Goal: Communication & Community: Answer question/provide support

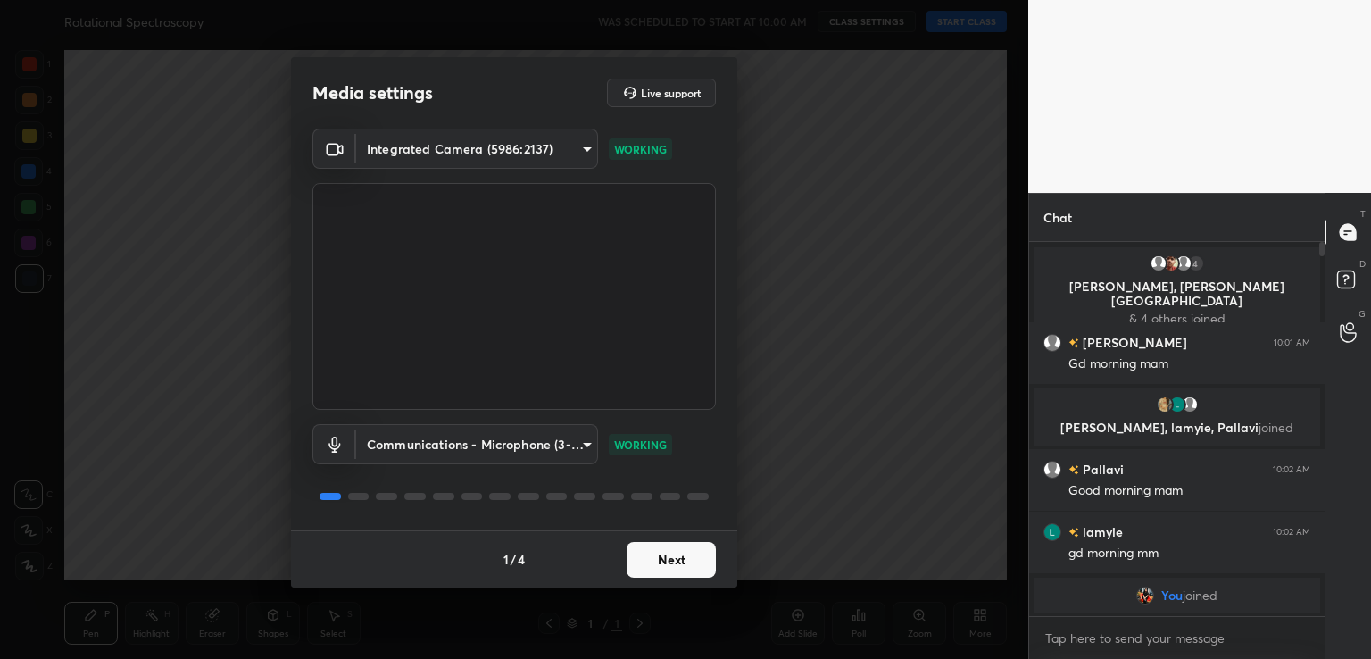
click at [684, 570] on button "Next" at bounding box center [671, 560] width 89 height 36
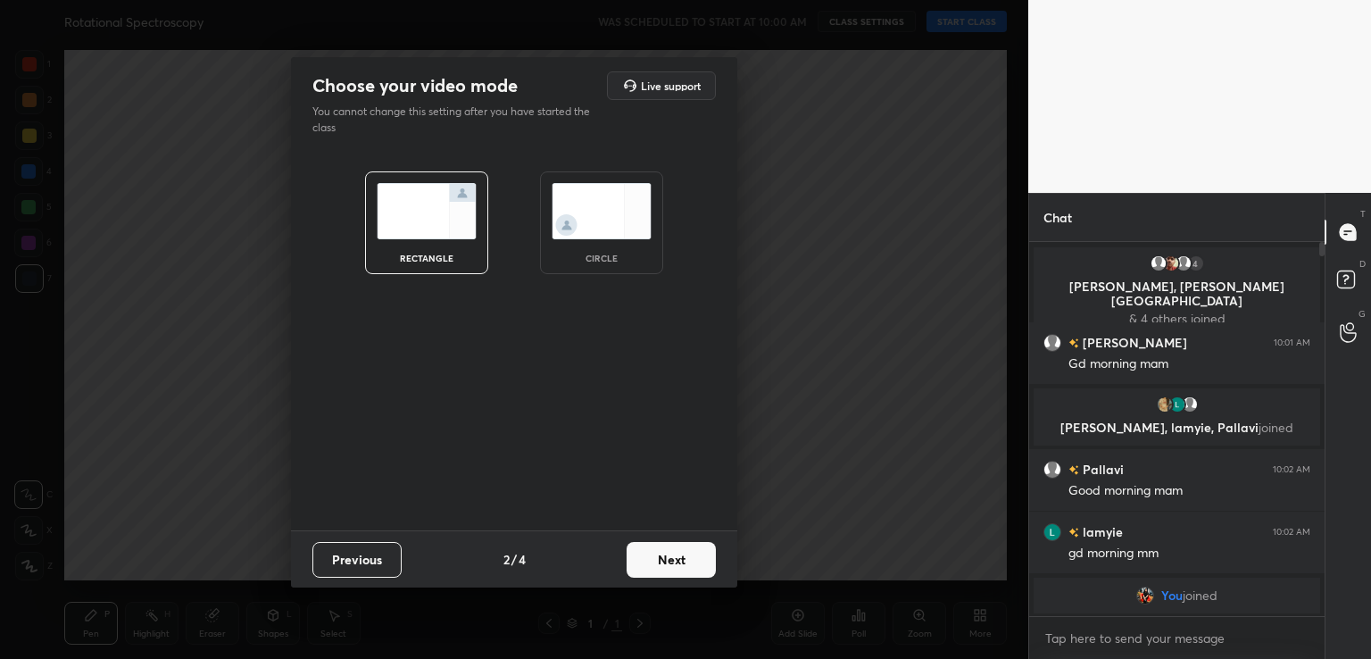
click at [545, 192] on div "circle" at bounding box center [601, 222] width 123 height 103
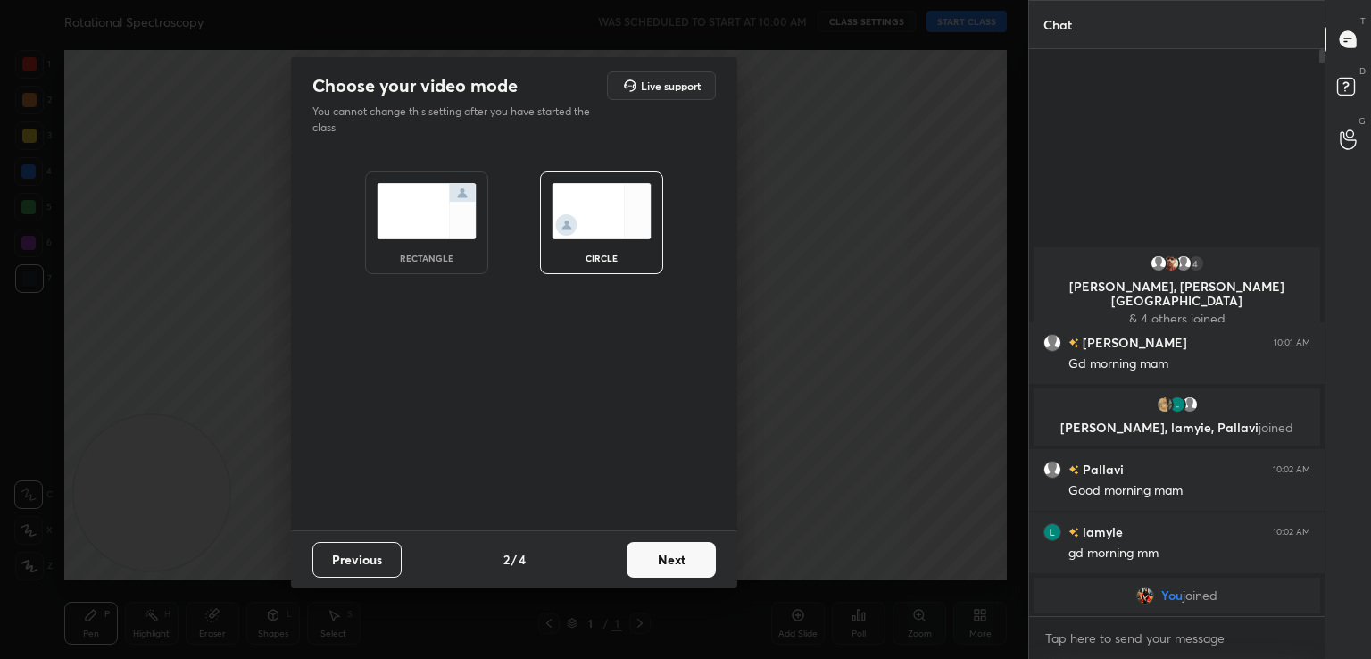
click at [674, 561] on button "Next" at bounding box center [671, 560] width 89 height 36
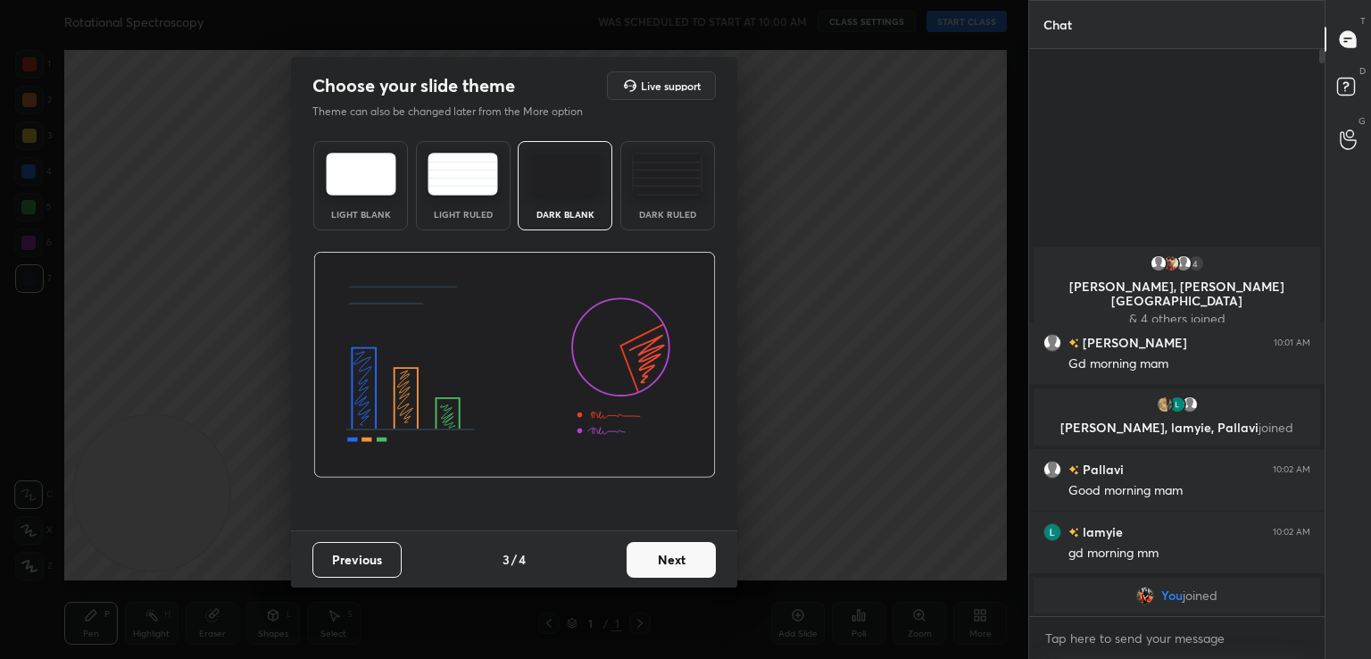
click at [675, 551] on button "Next" at bounding box center [671, 560] width 89 height 36
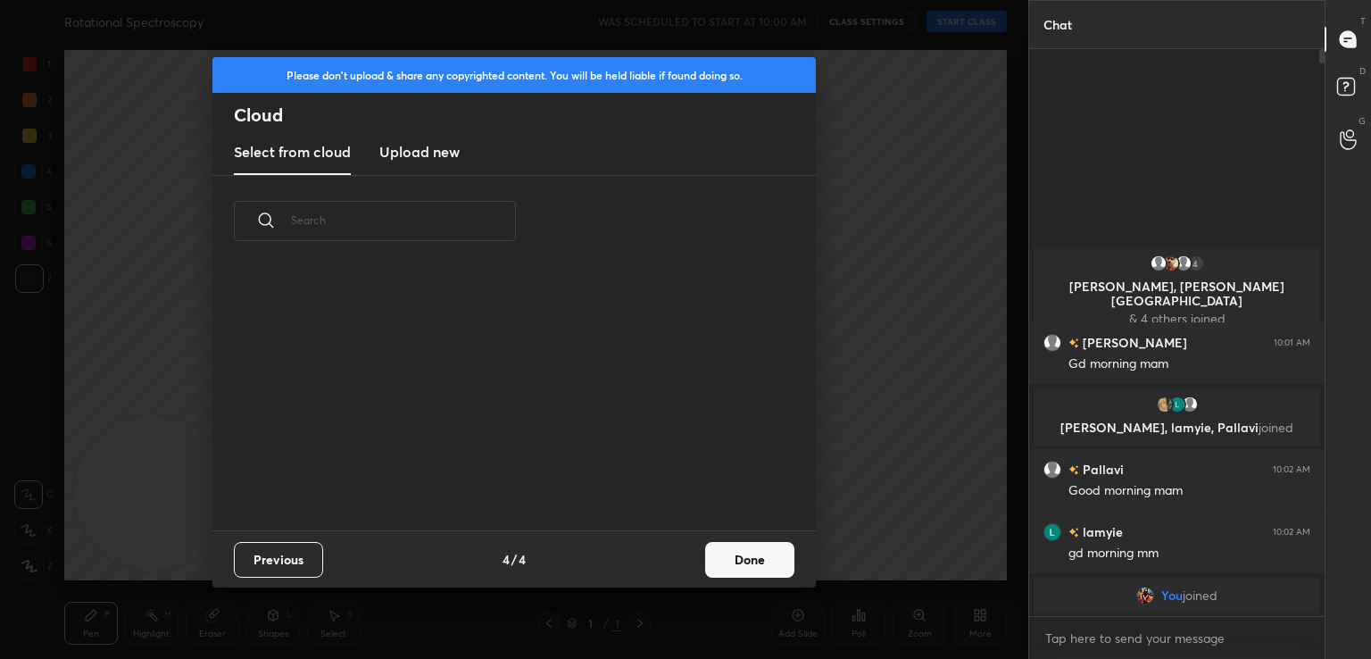
click at [739, 553] on button "Done" at bounding box center [749, 560] width 89 height 36
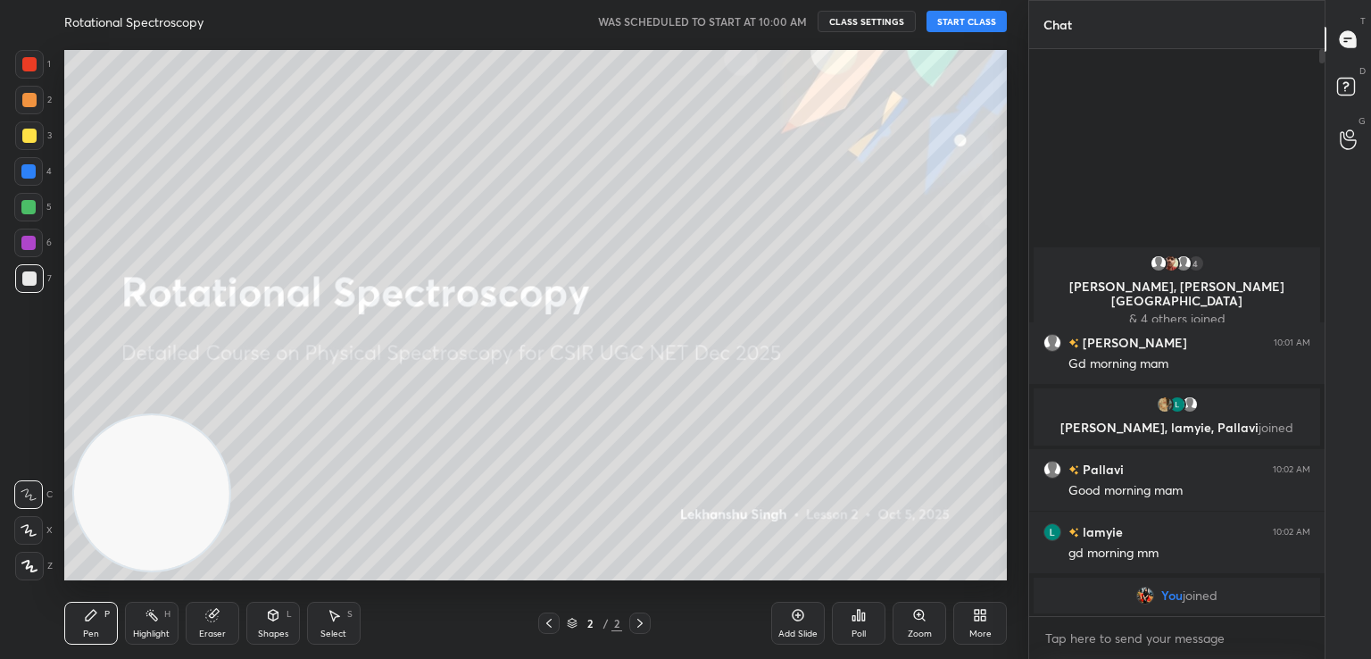
click at [976, 19] on button "START CLASS" at bounding box center [967, 21] width 80 height 21
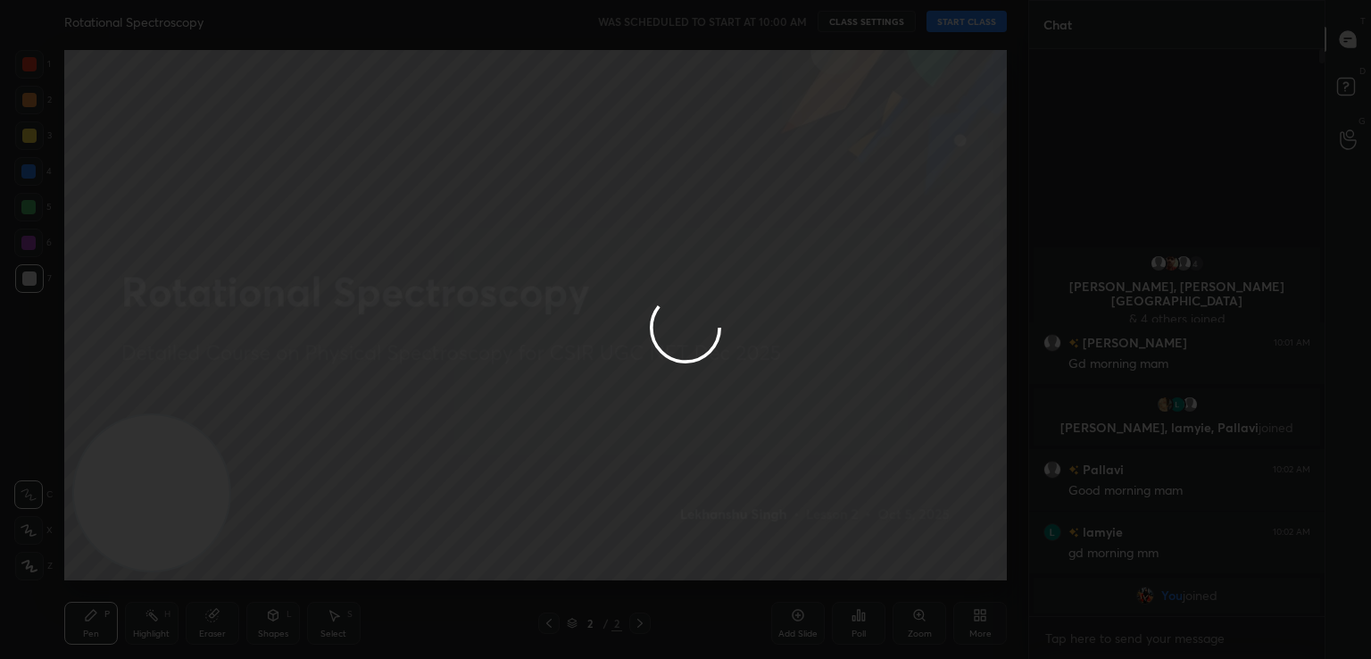
type textarea "x"
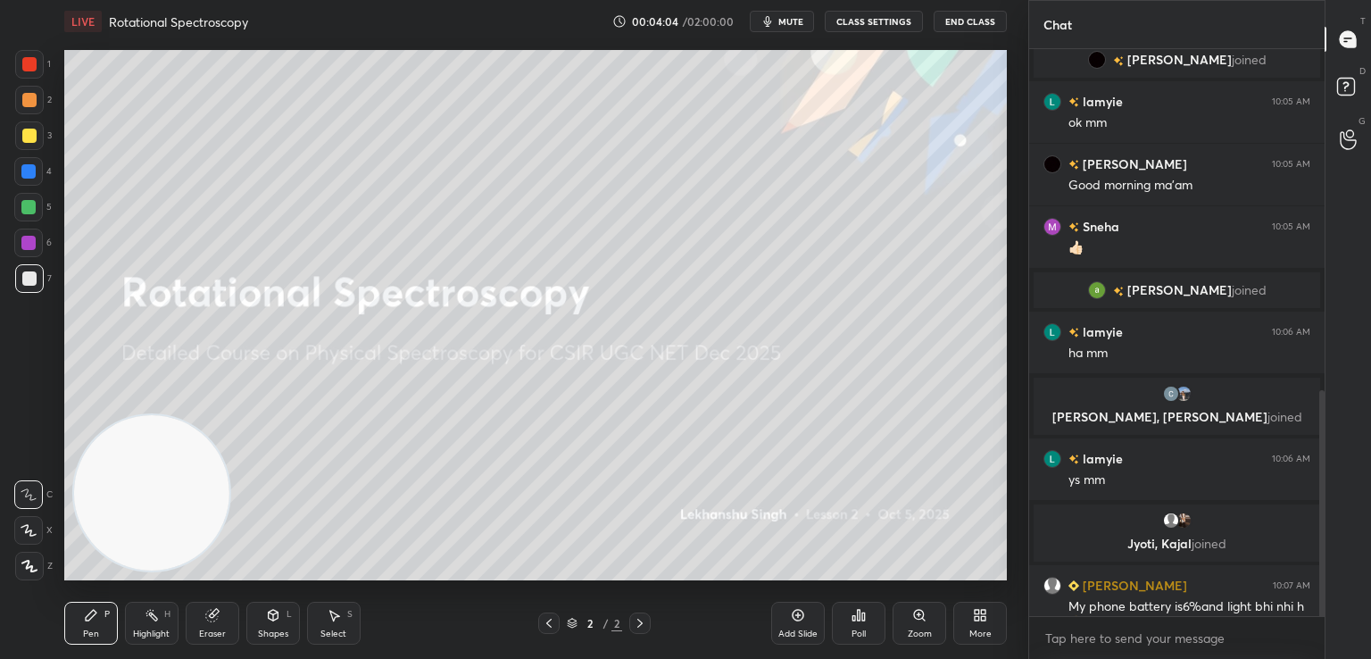
scroll to position [855, 0]
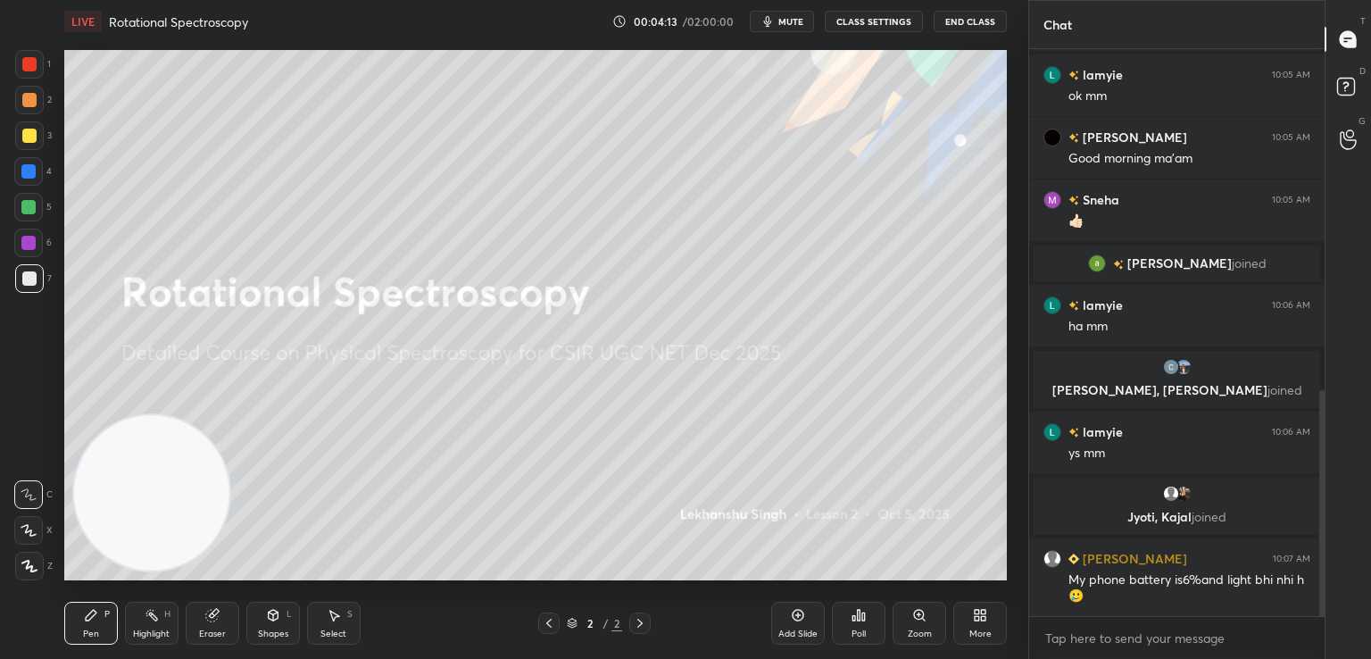
click at [975, 616] on icon at bounding box center [977, 618] width 4 height 4
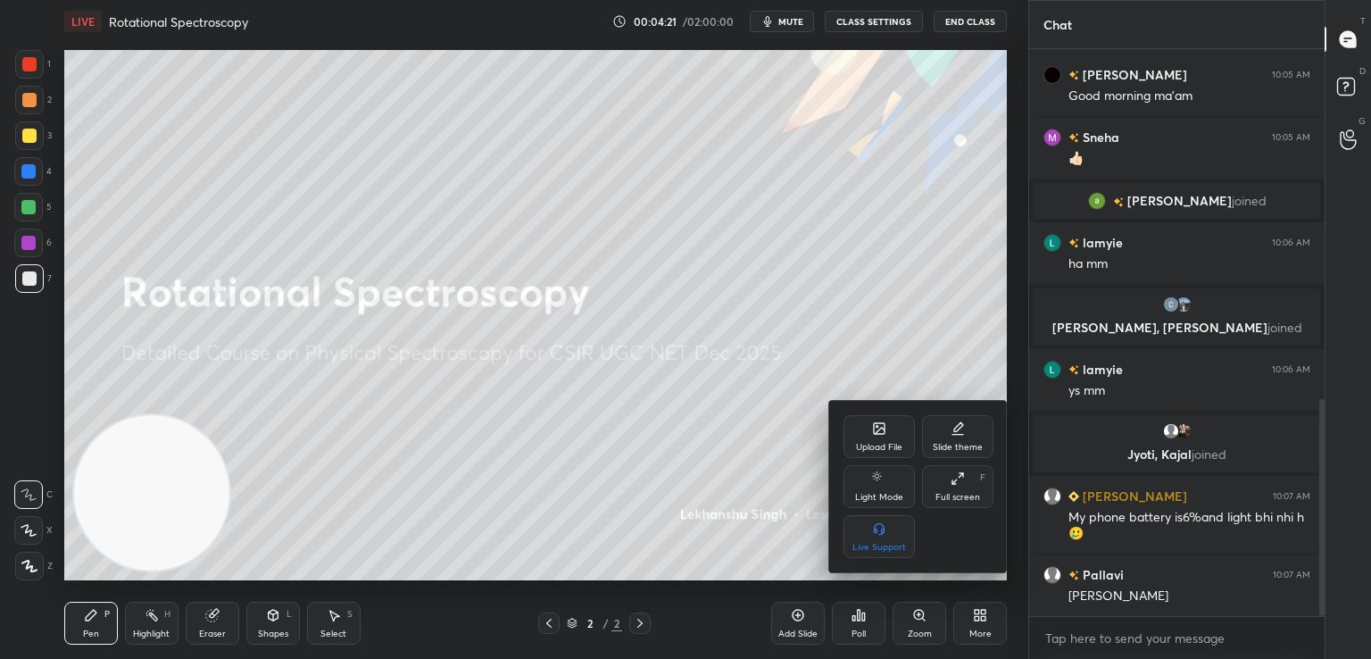
scroll to position [980, 0]
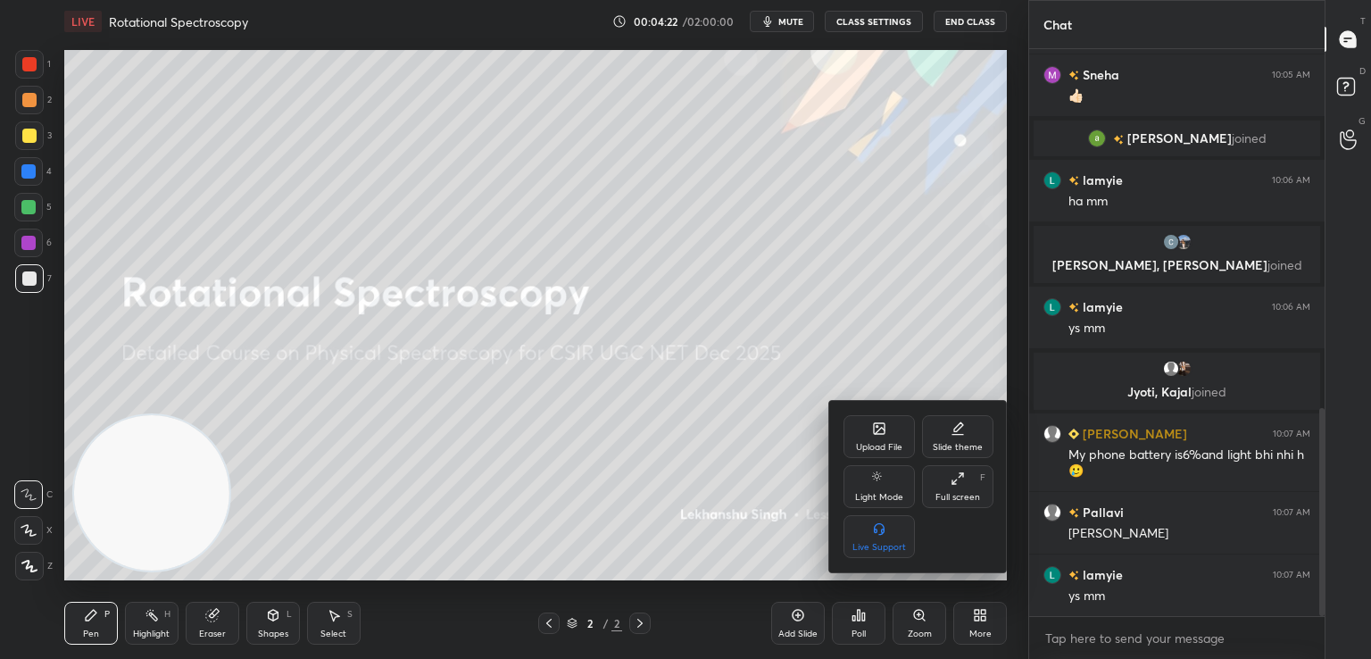
click at [974, 619] on div at bounding box center [685, 329] width 1371 height 659
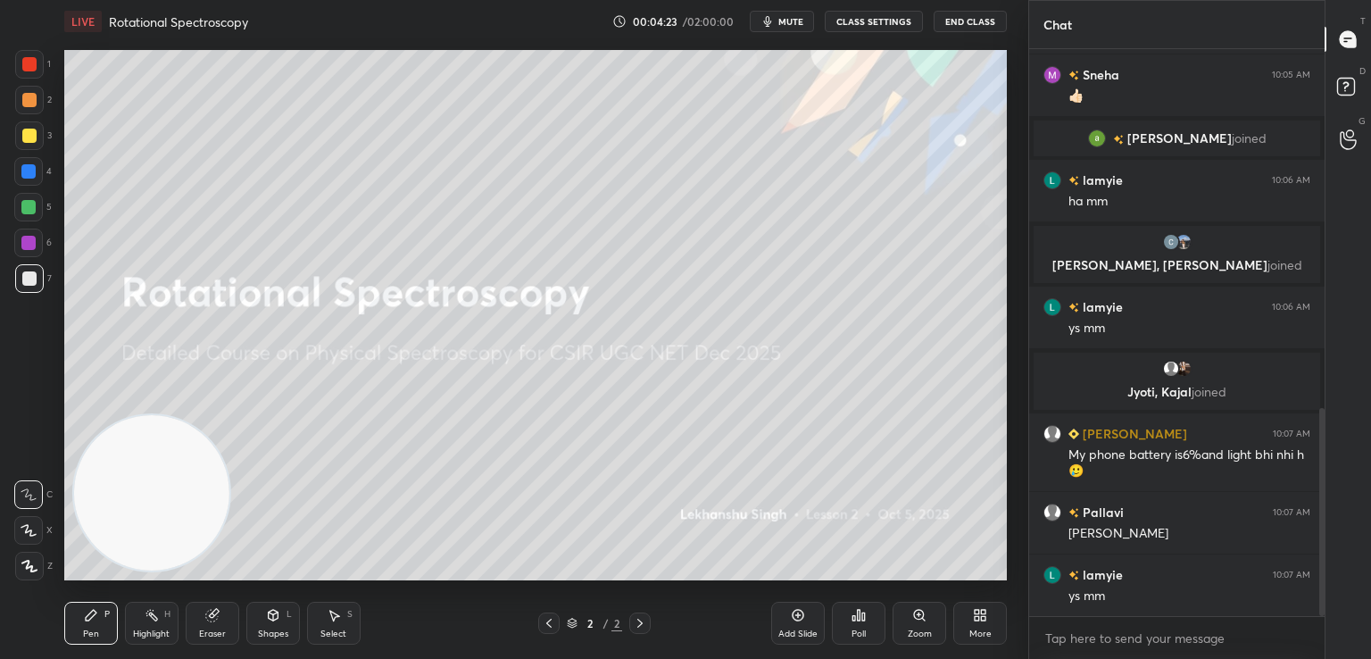
click at [846, 612] on div "Poll" at bounding box center [859, 623] width 54 height 43
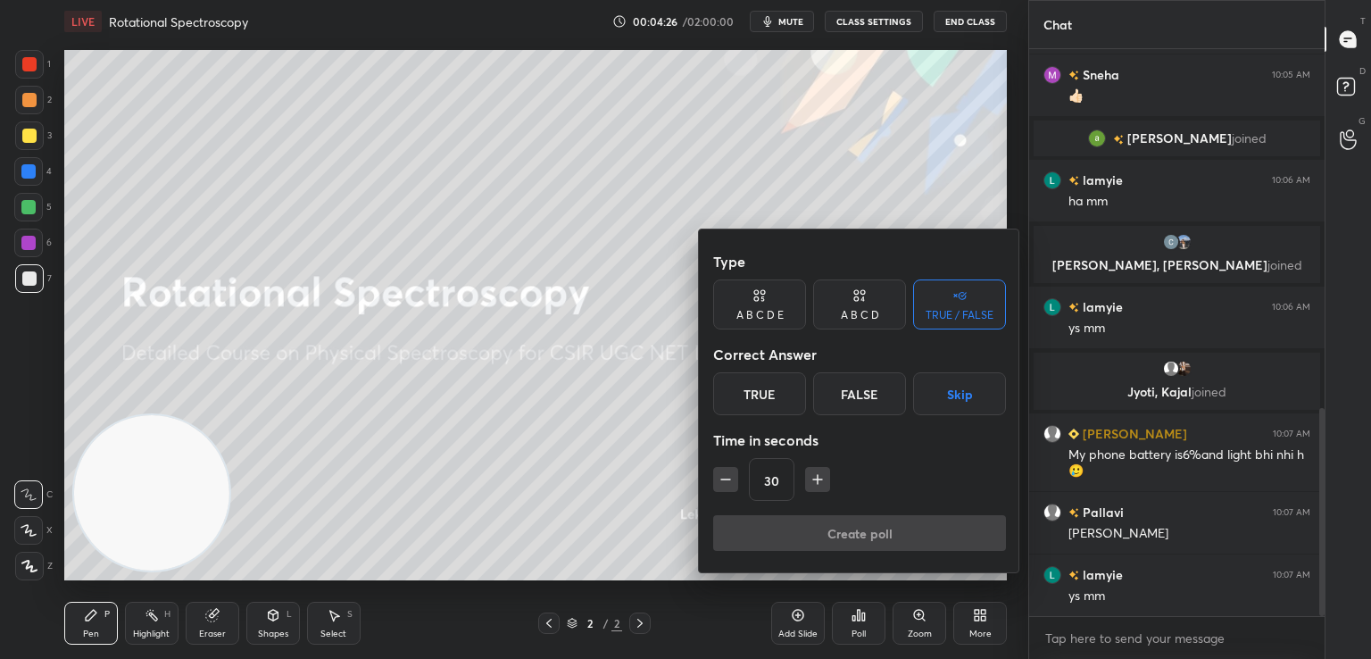
click at [986, 620] on div at bounding box center [685, 329] width 1371 height 659
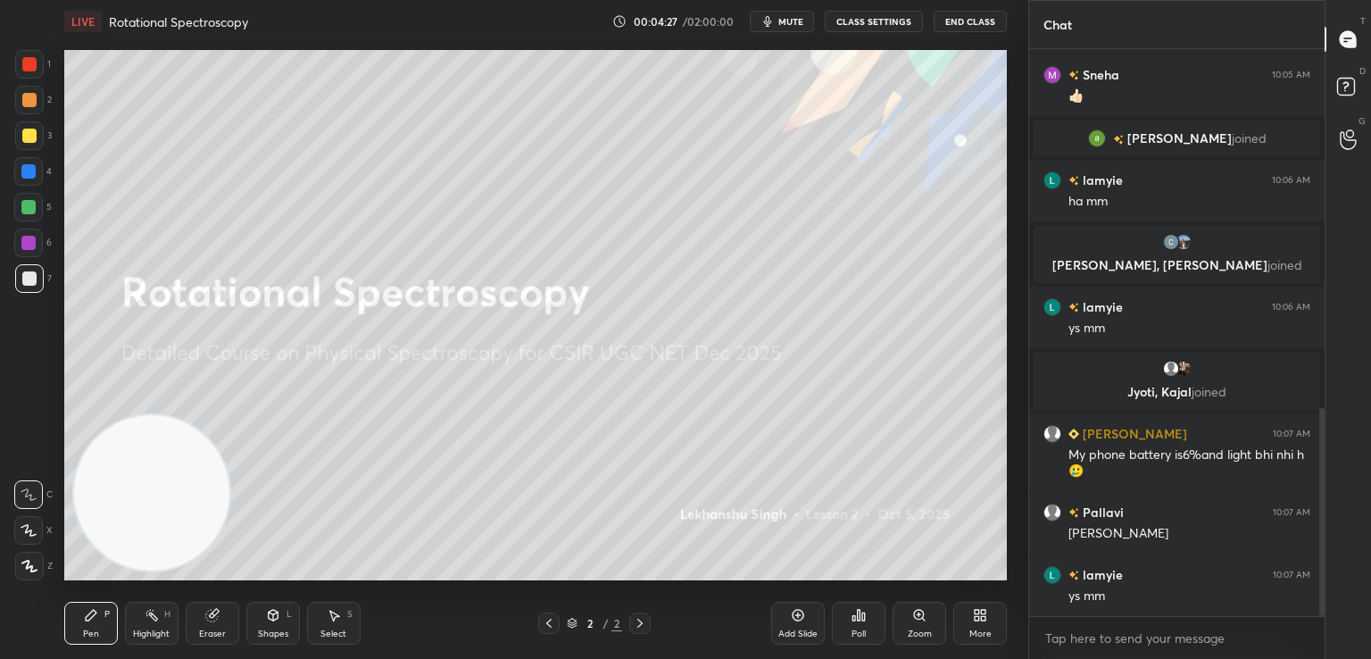
click at [802, 615] on icon at bounding box center [798, 615] width 14 height 14
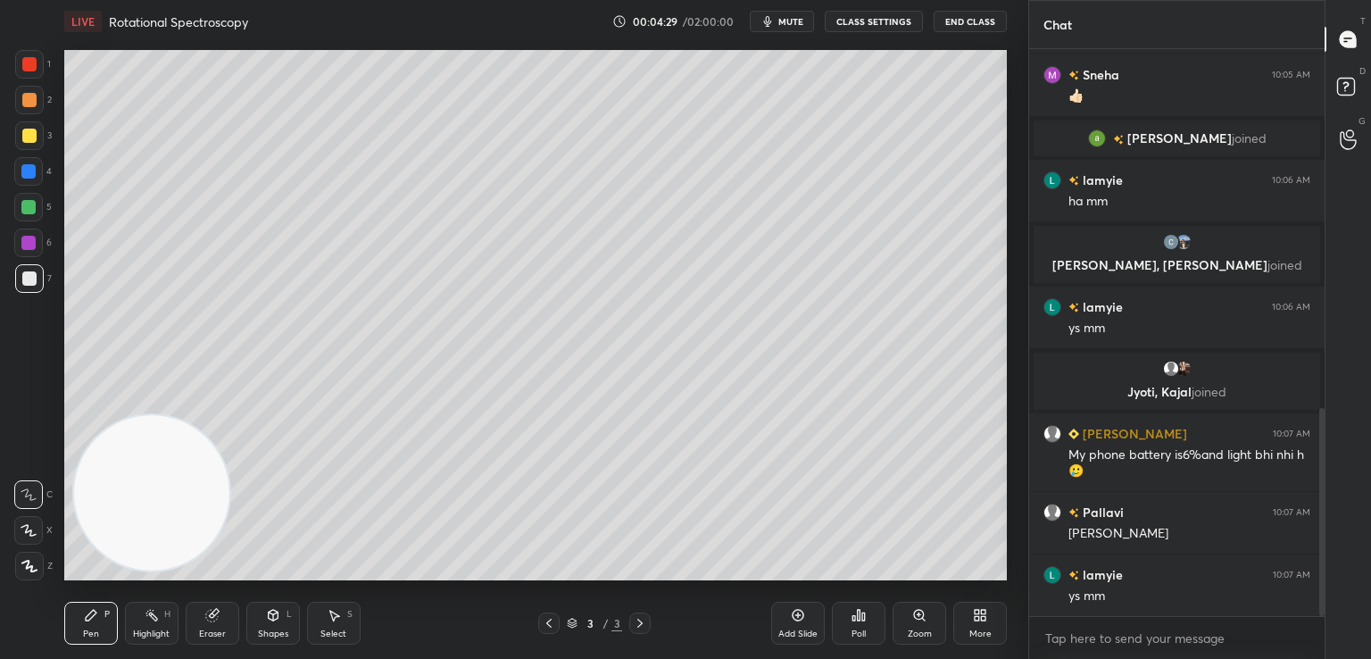
drag, startPoint x: 550, startPoint y: 617, endPoint x: 589, endPoint y: 619, distance: 39.3
click at [550, 619] on icon at bounding box center [549, 623] width 14 height 14
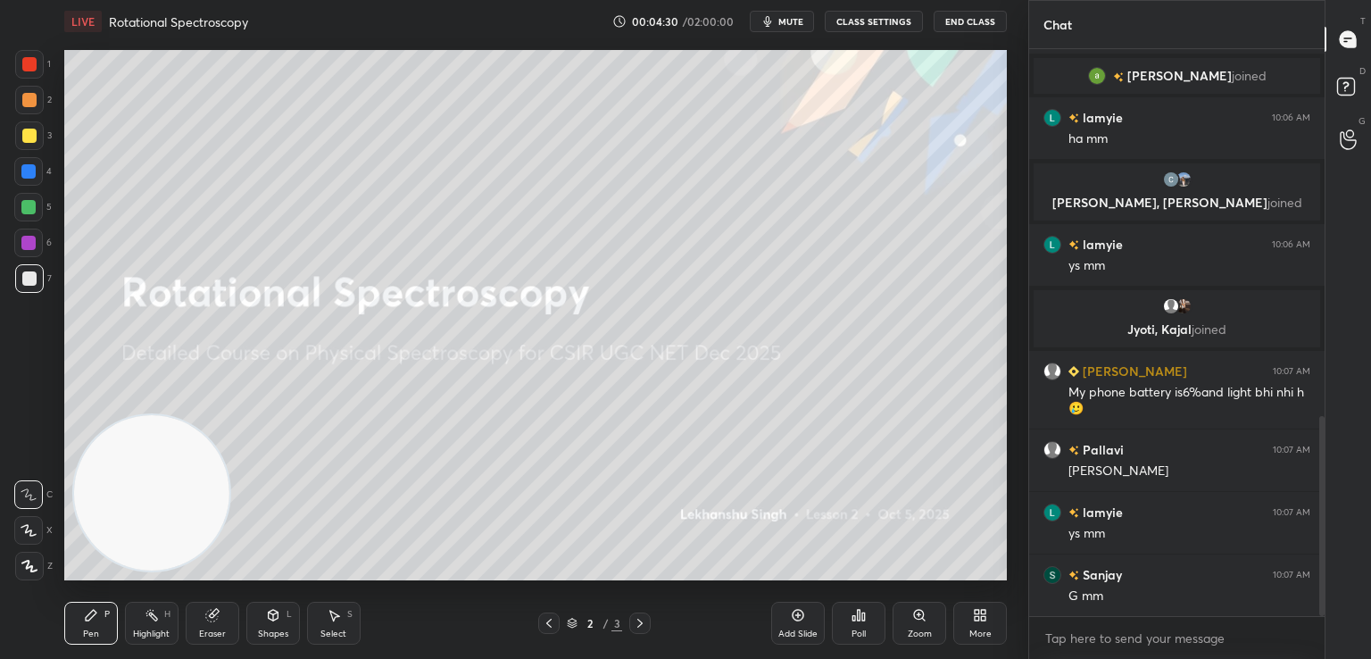
click at [987, 611] on div "More" at bounding box center [980, 623] width 54 height 43
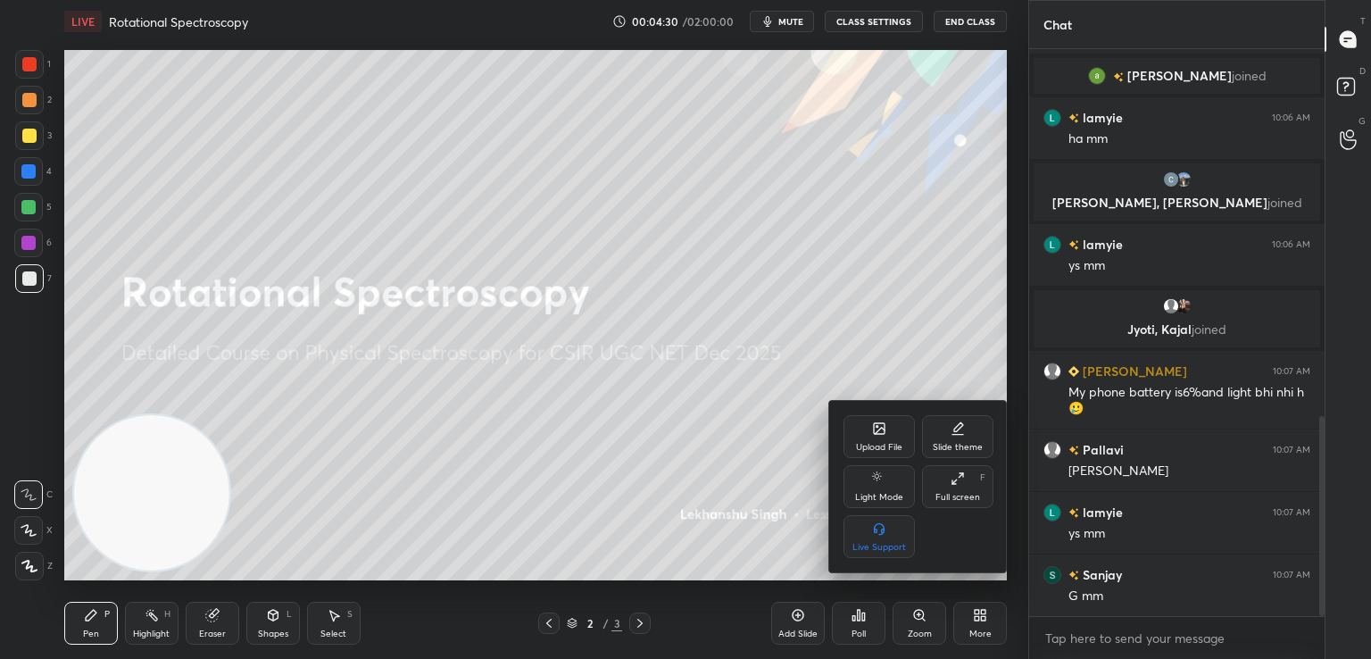
click at [890, 429] on div "Upload File" at bounding box center [879, 436] width 71 height 43
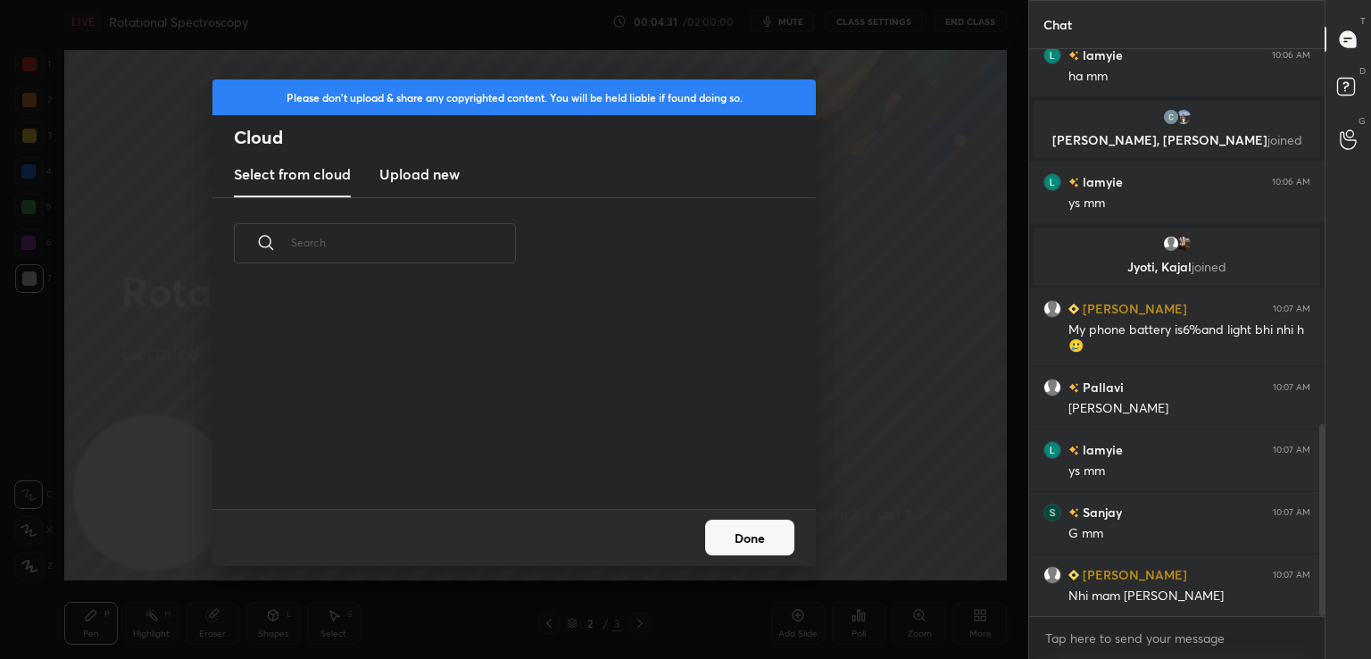
scroll to position [220, 573]
click at [428, 194] on new "Upload new" at bounding box center [419, 175] width 80 height 45
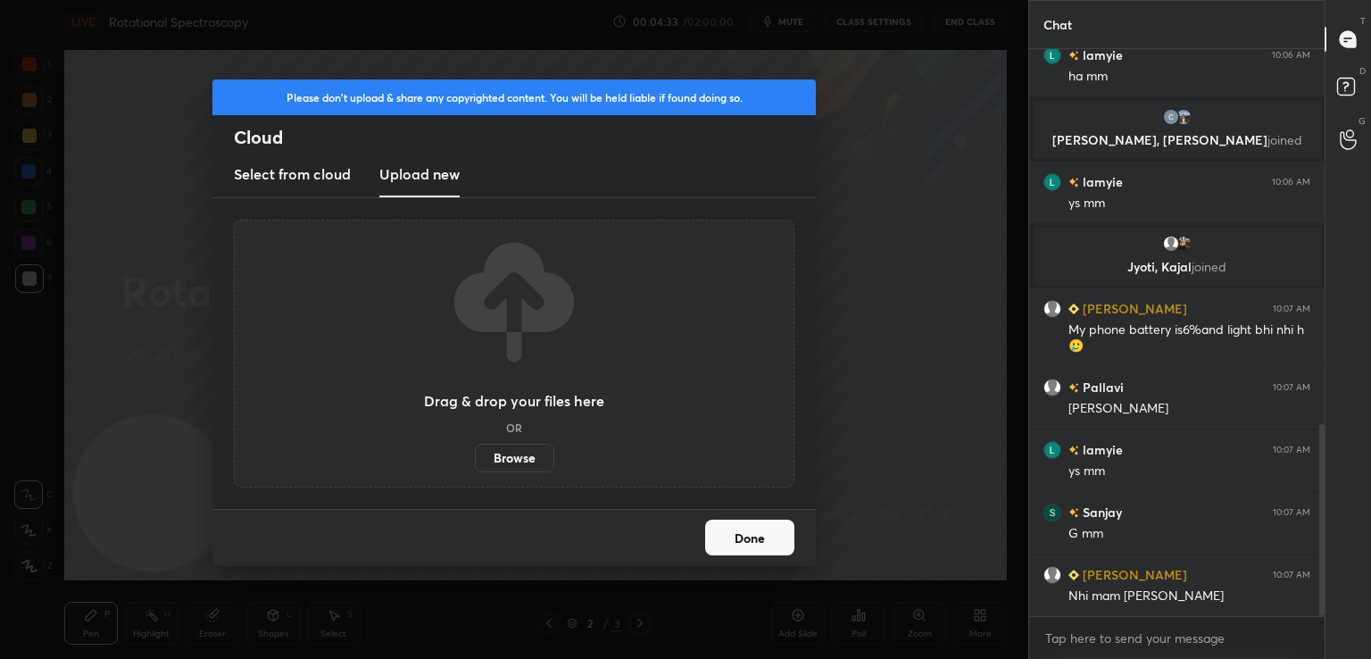
click at [536, 456] on label "Browse" at bounding box center [514, 458] width 79 height 29
click at [475, 456] on input "Browse" at bounding box center [475, 458] width 0 height 29
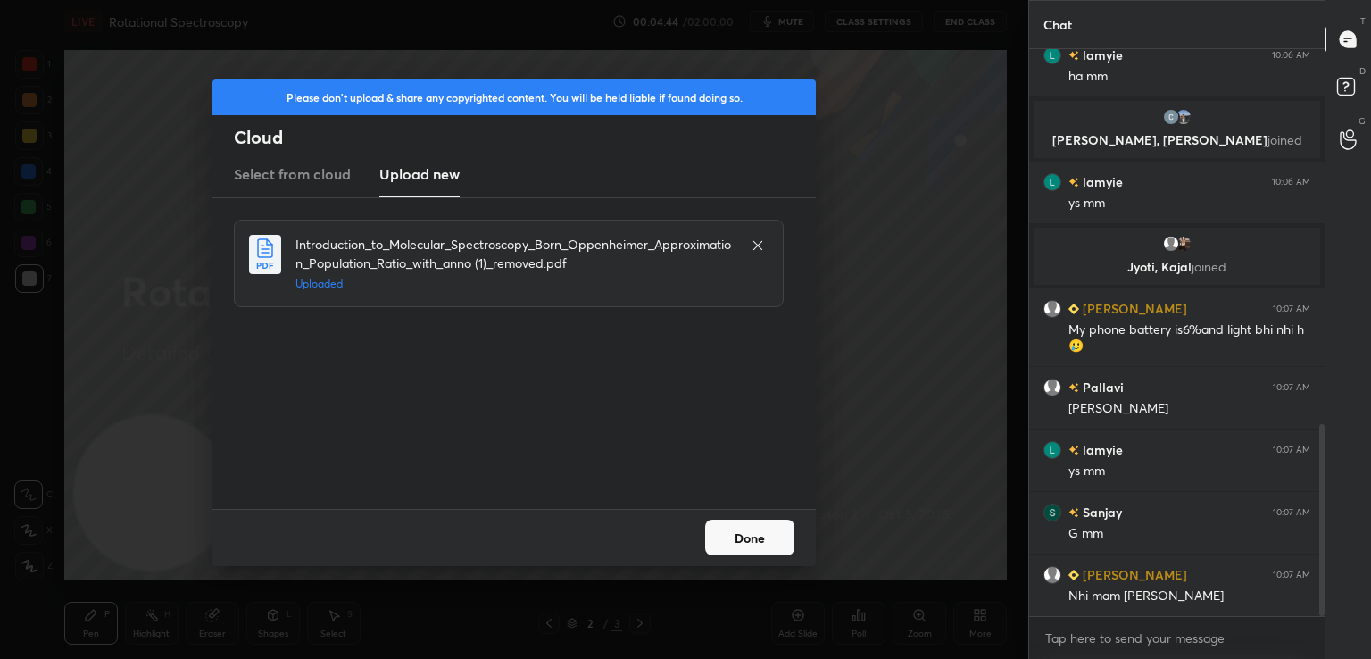
click at [727, 539] on button "Done" at bounding box center [749, 538] width 89 height 36
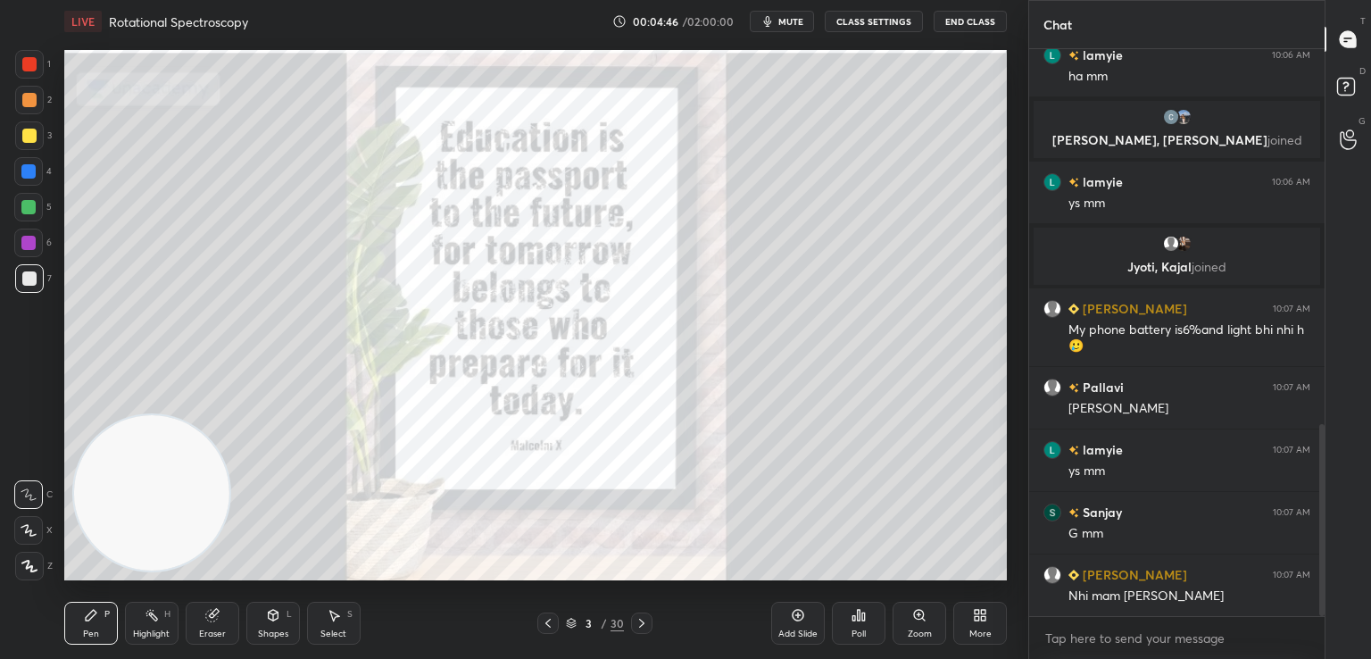
click at [643, 619] on icon at bounding box center [642, 623] width 14 height 14
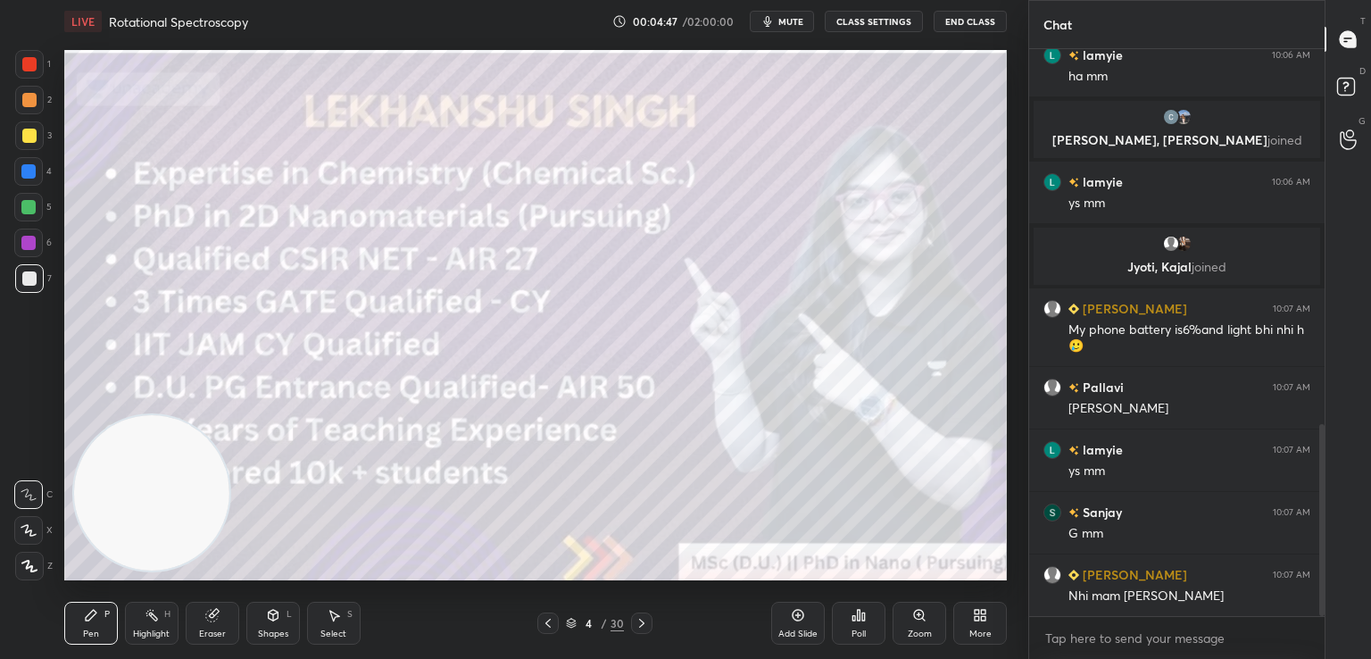
click at [643, 619] on icon at bounding box center [642, 623] width 14 height 14
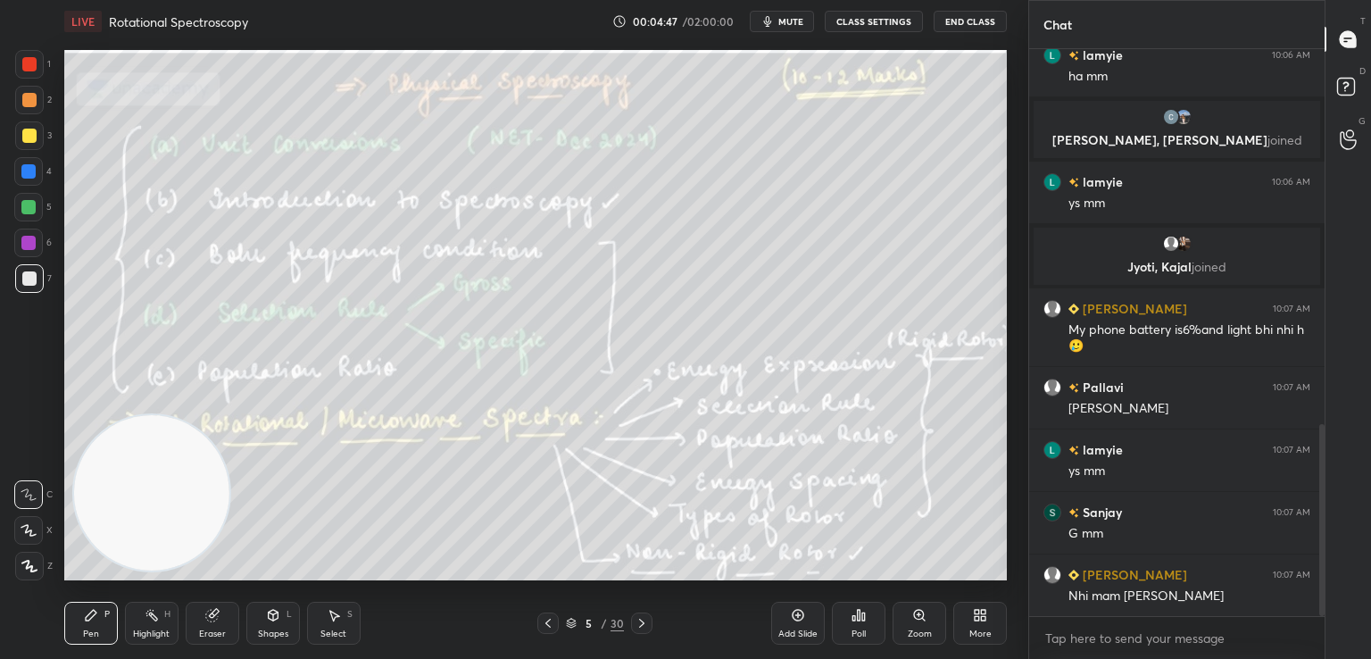
click at [643, 619] on icon at bounding box center [642, 623] width 14 height 14
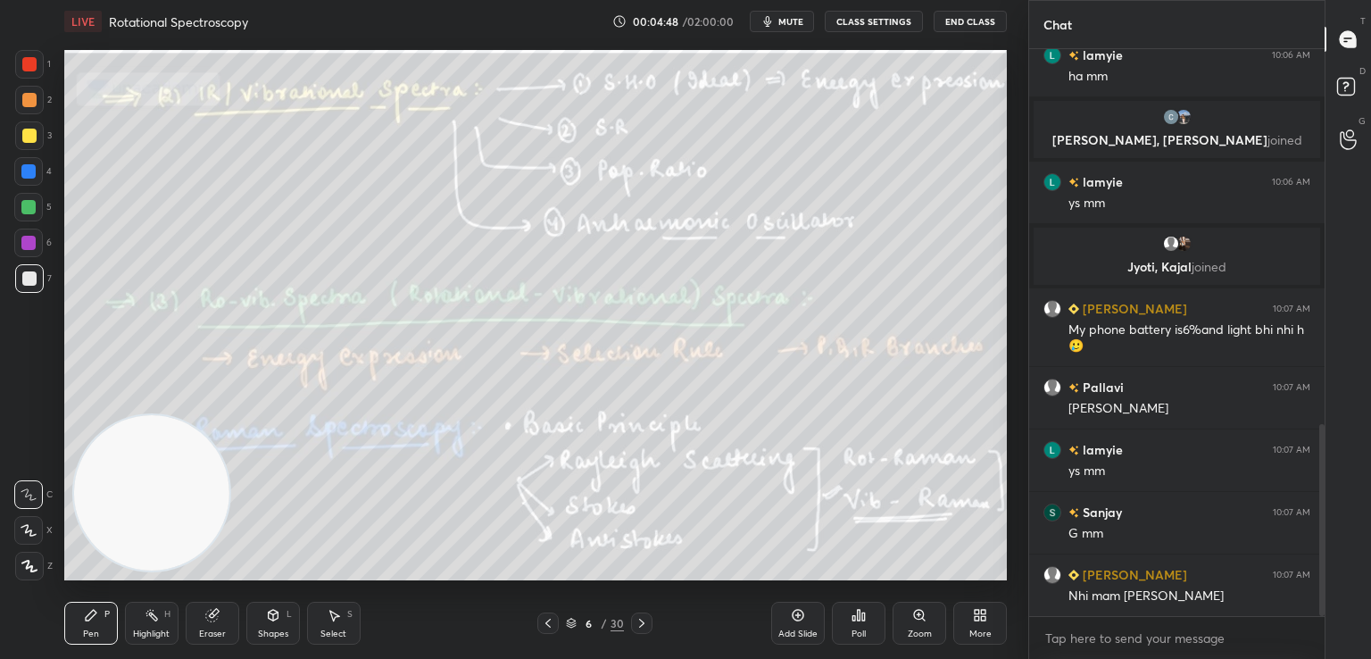
click at [643, 619] on icon at bounding box center [642, 623] width 14 height 14
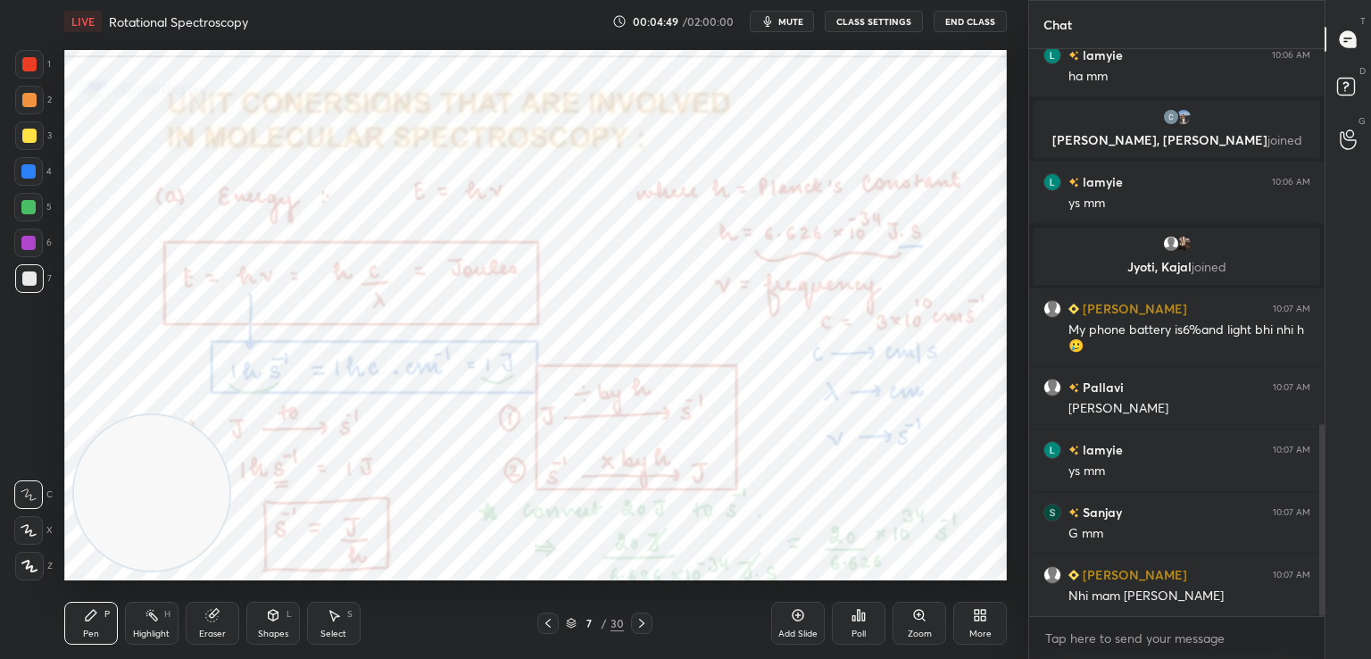
scroll to position [1148, 0]
click at [643, 619] on icon at bounding box center [642, 623] width 14 height 14
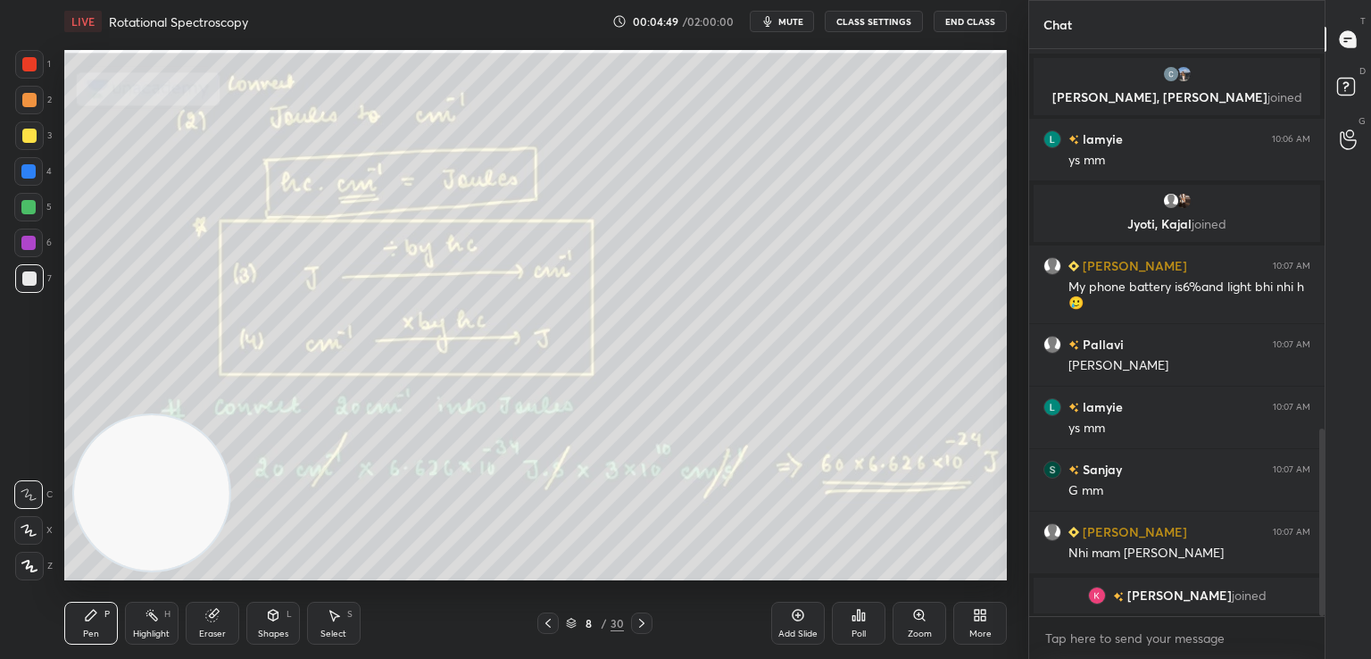
click at [643, 619] on icon at bounding box center [642, 623] width 14 height 14
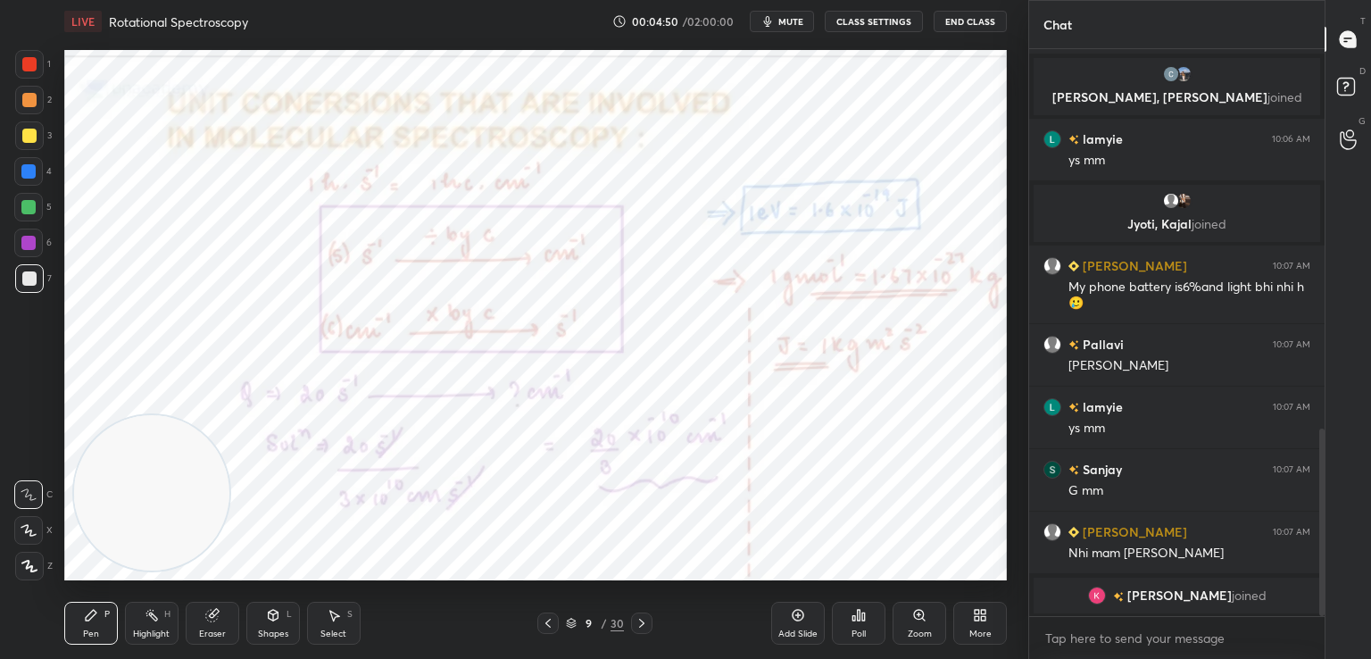
click at [643, 619] on icon at bounding box center [642, 623] width 14 height 14
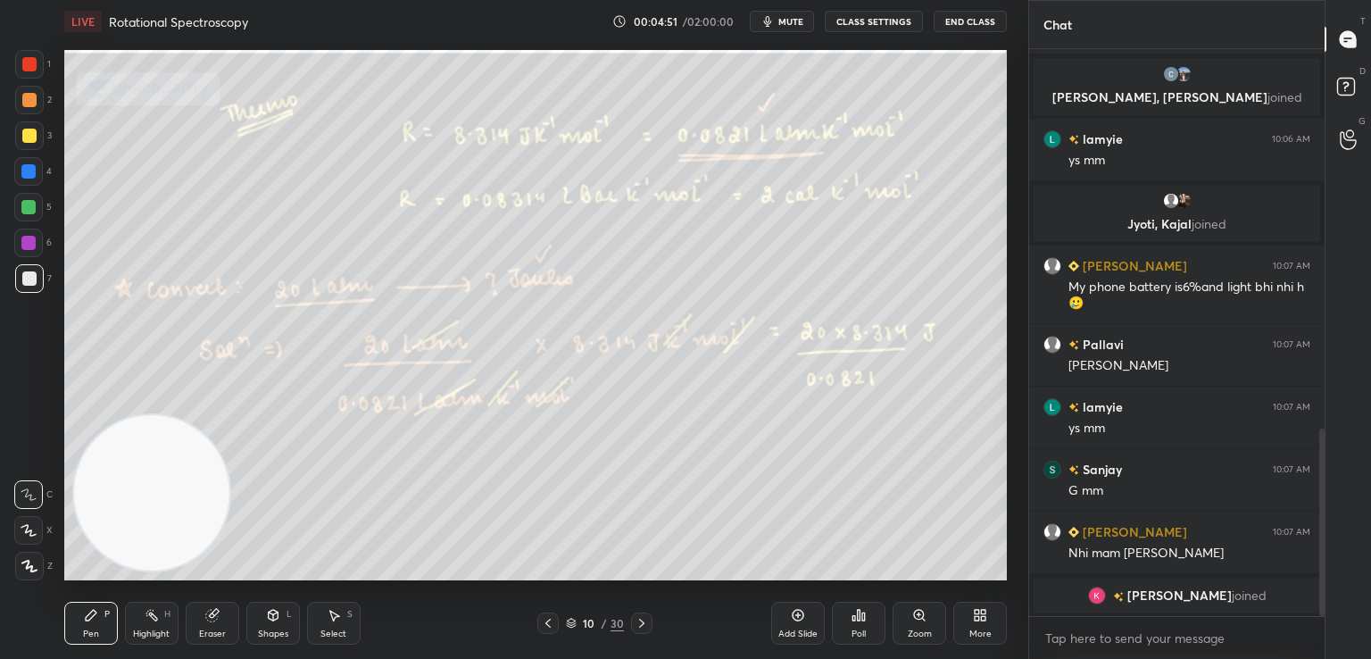
click at [643, 619] on icon at bounding box center [642, 623] width 14 height 14
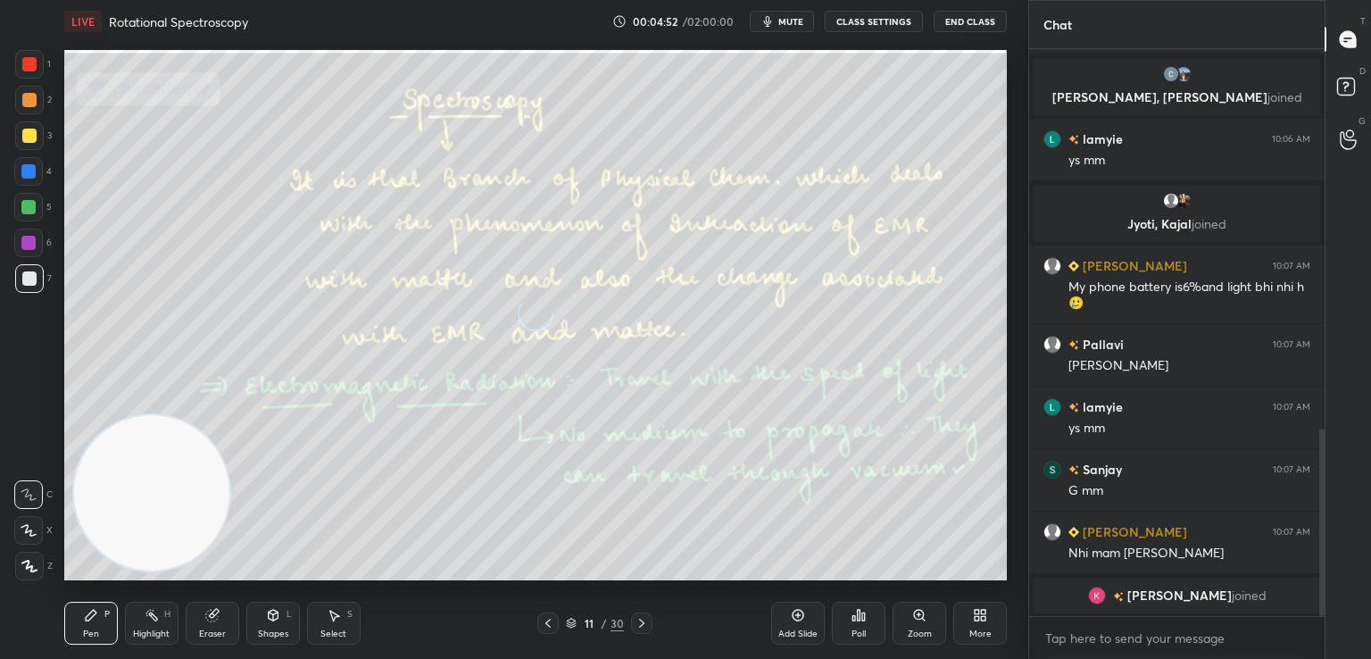
click at [643, 619] on icon at bounding box center [642, 623] width 14 height 14
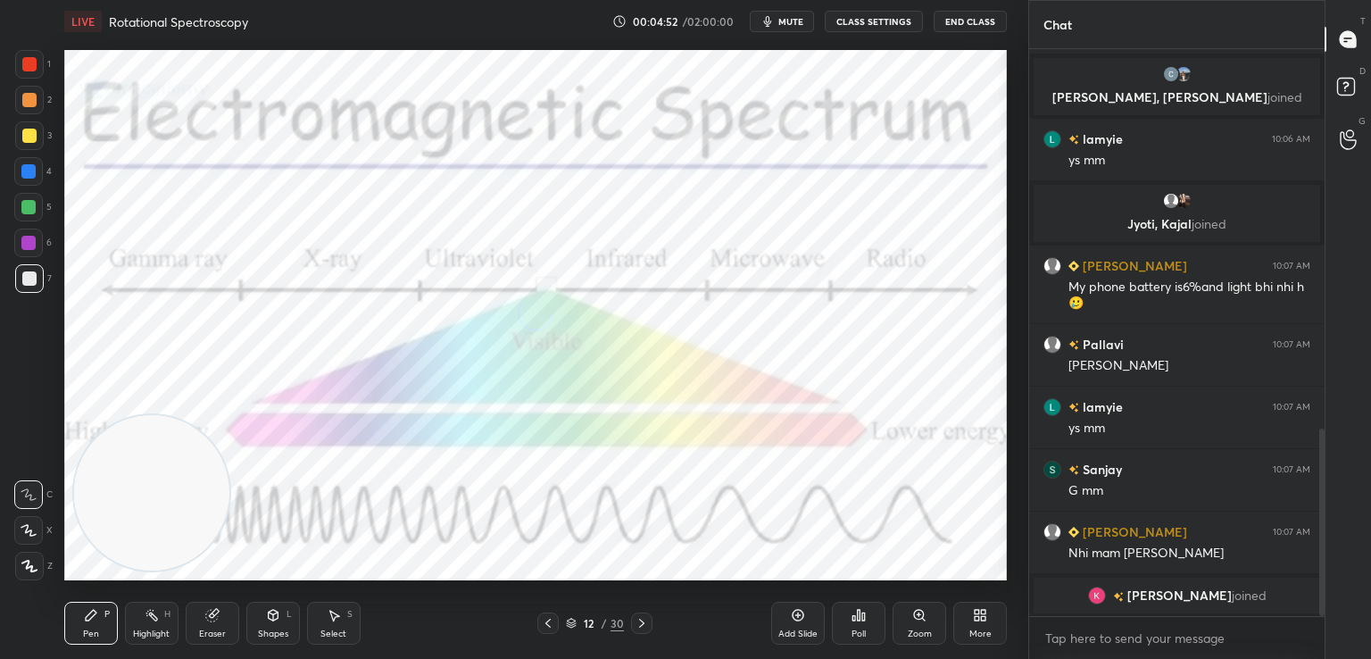
click at [643, 619] on icon at bounding box center [642, 623] width 14 height 14
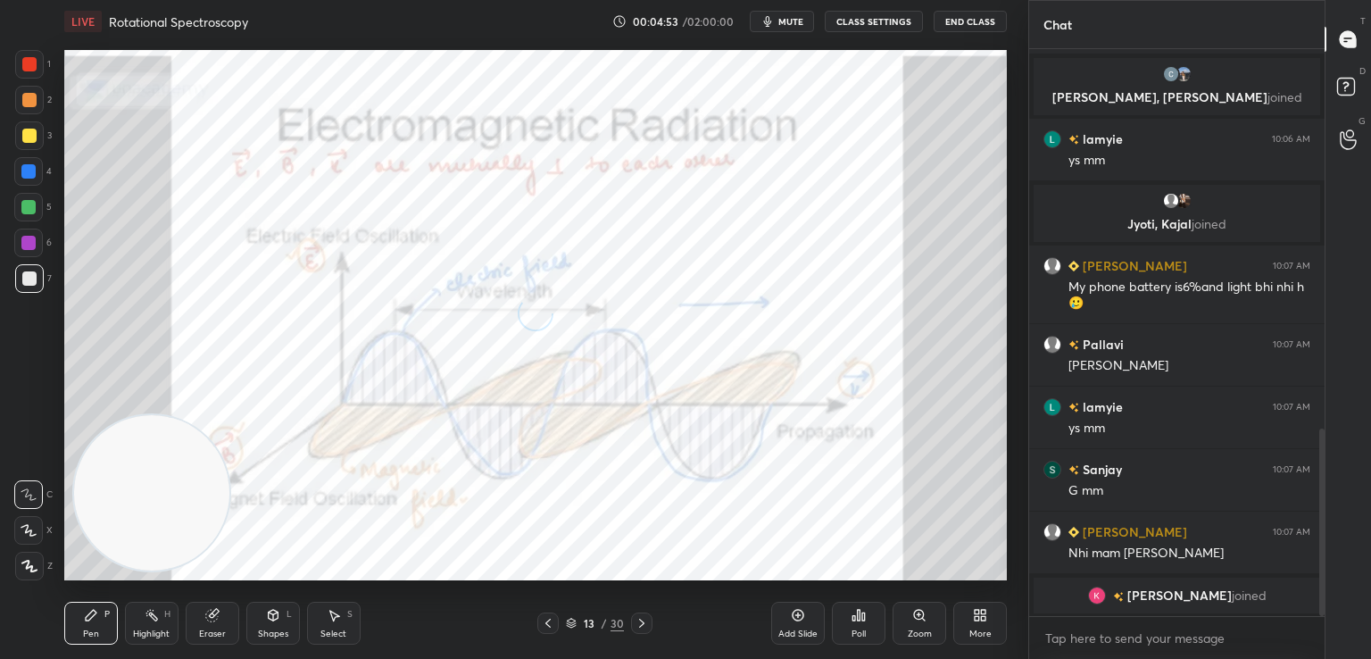
click at [643, 619] on icon at bounding box center [642, 623] width 14 height 14
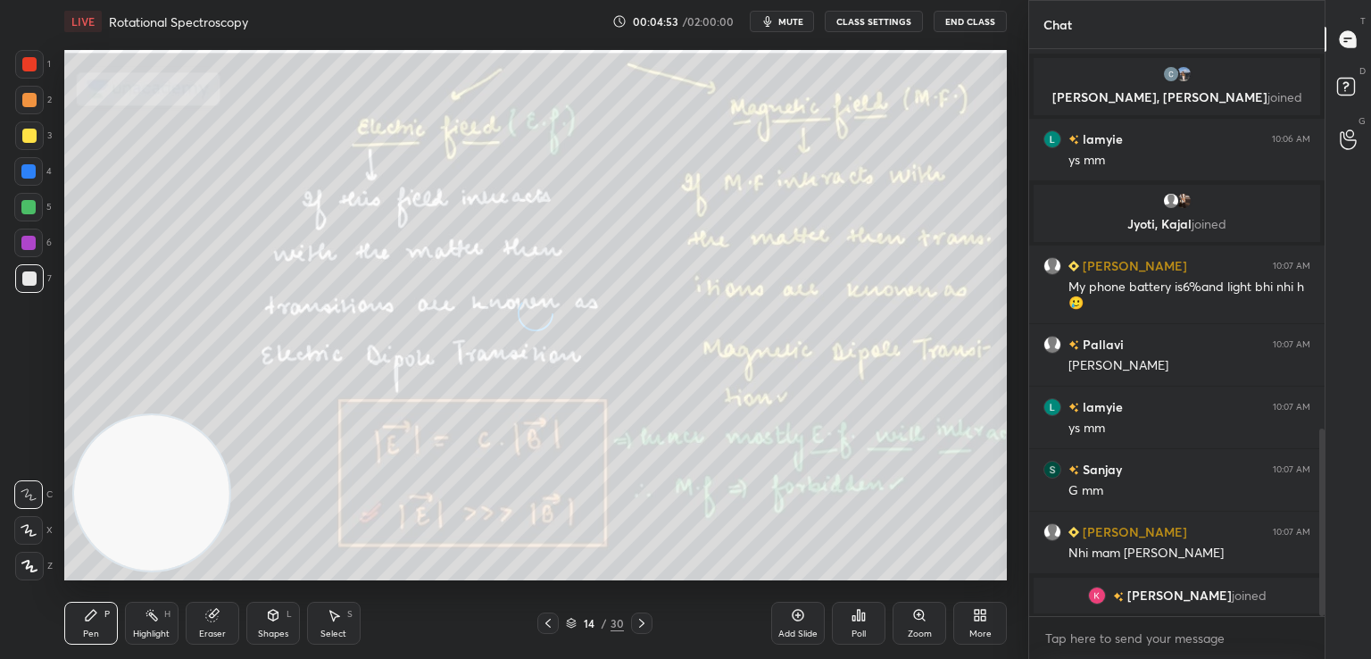
click at [643, 619] on icon at bounding box center [642, 623] width 14 height 14
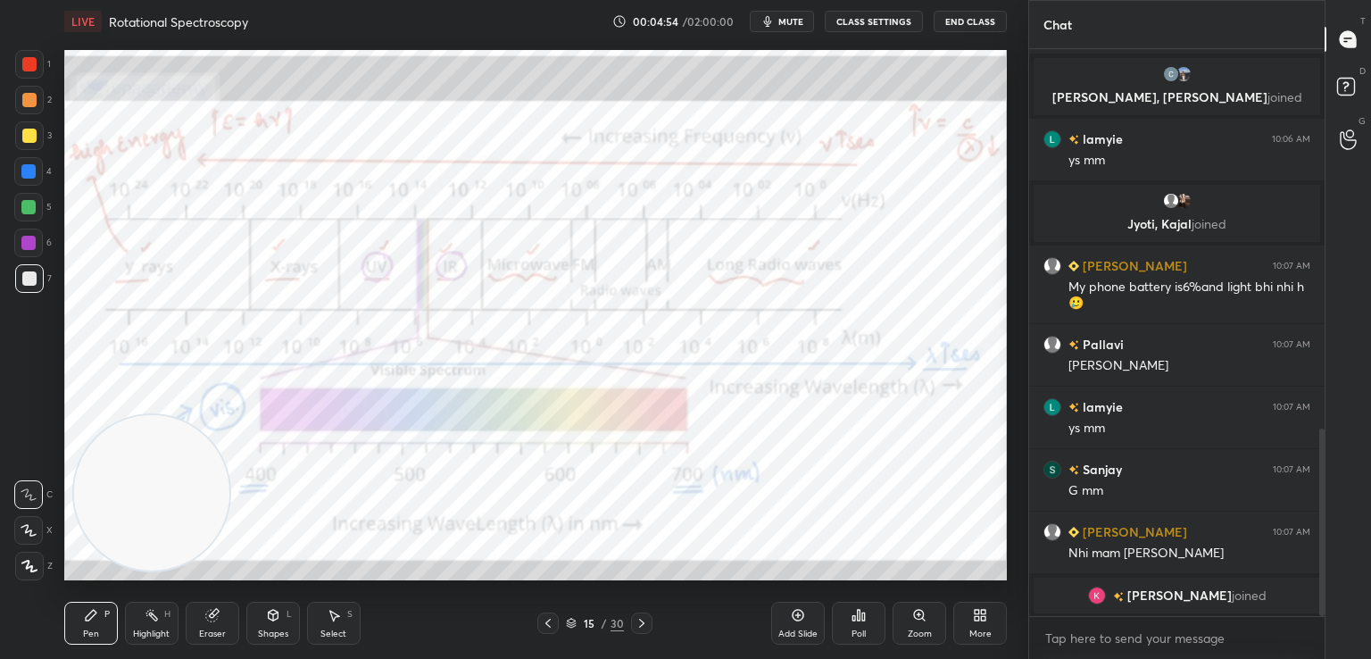
click at [643, 619] on icon at bounding box center [642, 623] width 14 height 14
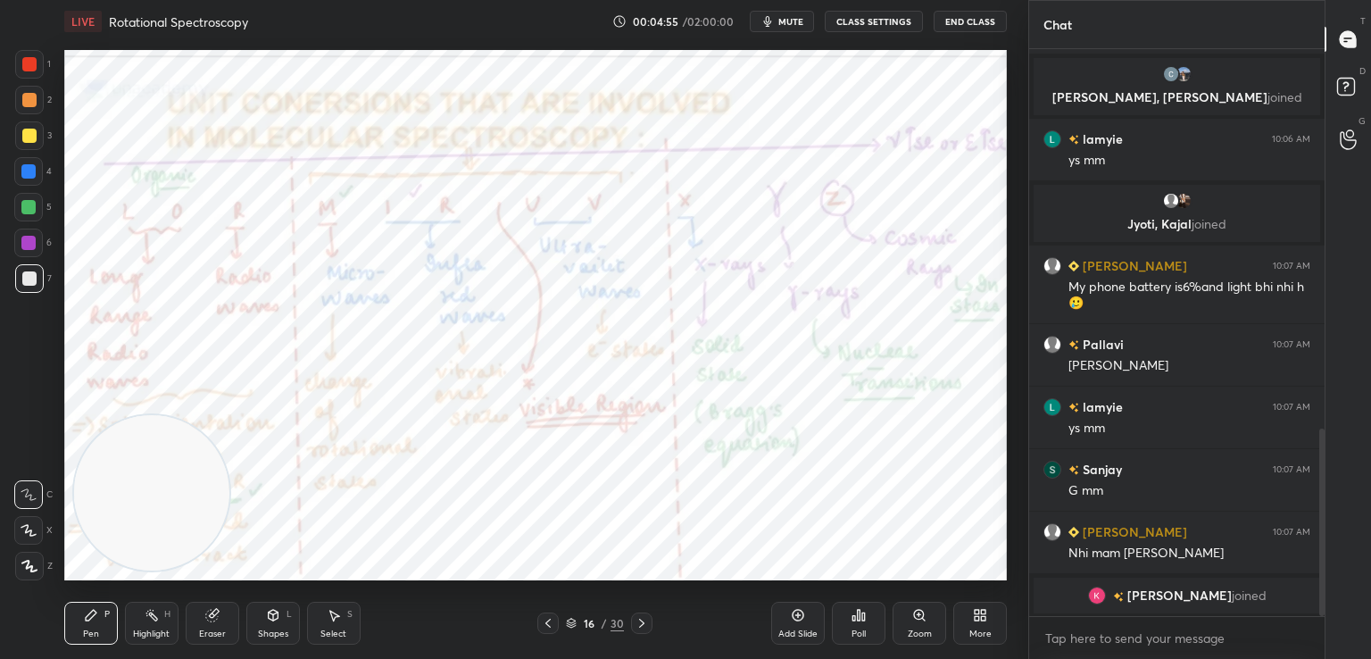
click at [643, 619] on icon at bounding box center [642, 623] width 14 height 14
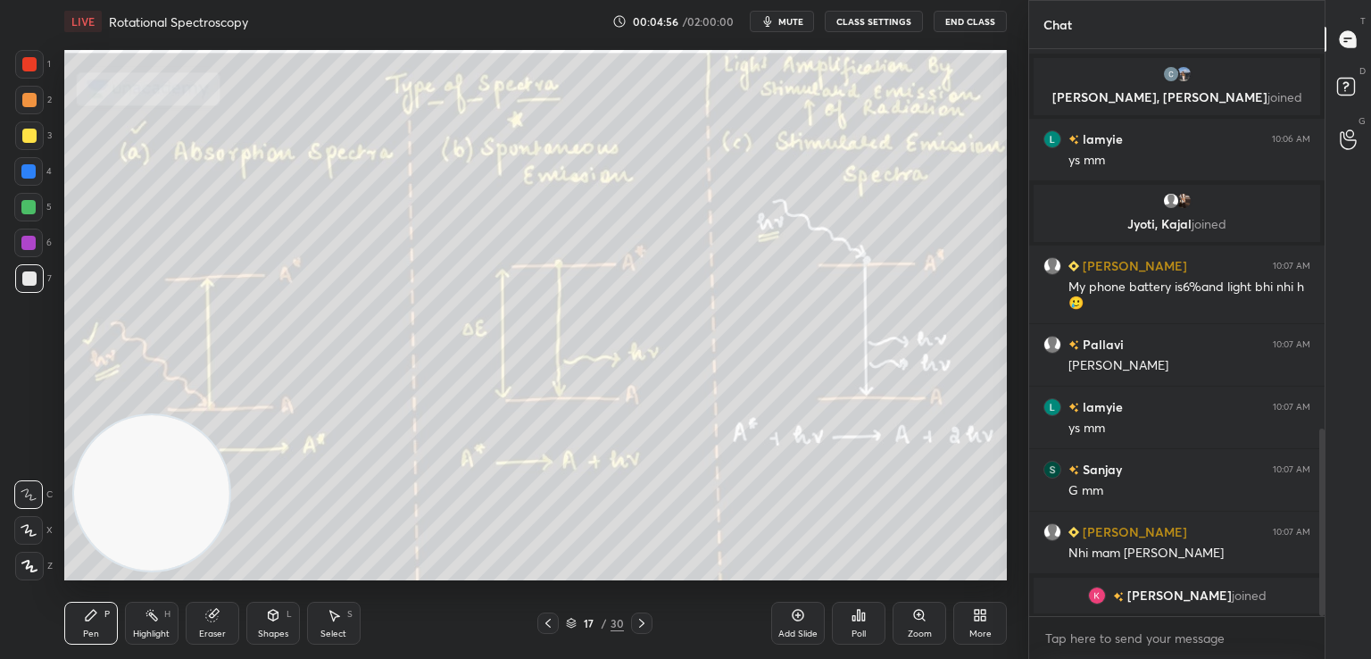
click at [643, 619] on icon at bounding box center [642, 623] width 14 height 14
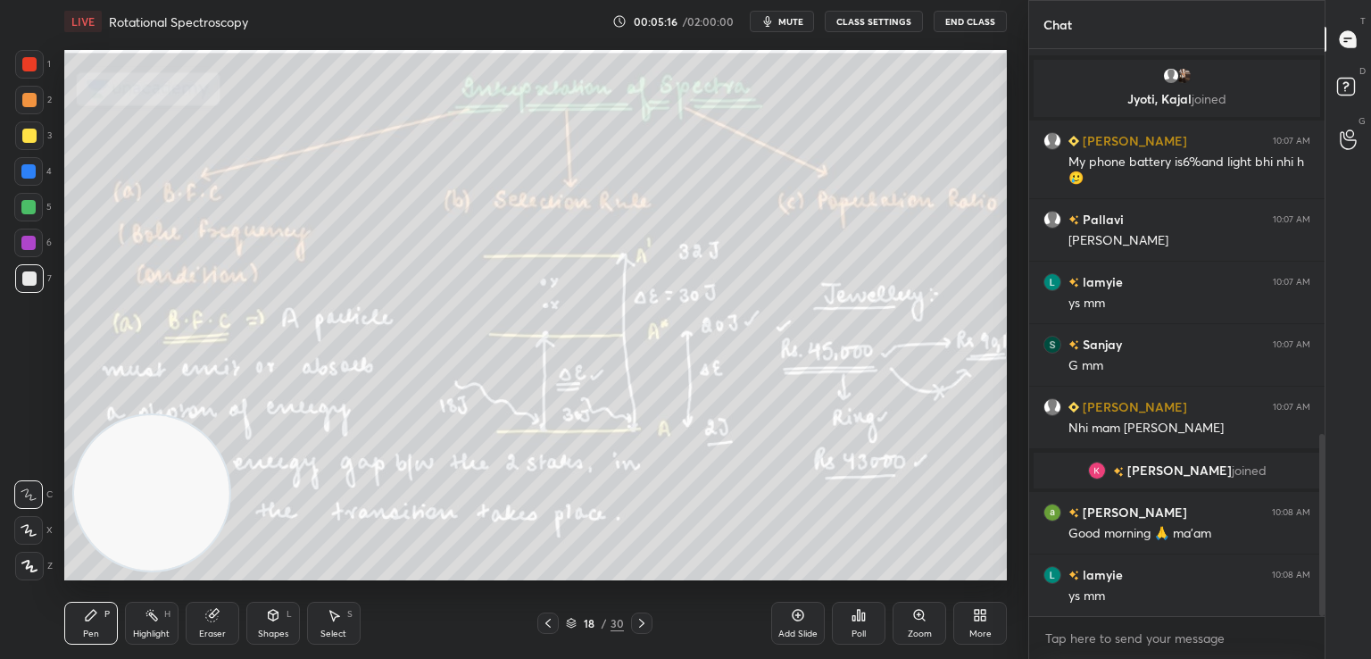
scroll to position [1244, 0]
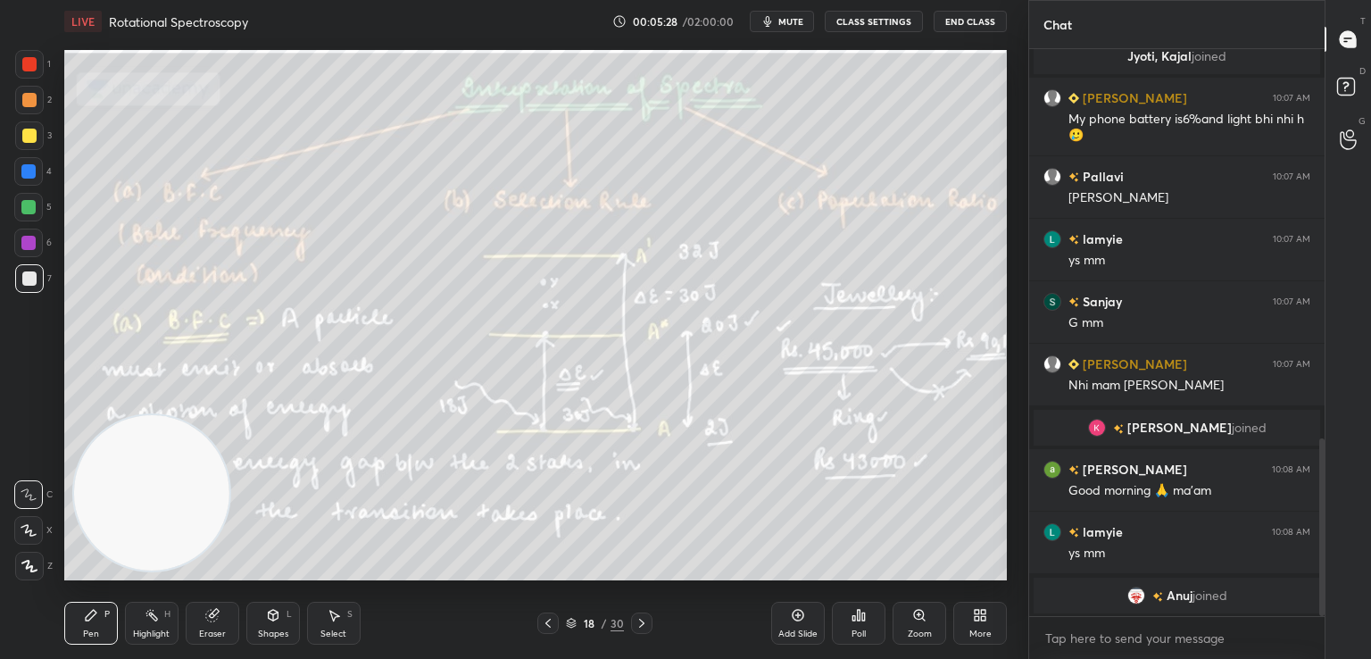
click at [868, 619] on div "Poll" at bounding box center [859, 623] width 54 height 43
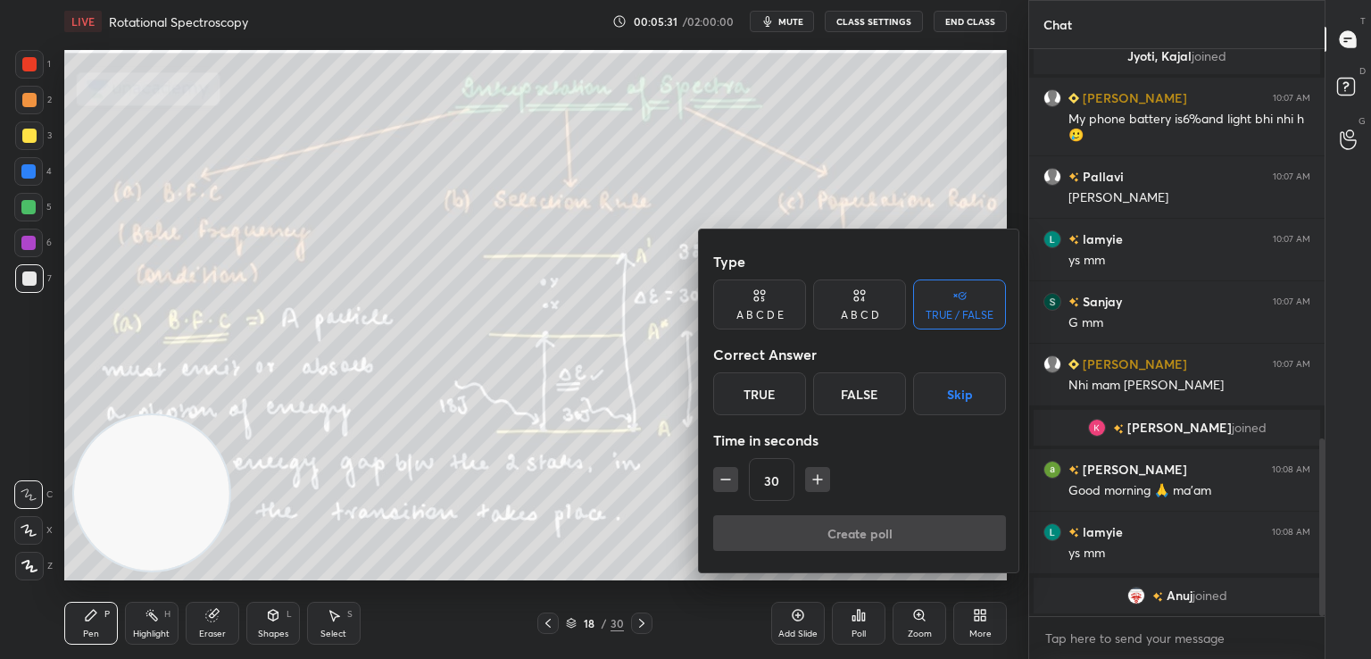
click at [788, 387] on div "True" at bounding box center [759, 393] width 93 height 43
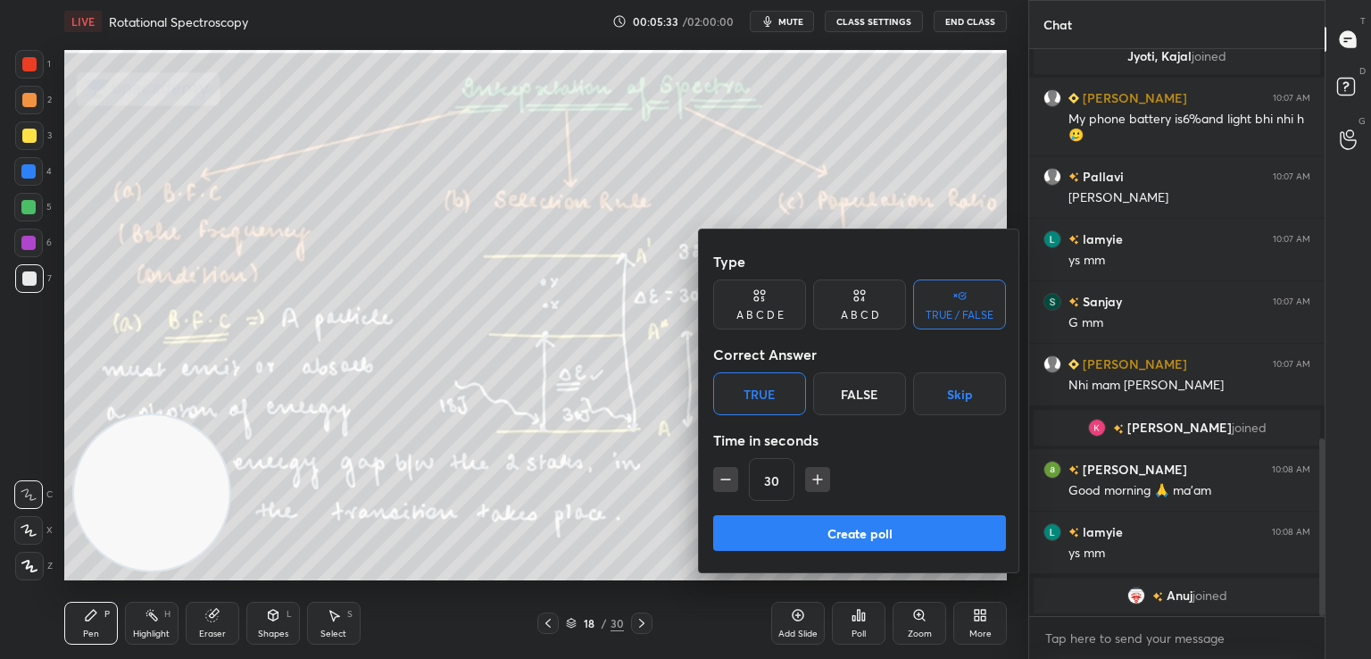
click at [813, 479] on icon "button" at bounding box center [818, 479] width 18 height 18
type input "45"
click at [833, 540] on button "Create poll" at bounding box center [859, 533] width 293 height 36
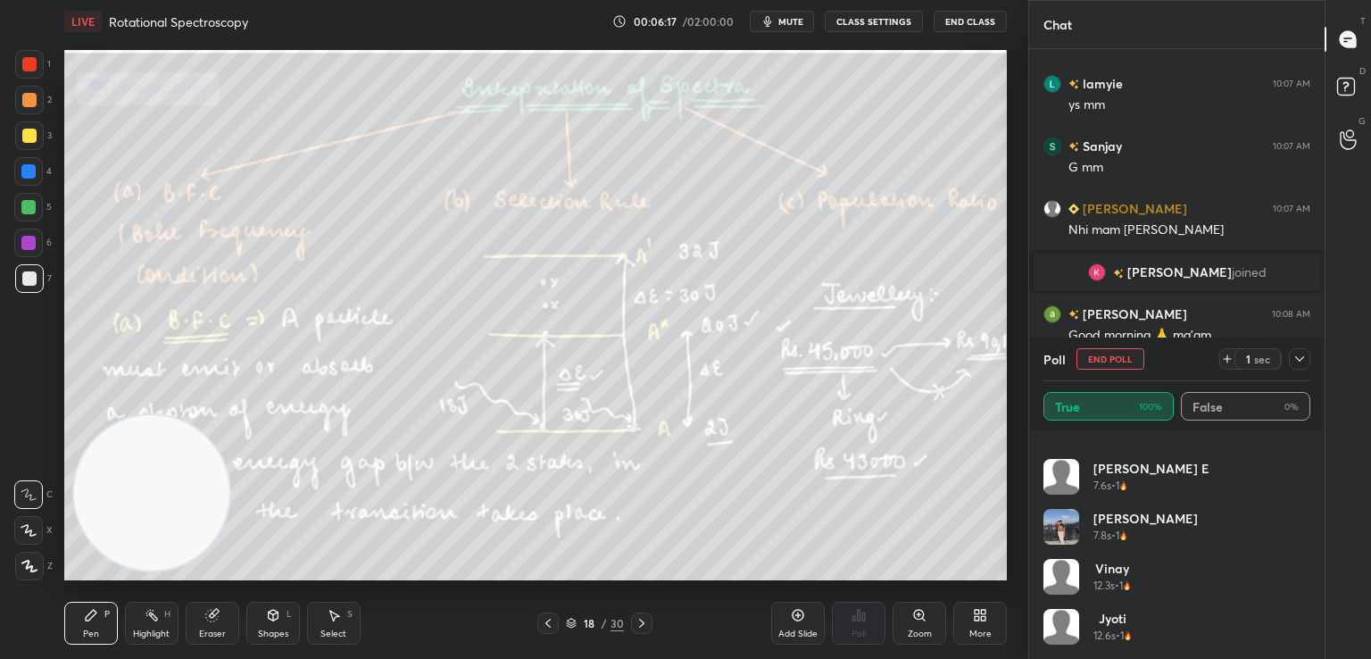
scroll to position [1339, 0]
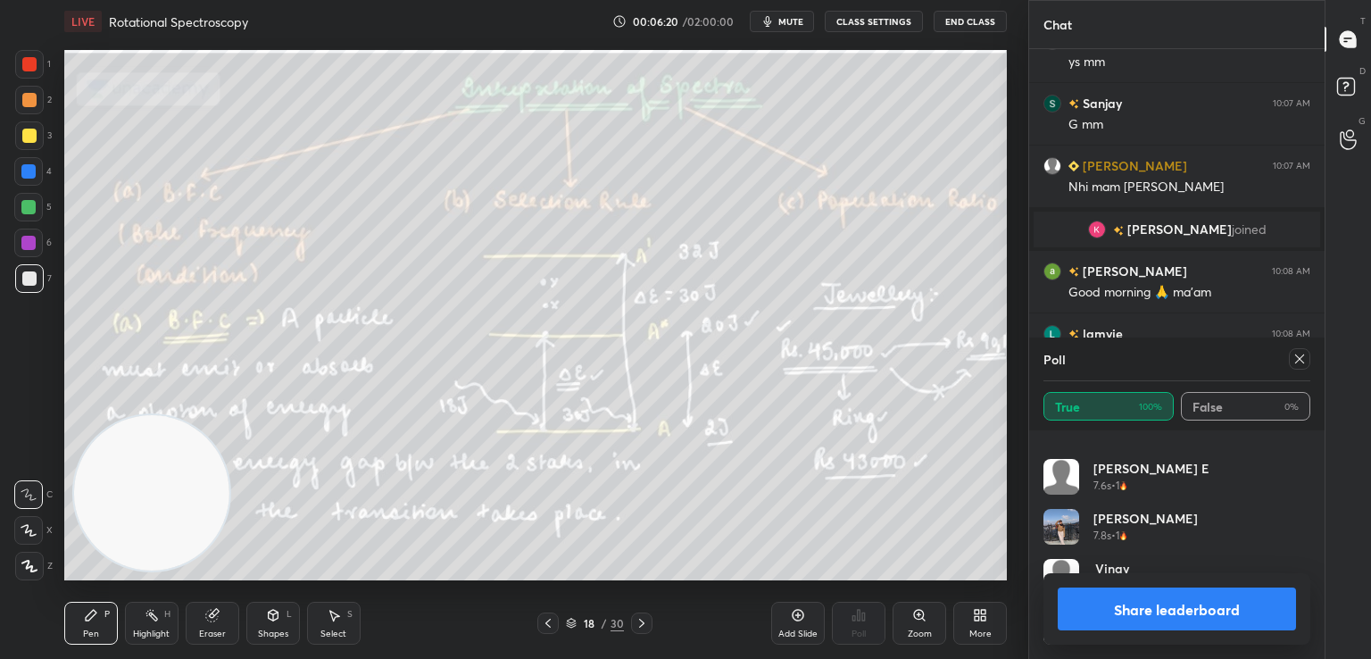
click at [1143, 618] on button "Share leaderboard" at bounding box center [1177, 608] width 238 height 43
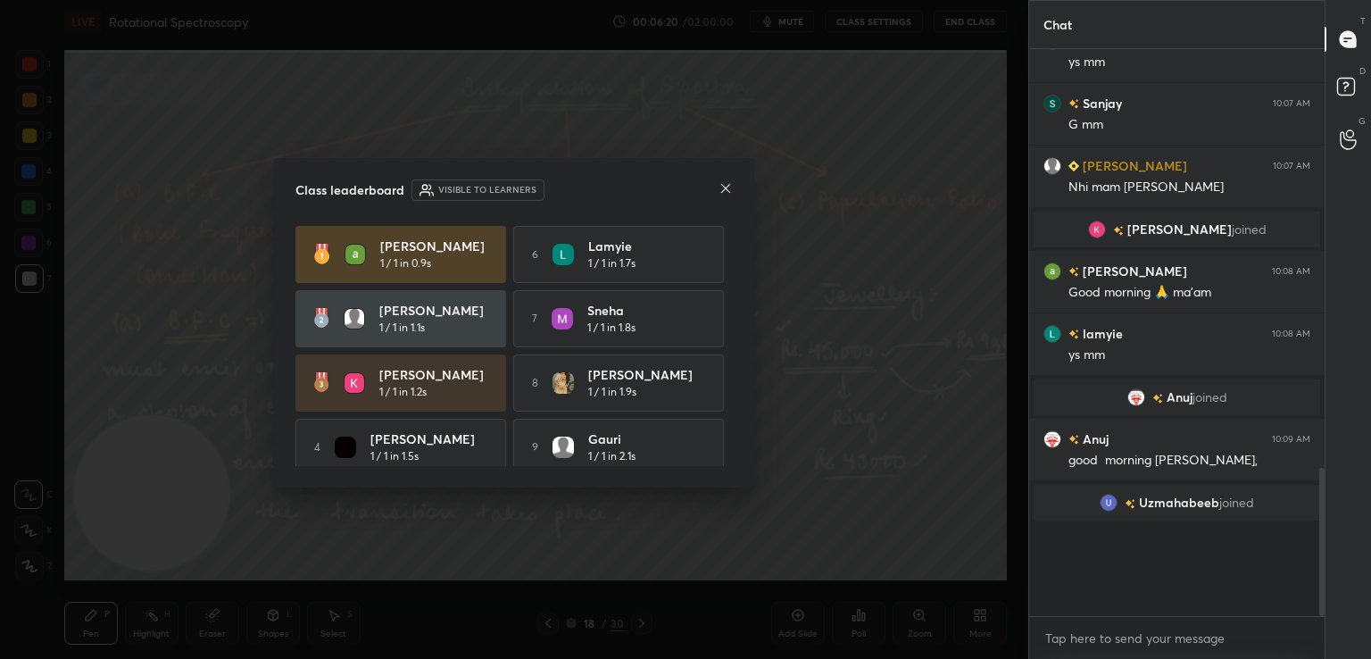
scroll to position [5, 5]
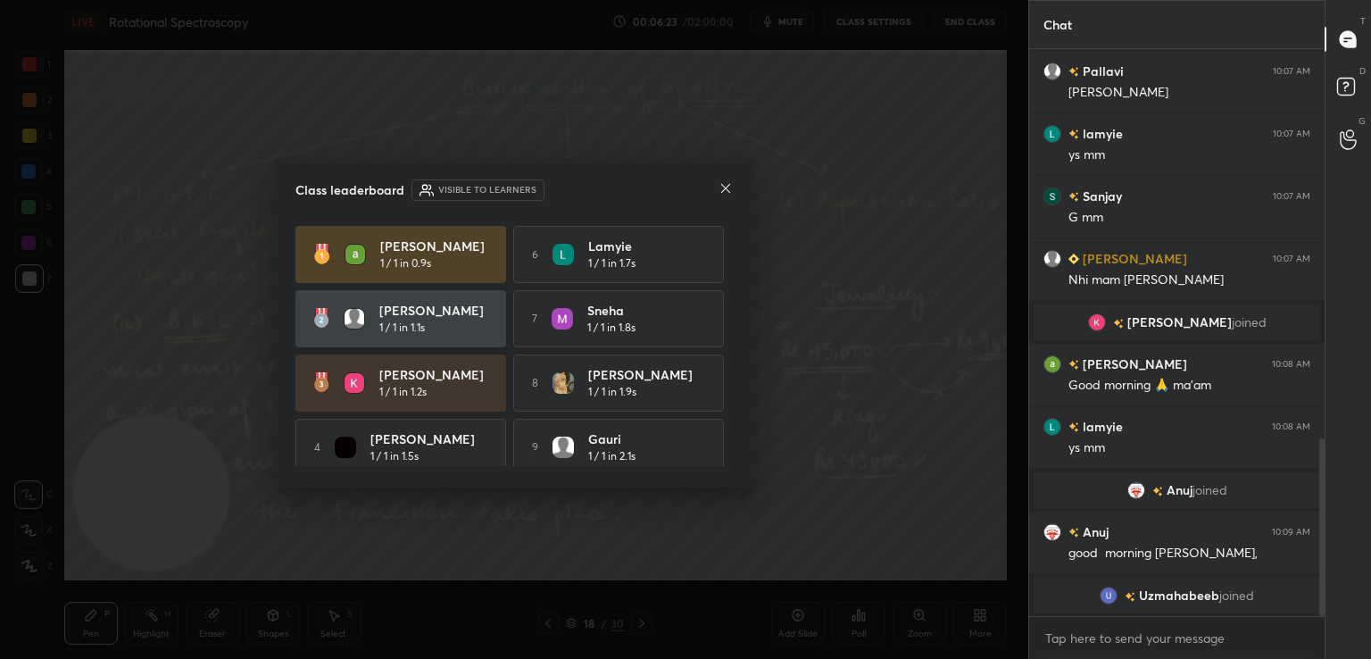
click at [736, 180] on div "Class leaderboard Visible to learners [PERSON_NAME] 1 / 1 in 0.9s 6 lamyie 1 / …" at bounding box center [514, 322] width 480 height 329
click at [725, 183] on icon at bounding box center [726, 188] width 14 height 14
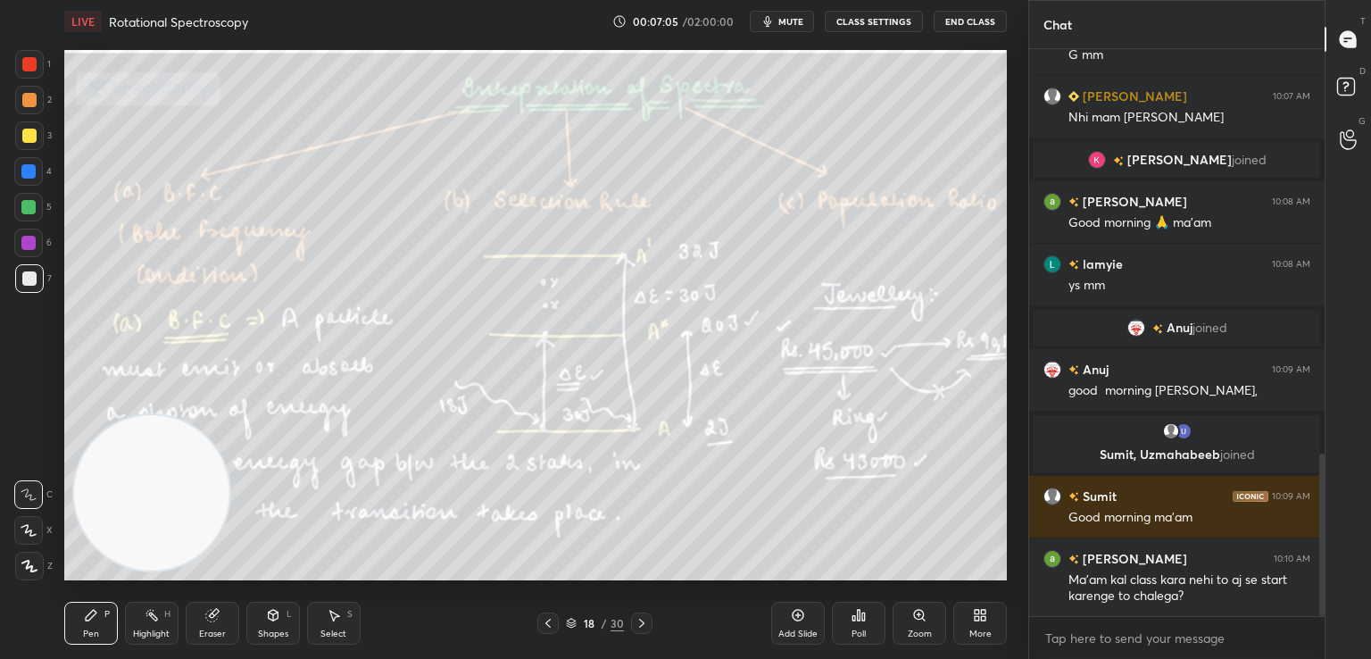
scroll to position [1427, 0]
click at [21, 569] on icon at bounding box center [29, 566] width 16 height 12
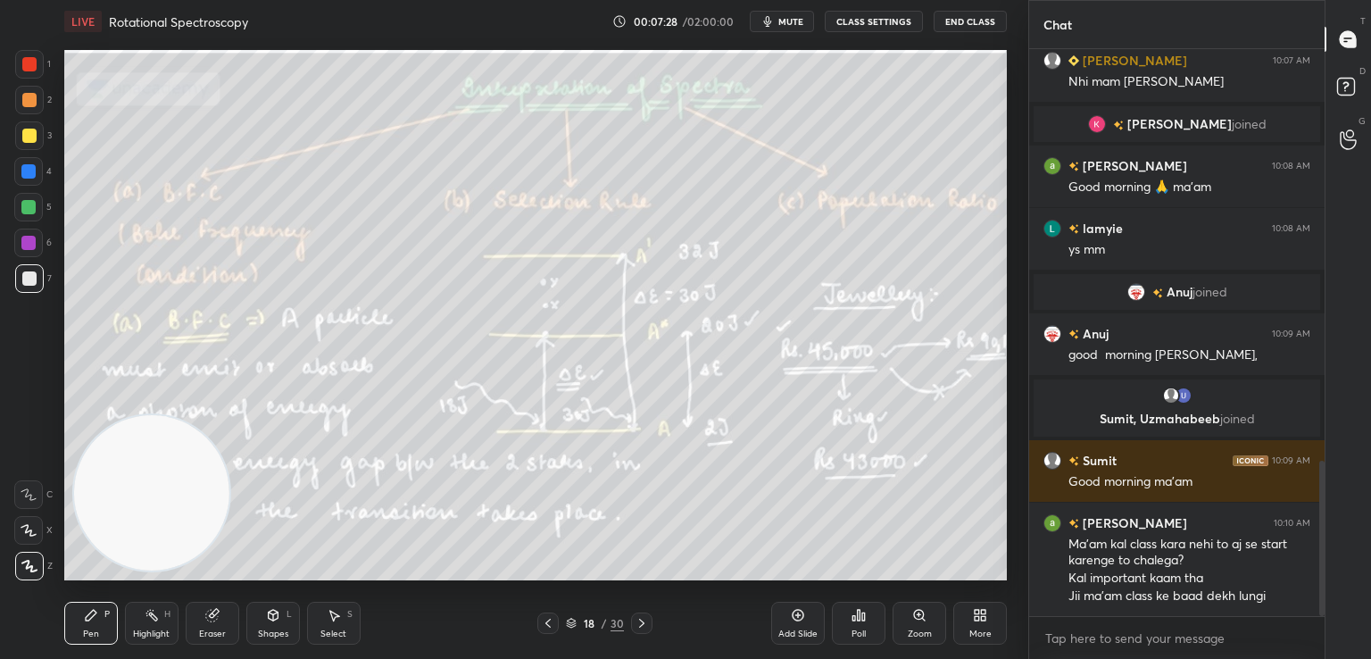
scroll to position [1507, 0]
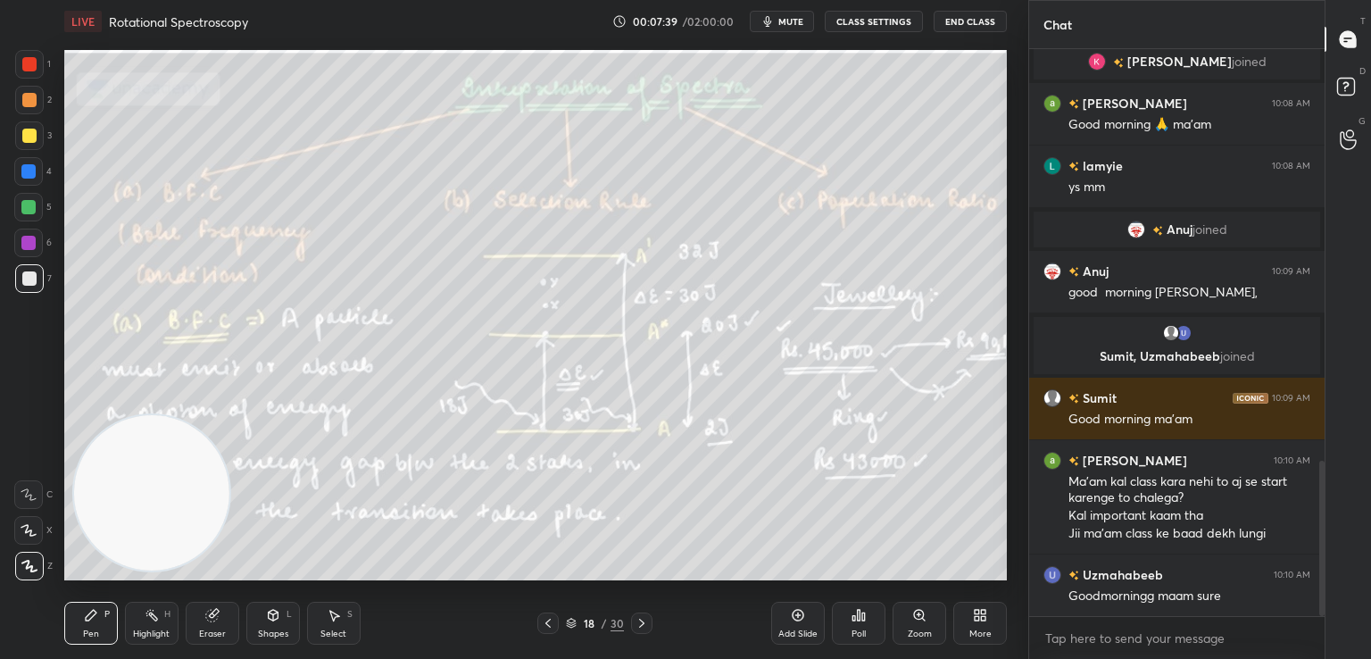
click at [21, 284] on div at bounding box center [29, 278] width 29 height 29
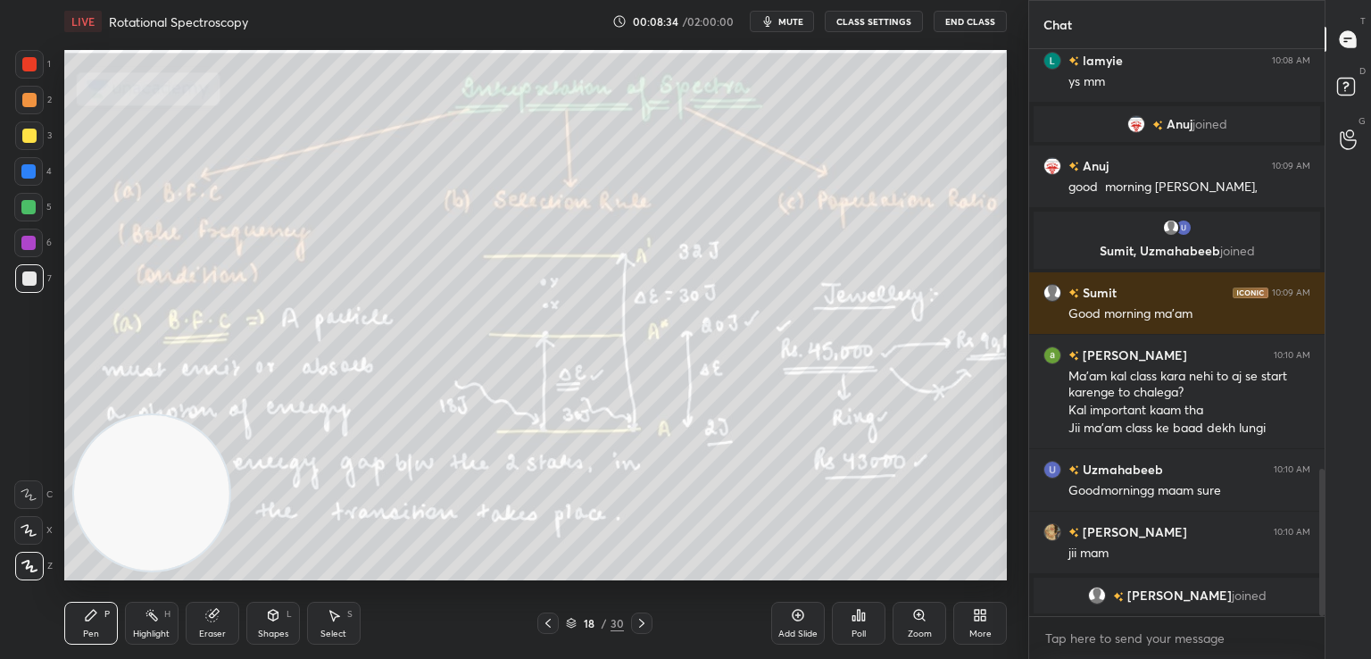
scroll to position [1623, 0]
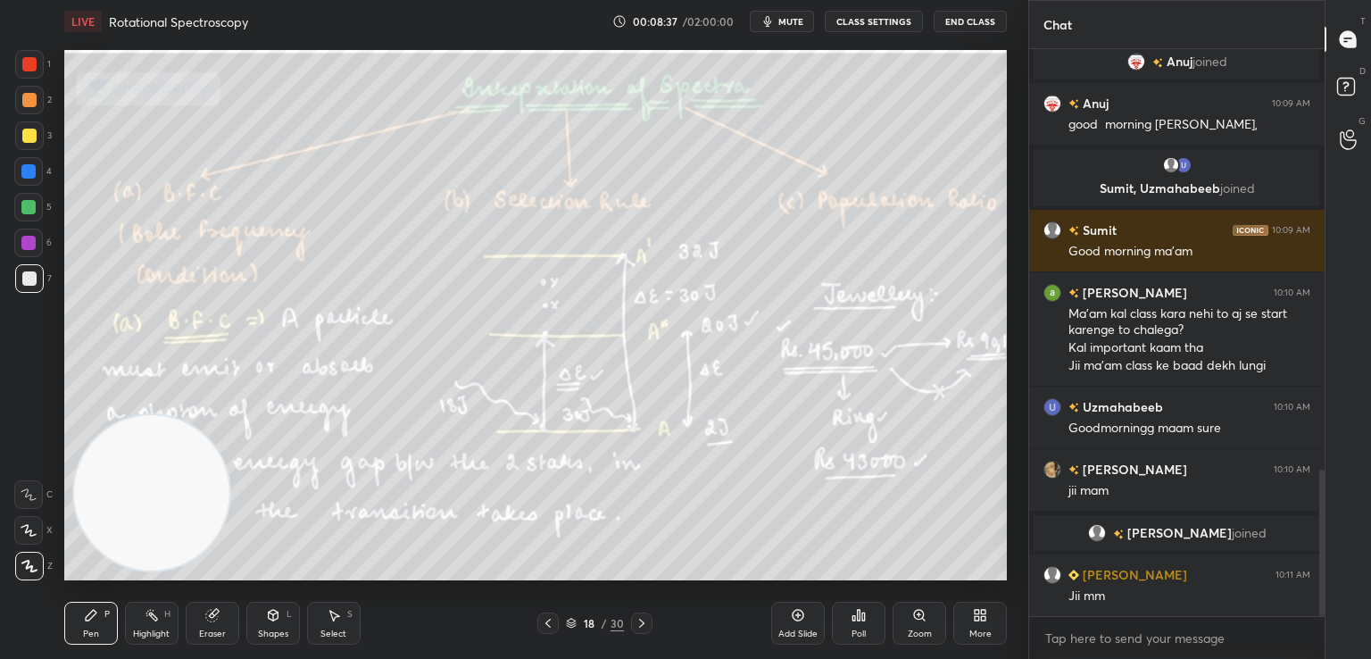
click at [644, 620] on icon at bounding box center [642, 623] width 14 height 14
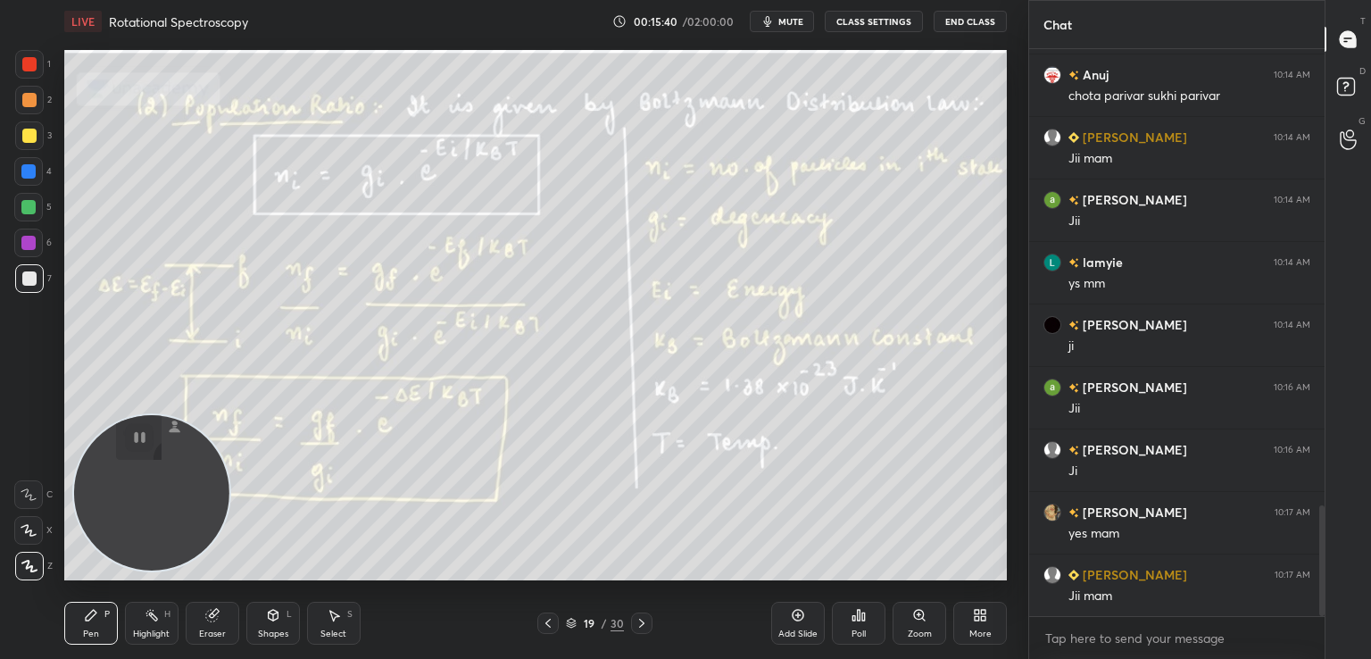
scroll to position [2337, 0]
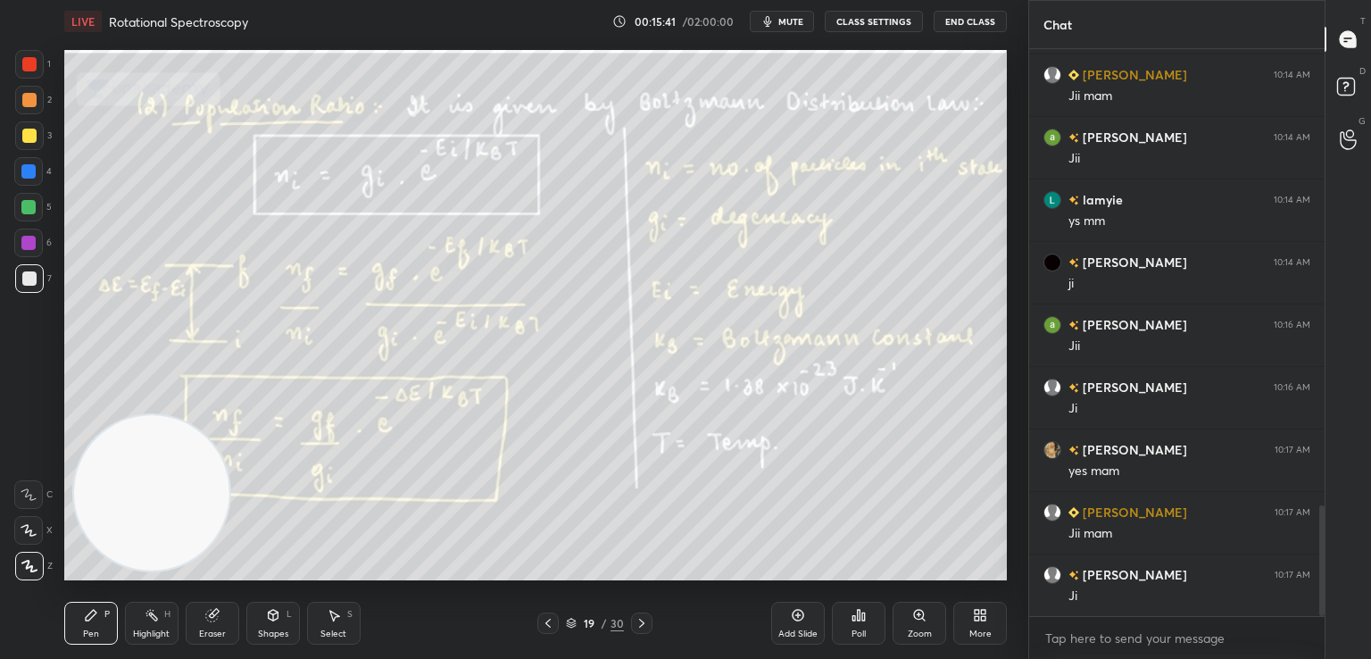
click at [1013, 619] on div "LIVE Rotational Spectroscopy 00:15:41 / 02:00:00 mute CLASS SETTINGS End Class …" at bounding box center [535, 329] width 957 height 659
click at [995, 614] on div "More" at bounding box center [980, 623] width 54 height 43
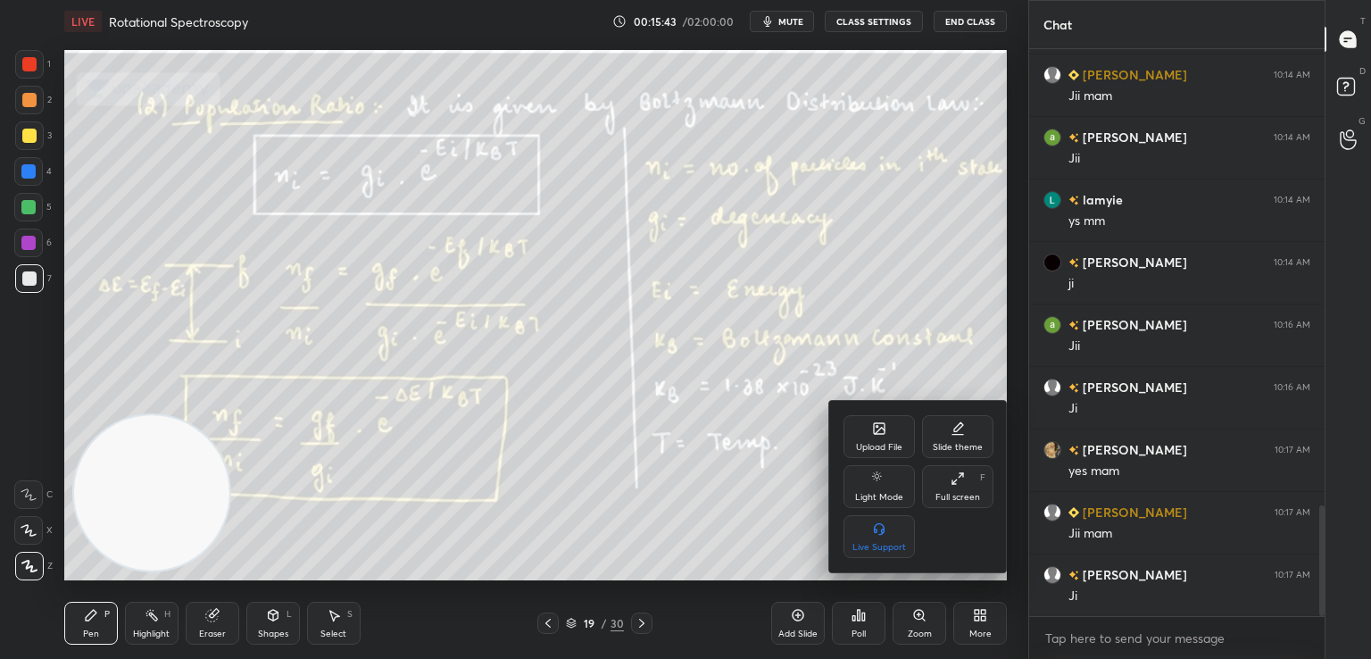
click at [898, 428] on div "Upload File" at bounding box center [879, 436] width 71 height 43
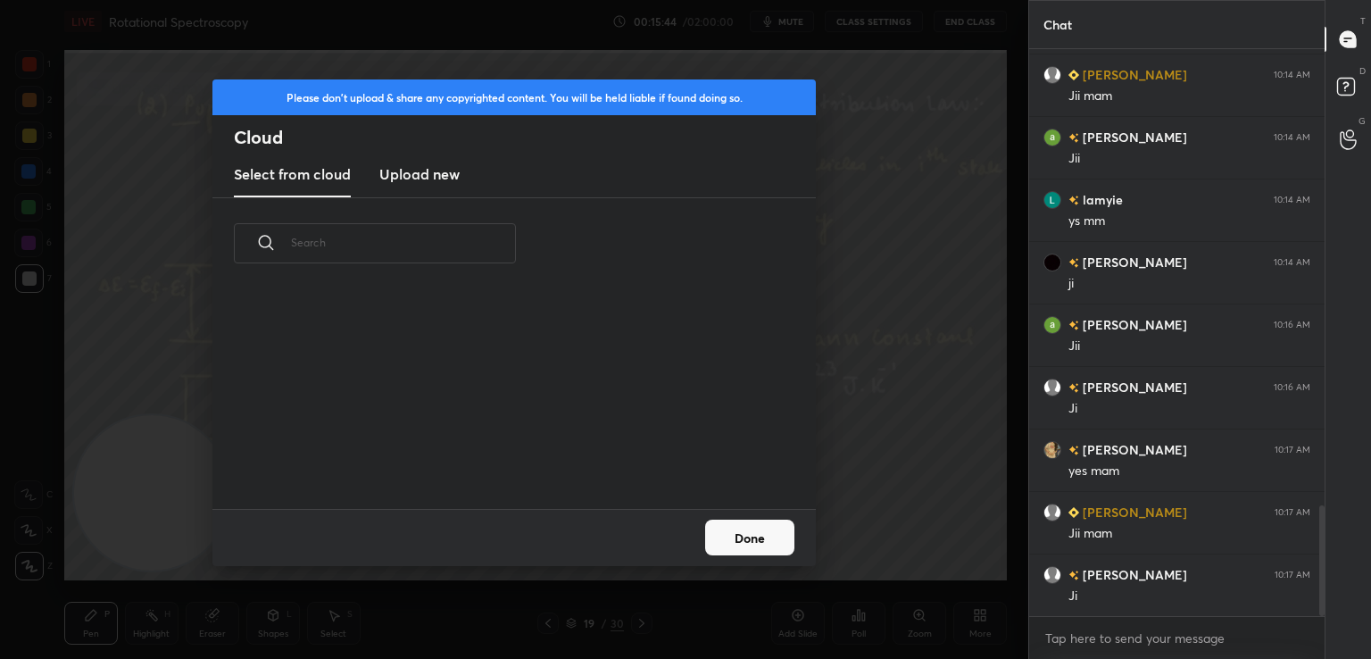
scroll to position [220, 573]
click at [463, 172] on div "Select from cloud Upload new" at bounding box center [513, 175] width 603 height 45
click at [400, 178] on h3 "Upload new" at bounding box center [419, 173] width 80 height 21
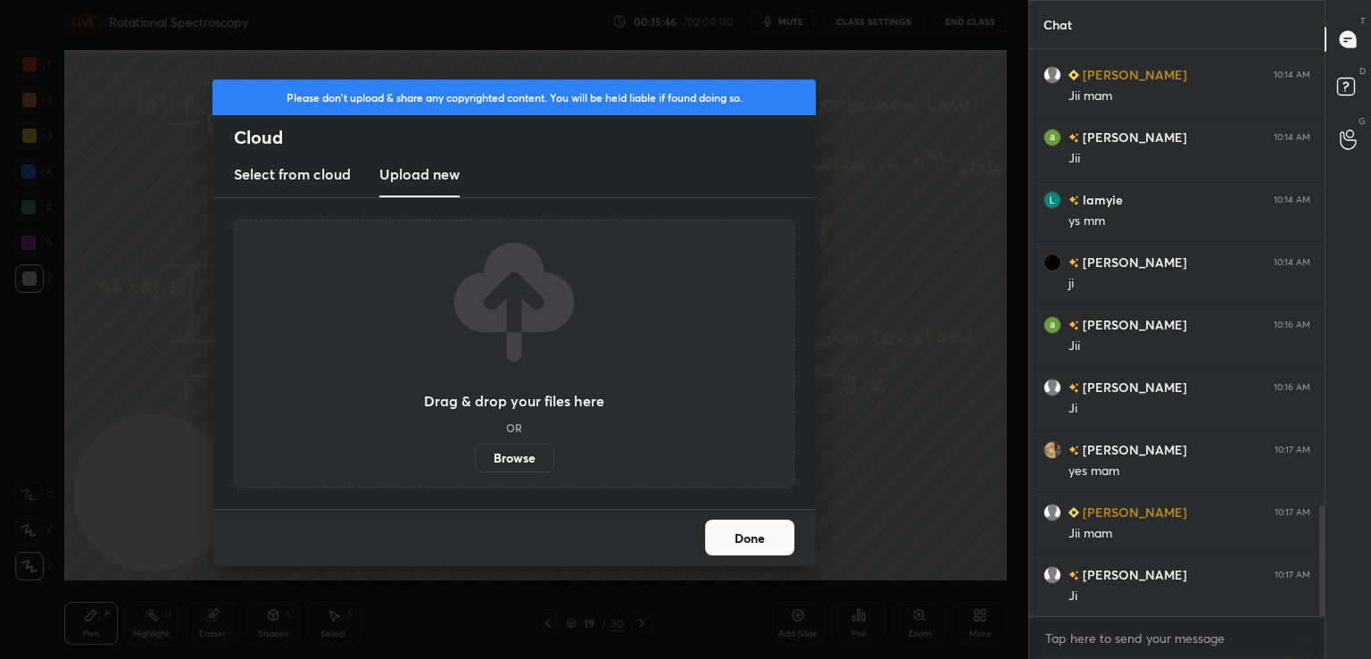
click at [521, 446] on label "Browse" at bounding box center [514, 458] width 79 height 29
click at [475, 446] on input "Browse" at bounding box center [475, 458] width 0 height 29
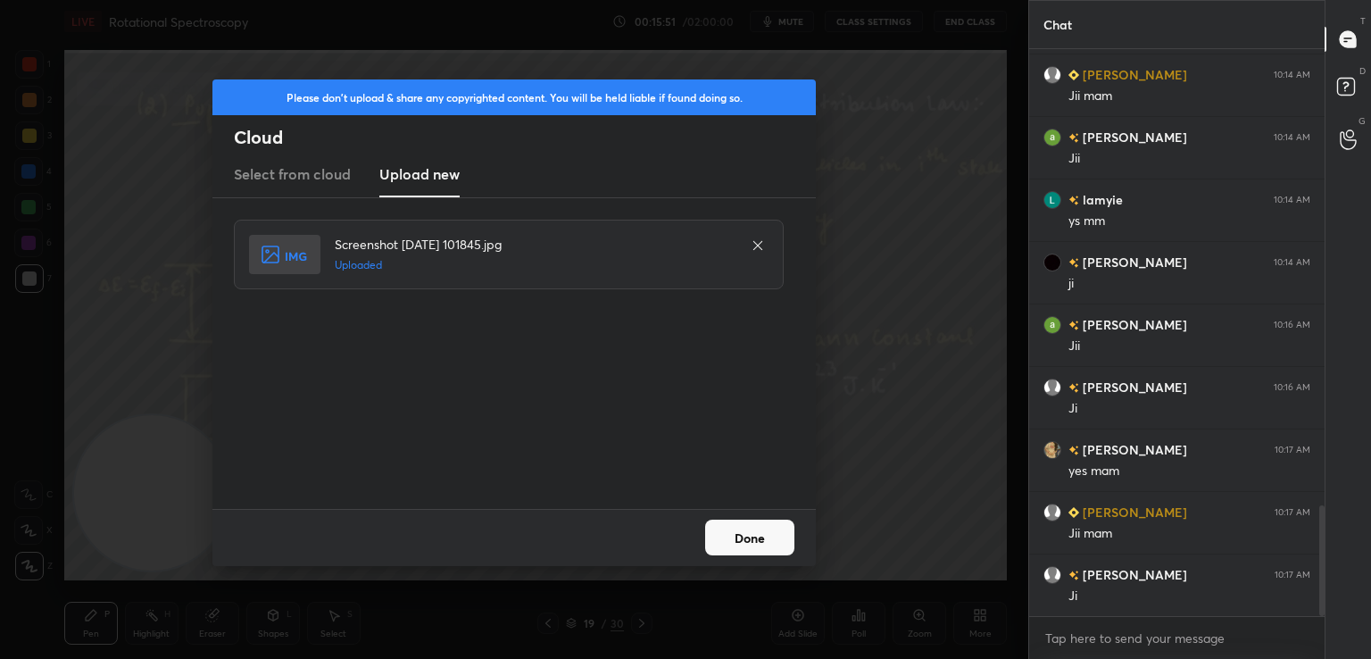
click at [734, 541] on button "Done" at bounding box center [749, 538] width 89 height 36
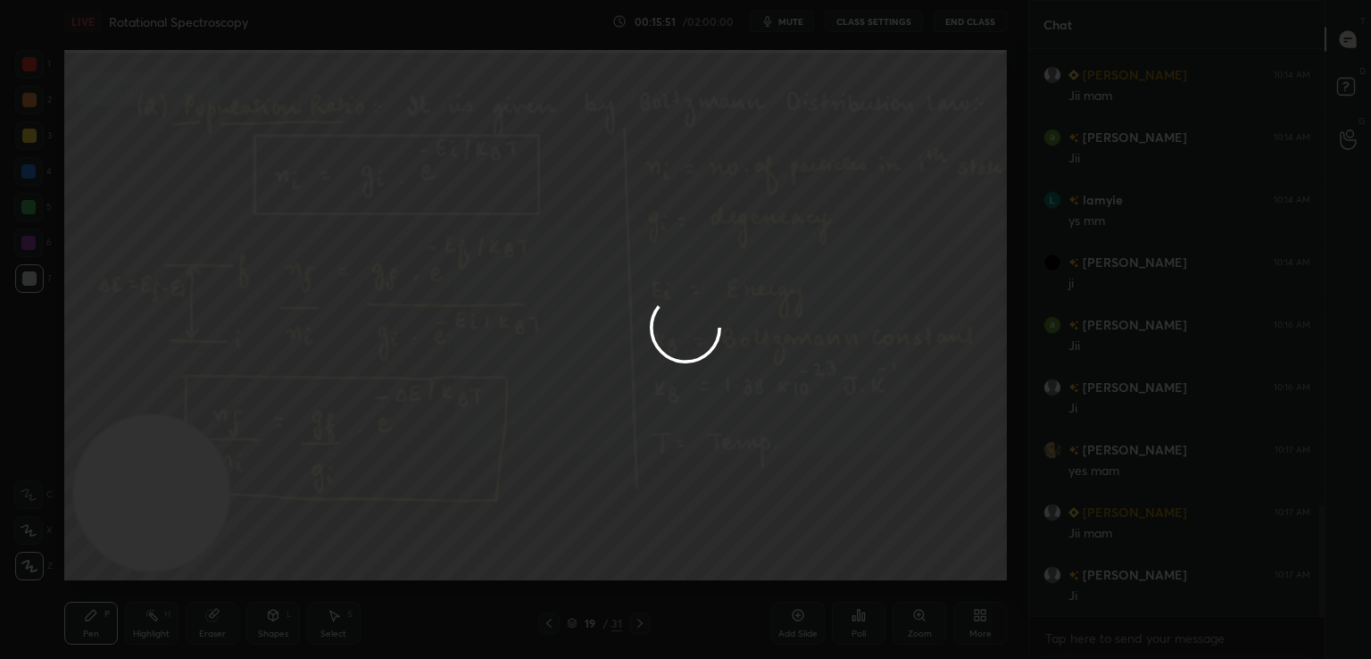
scroll to position [2380, 0]
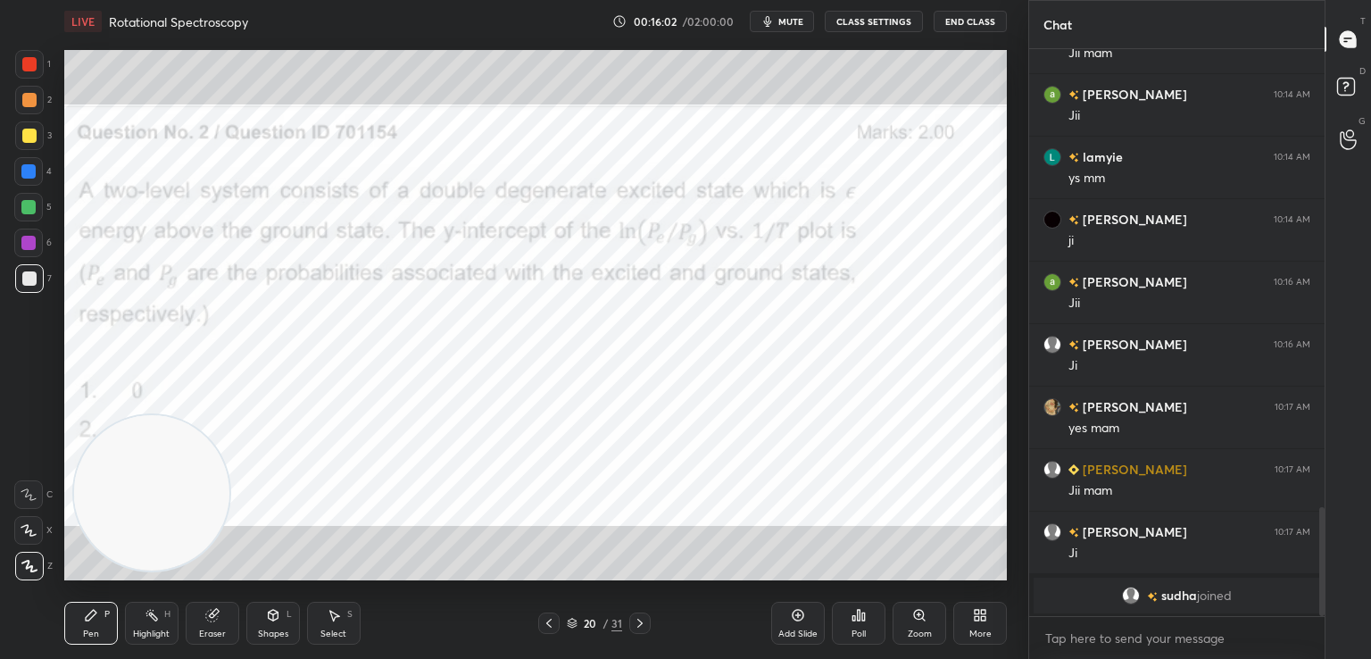
click at [548, 617] on icon at bounding box center [549, 623] width 14 height 14
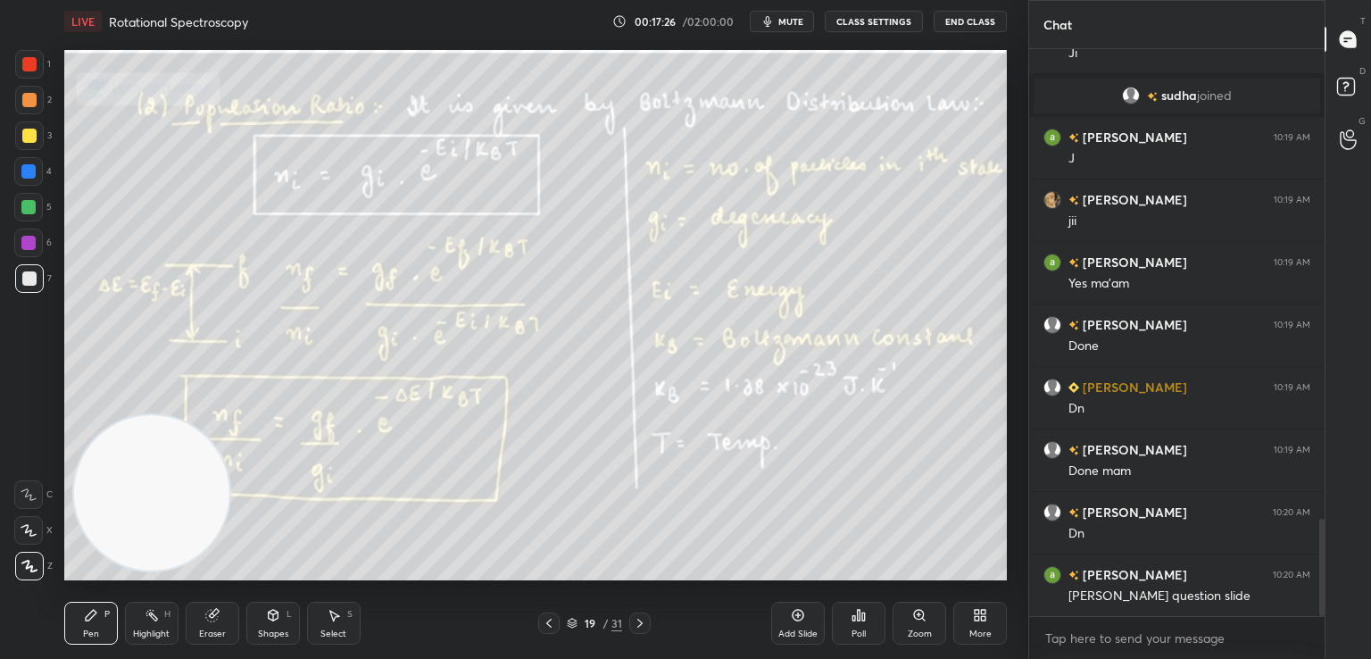
scroll to position [2728, 0]
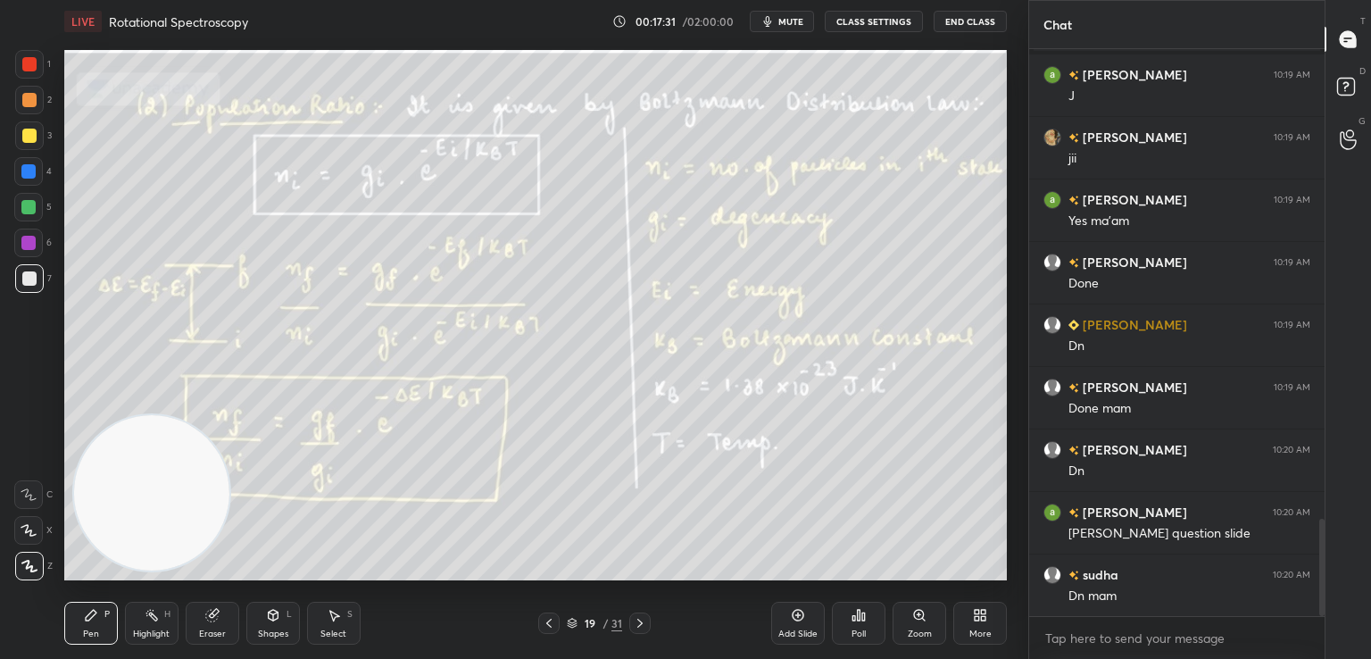
click at [643, 625] on icon at bounding box center [640, 623] width 14 height 14
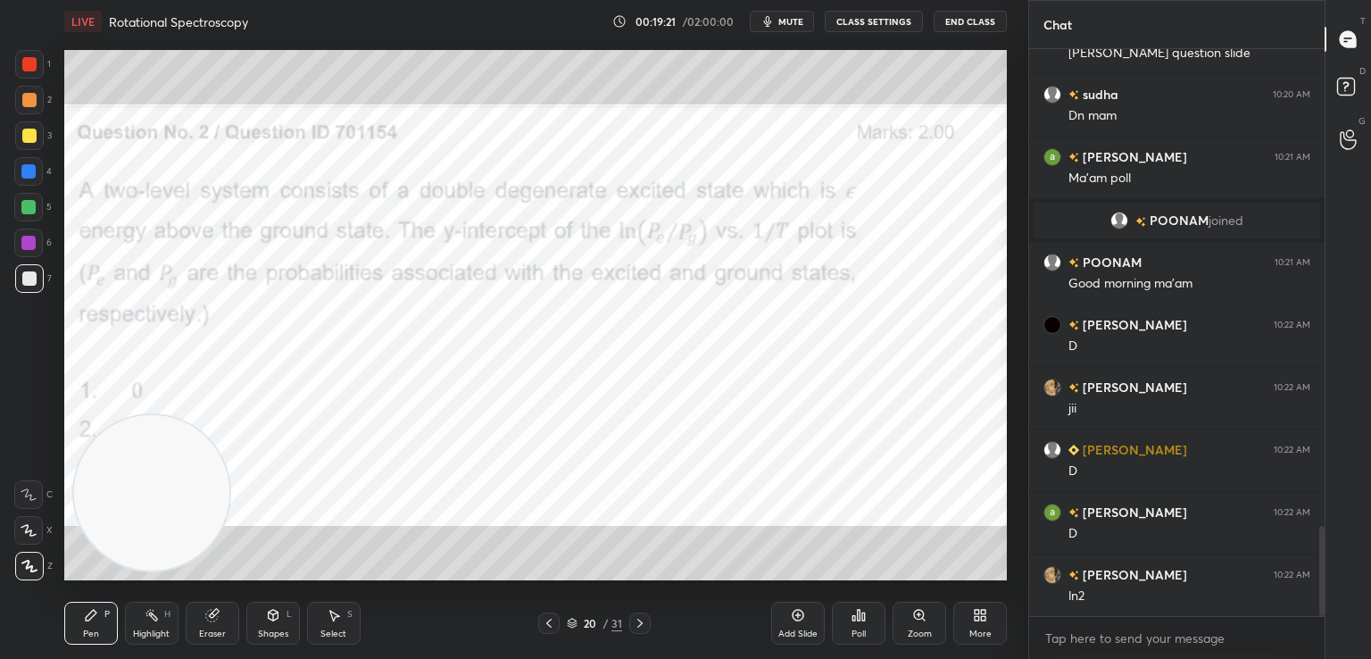
scroll to position [3062, 0]
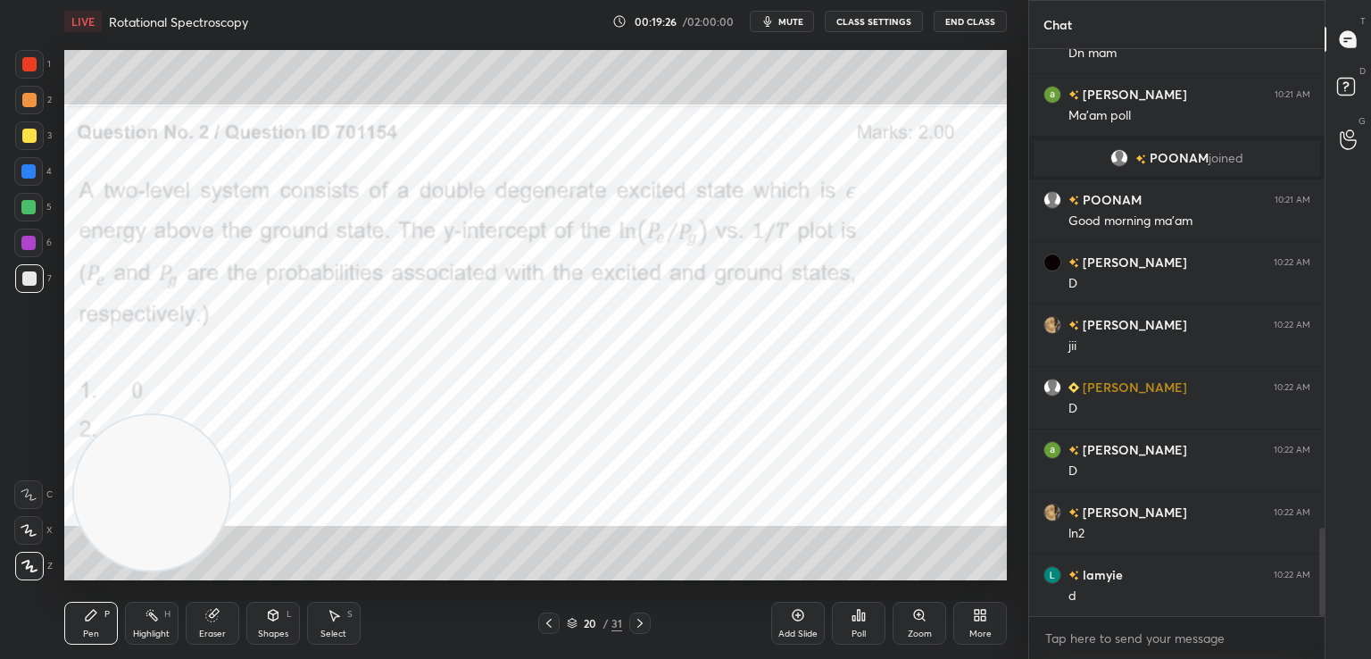
click at [26, 65] on div at bounding box center [29, 64] width 14 height 14
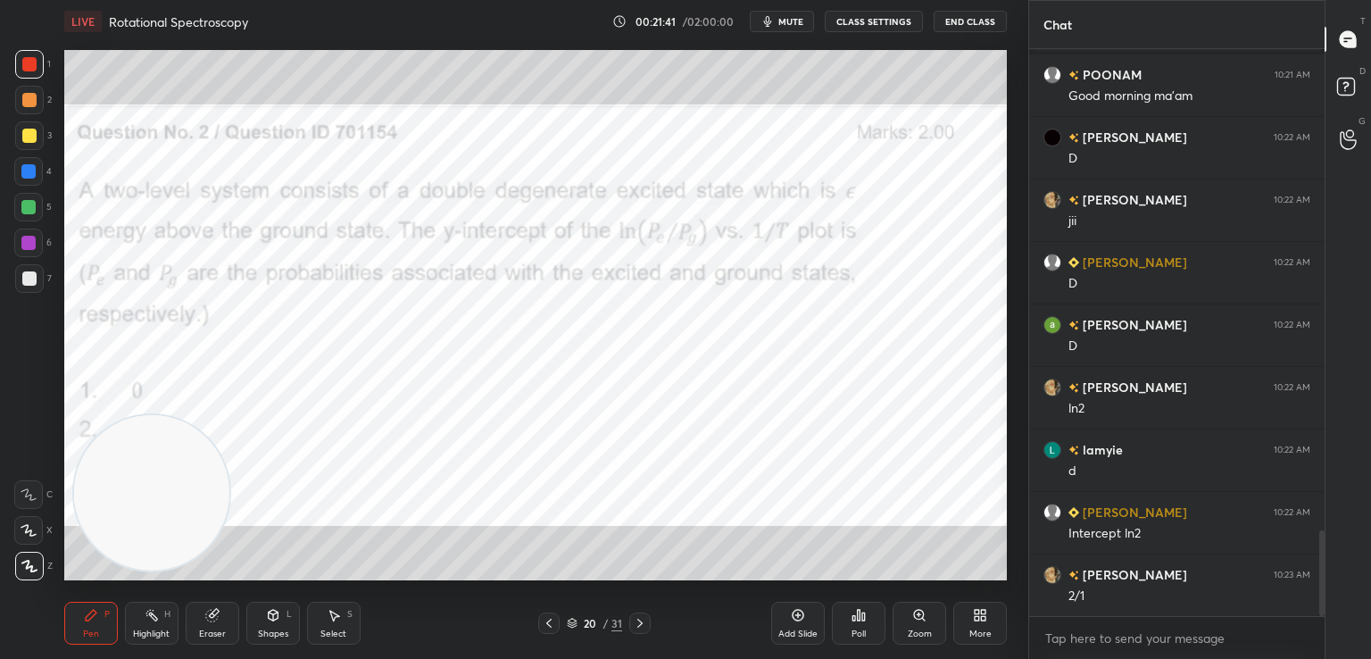
scroll to position [3249, 0]
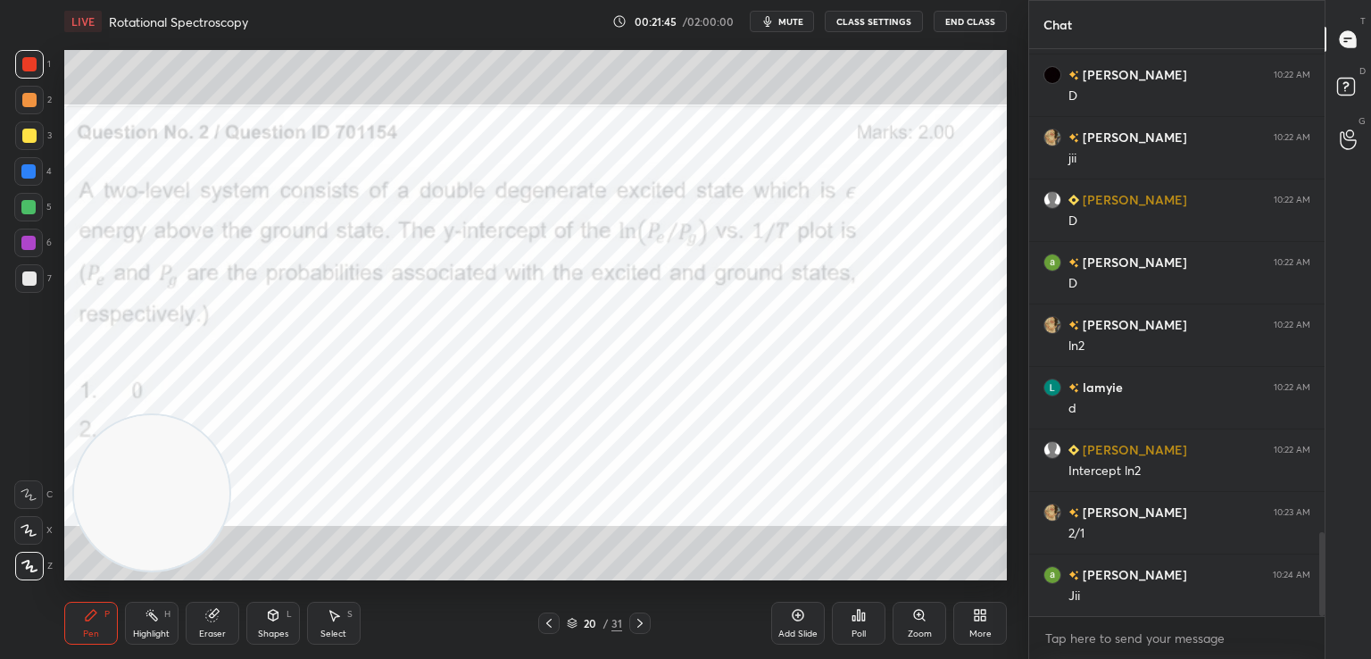
click at [212, 625] on div "Eraser" at bounding box center [213, 623] width 54 height 43
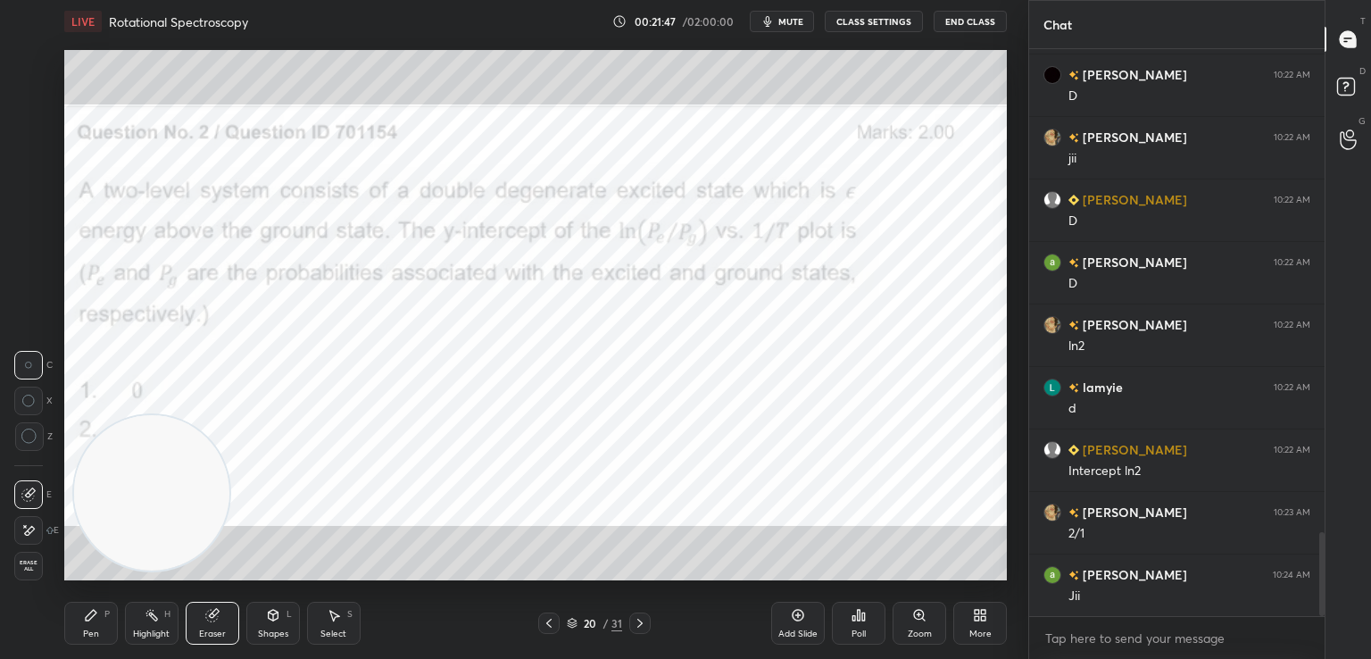
click at [85, 620] on icon at bounding box center [91, 615] width 14 height 14
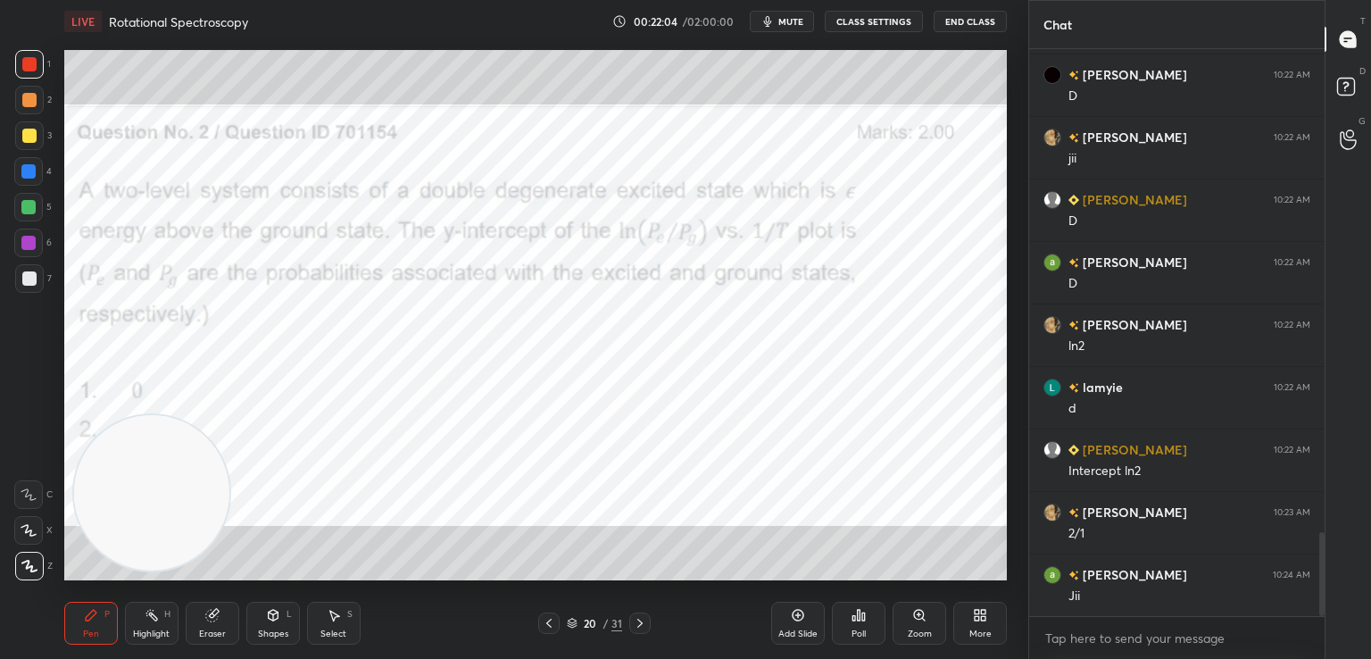
click at [204, 622] on div "Eraser" at bounding box center [213, 623] width 54 height 43
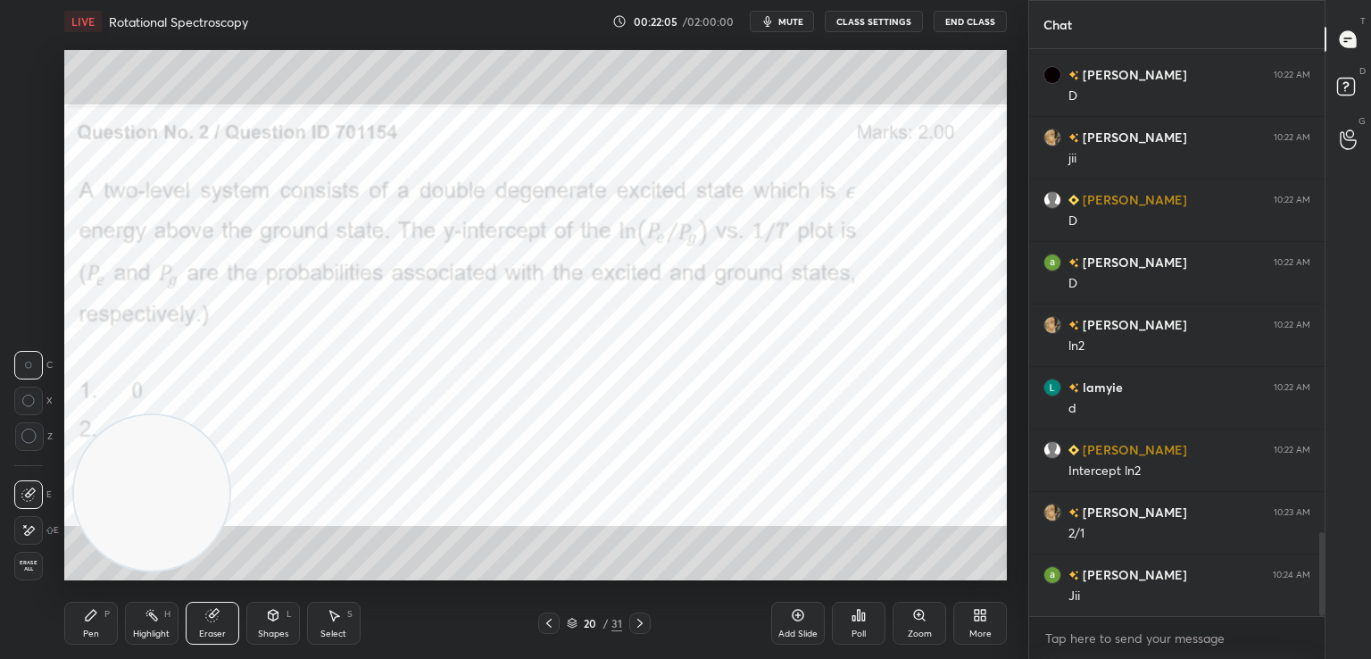
click at [34, 533] on icon at bounding box center [28, 530] width 14 height 15
click at [226, 483] on video at bounding box center [151, 492] width 155 height 155
click at [86, 626] on div "Pen P" at bounding box center [91, 623] width 54 height 43
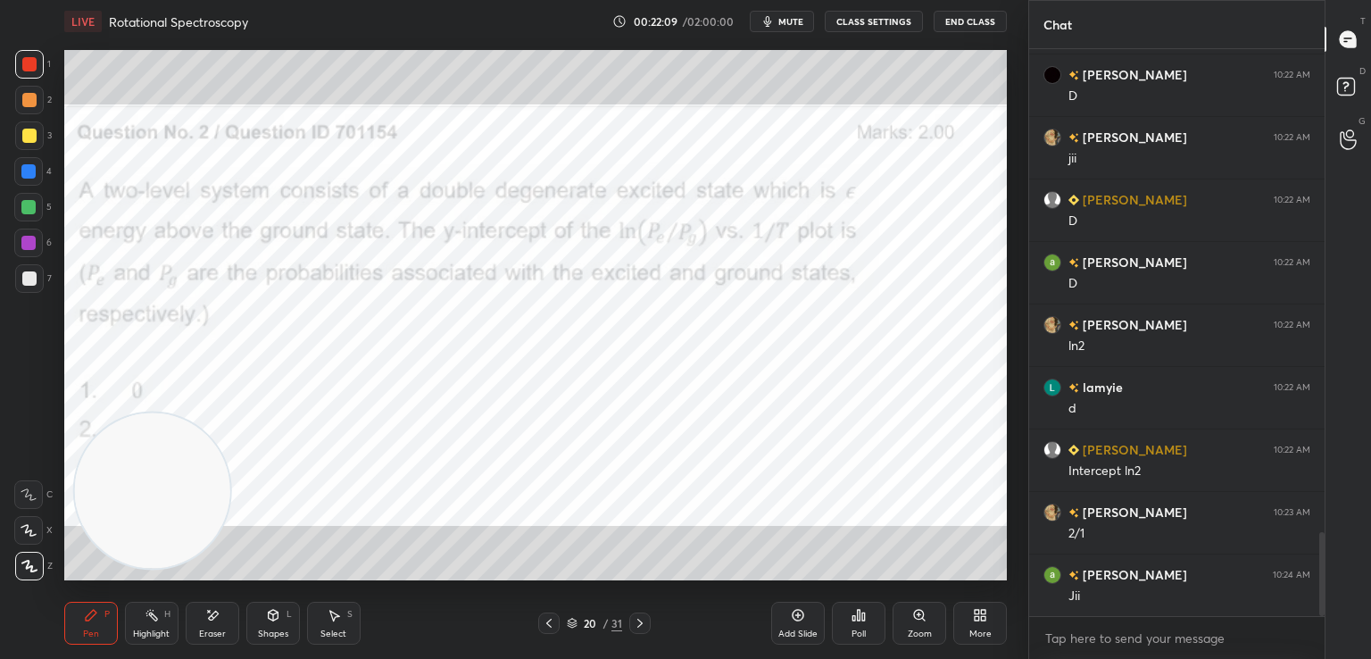
click at [25, 172] on div at bounding box center [28, 171] width 14 height 14
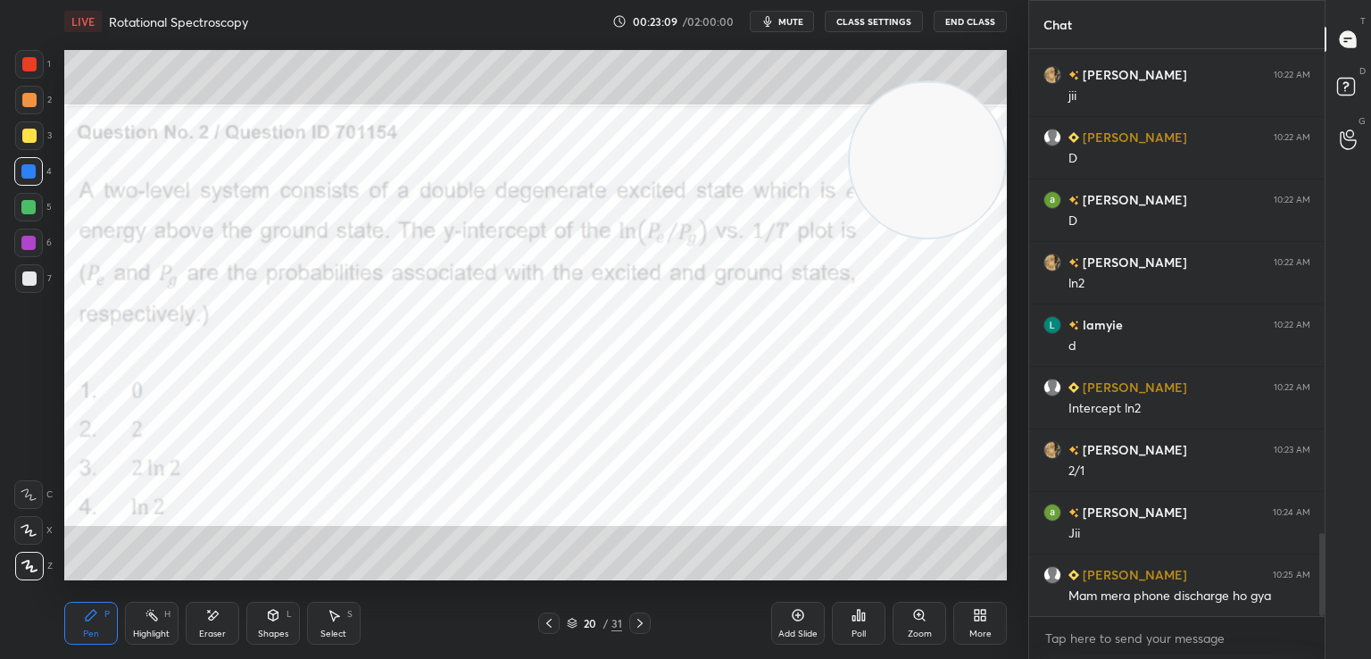
scroll to position [3374, 0]
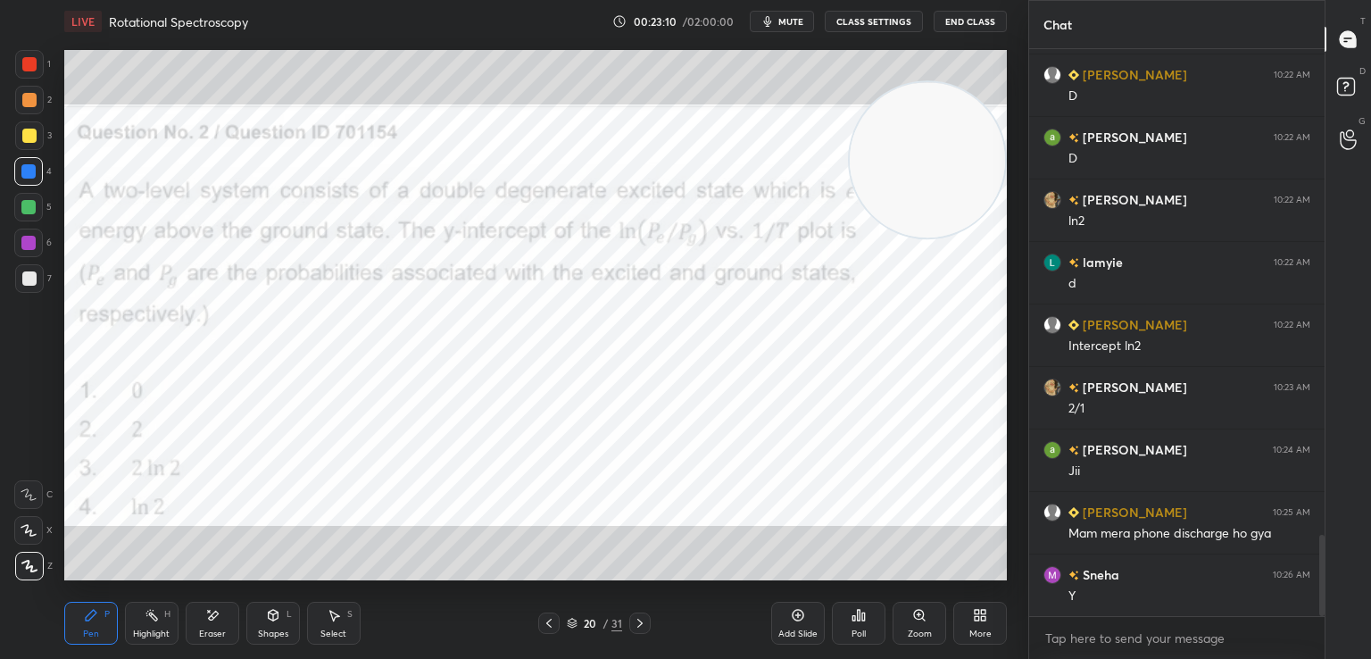
click at [636, 628] on icon at bounding box center [640, 623] width 14 height 14
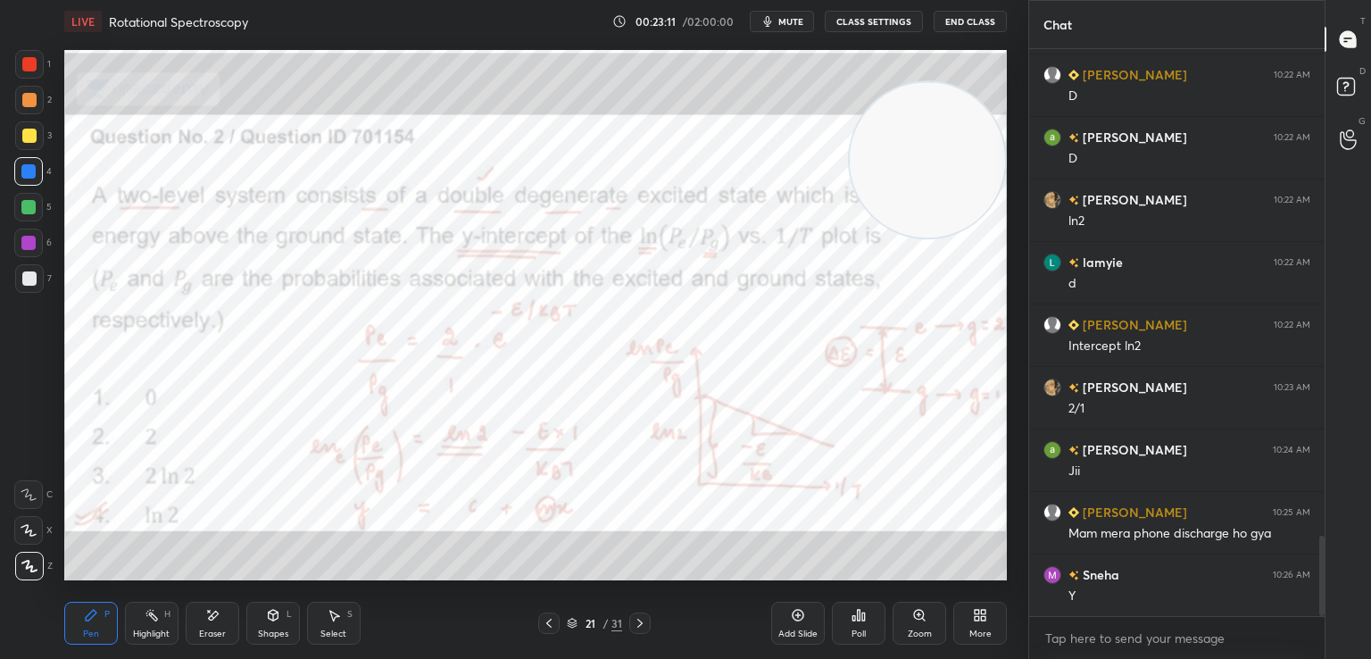
scroll to position [3437, 0]
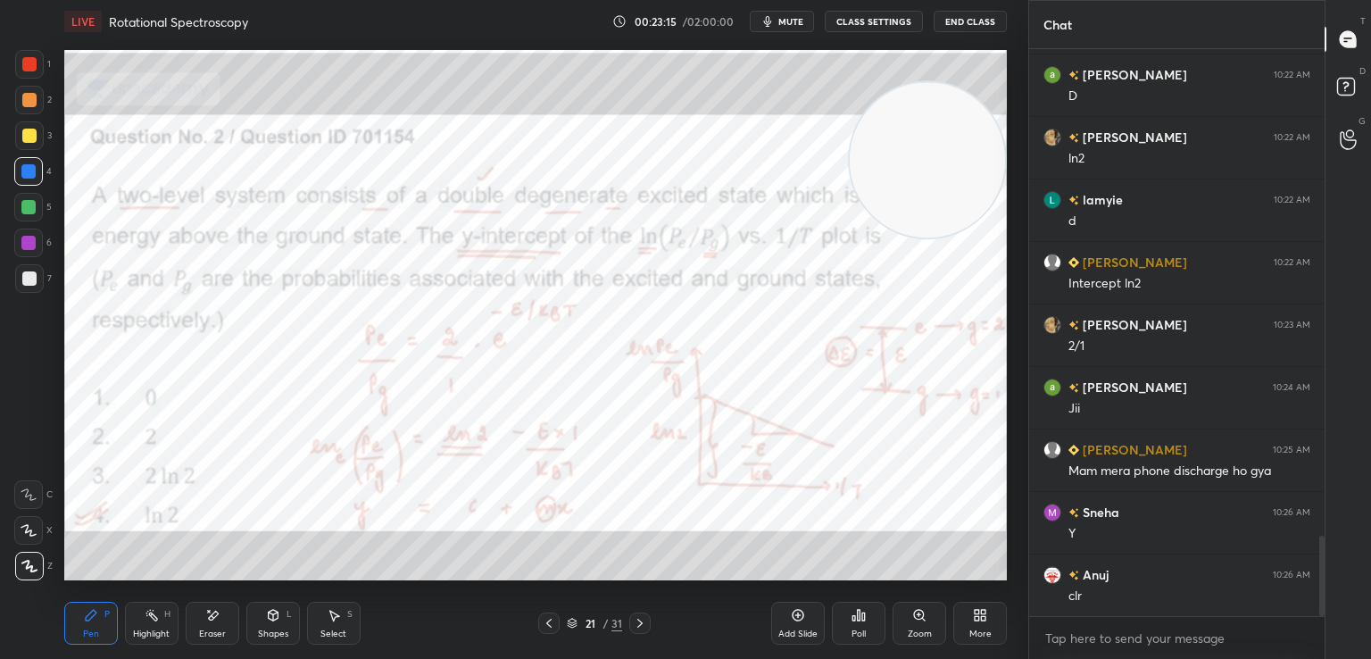
click at [637, 622] on icon at bounding box center [640, 623] width 14 height 14
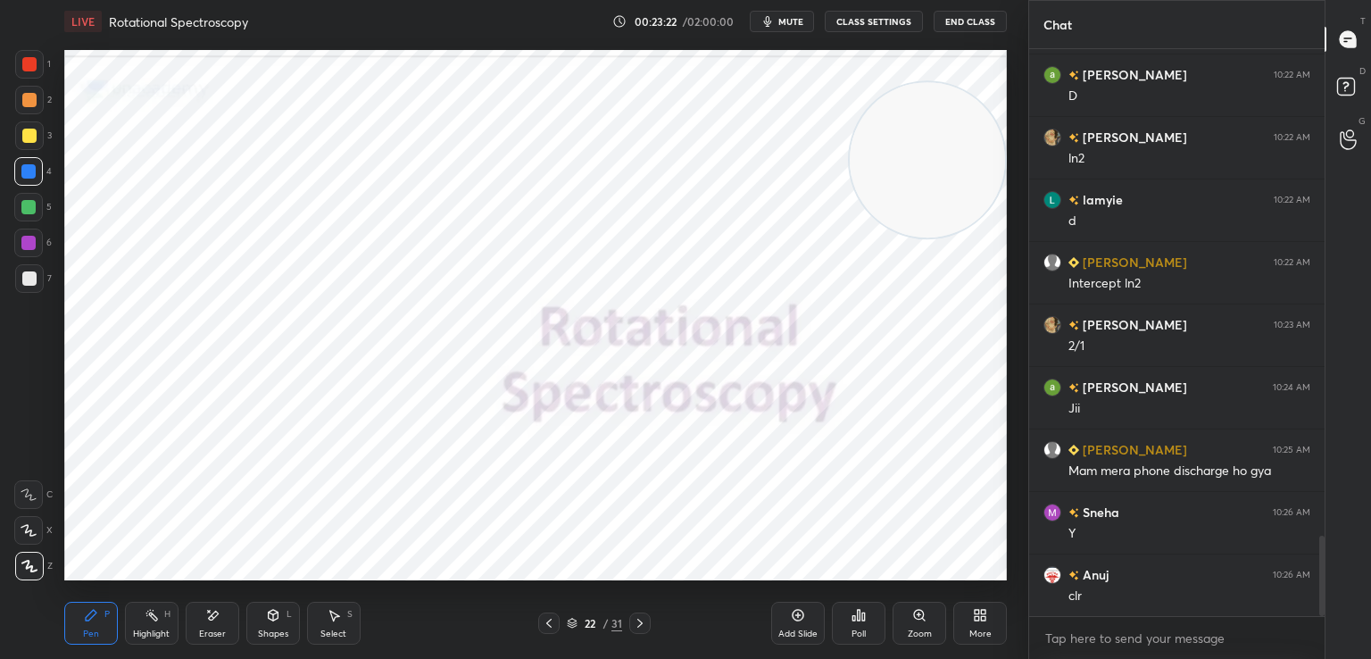
click at [545, 620] on icon at bounding box center [549, 623] width 14 height 14
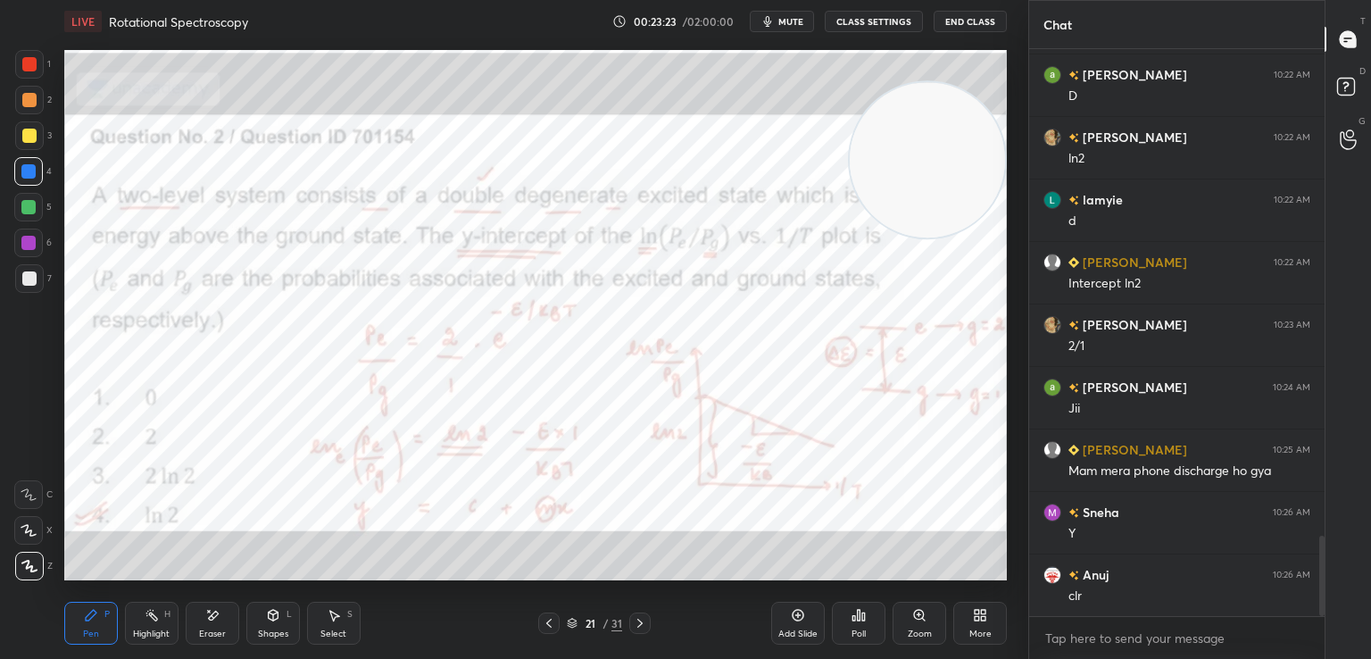
click at [791, 615] on icon at bounding box center [798, 615] width 14 height 14
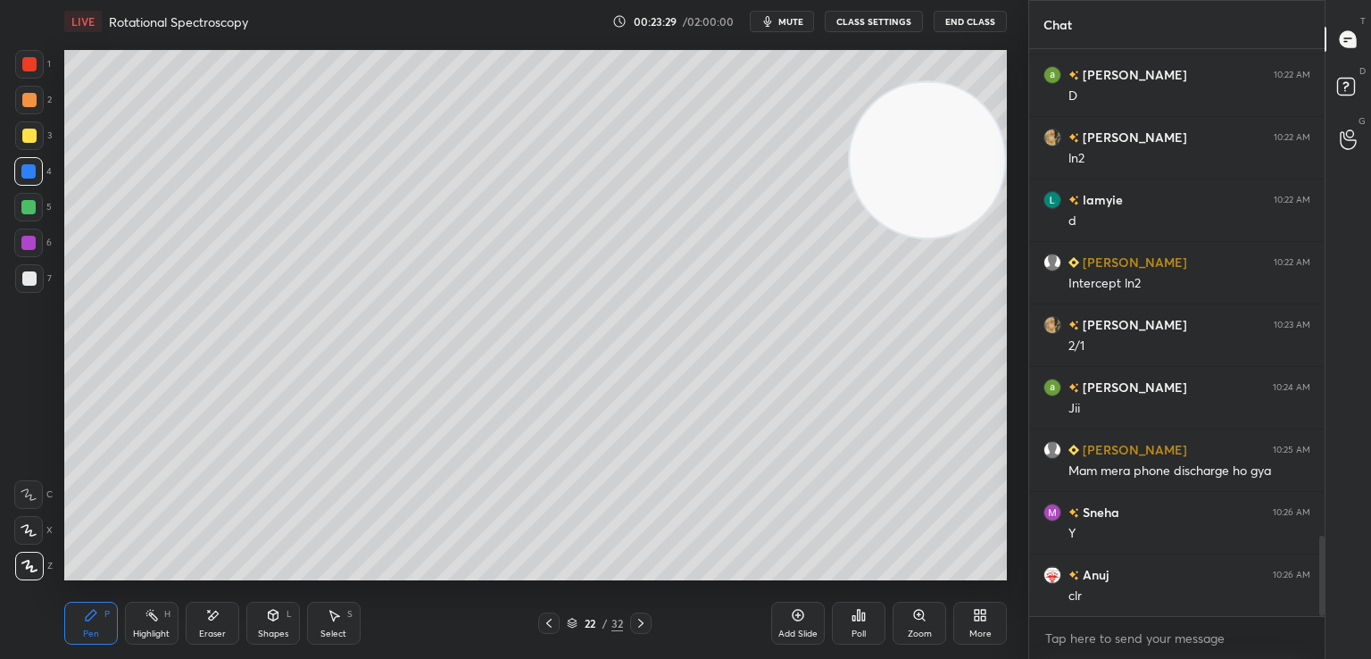
click at [31, 282] on div at bounding box center [29, 278] width 14 height 14
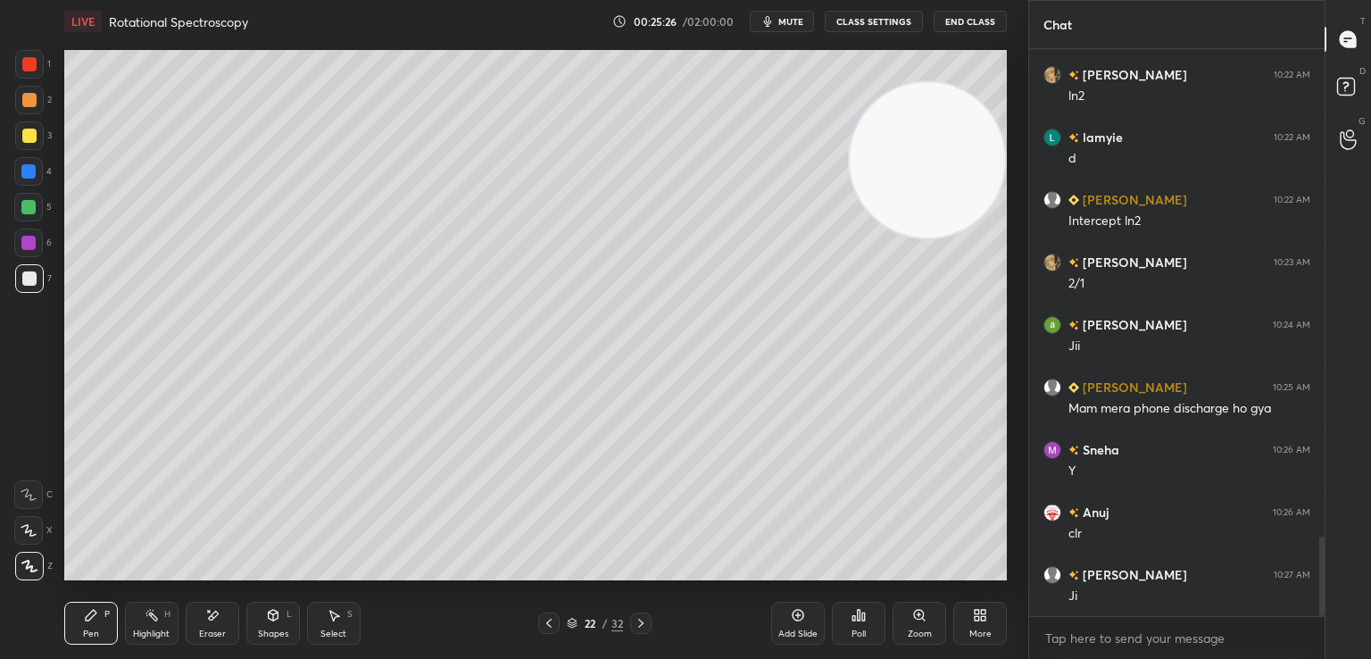
click at [29, 135] on div at bounding box center [29, 136] width 14 height 14
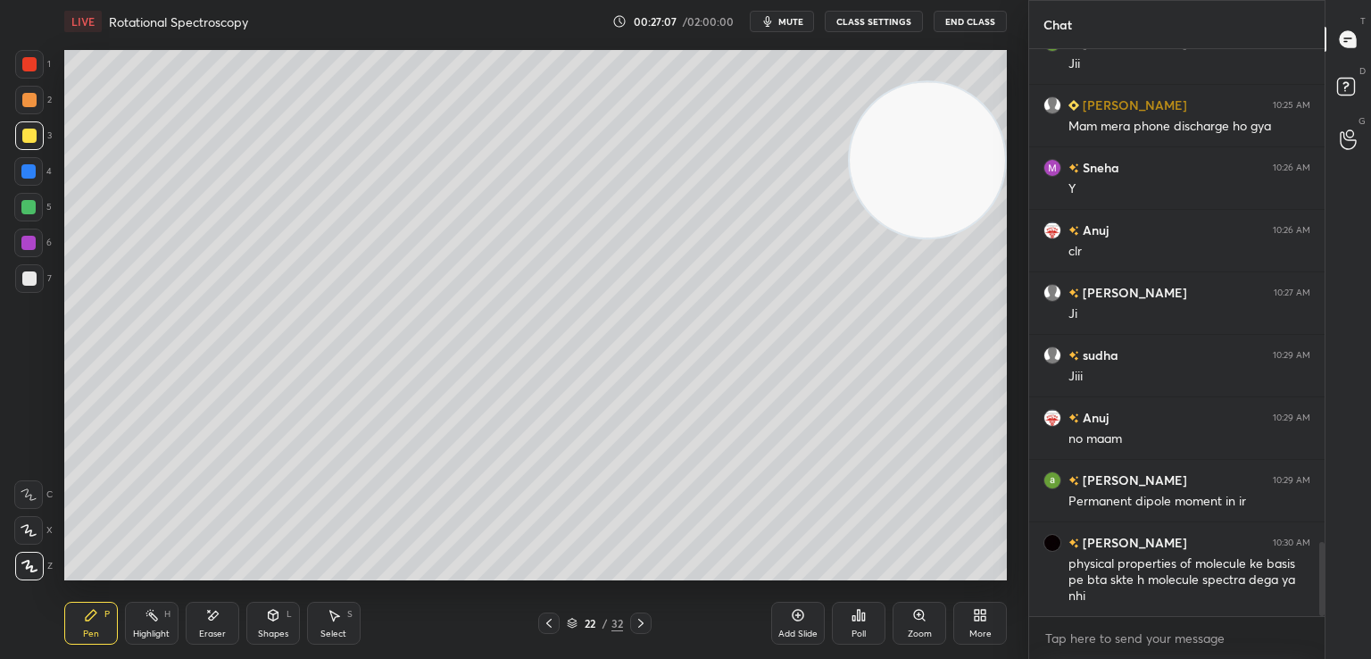
scroll to position [3844, 0]
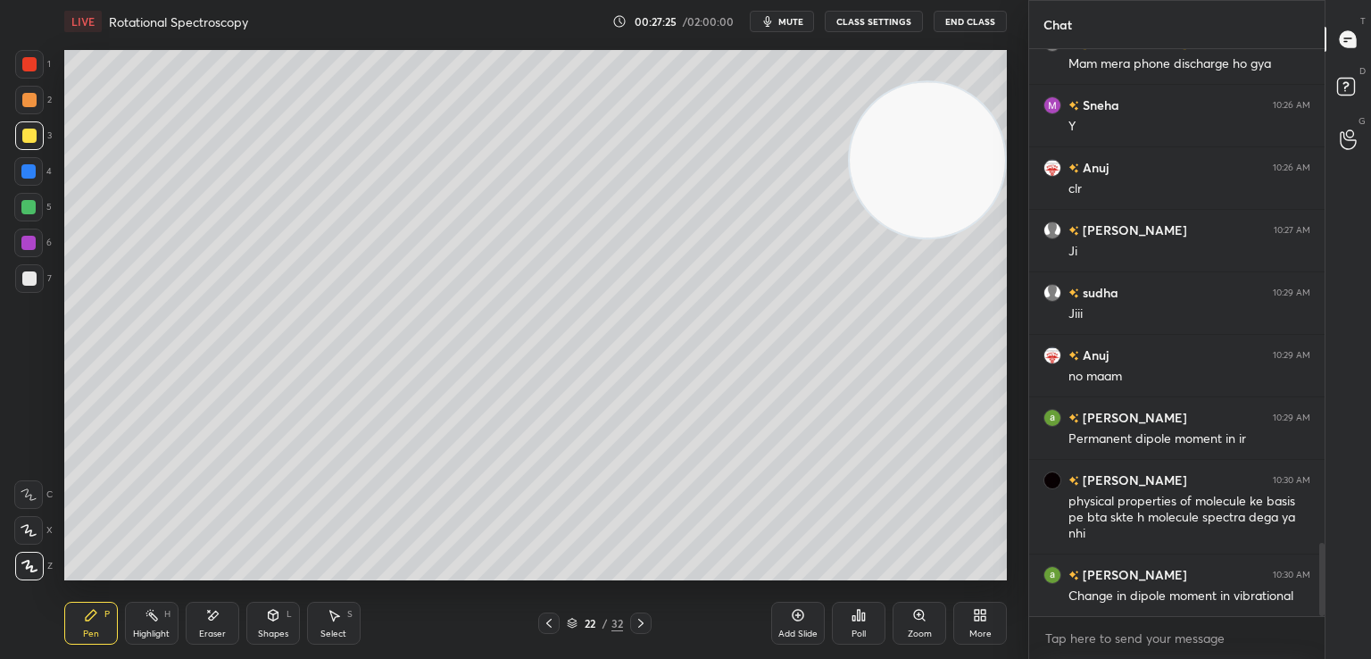
click at [27, 280] on div at bounding box center [29, 278] width 14 height 14
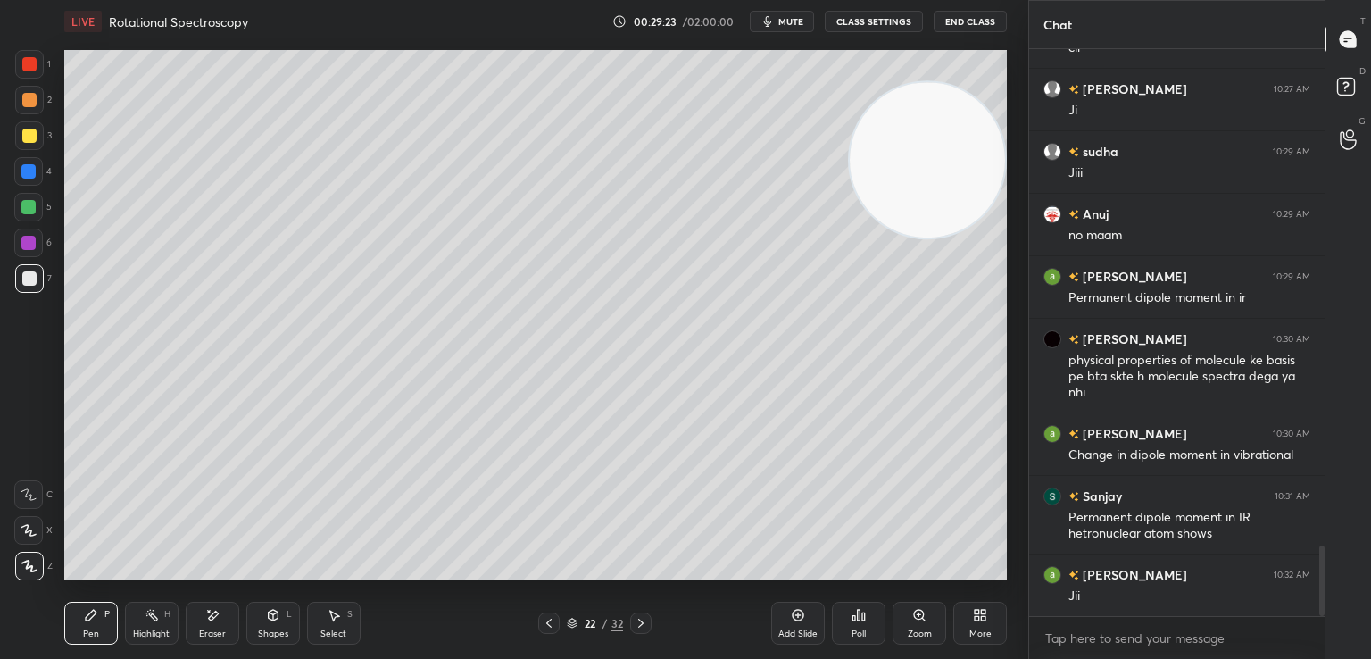
scroll to position [4047, 0]
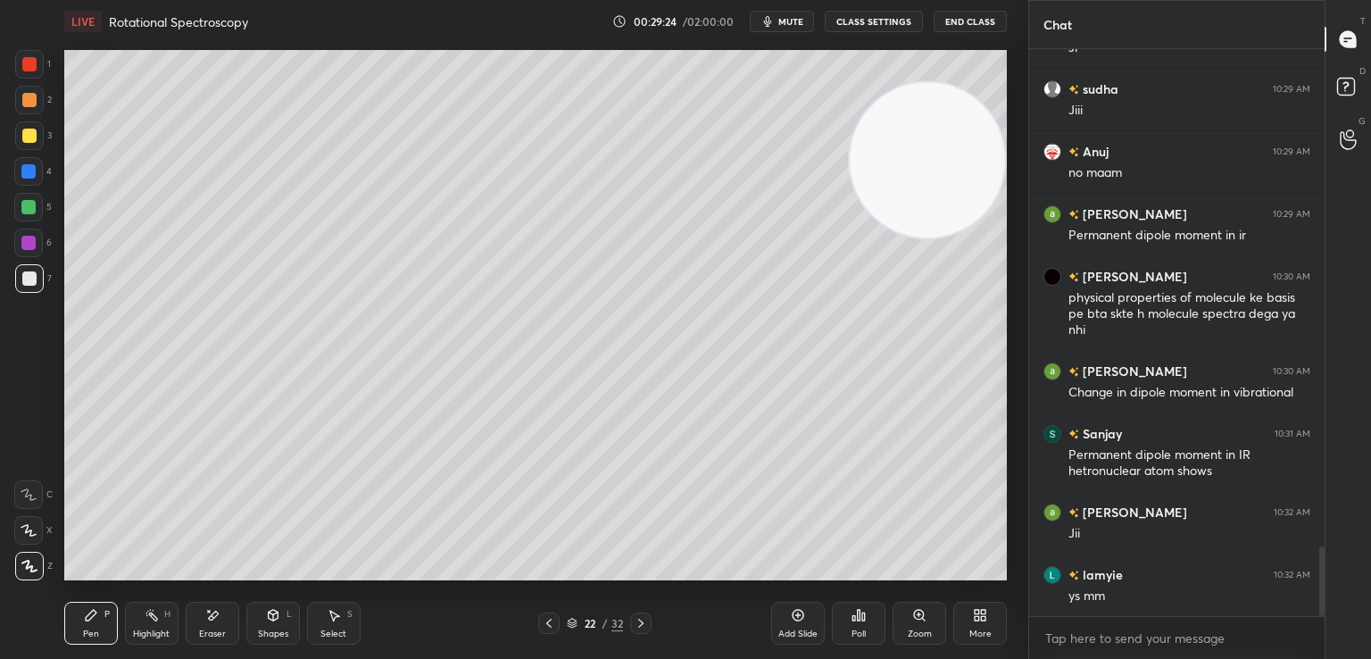
click at [855, 616] on icon at bounding box center [854, 618] width 3 height 4
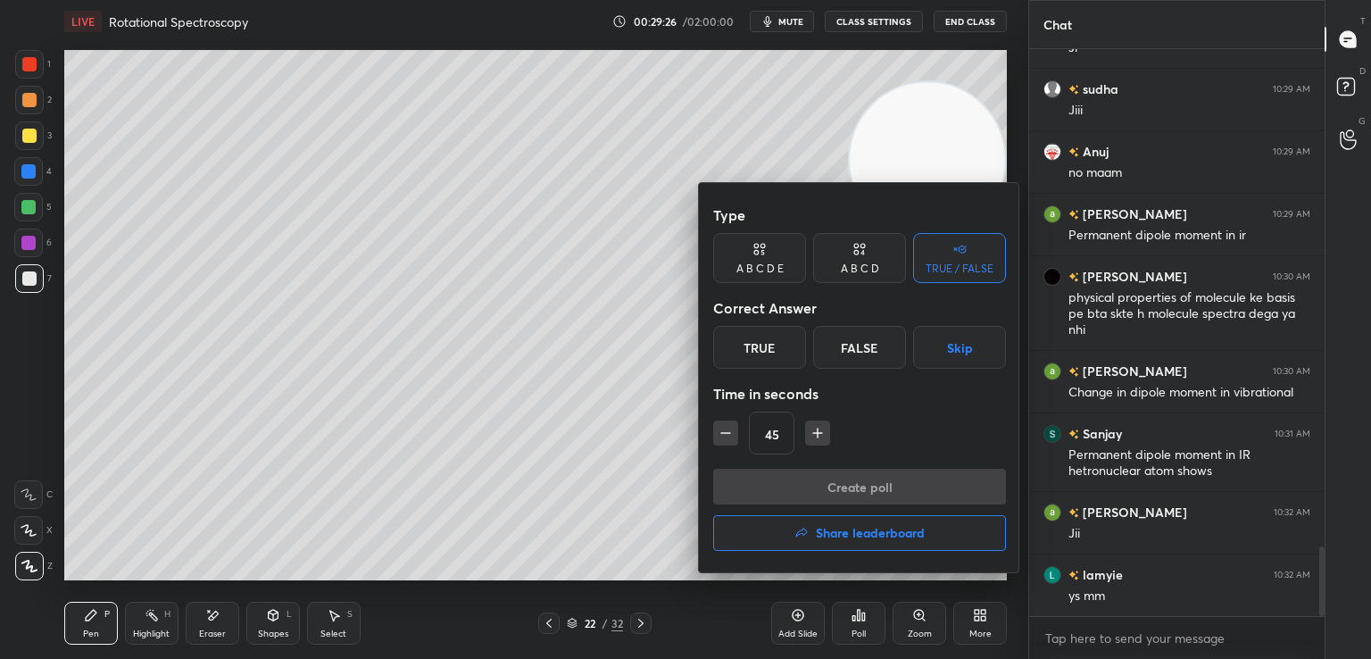
click at [781, 348] on div "True" at bounding box center [759, 347] width 93 height 43
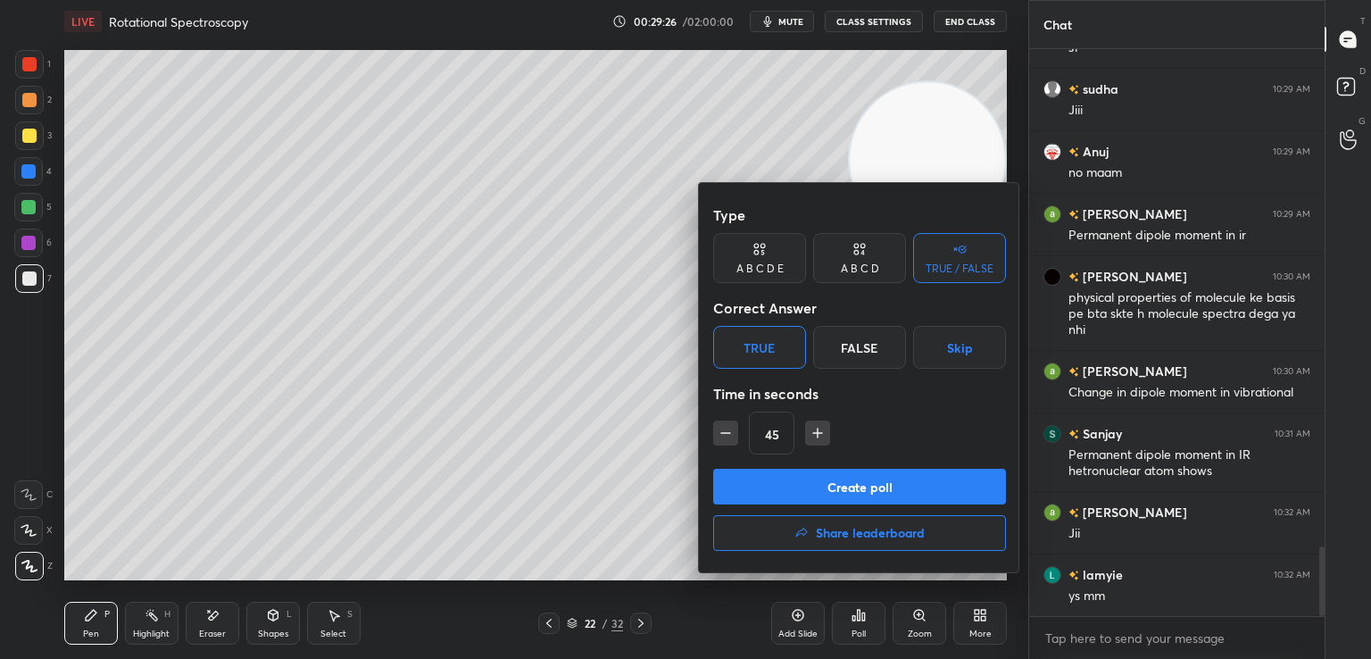
scroll to position [4110, 0]
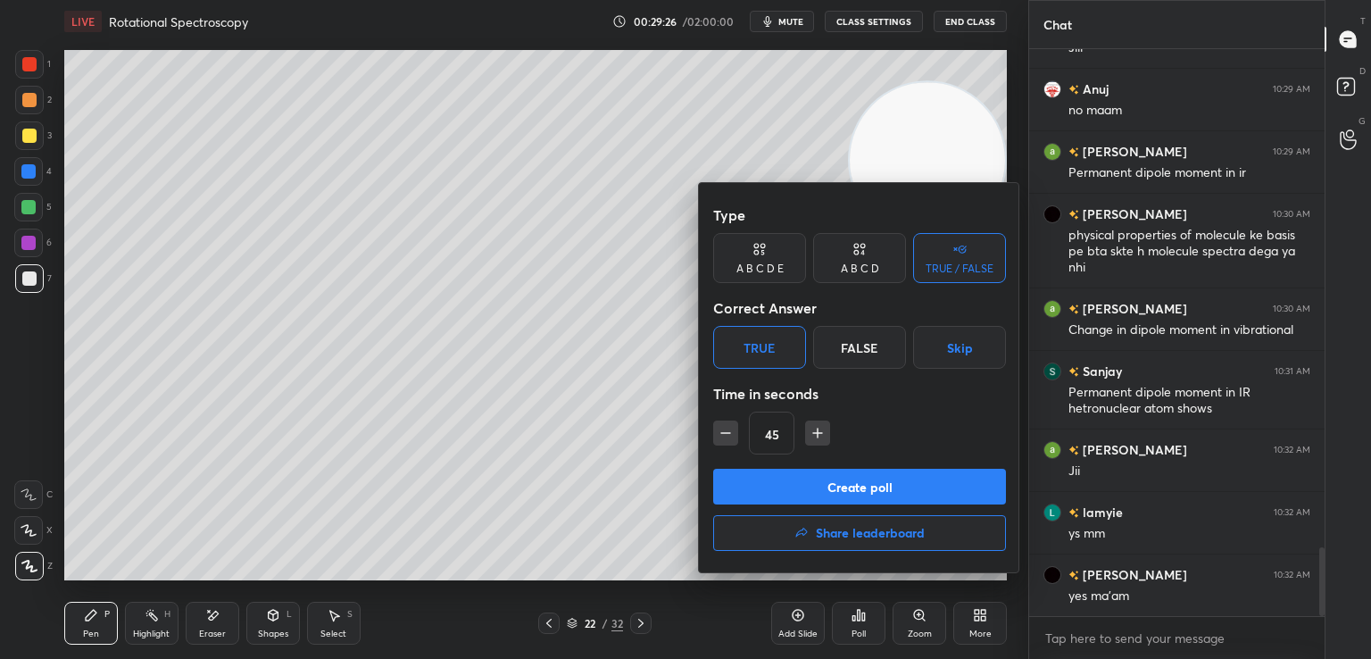
click at [849, 487] on button "Create poll" at bounding box center [859, 487] width 293 height 36
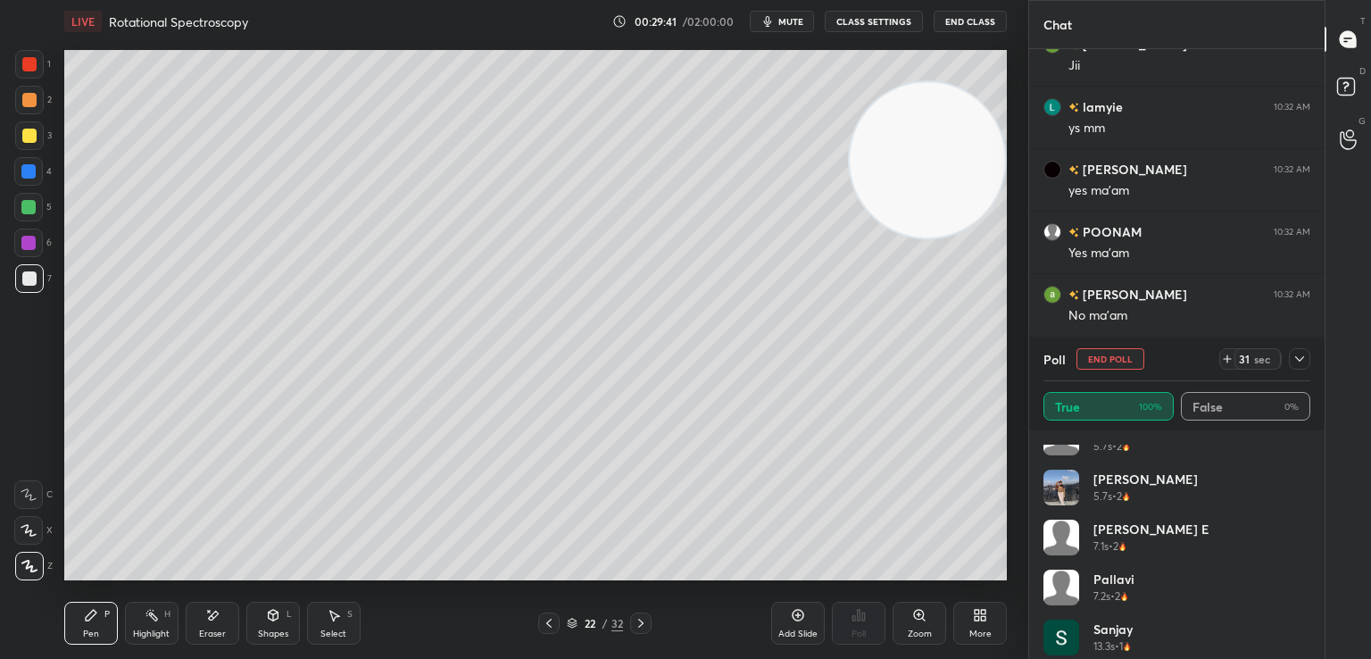
scroll to position [736, 0]
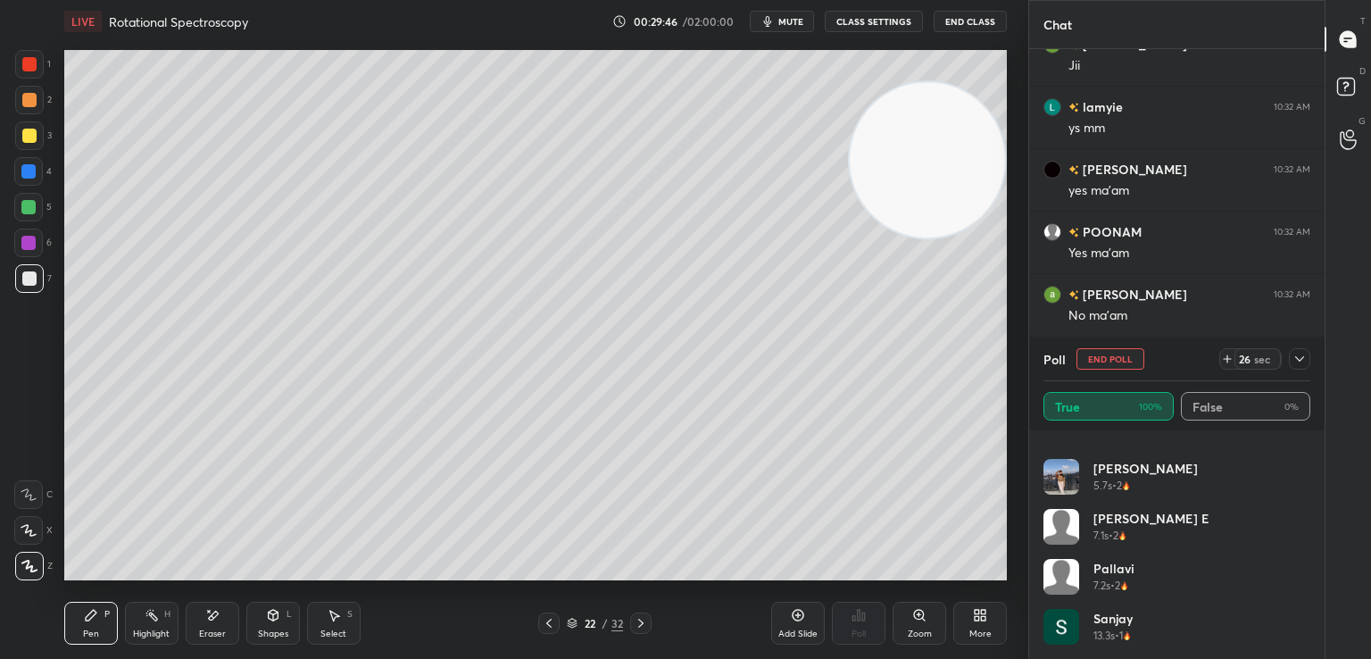
click at [1297, 354] on icon at bounding box center [1300, 359] width 14 height 14
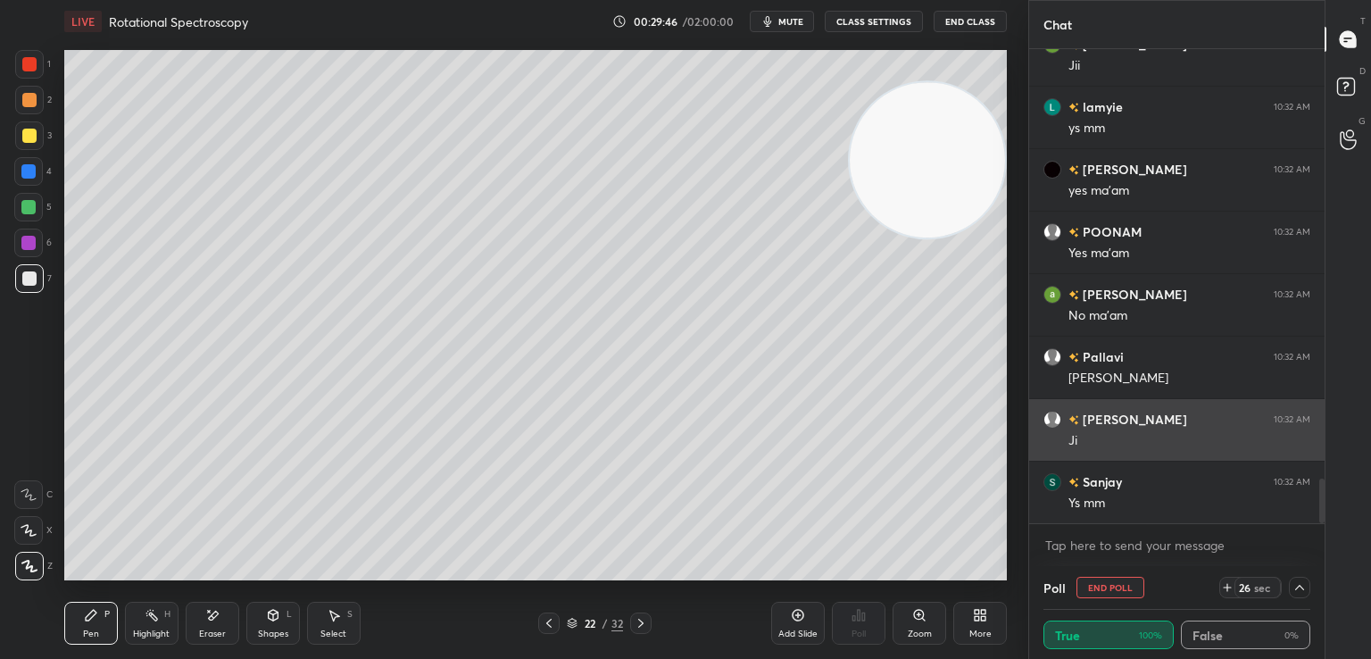
scroll to position [0, 0]
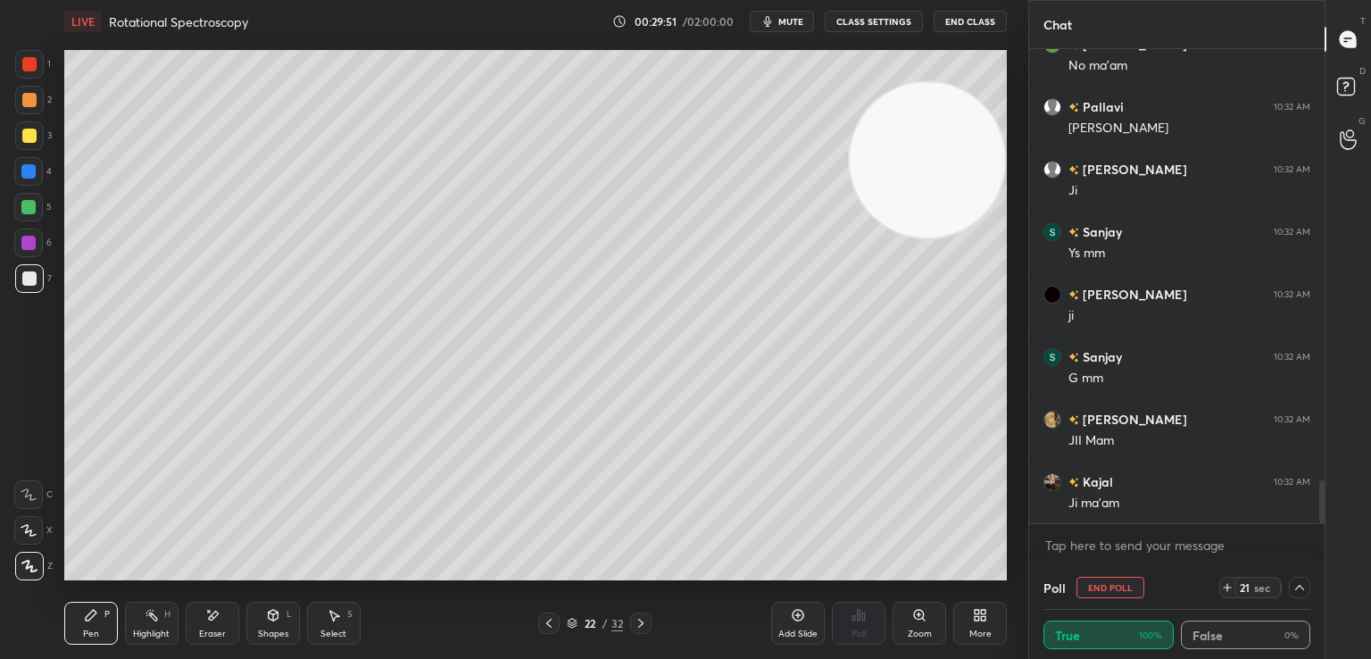
click at [793, 617] on icon at bounding box center [799, 616] width 12 height 12
click at [213, 612] on icon at bounding box center [213, 615] width 10 height 9
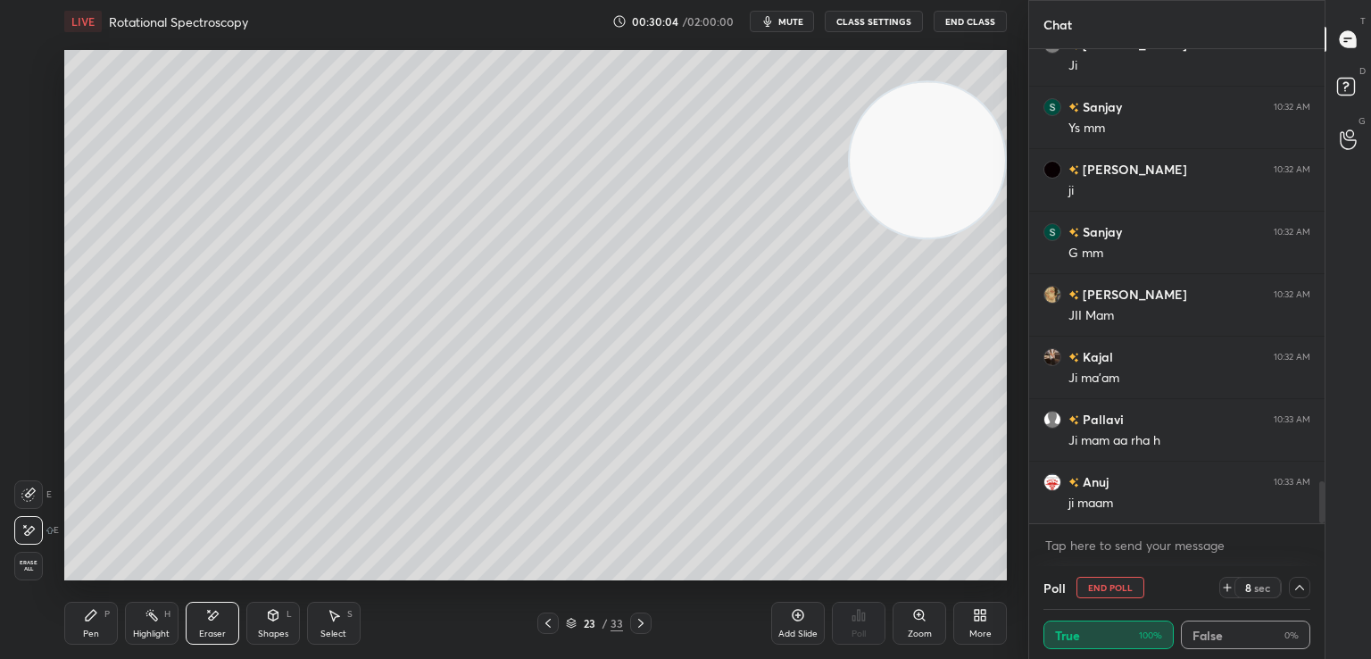
click at [80, 619] on div "Pen P" at bounding box center [91, 623] width 54 height 43
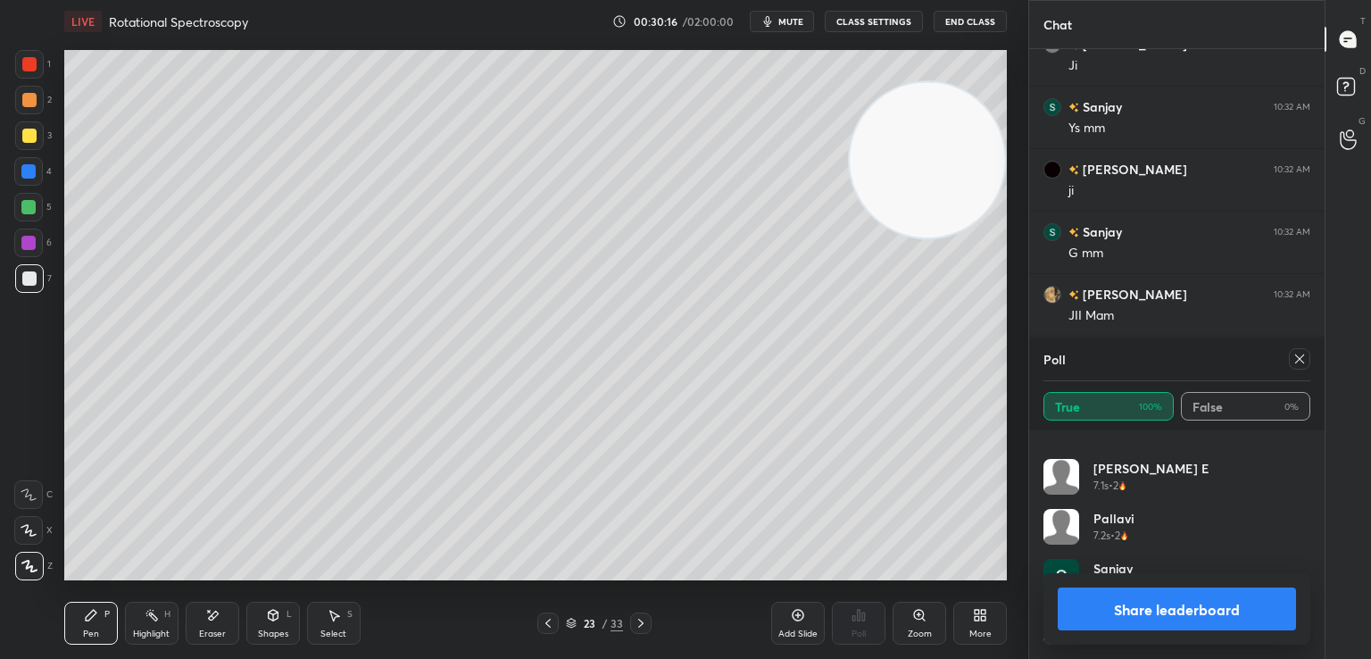
click at [1299, 357] on icon at bounding box center [1300, 359] width 14 height 14
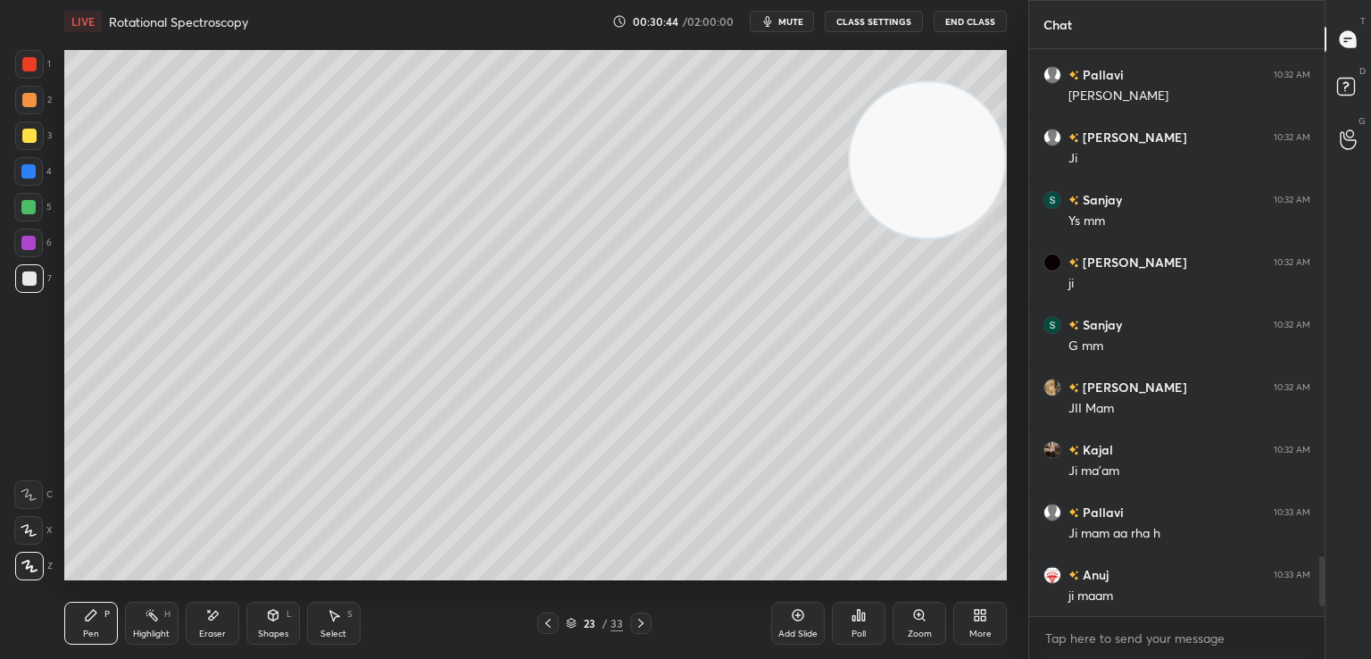
click at [28, 204] on div at bounding box center [28, 207] width 14 height 14
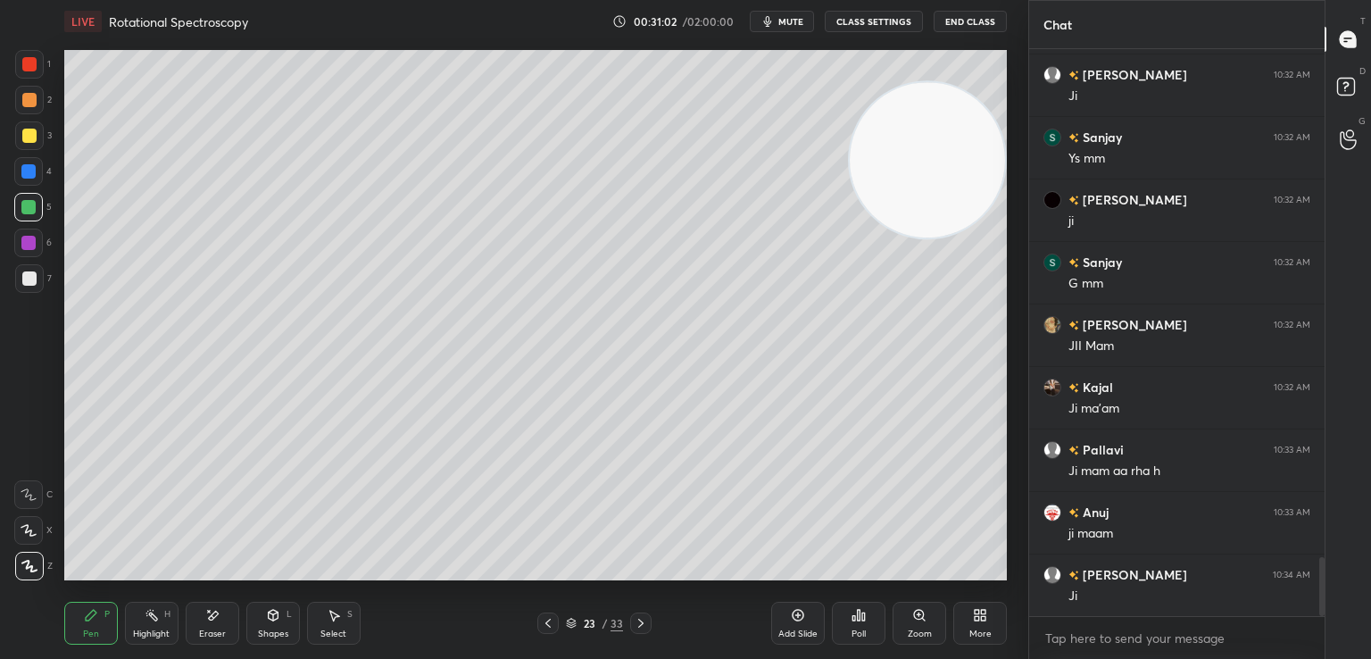
click at [206, 604] on div "Eraser" at bounding box center [213, 623] width 54 height 43
click at [96, 624] on div "Pen P" at bounding box center [91, 623] width 54 height 43
click at [211, 615] on icon at bounding box center [212, 615] width 14 height 15
click at [100, 619] on div "Pen P" at bounding box center [91, 623] width 54 height 43
click at [32, 132] on div at bounding box center [29, 136] width 14 height 14
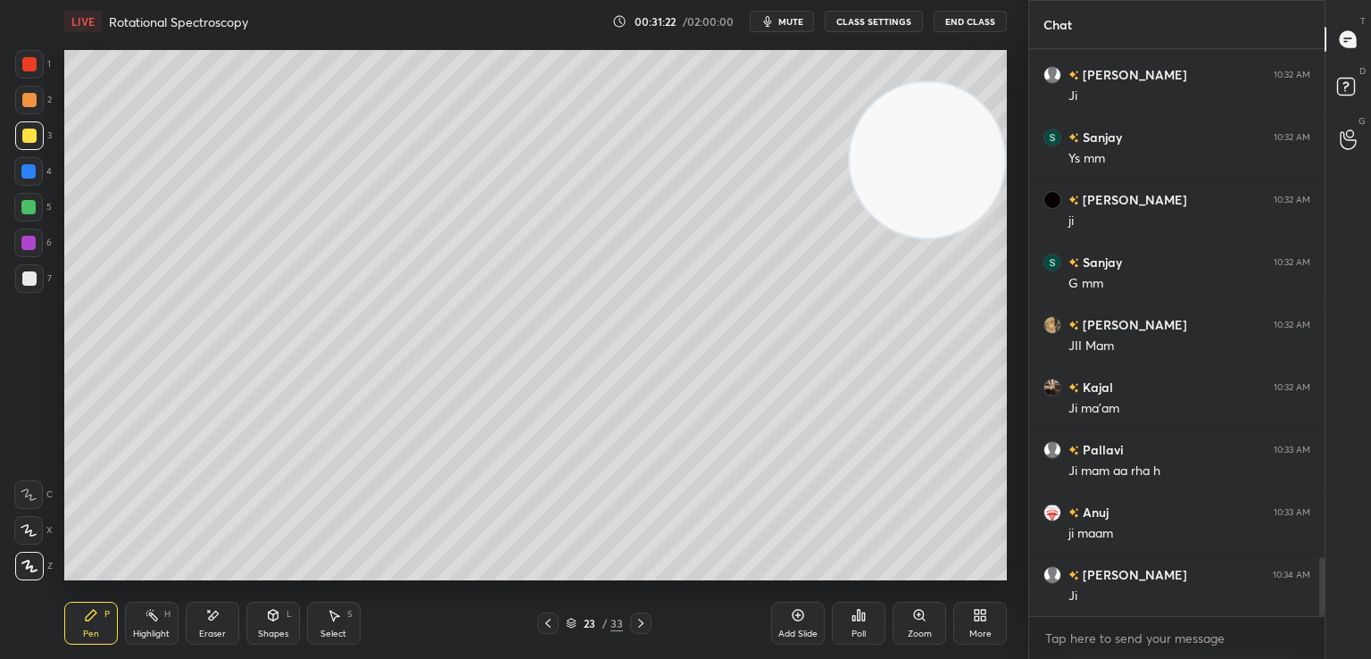
scroll to position [4922, 0]
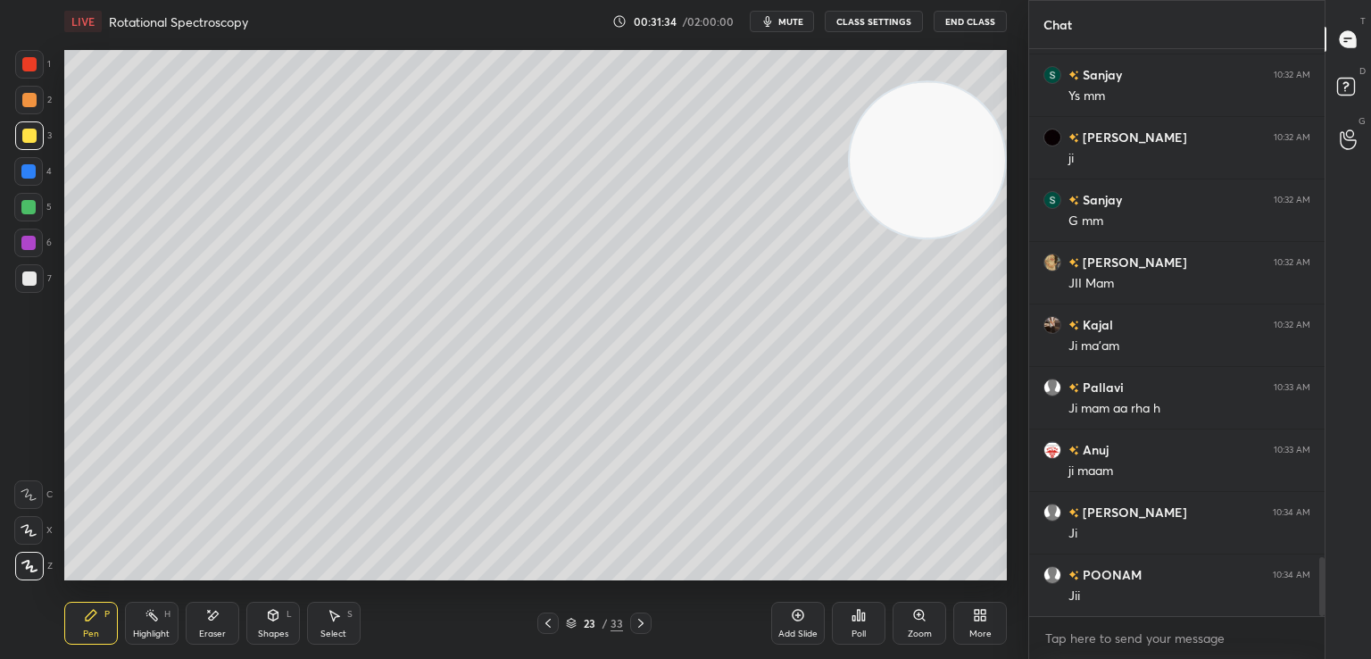
click at [31, 199] on div at bounding box center [28, 207] width 29 height 29
click at [32, 269] on div at bounding box center [29, 278] width 29 height 29
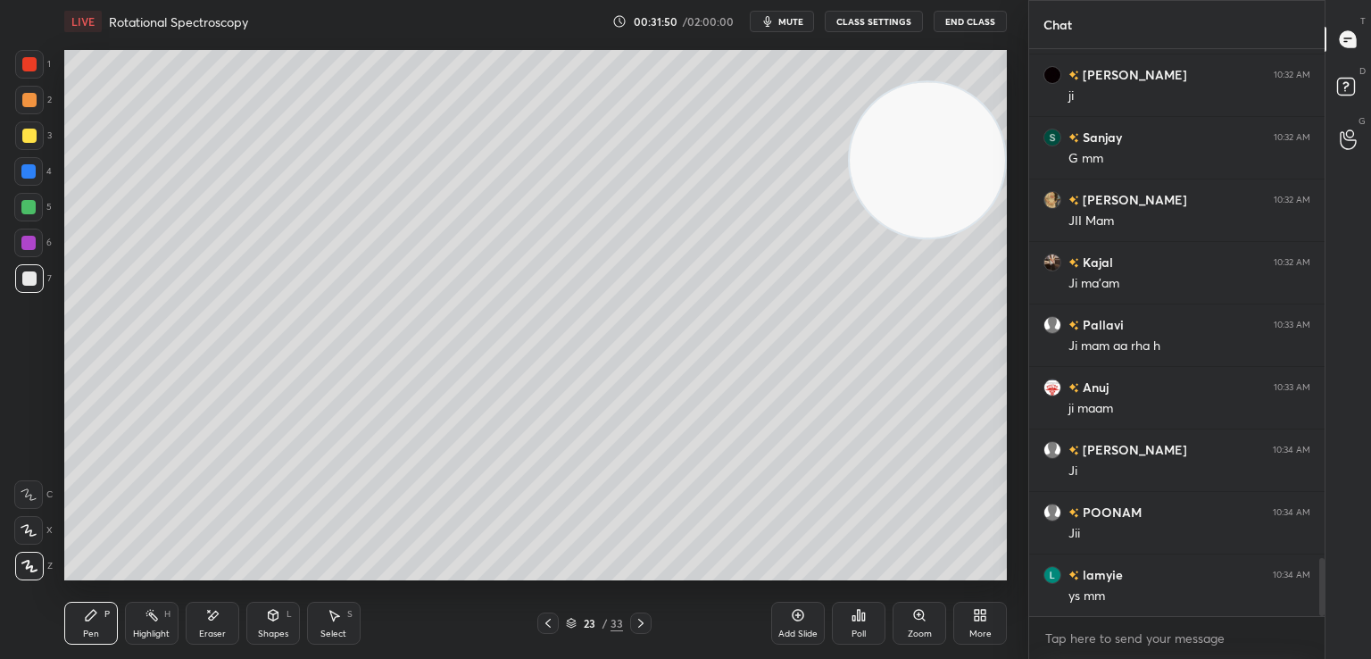
click at [29, 100] on div at bounding box center [29, 100] width 14 height 14
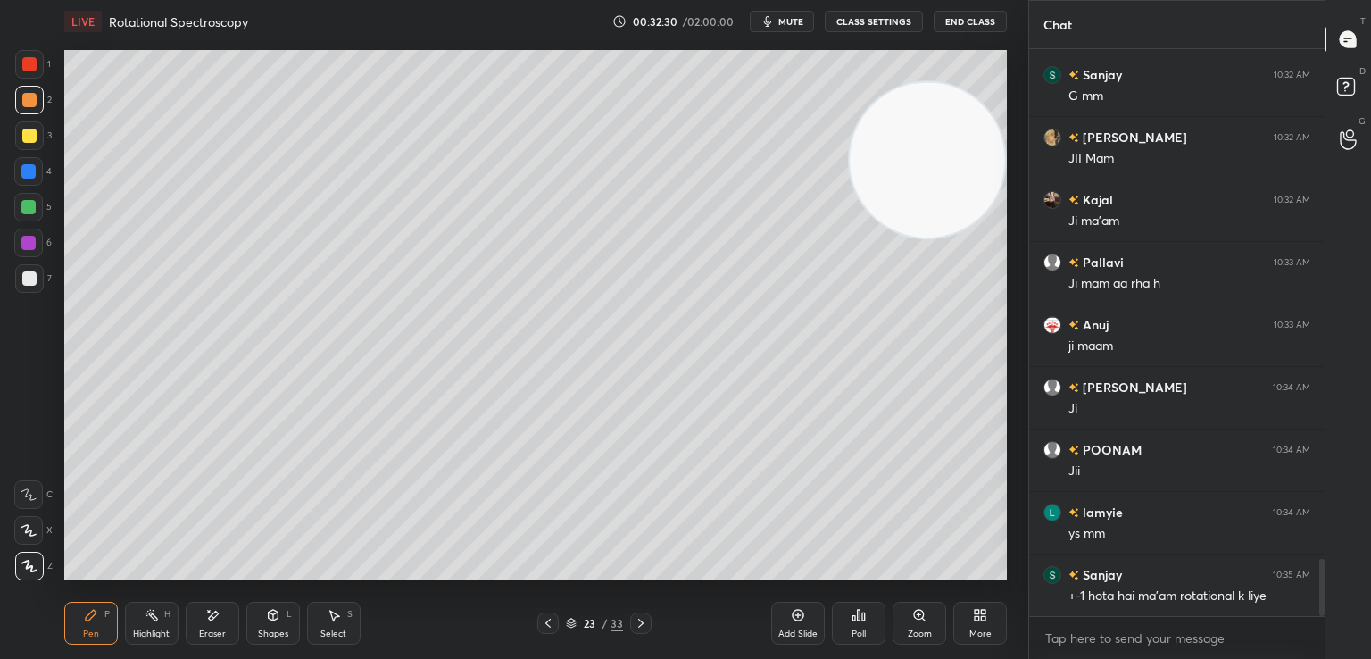
scroll to position [5110, 0]
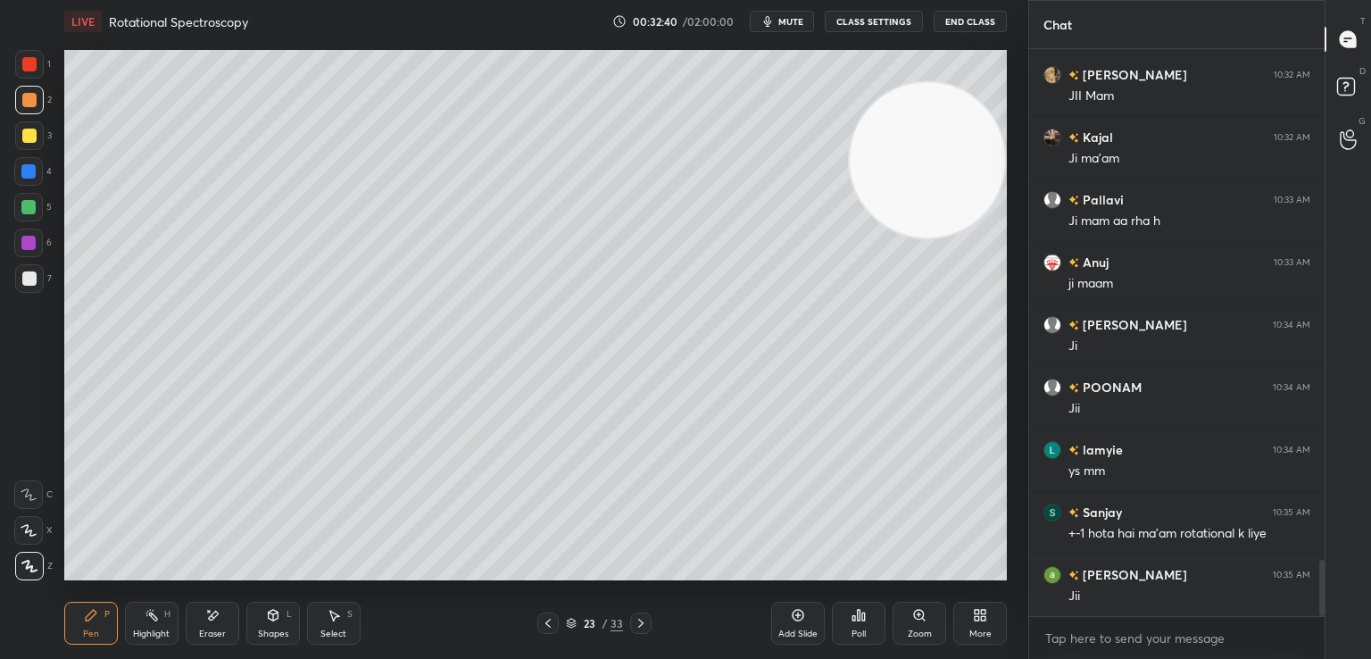
click at [217, 619] on icon at bounding box center [212, 615] width 14 height 15
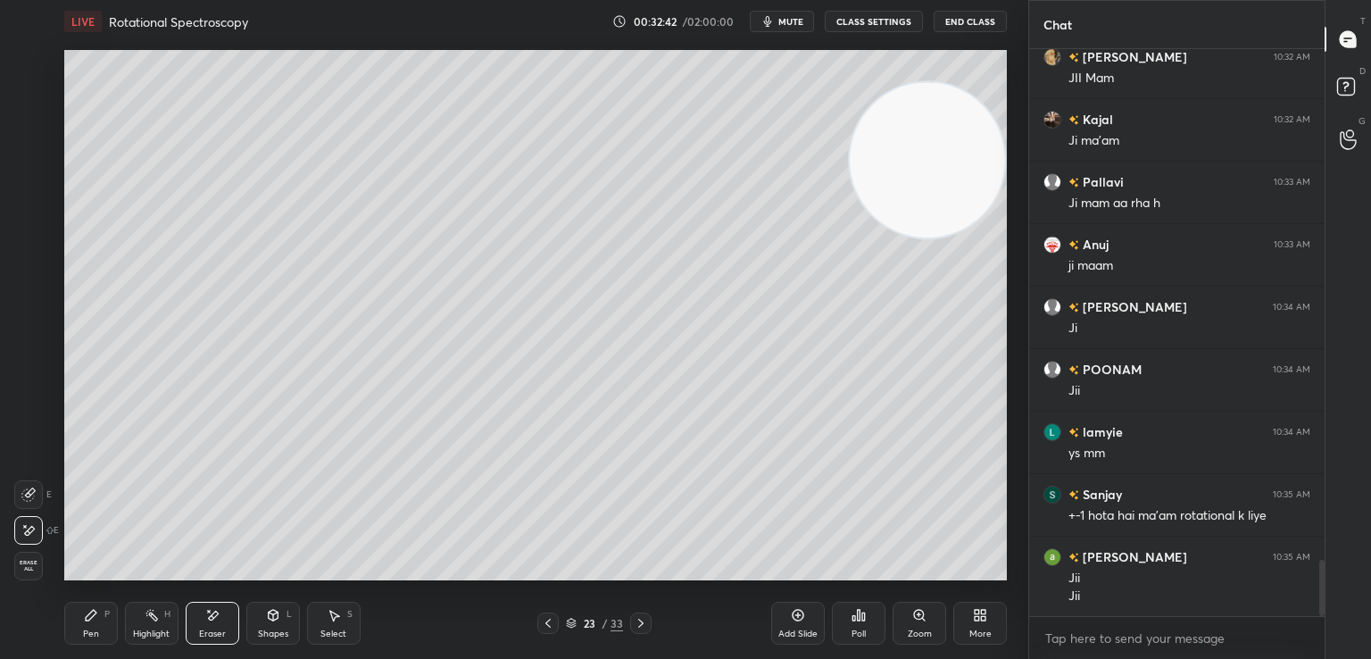
scroll to position [5190, 0]
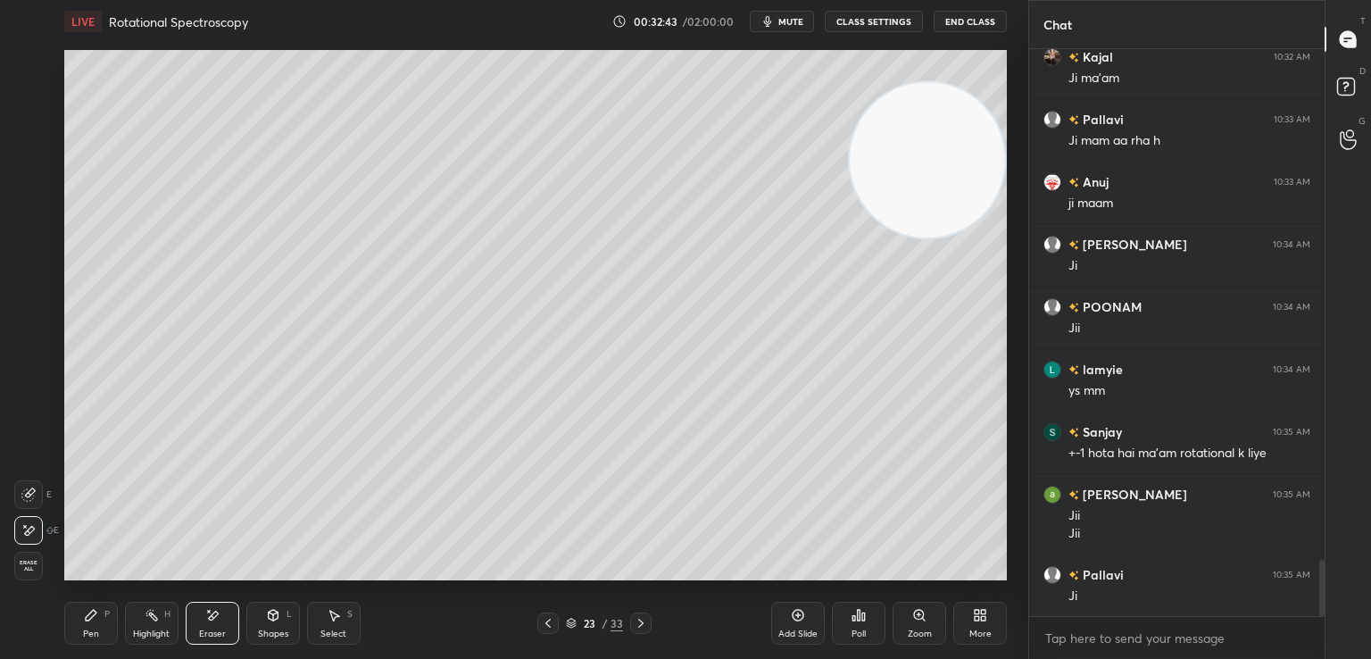
click at [91, 626] on div "Pen P" at bounding box center [91, 623] width 54 height 43
click at [268, 624] on div "Shapes L" at bounding box center [273, 623] width 54 height 43
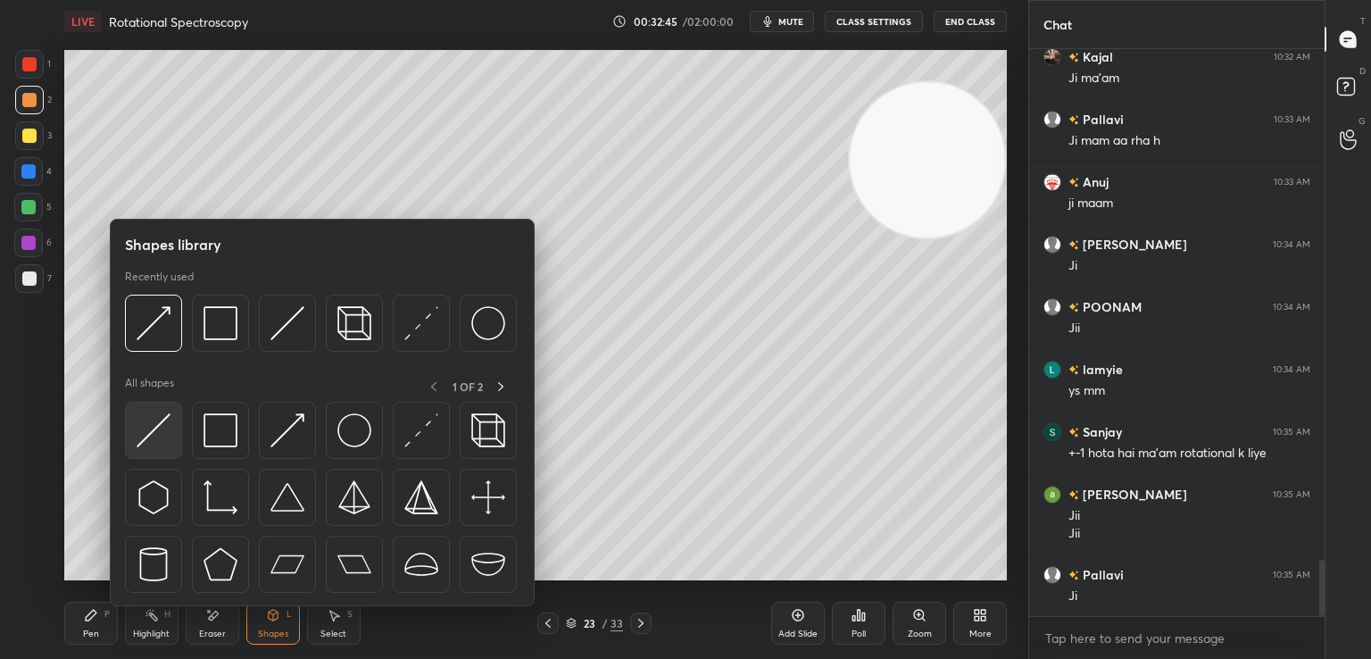
click at [162, 430] on img at bounding box center [154, 430] width 34 height 34
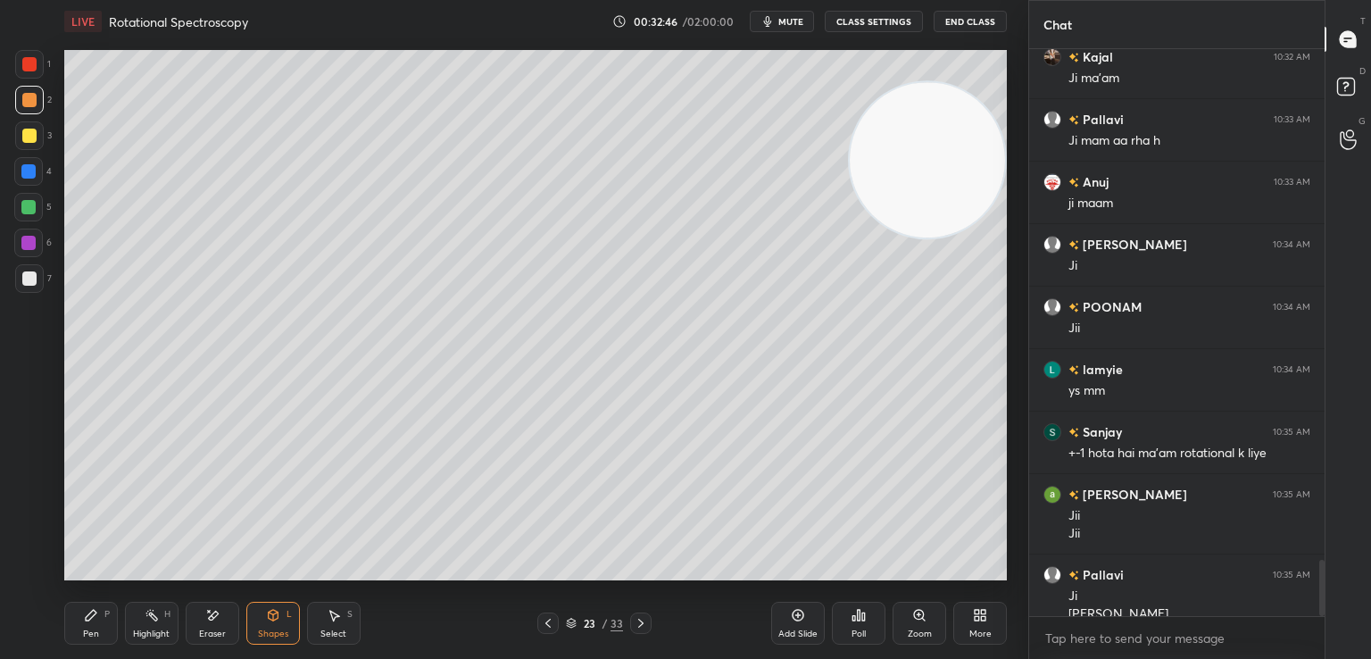
scroll to position [5208, 0]
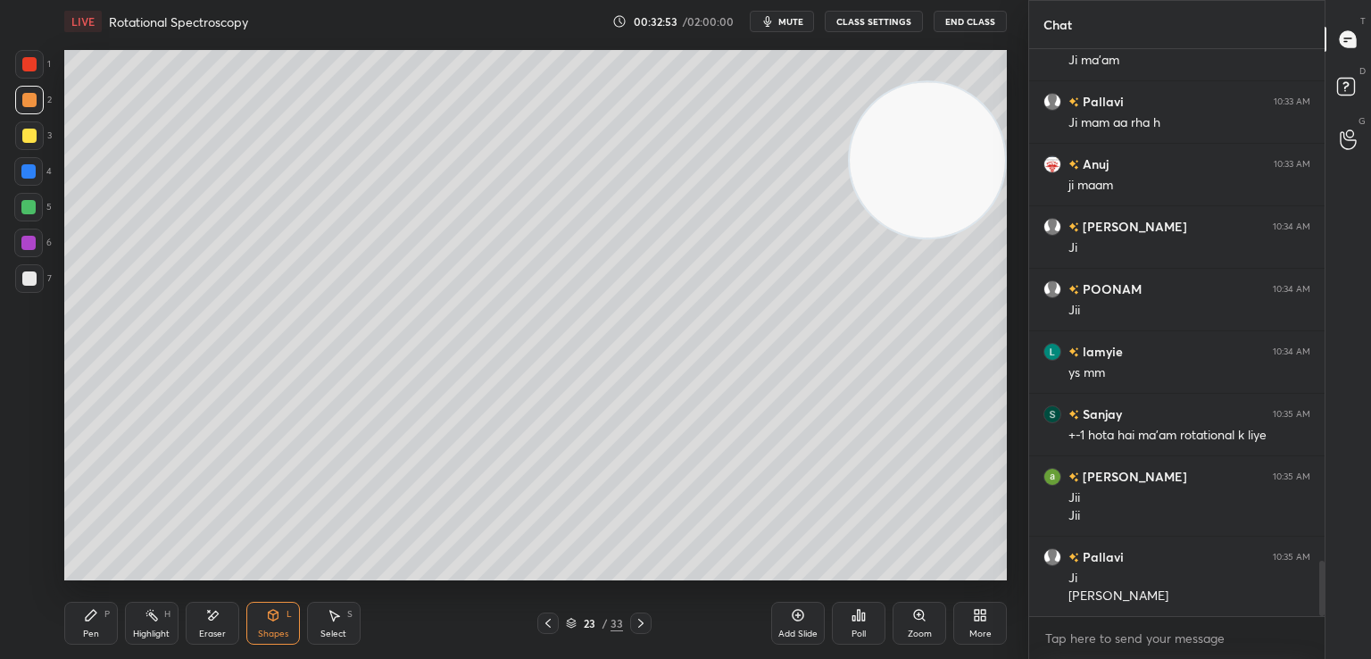
click at [261, 626] on div "Shapes L" at bounding box center [273, 623] width 54 height 43
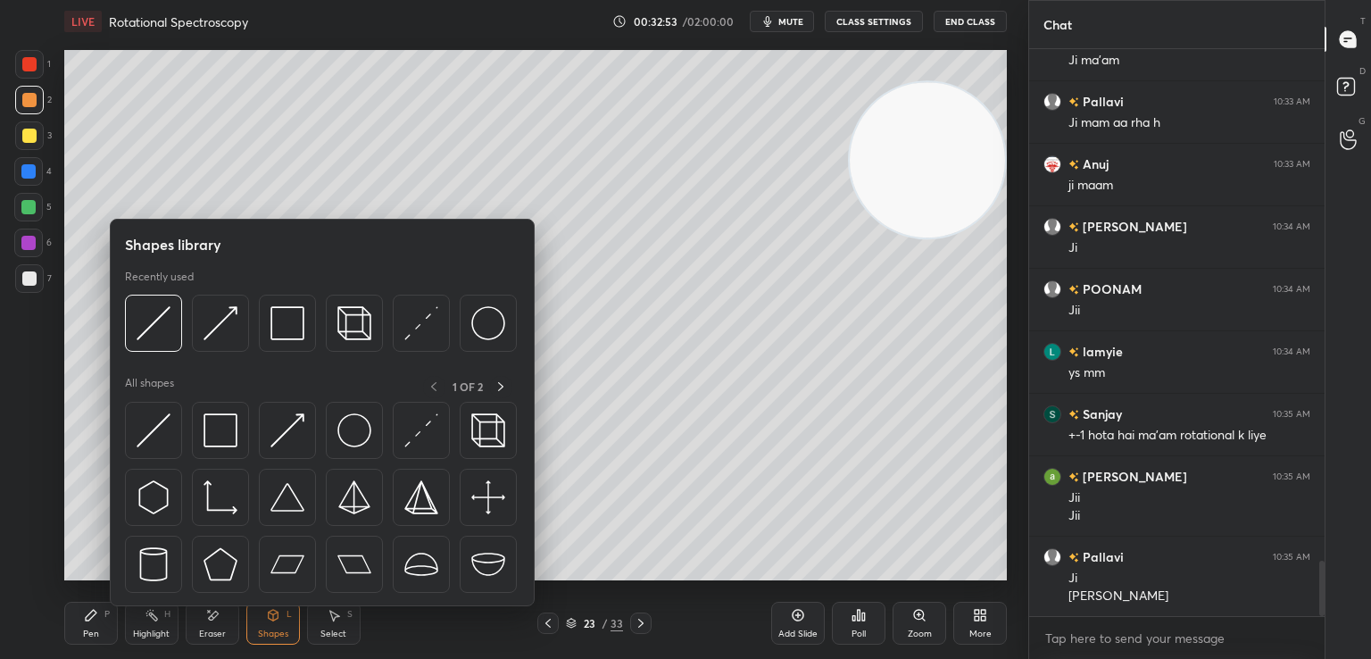
click at [287, 428] on img at bounding box center [287, 430] width 34 height 34
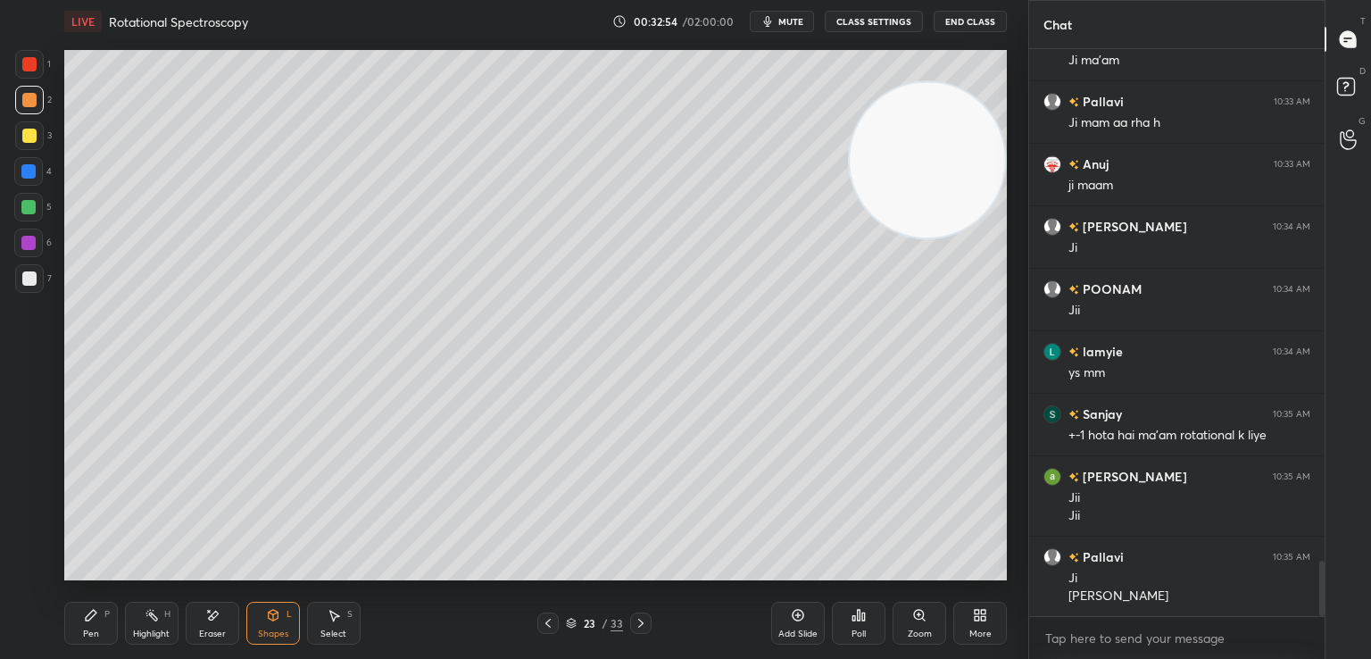
click at [28, 274] on div at bounding box center [29, 278] width 14 height 14
click at [99, 629] on div "Pen P" at bounding box center [91, 623] width 54 height 43
click at [542, 619] on icon at bounding box center [548, 623] width 14 height 14
click at [636, 625] on icon at bounding box center [641, 623] width 14 height 14
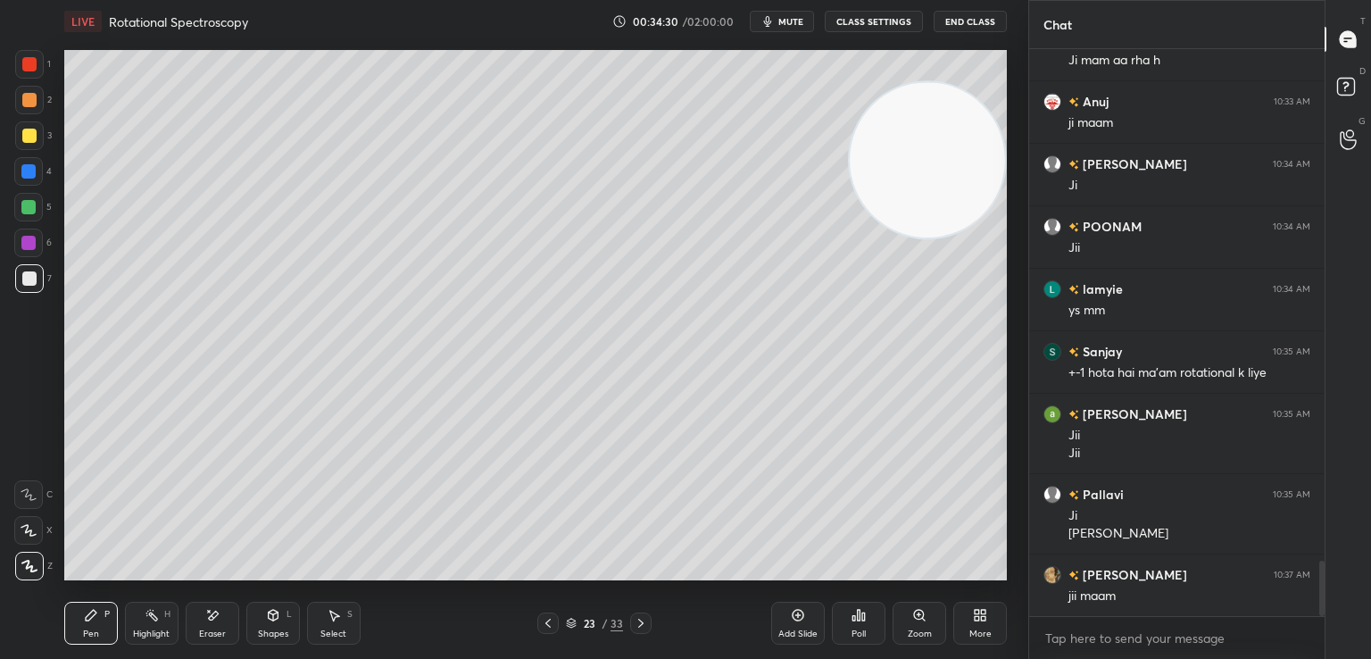
click at [793, 20] on span "mute" at bounding box center [790, 21] width 25 height 12
click at [973, 18] on button "End Class" at bounding box center [970, 21] width 73 height 21
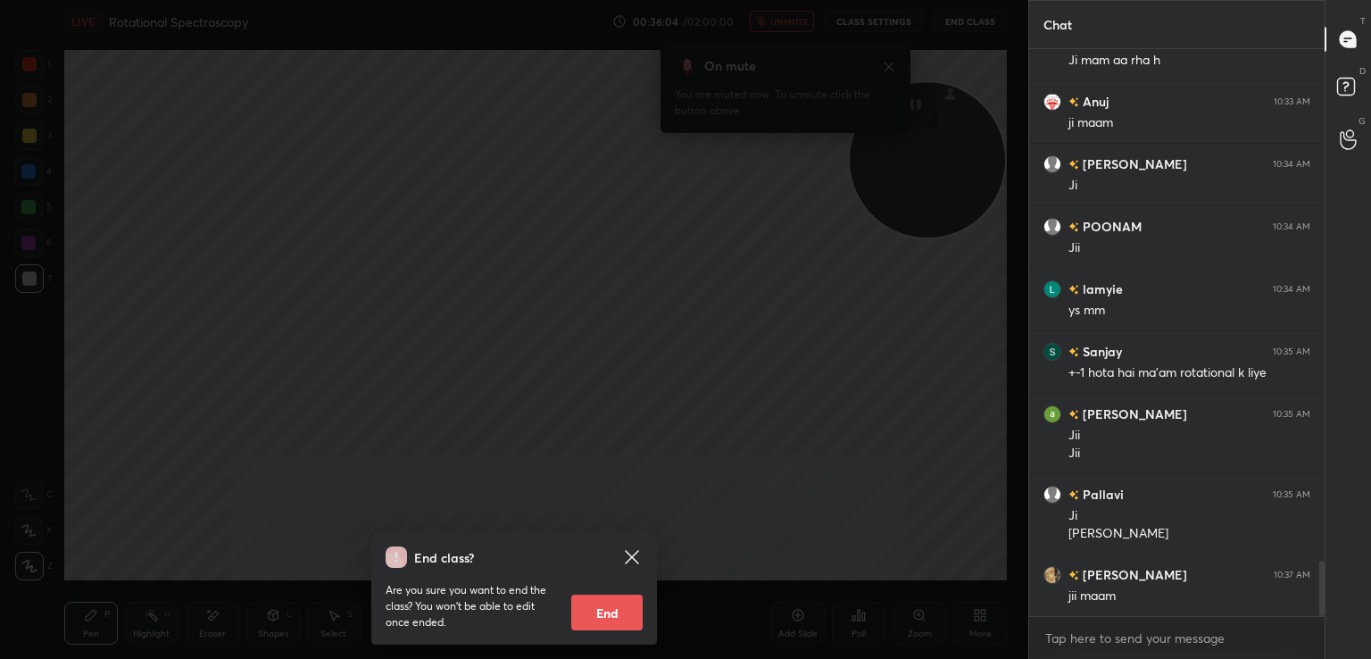
click at [627, 560] on icon at bounding box center [631, 556] width 21 height 21
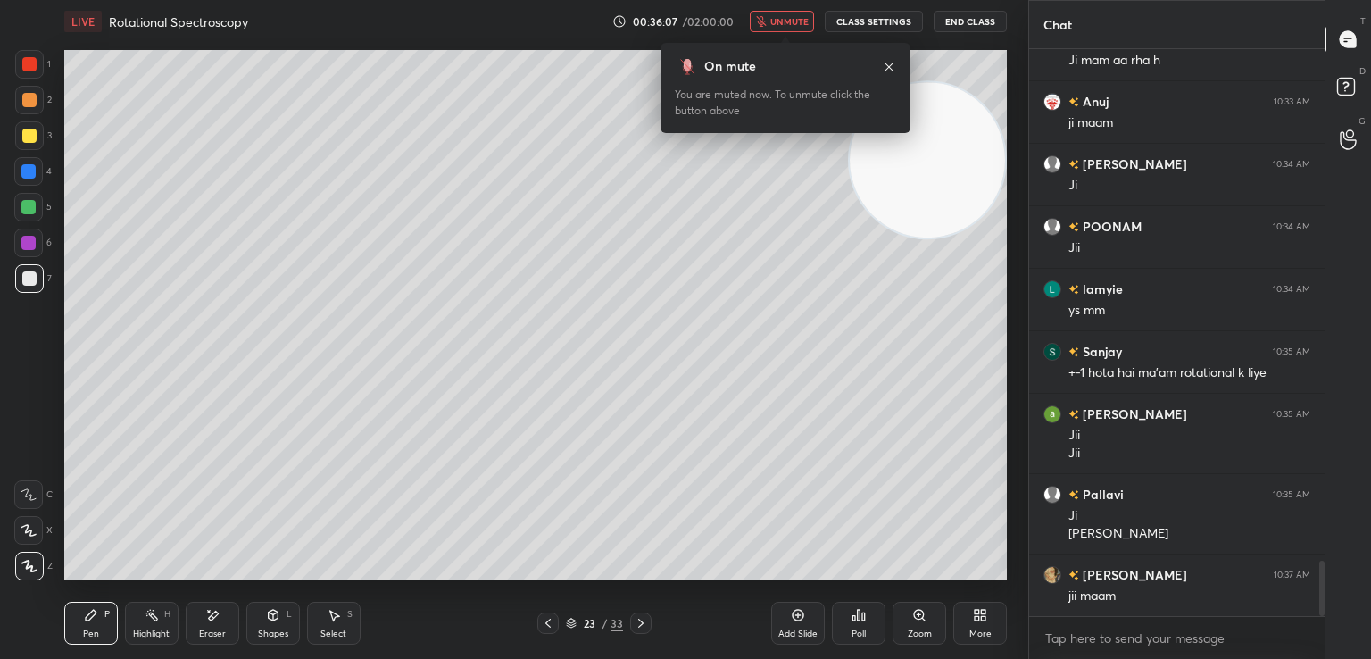
click at [786, 15] on span "unmute" at bounding box center [789, 21] width 38 height 12
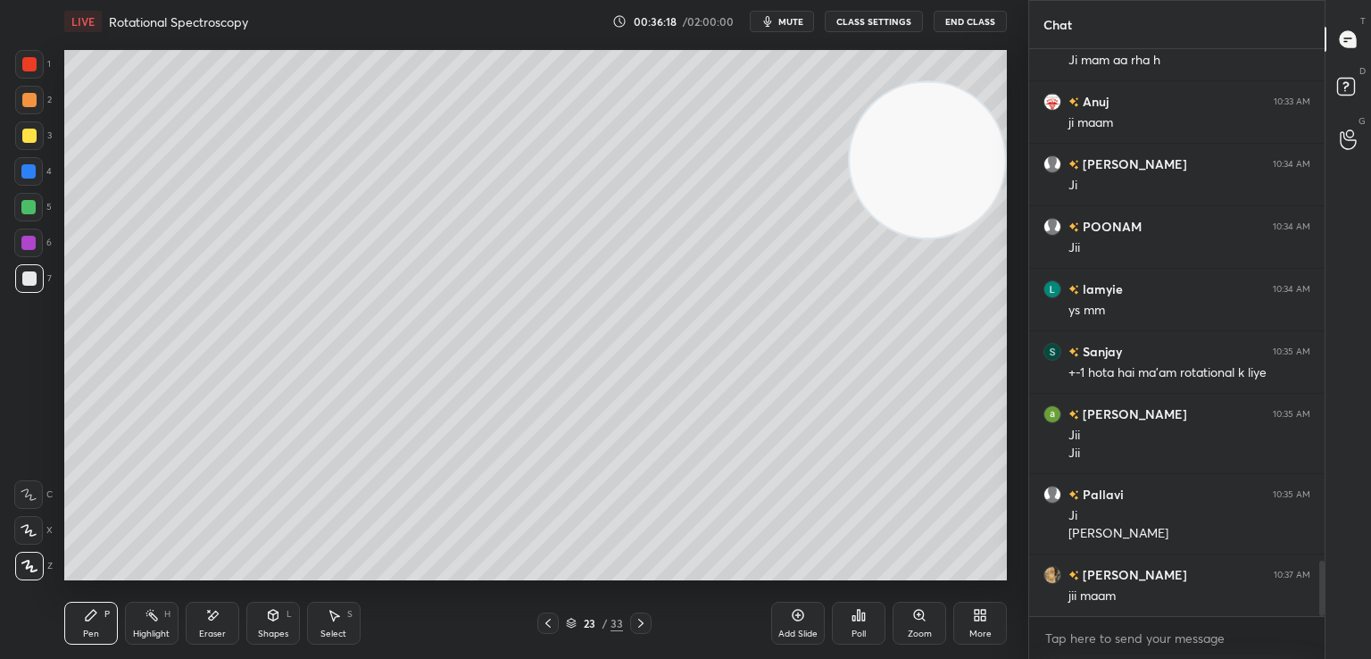
scroll to position [5333, 0]
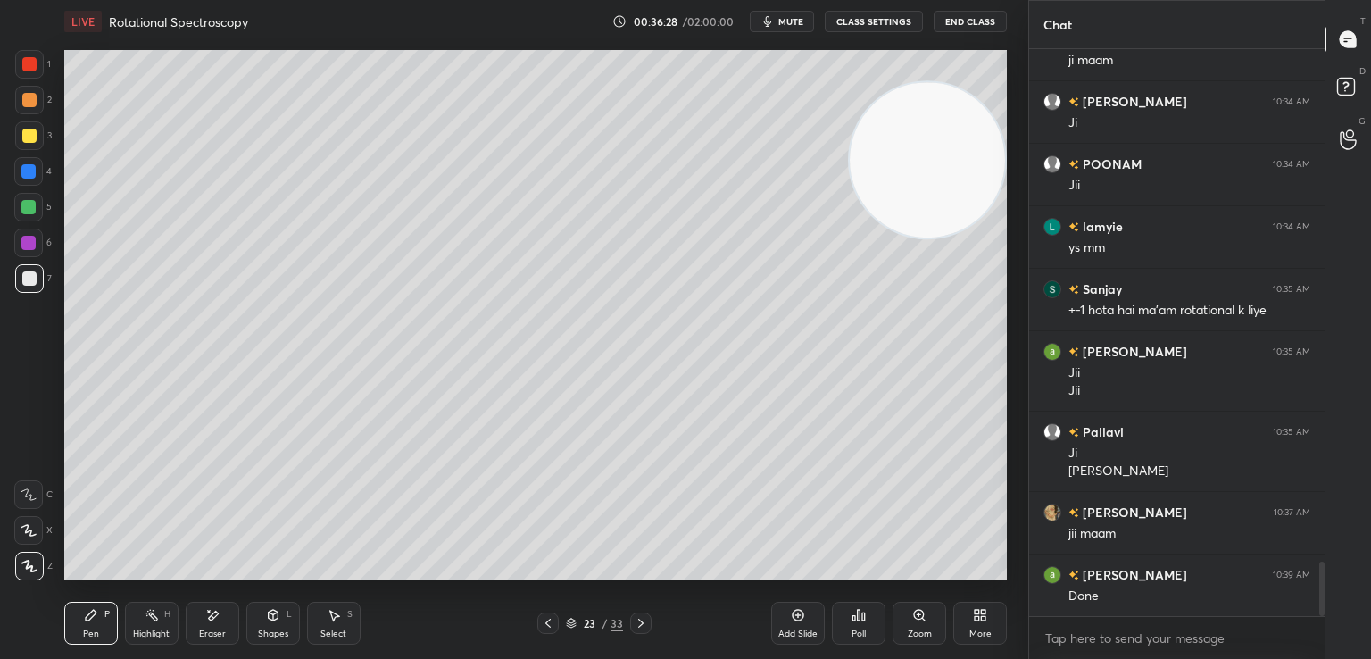
click at [543, 626] on icon at bounding box center [548, 623] width 14 height 14
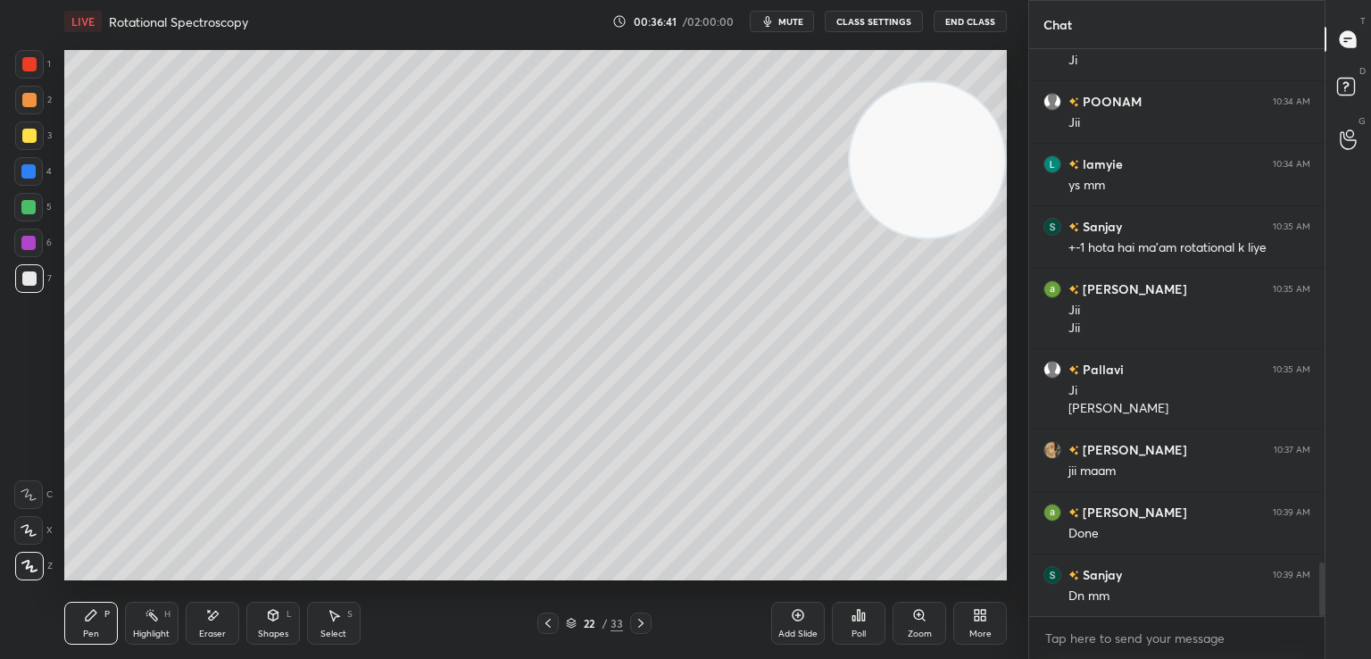
click at [555, 620] on div at bounding box center [547, 622] width 21 height 21
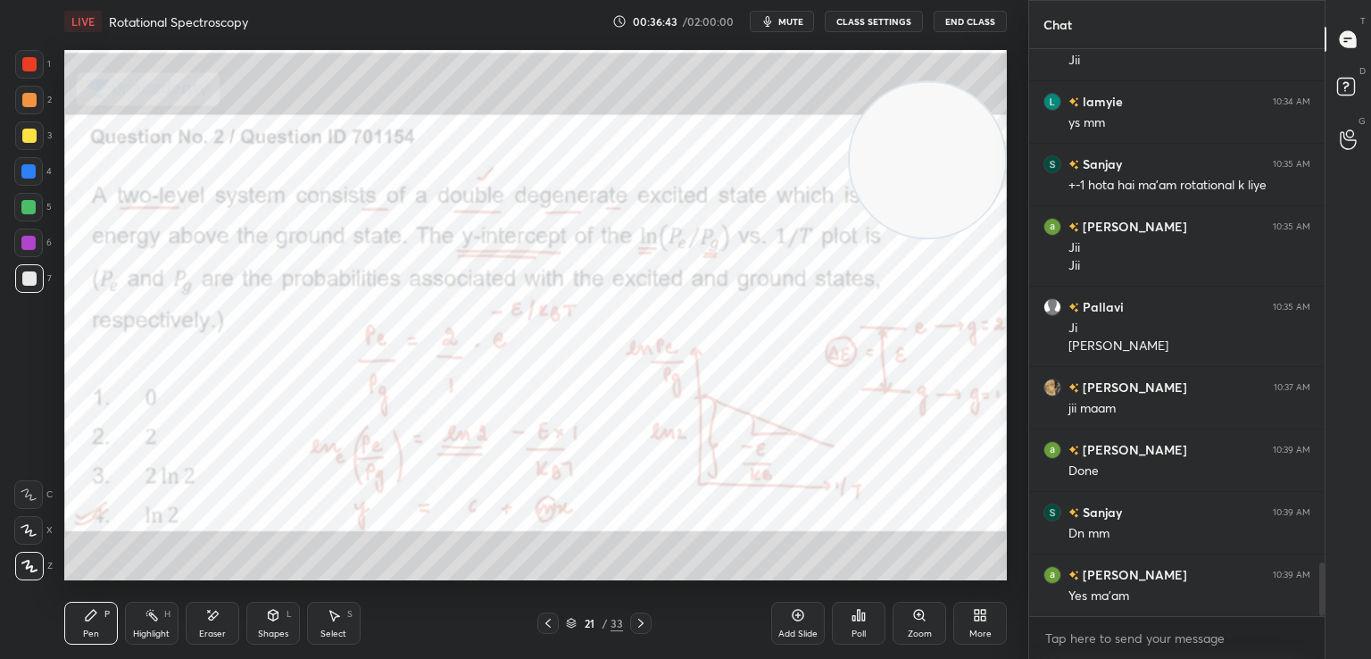
click at [640, 614] on div at bounding box center [640, 622] width 21 height 21
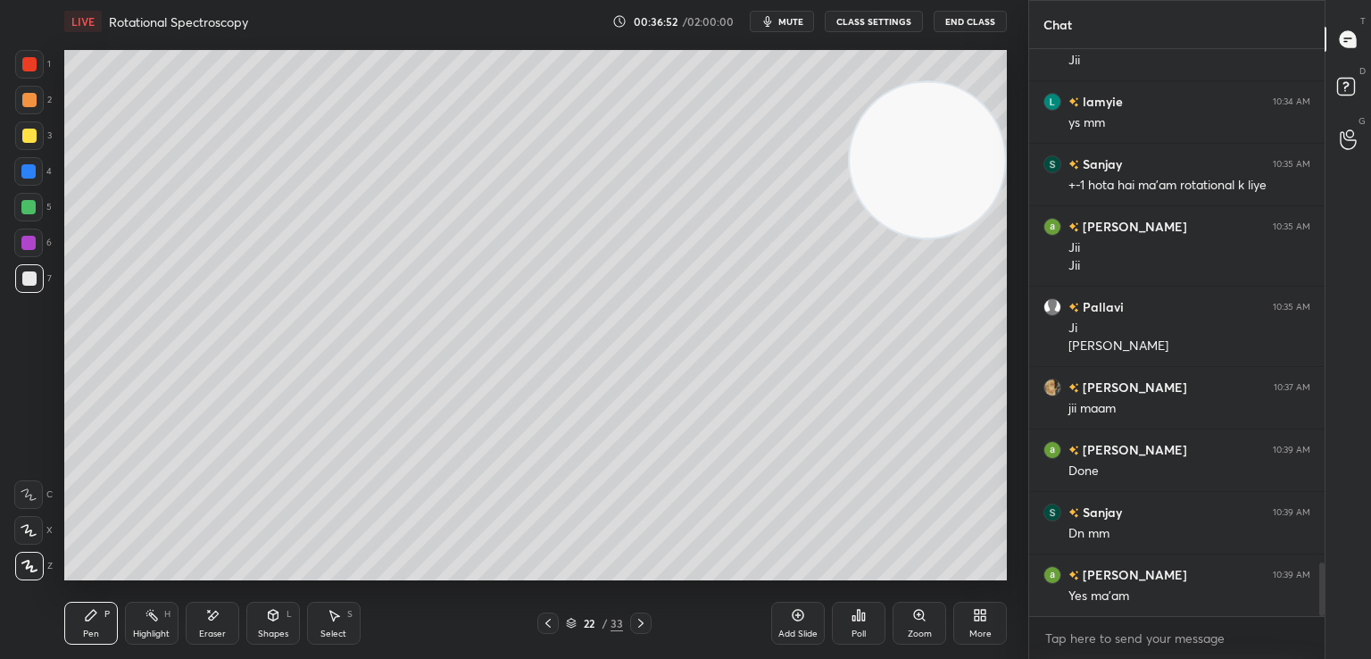
click at [638, 624] on icon at bounding box center [641, 623] width 14 height 14
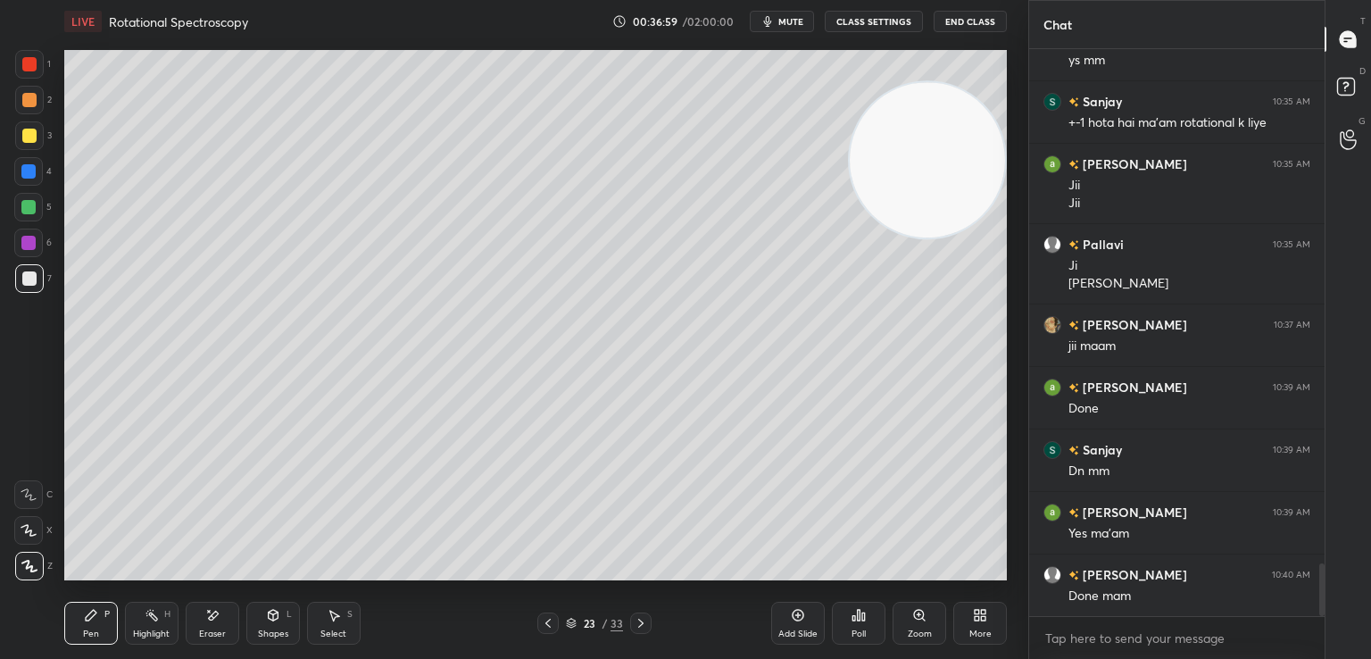
click at [550, 624] on icon at bounding box center [548, 623] width 14 height 14
click at [550, 622] on icon at bounding box center [548, 623] width 14 height 14
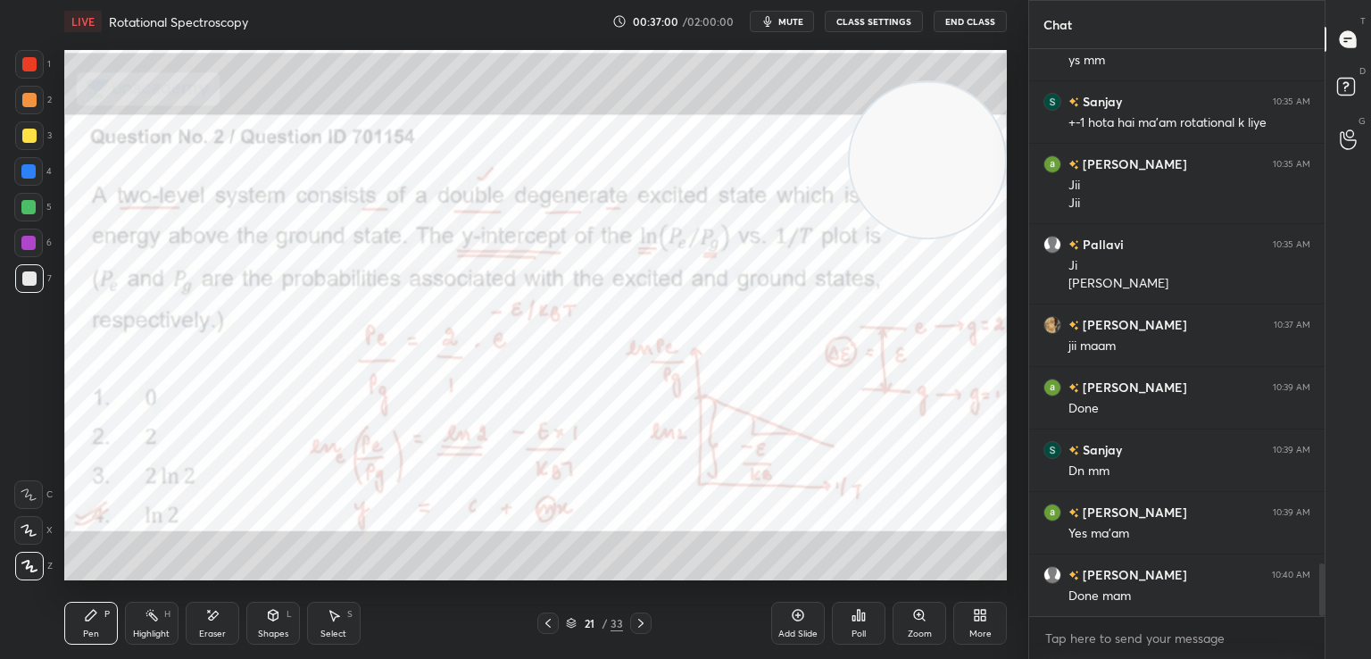
click at [550, 622] on icon at bounding box center [548, 623] width 14 height 14
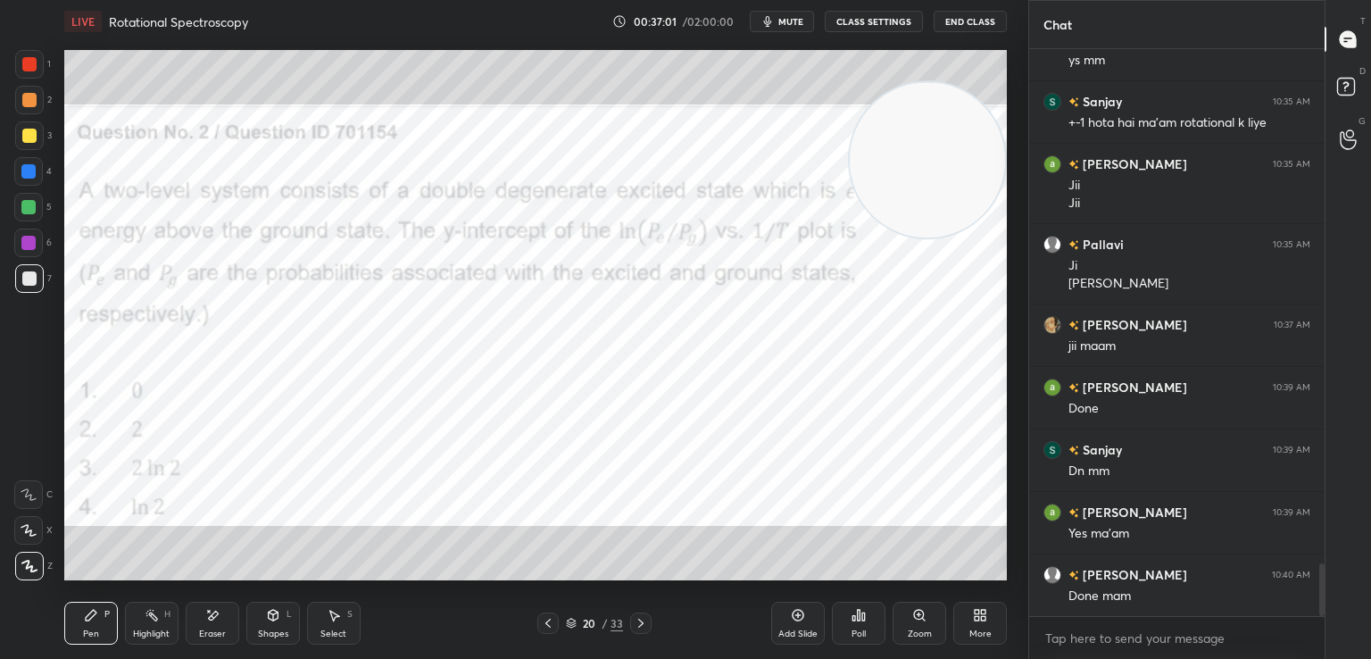
click at [550, 622] on icon at bounding box center [548, 623] width 14 height 14
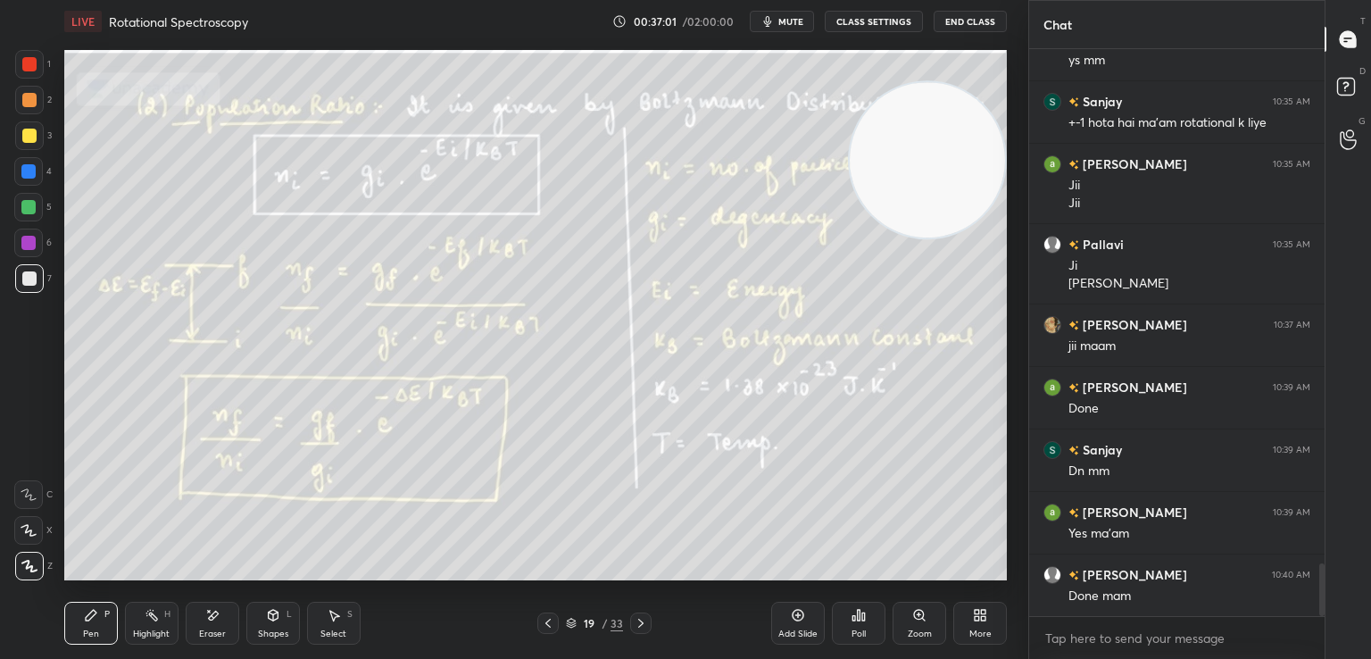
click at [550, 621] on icon at bounding box center [548, 623] width 14 height 14
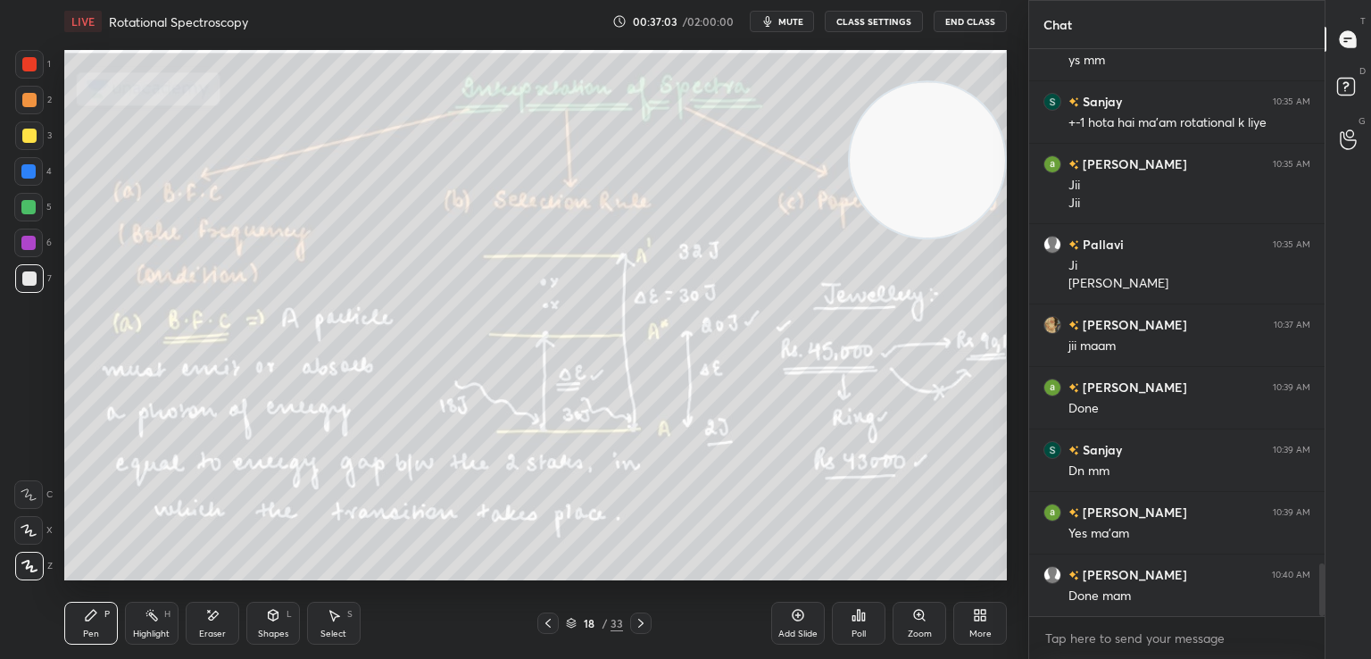
click at [640, 622] on icon at bounding box center [641, 623] width 14 height 14
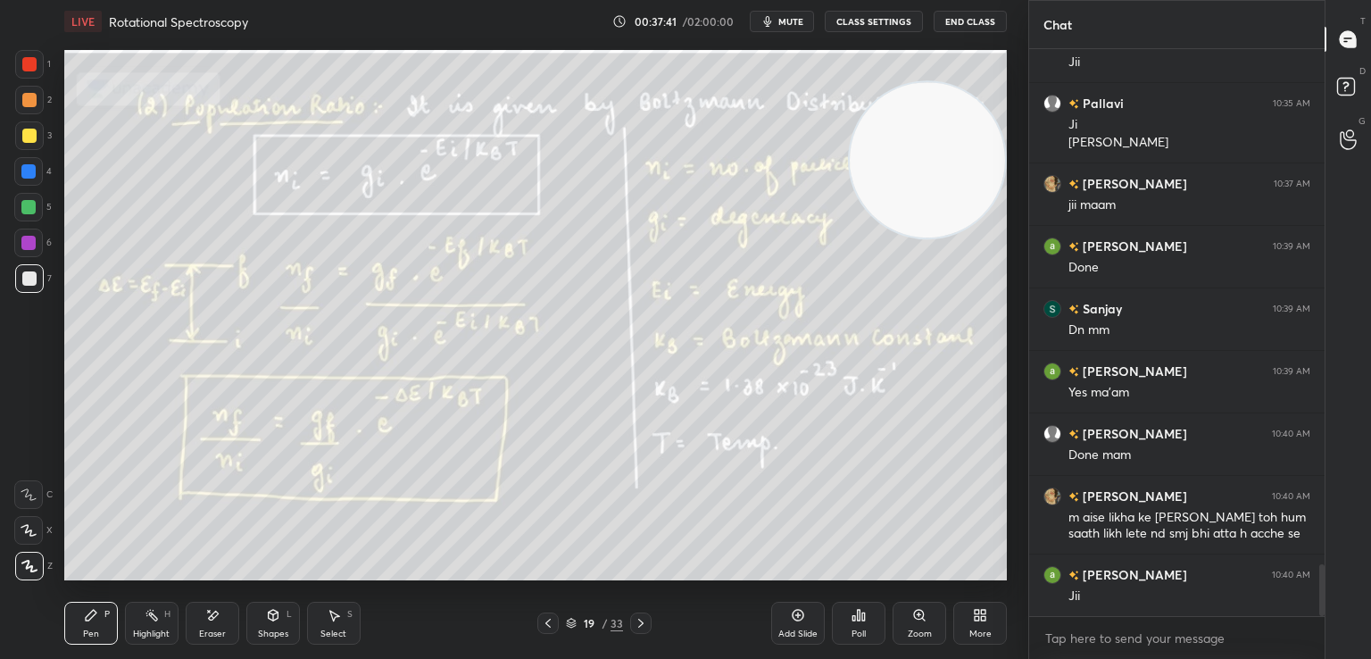
scroll to position [5740, 0]
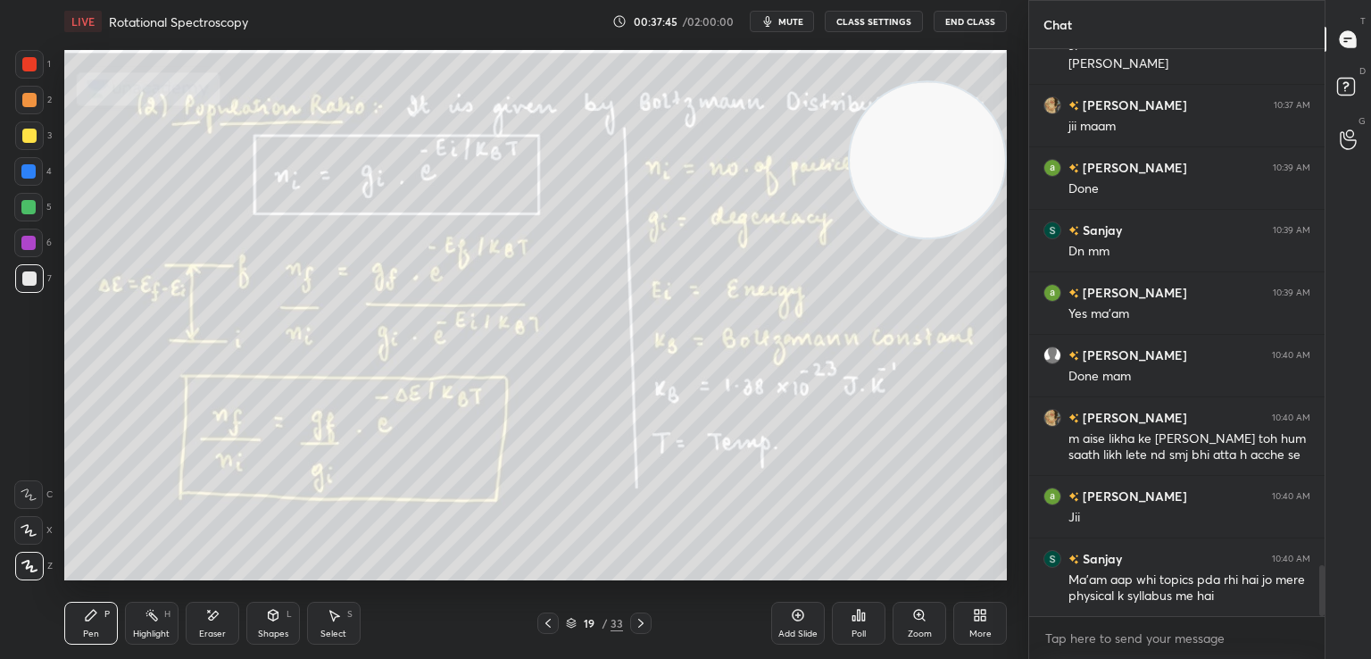
click at [636, 616] on icon at bounding box center [641, 623] width 14 height 14
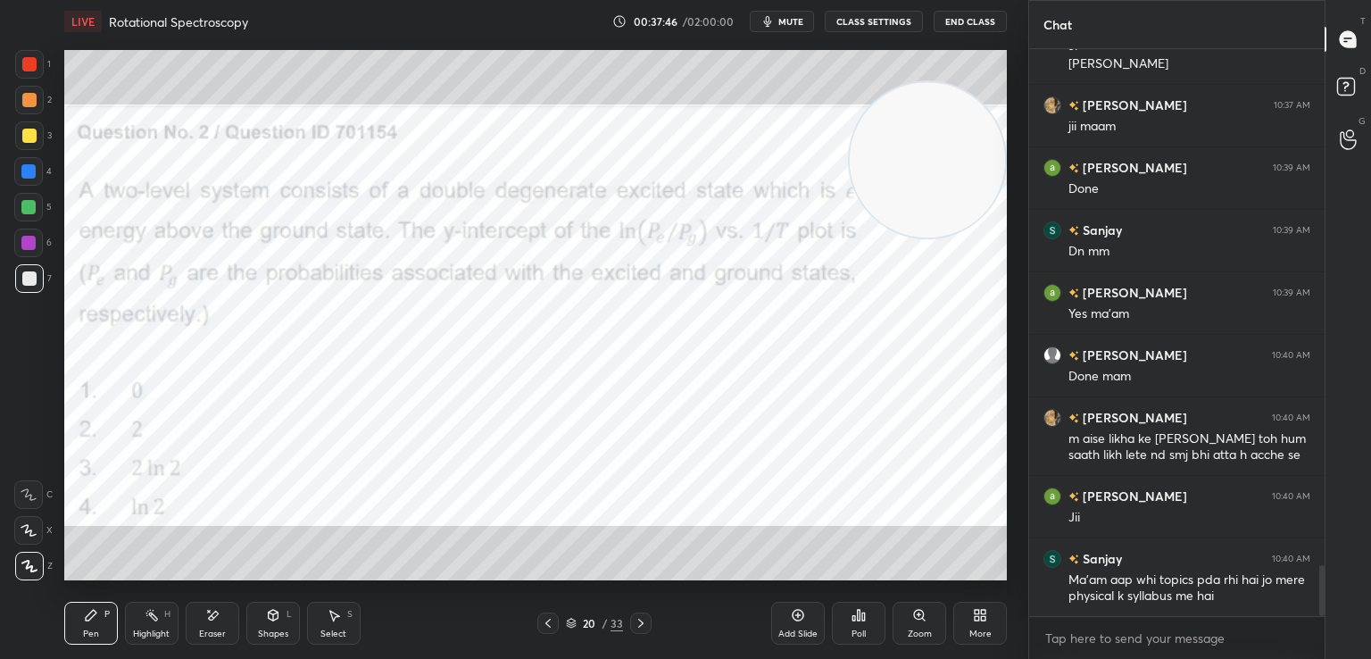
click at [636, 617] on icon at bounding box center [641, 623] width 14 height 14
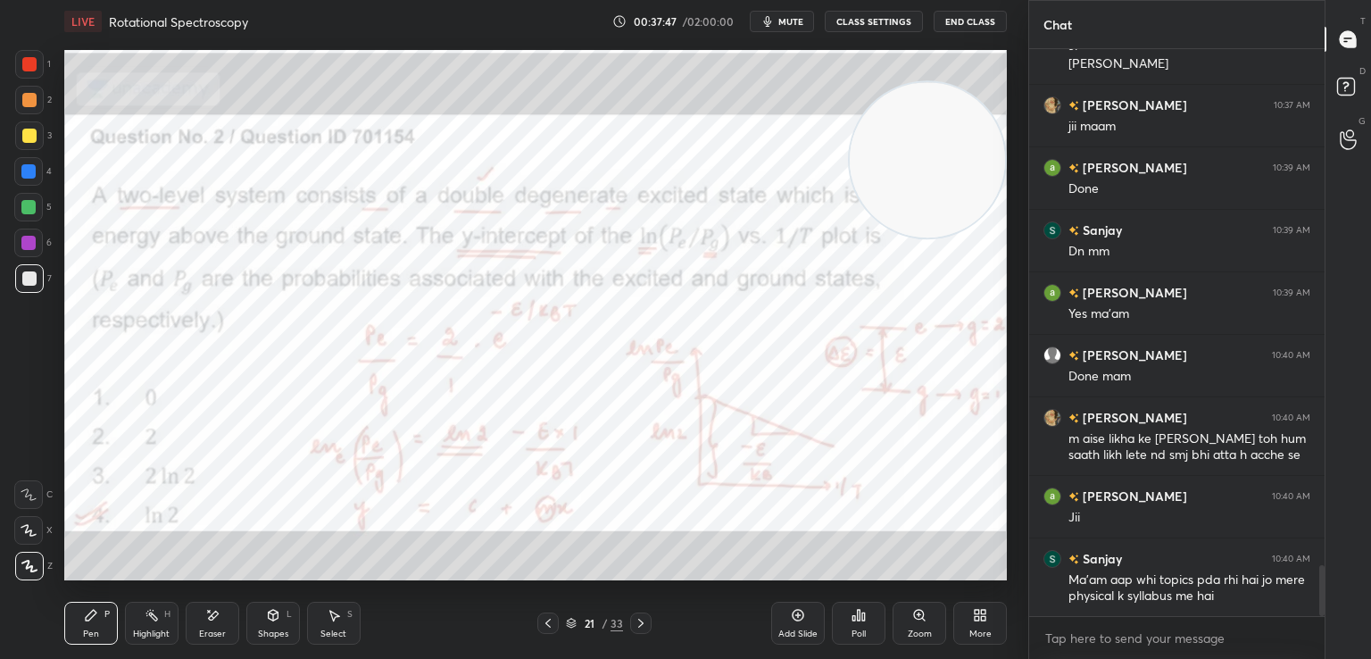
click at [636, 621] on icon at bounding box center [641, 623] width 14 height 14
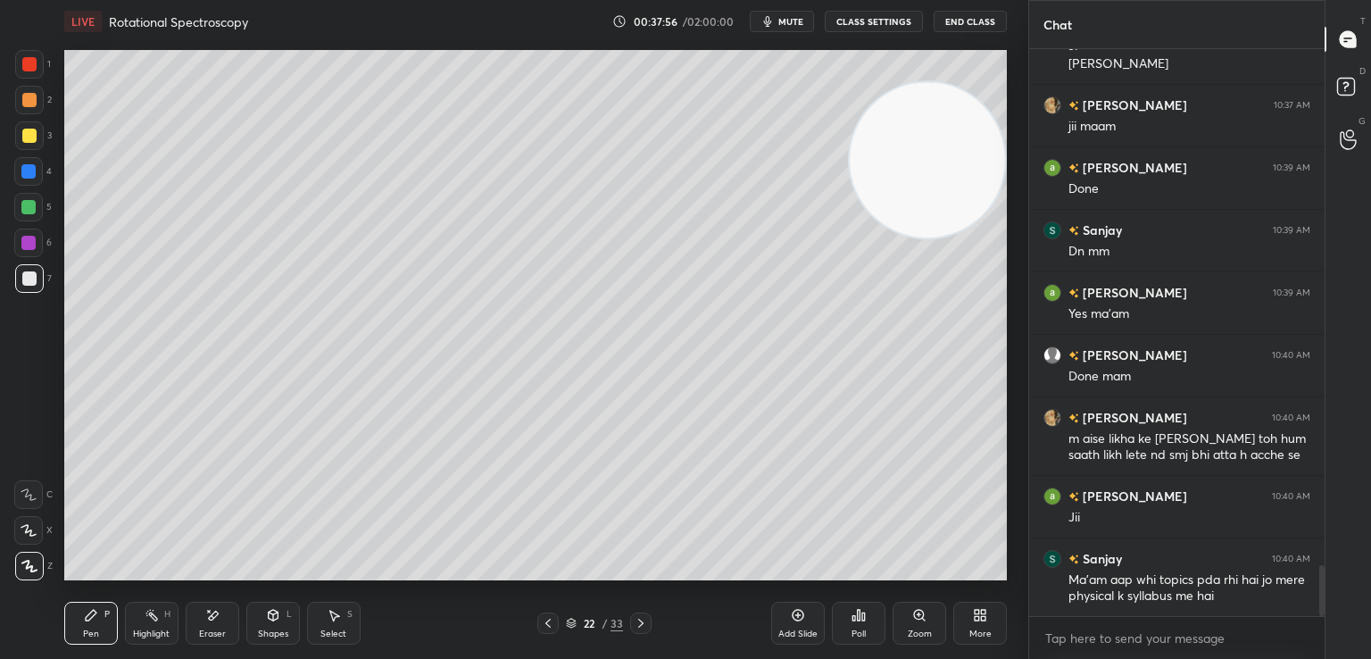
click at [644, 625] on icon at bounding box center [641, 623] width 14 height 14
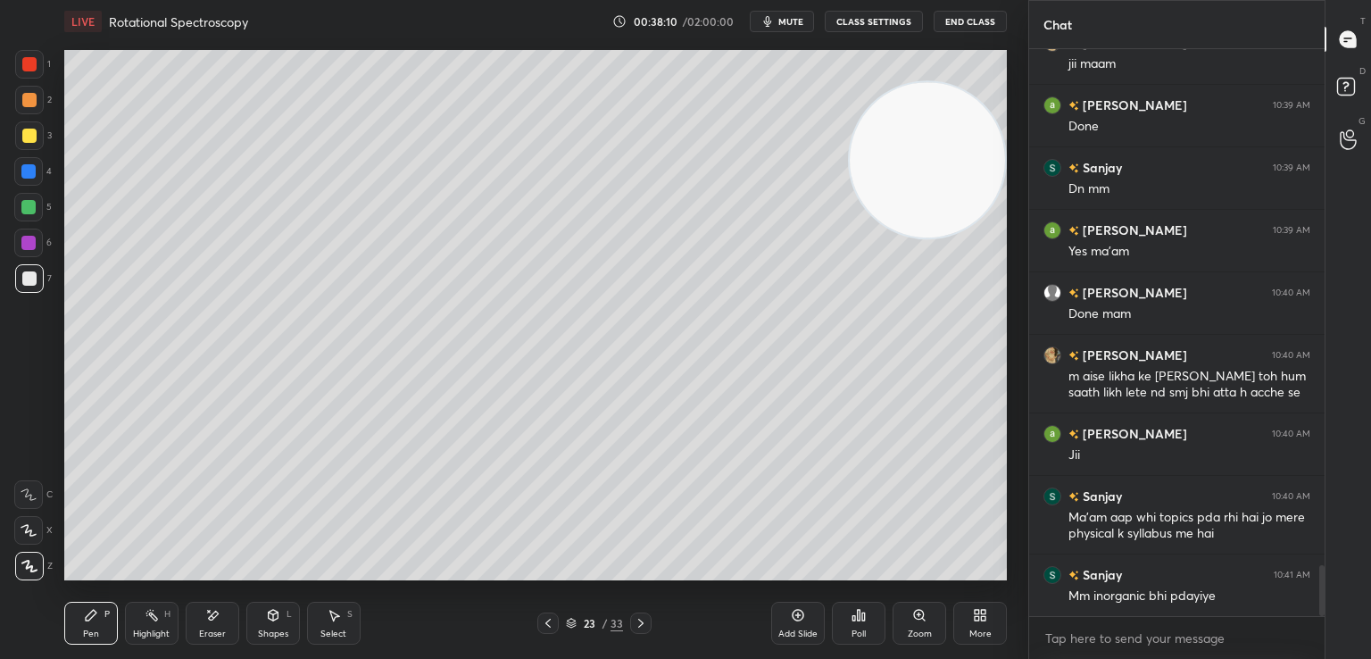
click at [644, 623] on icon at bounding box center [641, 623] width 14 height 14
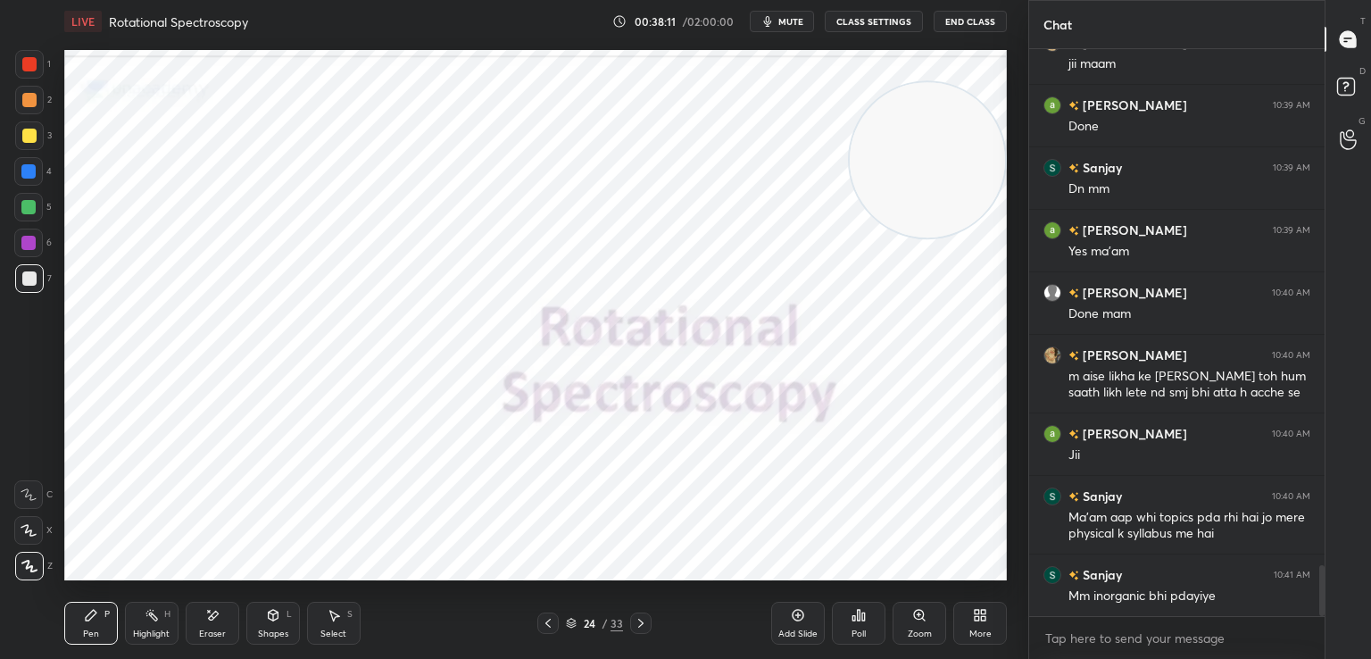
click at [543, 626] on icon at bounding box center [548, 623] width 14 height 14
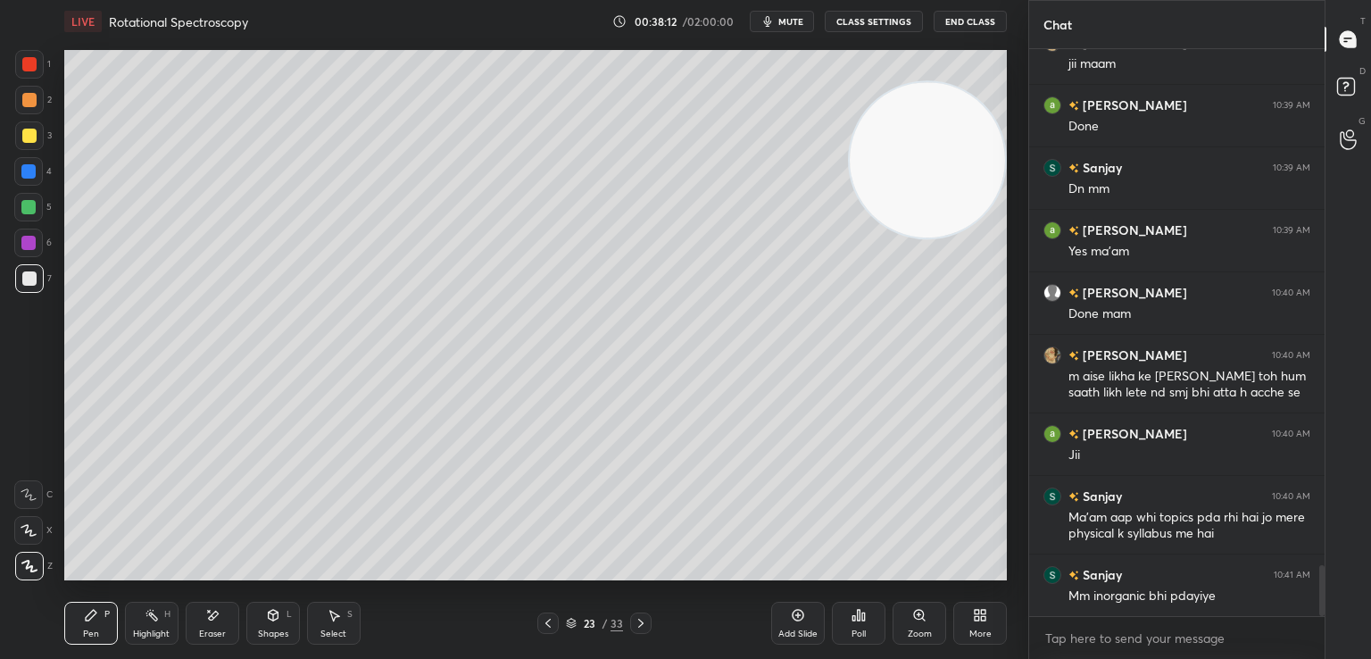
click at [791, 623] on div "Add Slide" at bounding box center [798, 623] width 54 height 43
click at [28, 135] on div at bounding box center [29, 136] width 14 height 14
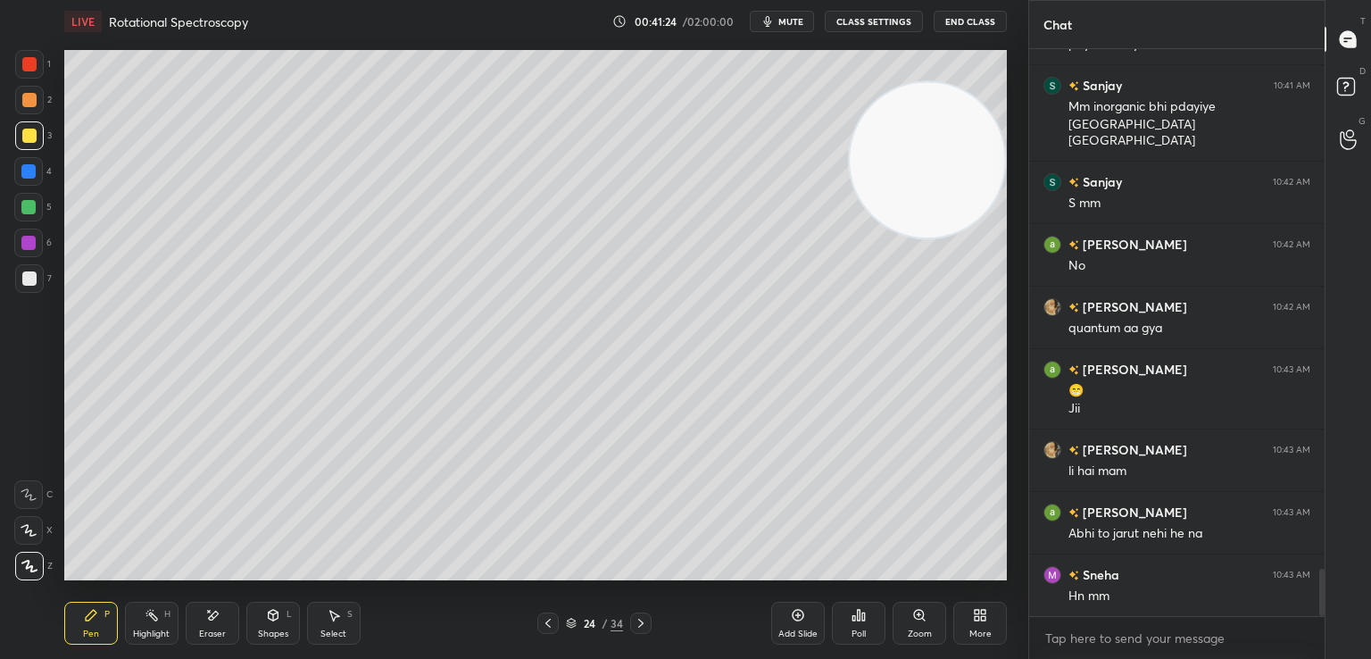
scroll to position [6354, 0]
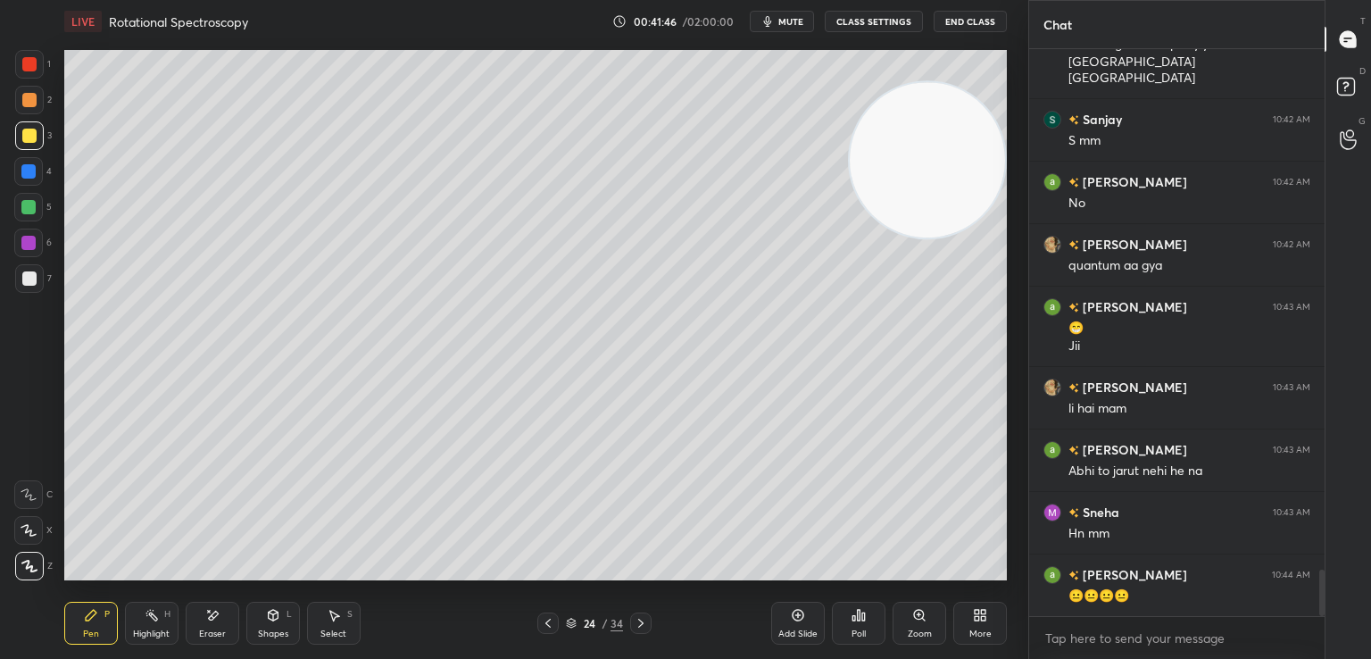
click at [216, 616] on icon at bounding box center [212, 615] width 14 height 15
click at [94, 611] on icon at bounding box center [91, 615] width 11 height 11
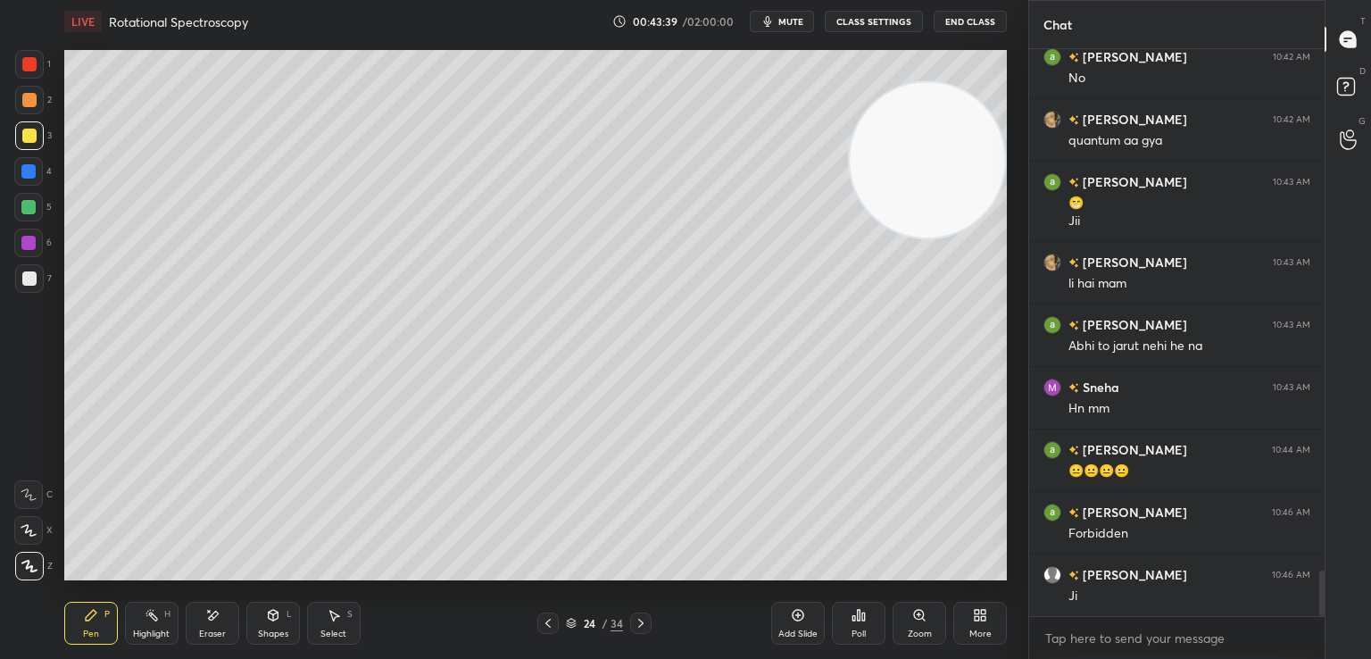
scroll to position [6542, 0]
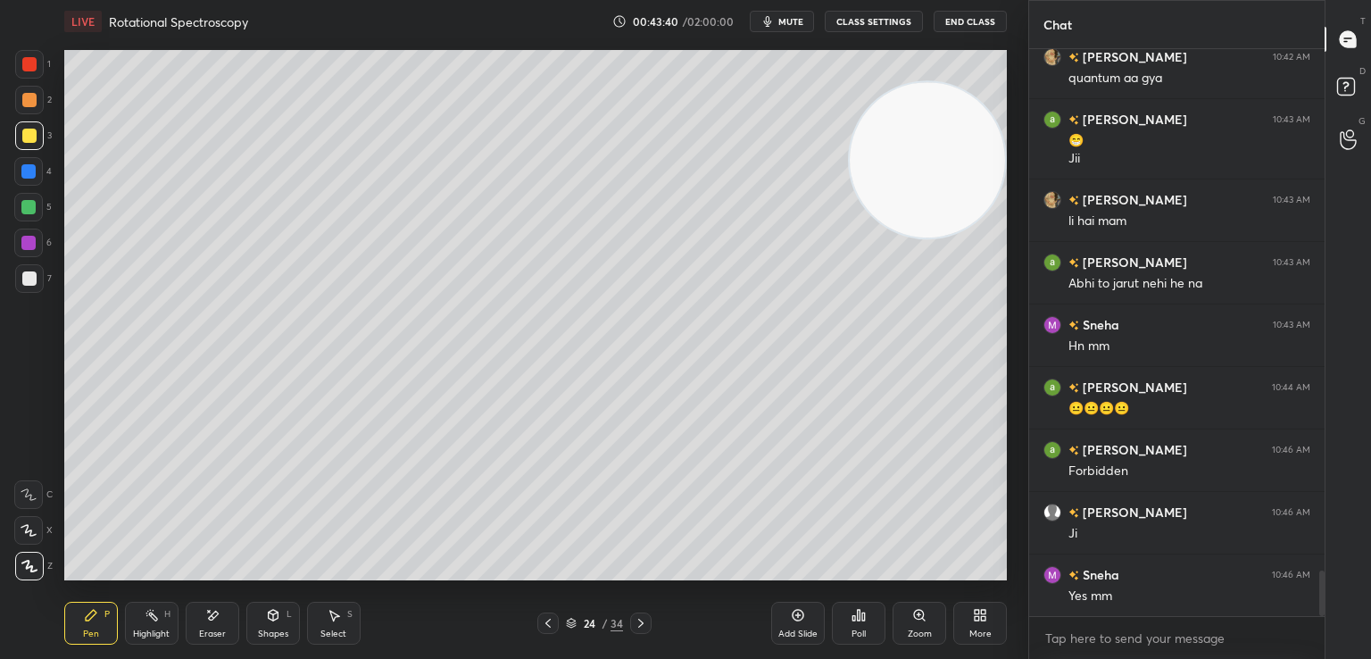
click at [36, 279] on div at bounding box center [29, 278] width 14 height 14
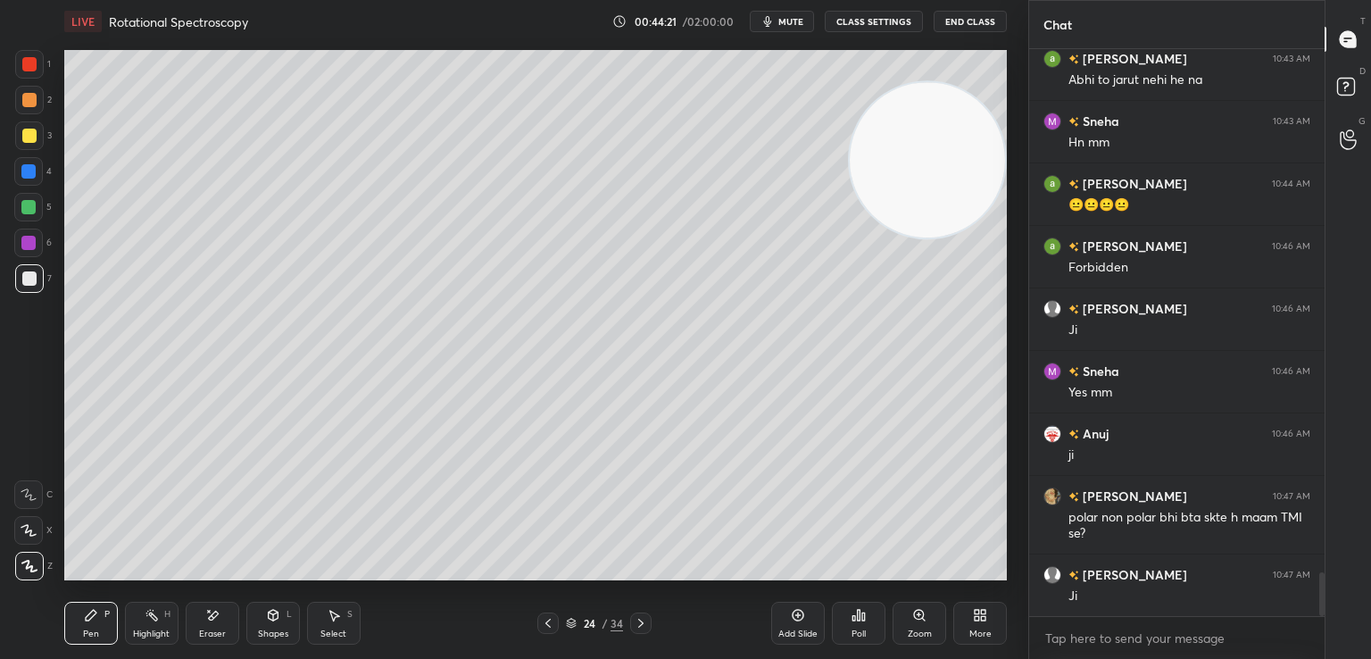
scroll to position [6808, 0]
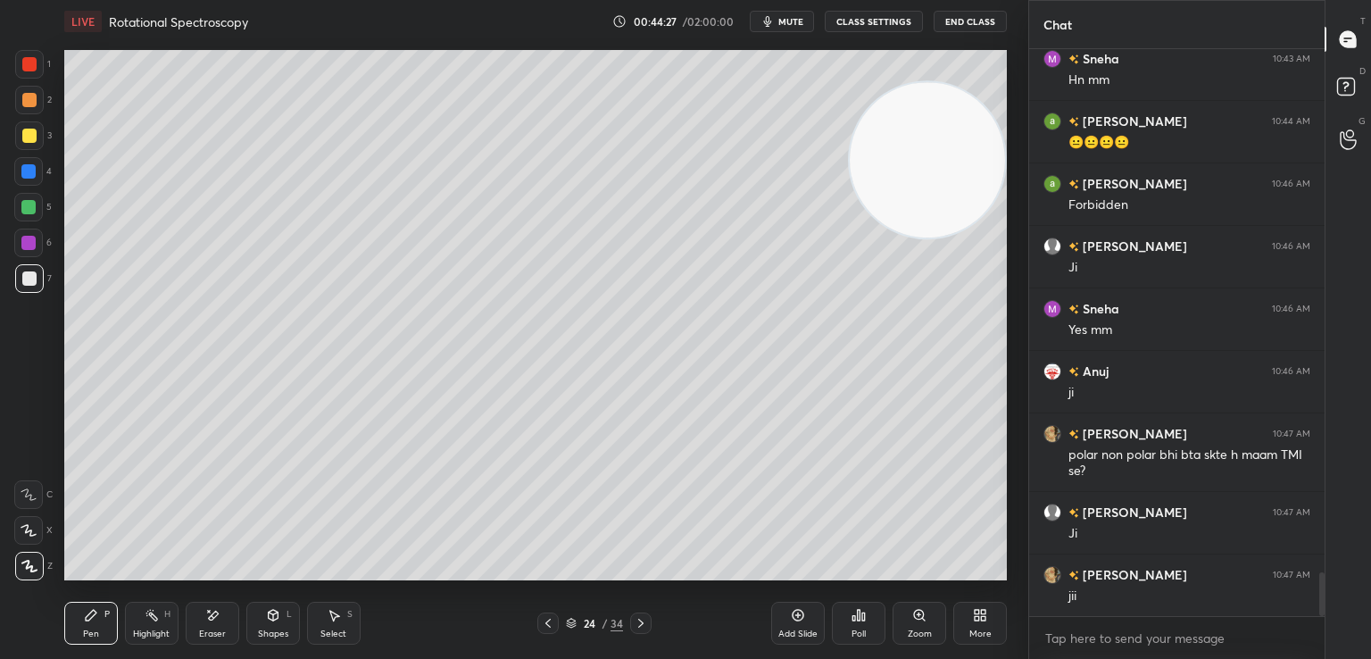
click at [546, 627] on icon at bounding box center [548, 623] width 14 height 14
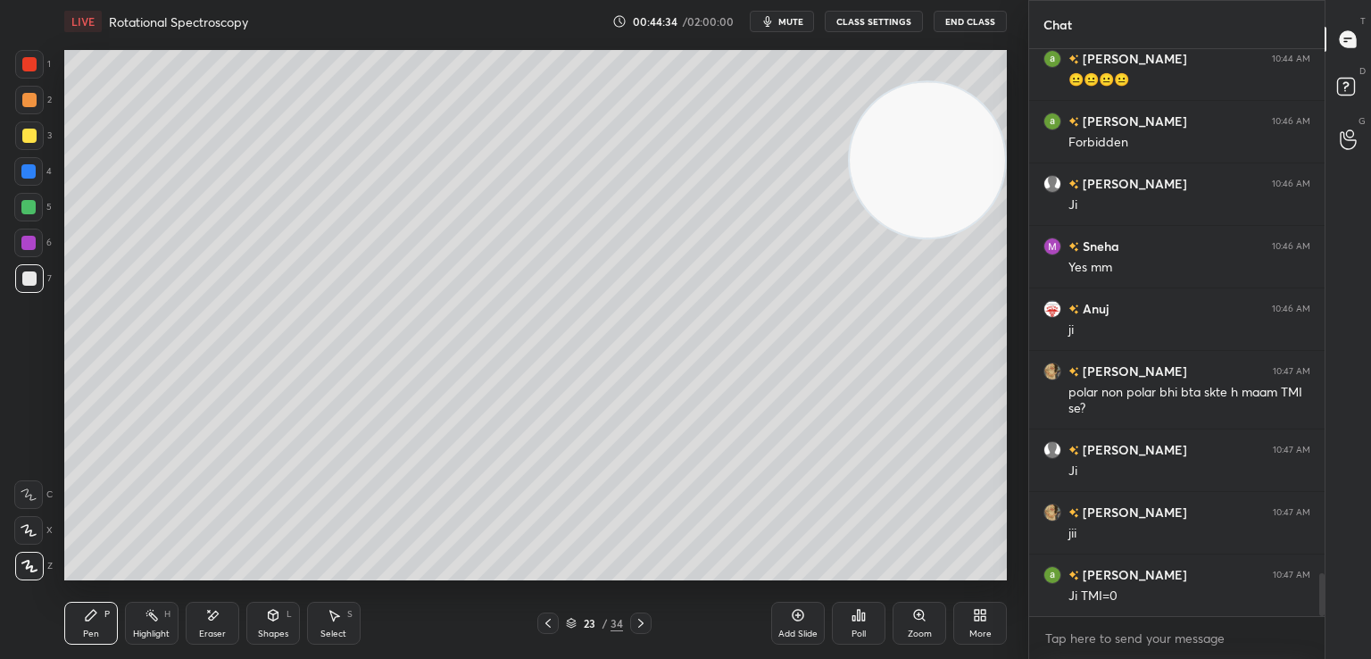
click at [646, 629] on icon at bounding box center [641, 623] width 14 height 14
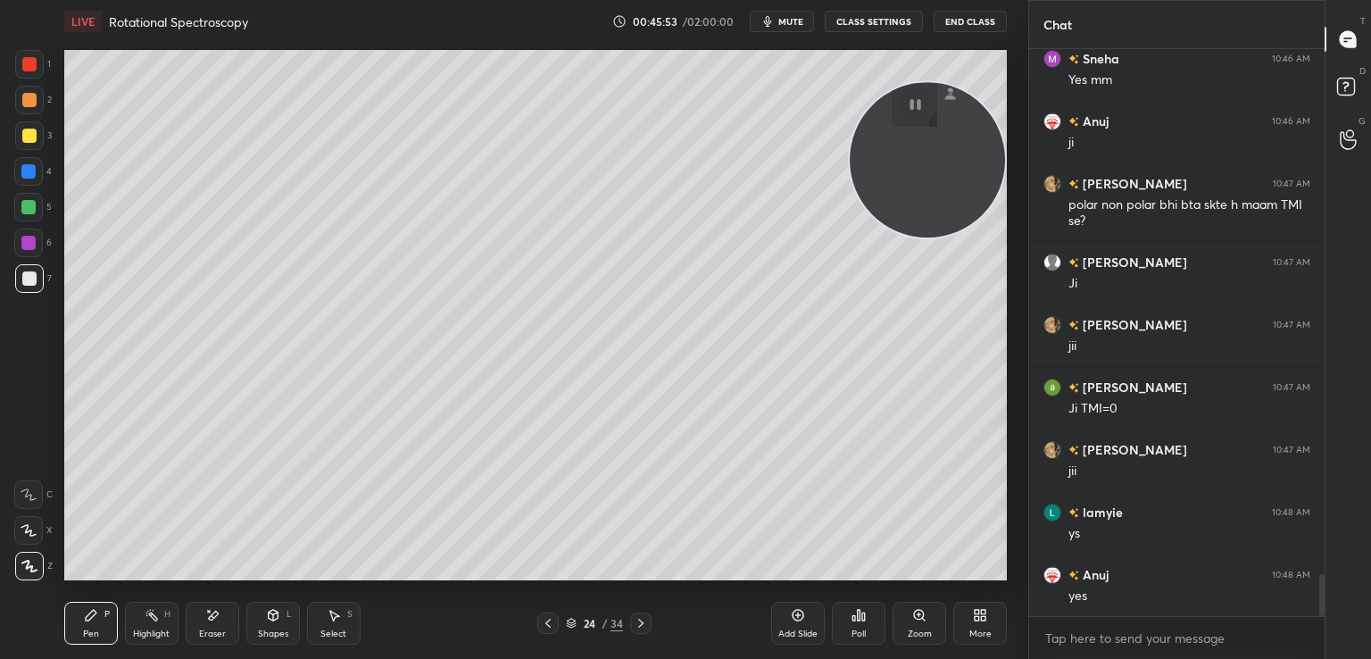
scroll to position [7120, 0]
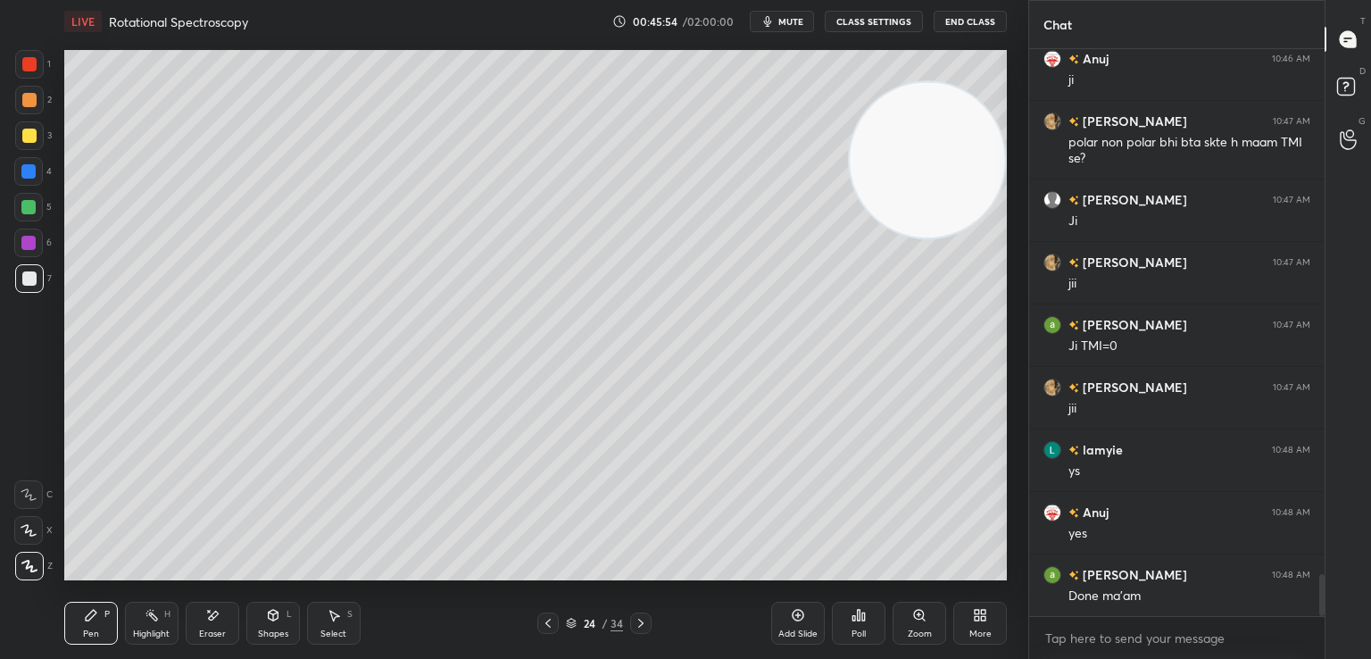
click at [975, 621] on icon at bounding box center [980, 615] width 14 height 14
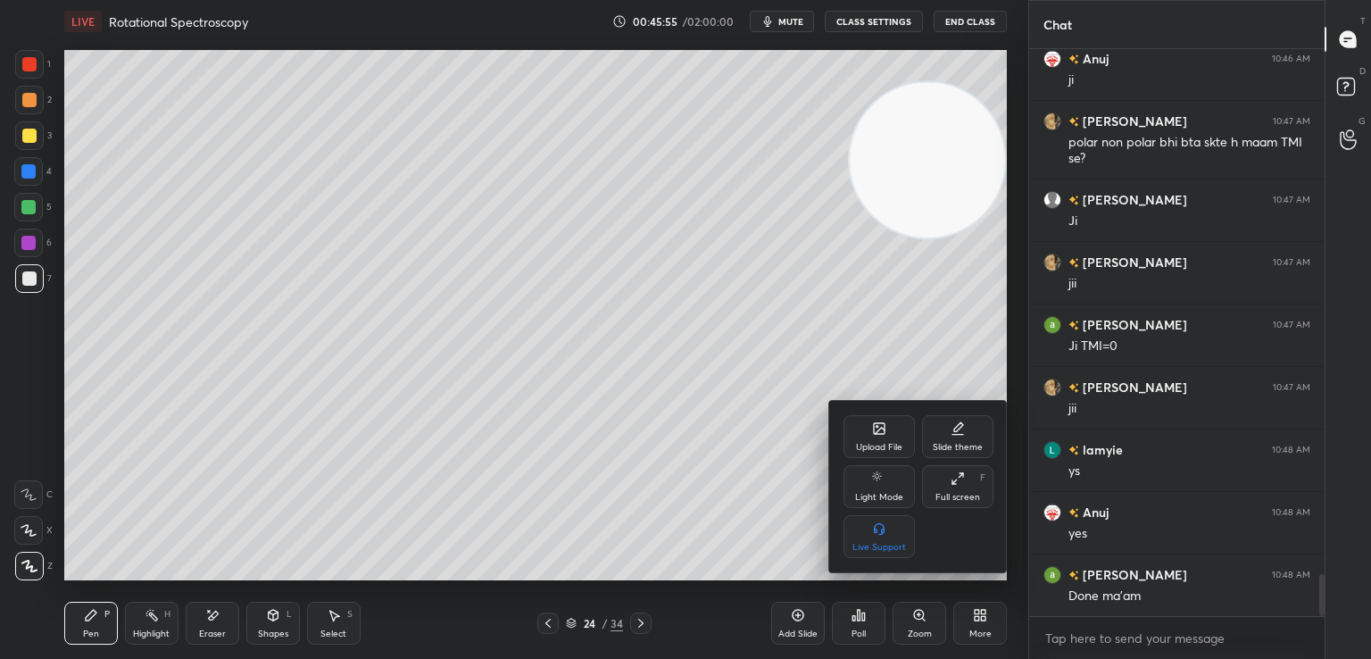
click at [893, 429] on div "Upload File" at bounding box center [879, 436] width 71 height 43
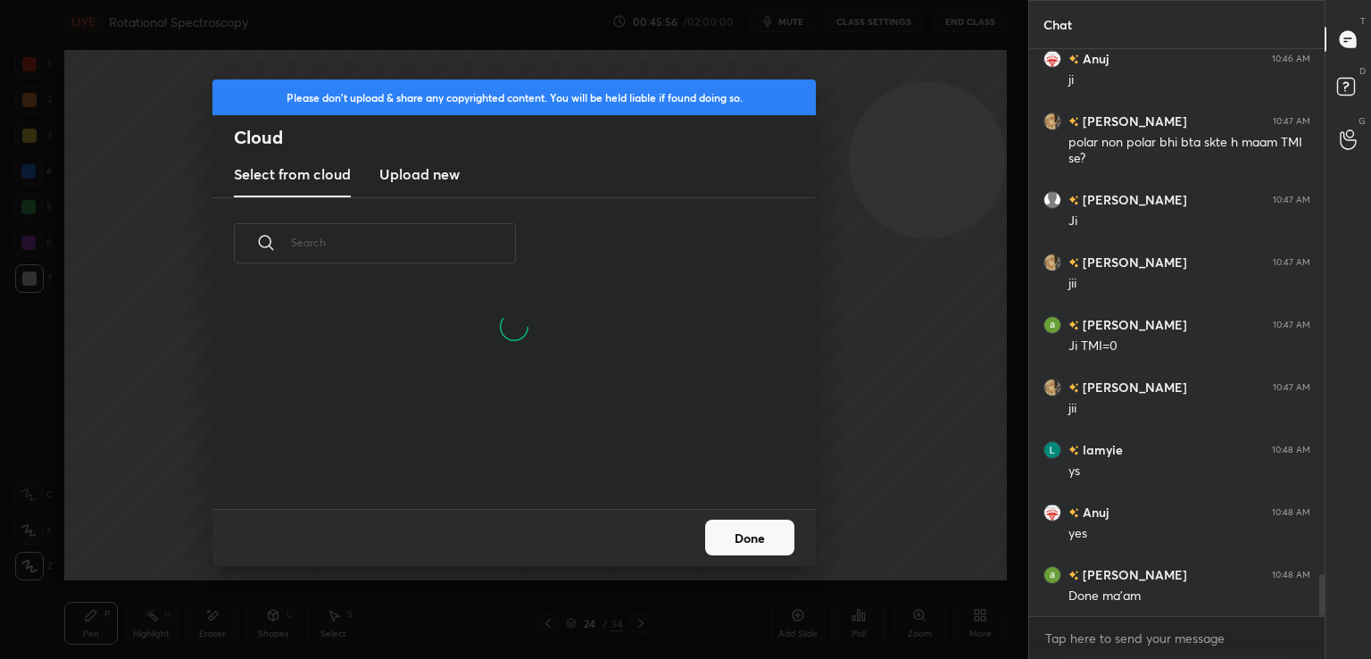
click at [391, 162] on new "Upload new" at bounding box center [419, 175] width 80 height 45
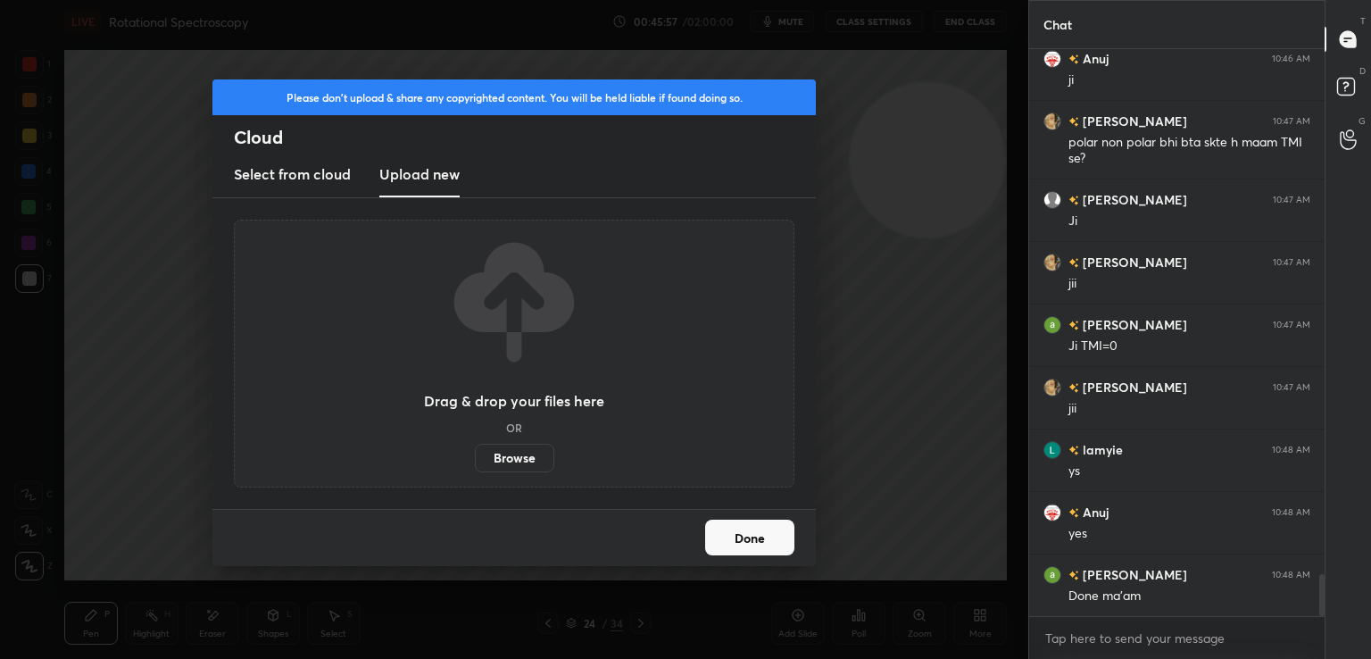
click at [514, 455] on label "Browse" at bounding box center [514, 458] width 79 height 29
click at [475, 455] on input "Browse" at bounding box center [475, 458] width 0 height 29
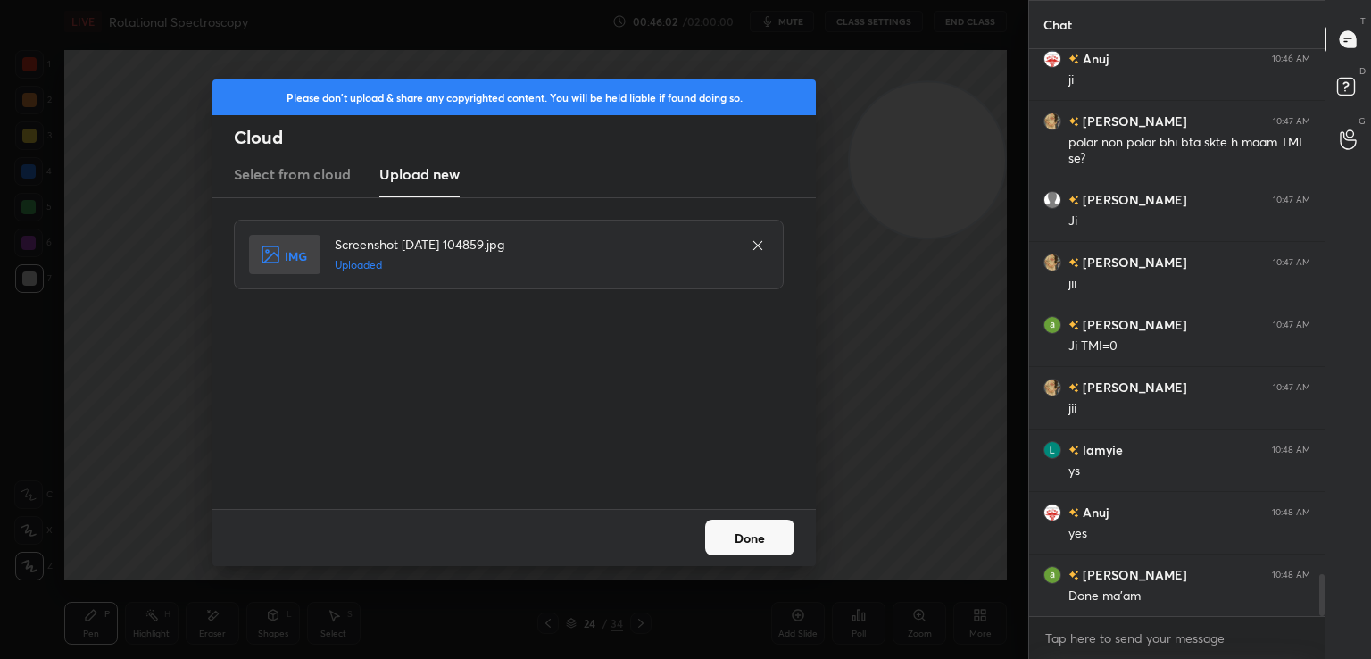
click at [736, 526] on button "Done" at bounding box center [749, 538] width 89 height 36
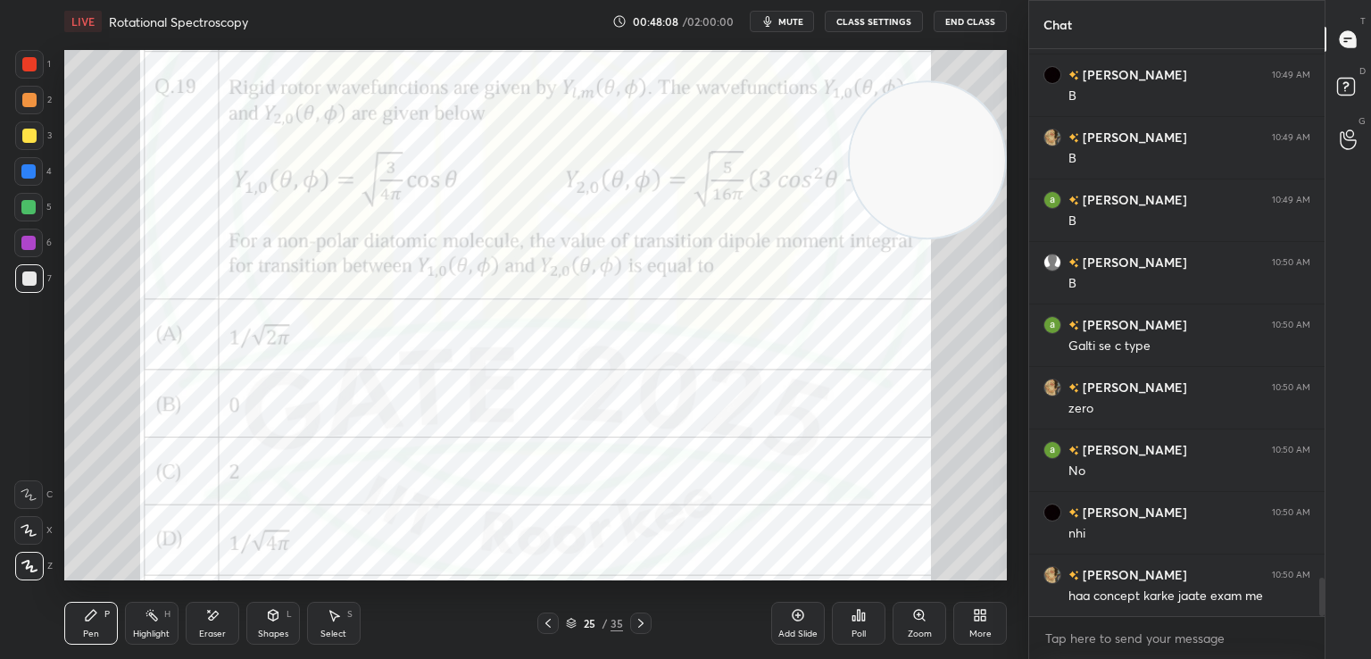
scroll to position [7807, 0]
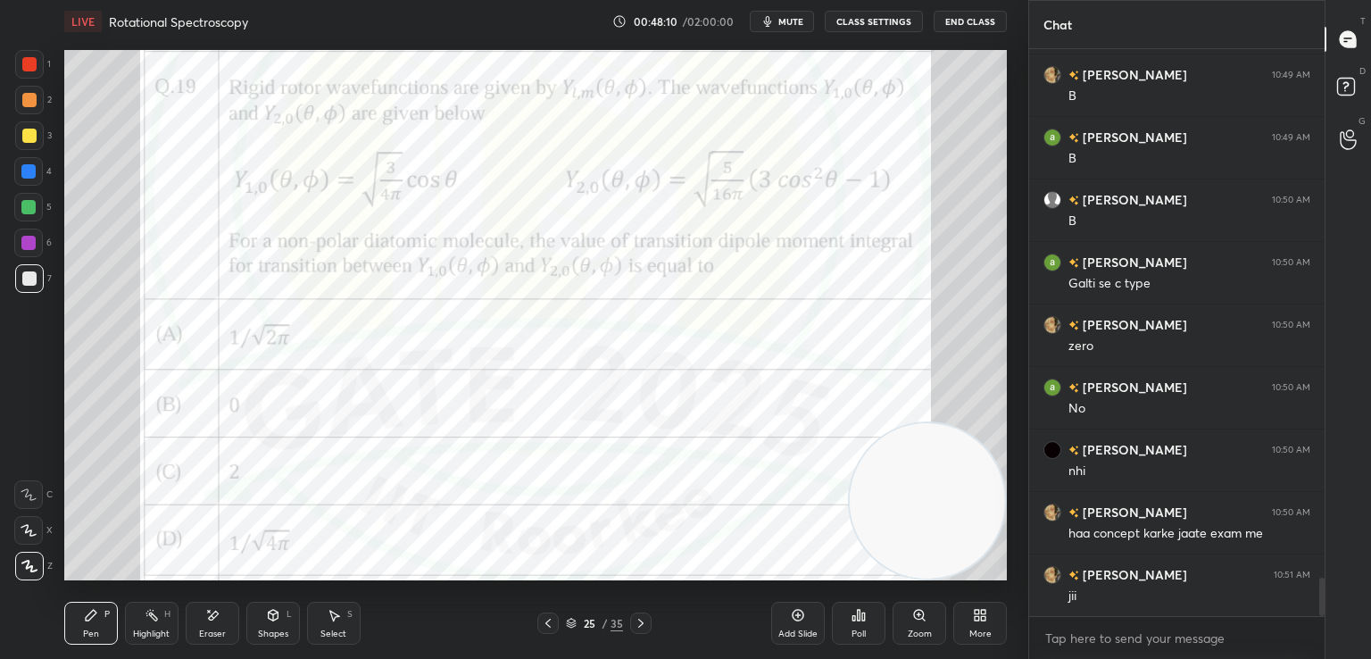
click at [23, 62] on div at bounding box center [29, 64] width 14 height 14
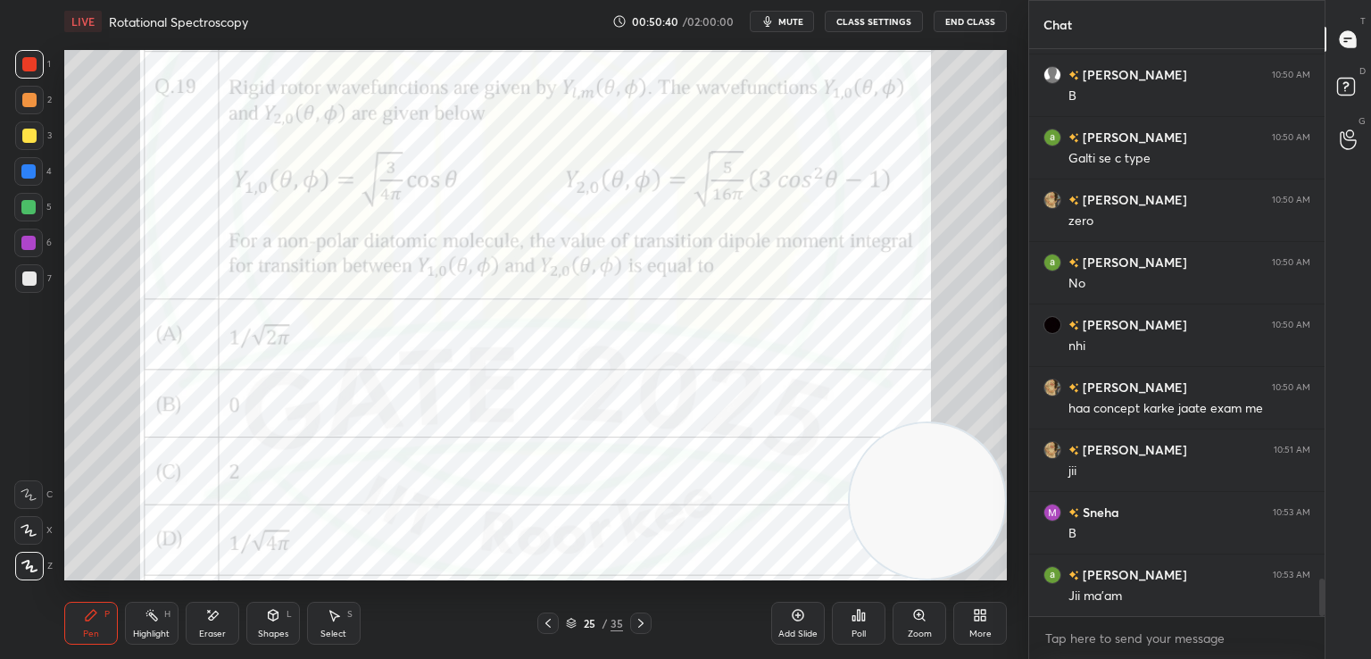
scroll to position [7995, 0]
click at [641, 624] on icon at bounding box center [641, 623] width 14 height 14
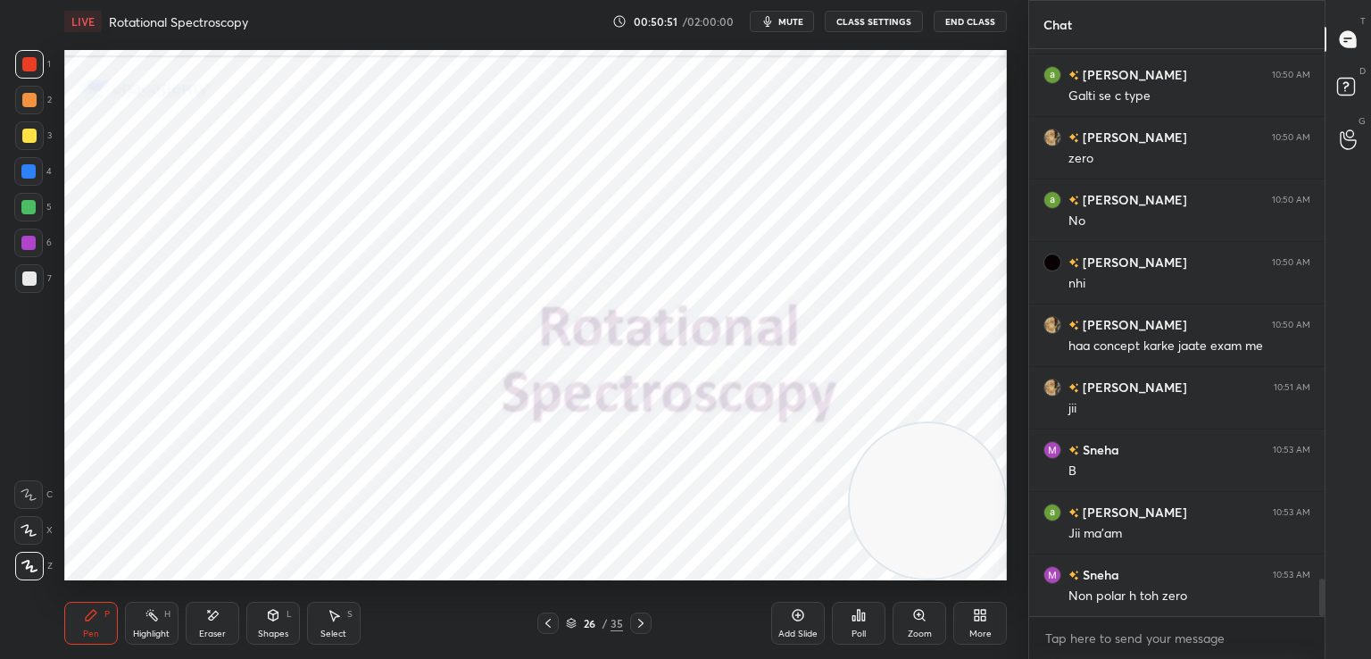
scroll to position [8013, 0]
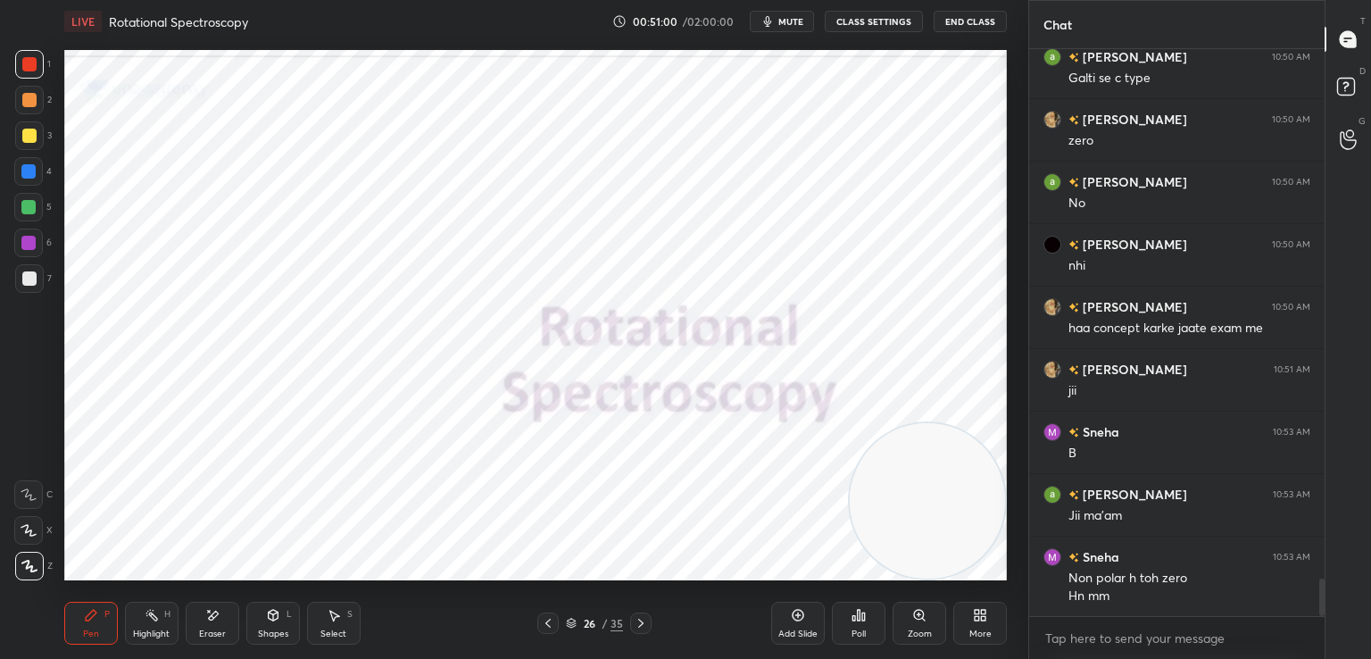
click at [545, 616] on icon at bounding box center [548, 623] width 14 height 14
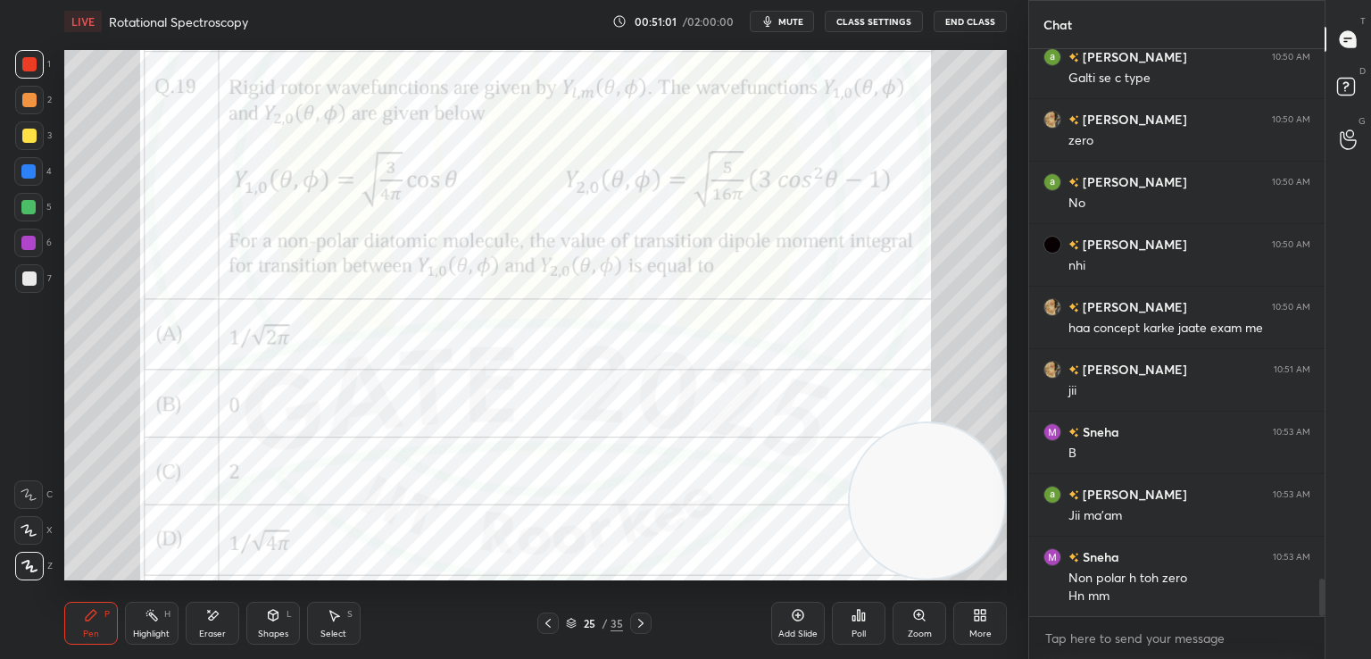
click at [792, 615] on icon at bounding box center [798, 615] width 14 height 14
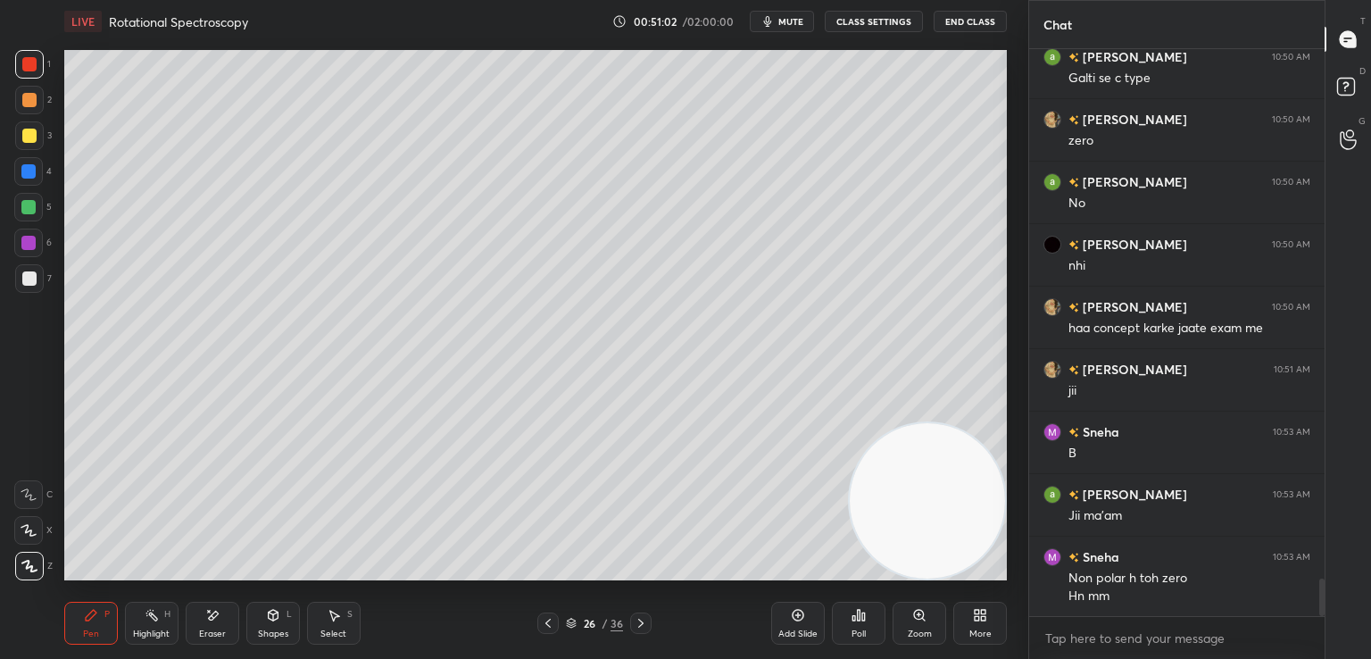
click at [32, 280] on div at bounding box center [29, 278] width 14 height 14
click at [551, 623] on icon at bounding box center [548, 623] width 14 height 14
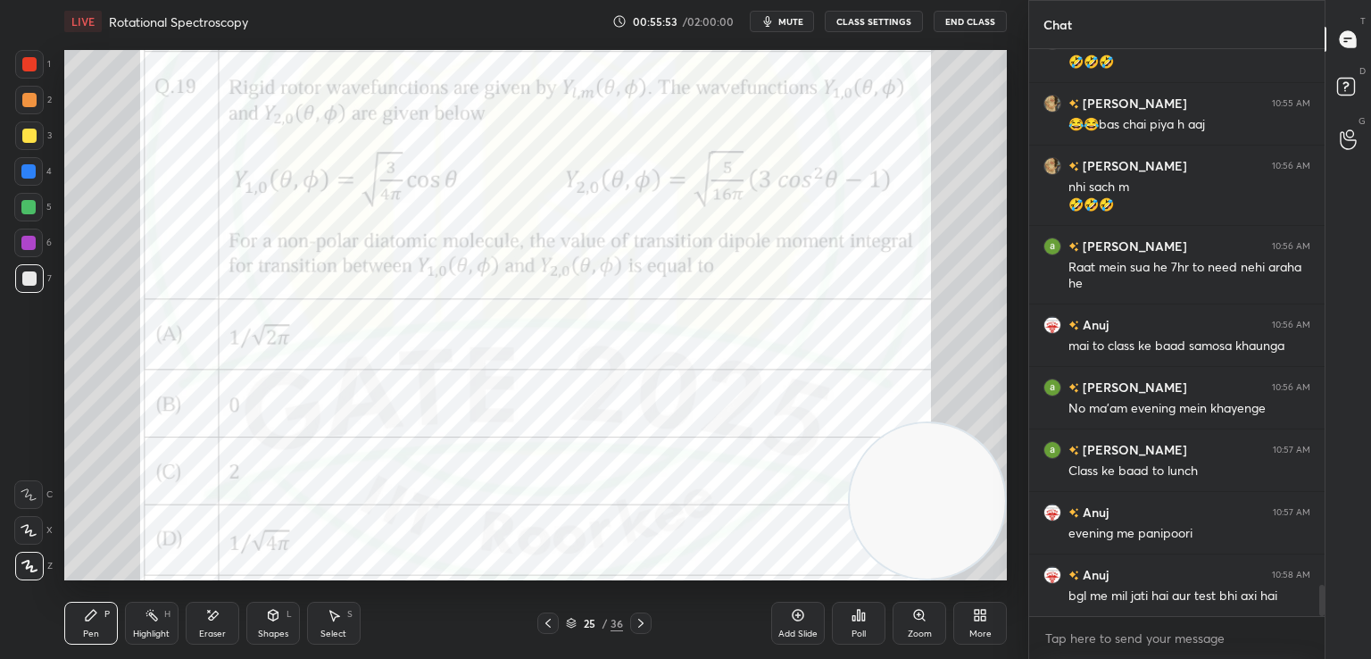
scroll to position [9671, 0]
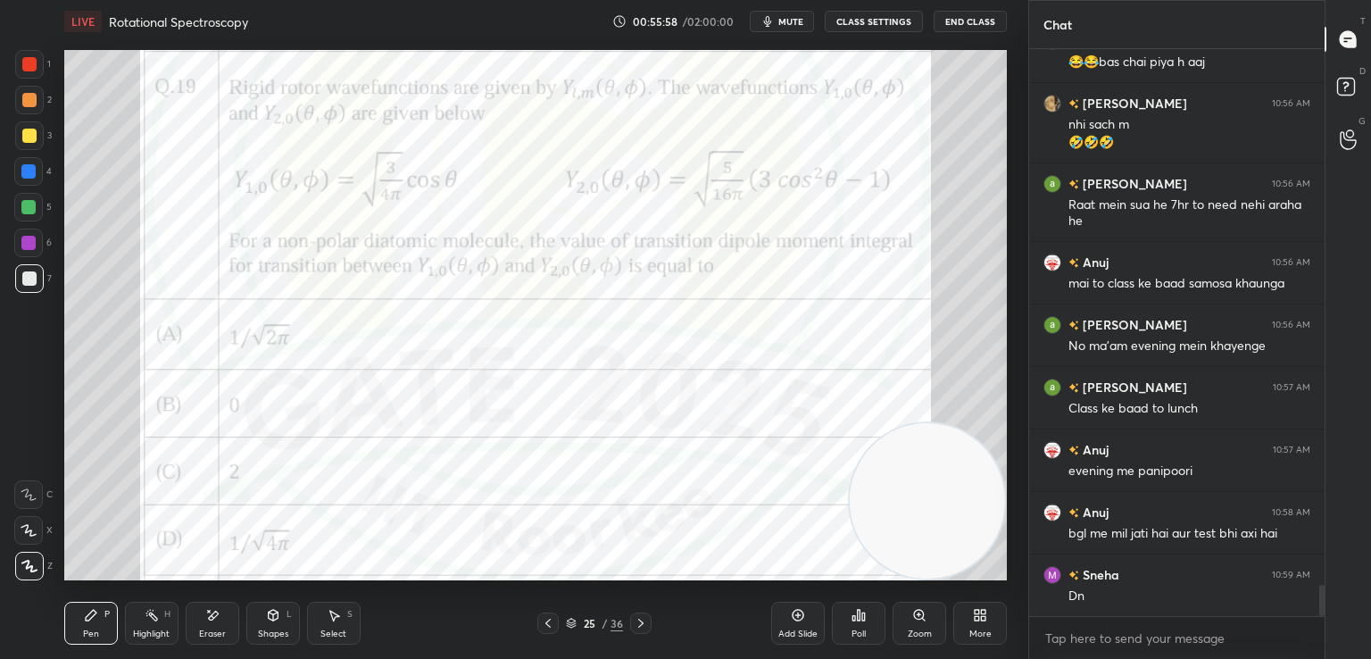
click at [638, 623] on icon at bounding box center [641, 623] width 14 height 14
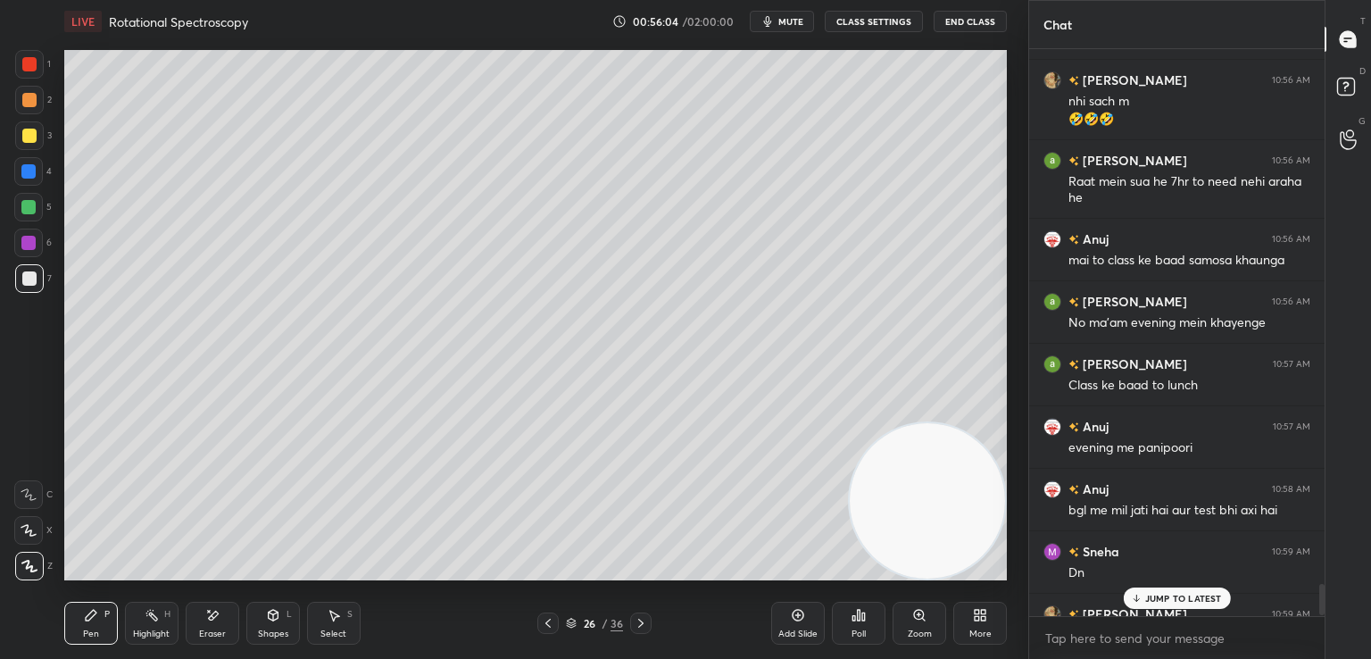
scroll to position [9734, 0]
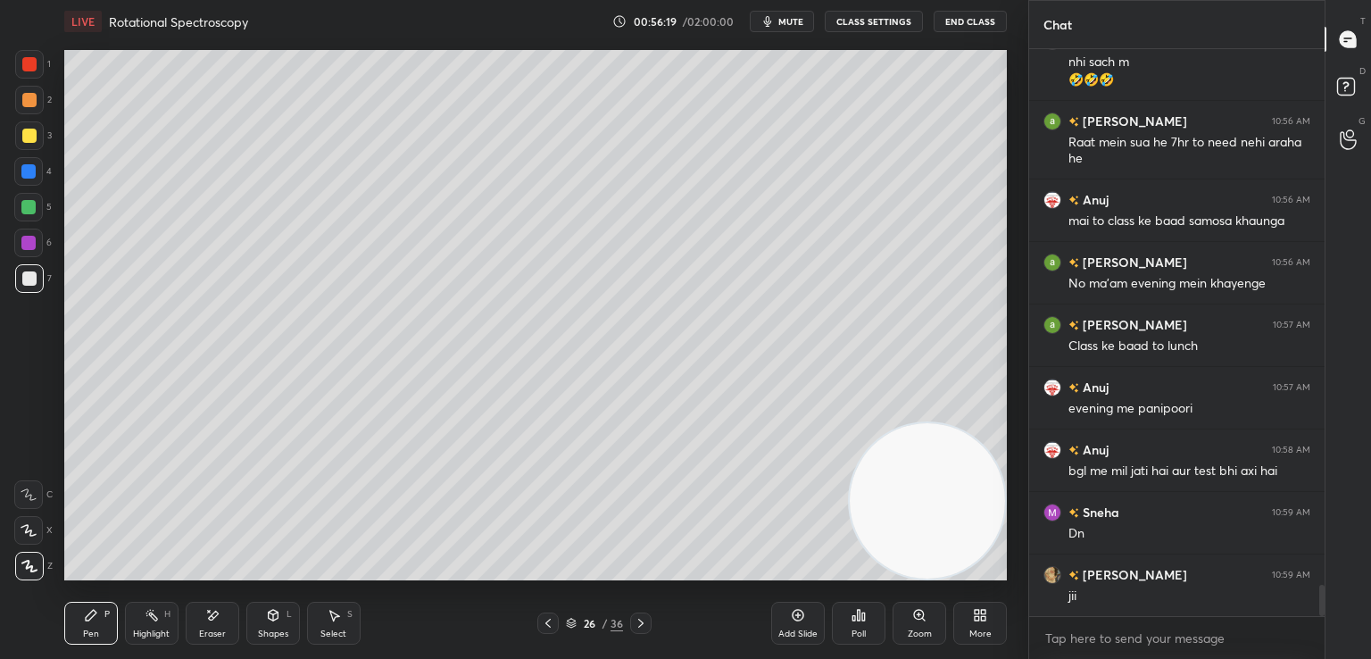
click at [30, 133] on div at bounding box center [29, 136] width 14 height 14
click at [29, 274] on div at bounding box center [29, 278] width 14 height 14
click at [208, 620] on icon at bounding box center [212, 615] width 14 height 15
click at [262, 618] on div "Shapes L" at bounding box center [273, 623] width 54 height 43
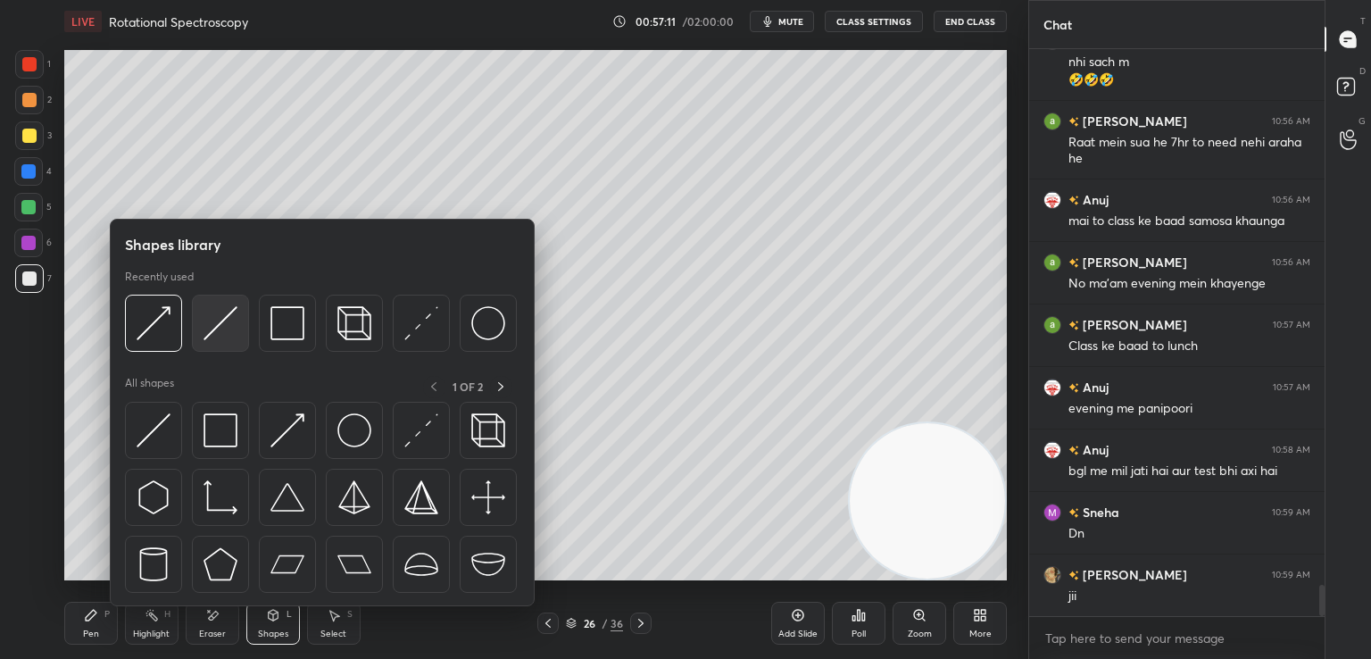
click at [219, 326] on img at bounding box center [221, 323] width 34 height 34
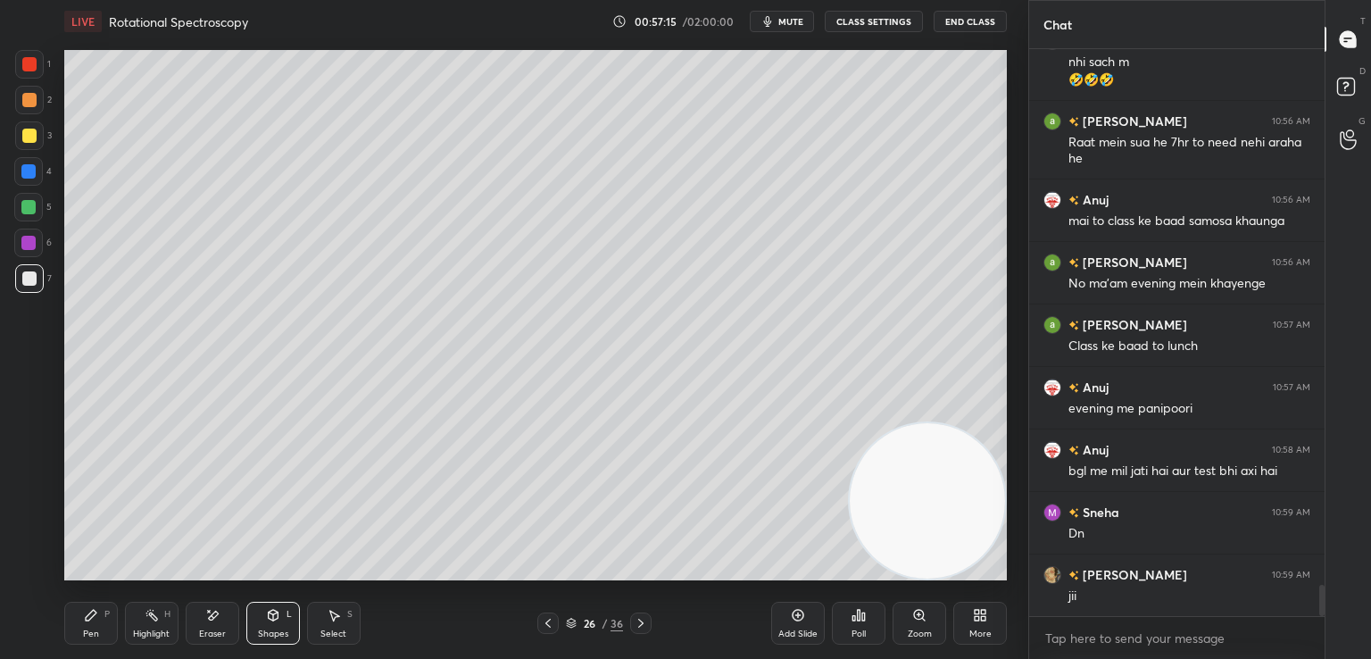
click at [86, 615] on icon at bounding box center [91, 615] width 14 height 14
click at [29, 97] on div at bounding box center [29, 100] width 14 height 14
click at [214, 625] on div "Eraser" at bounding box center [213, 623] width 54 height 43
click at [90, 617] on icon at bounding box center [91, 615] width 11 height 11
click at [270, 622] on icon at bounding box center [273, 615] width 14 height 14
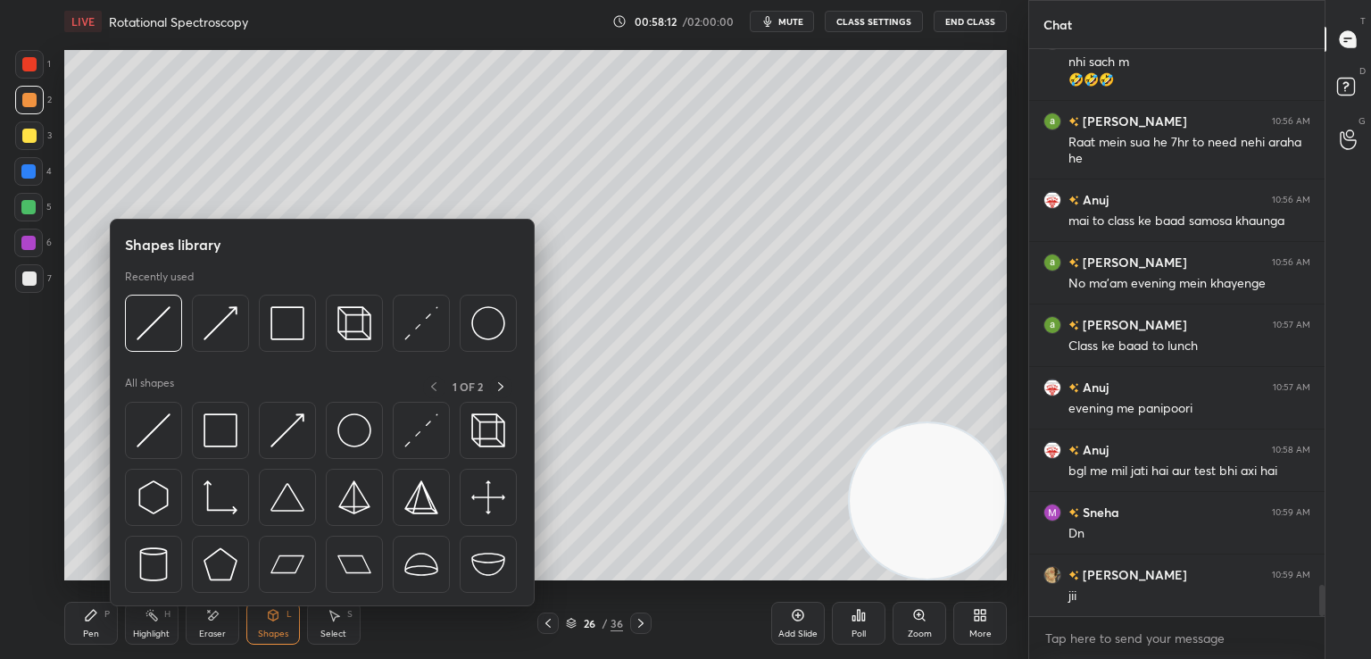
click at [159, 433] on img at bounding box center [154, 430] width 34 height 34
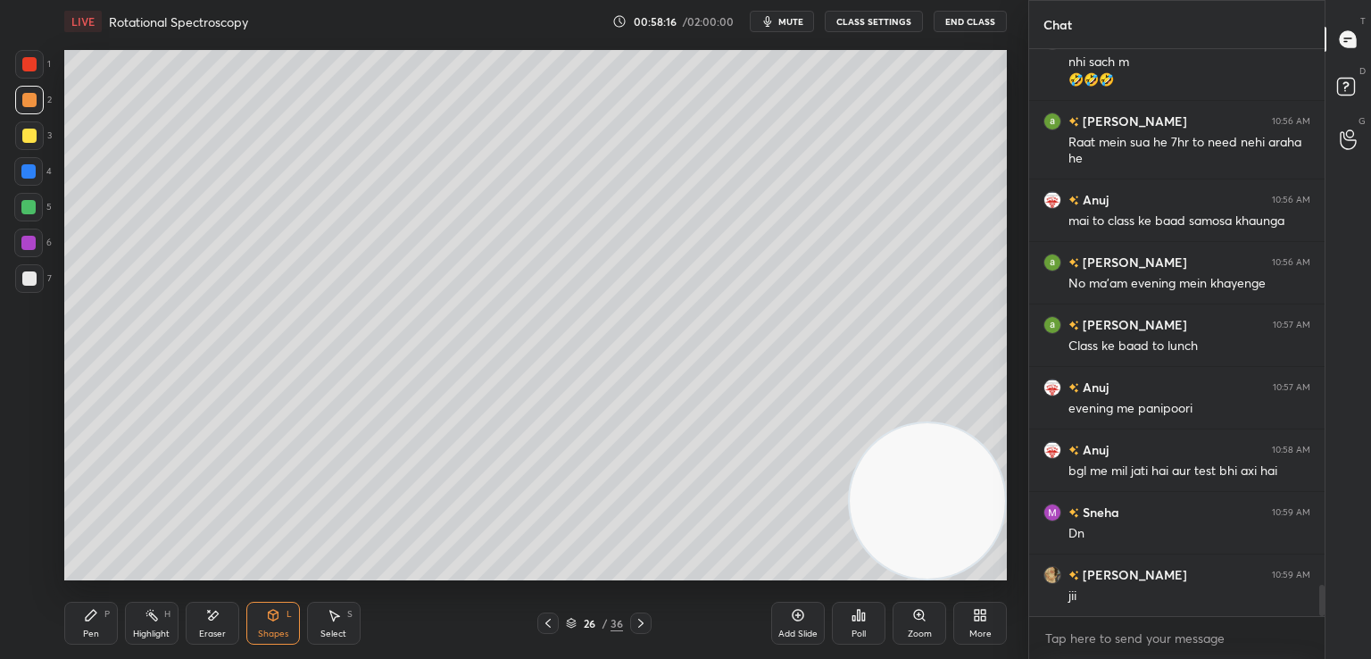
click at [28, 208] on div at bounding box center [28, 207] width 14 height 14
click at [86, 620] on icon at bounding box center [91, 615] width 11 height 11
click at [29, 278] on div at bounding box center [29, 278] width 14 height 14
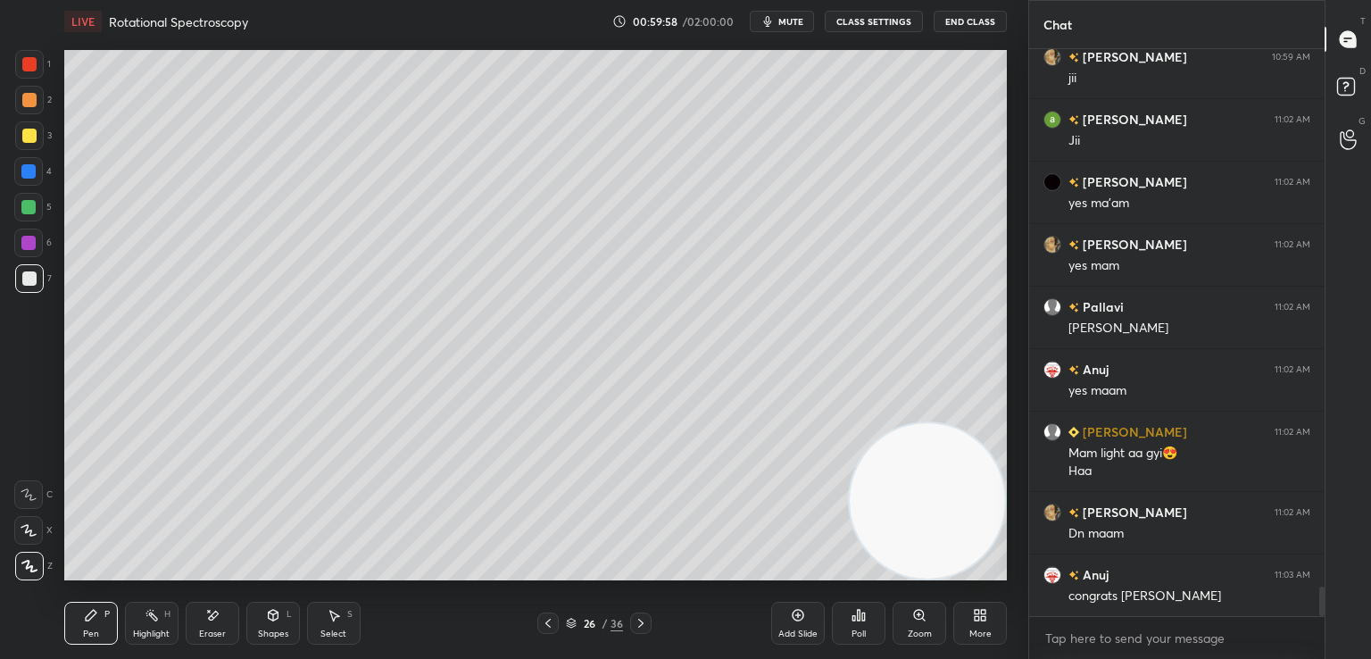
scroll to position [10314, 0]
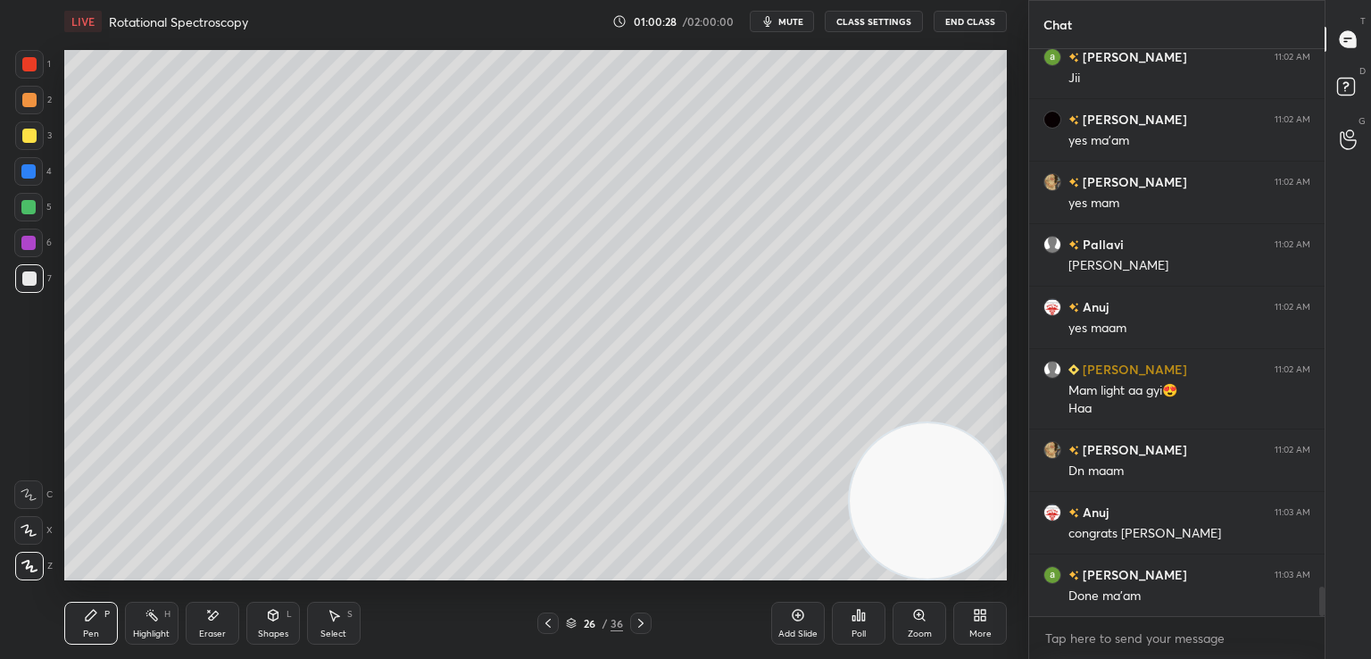
drag, startPoint x: 786, startPoint y: 20, endPoint x: 840, endPoint y: 21, distance: 53.6
click at [786, 21] on span "mute" at bounding box center [790, 21] width 25 height 12
click at [965, 19] on button "End Class" at bounding box center [970, 21] width 73 height 21
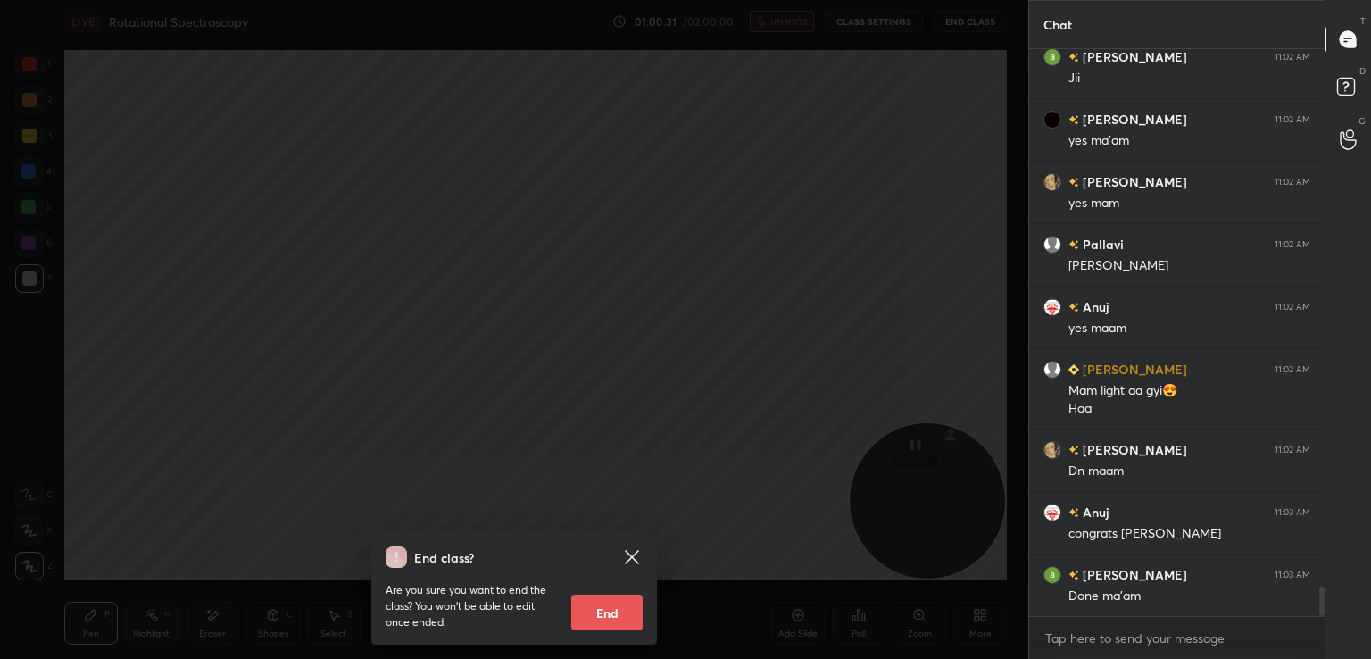
scroll to position [10377, 0]
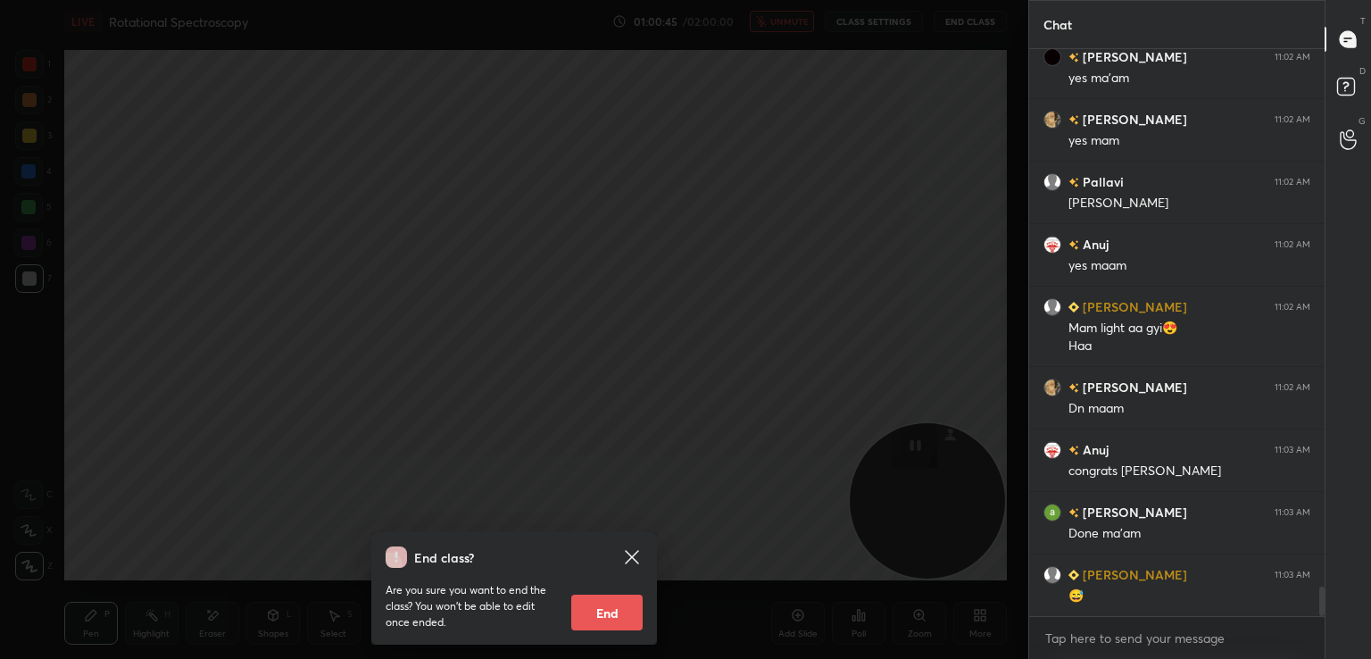
click at [636, 553] on icon at bounding box center [631, 556] width 13 height 13
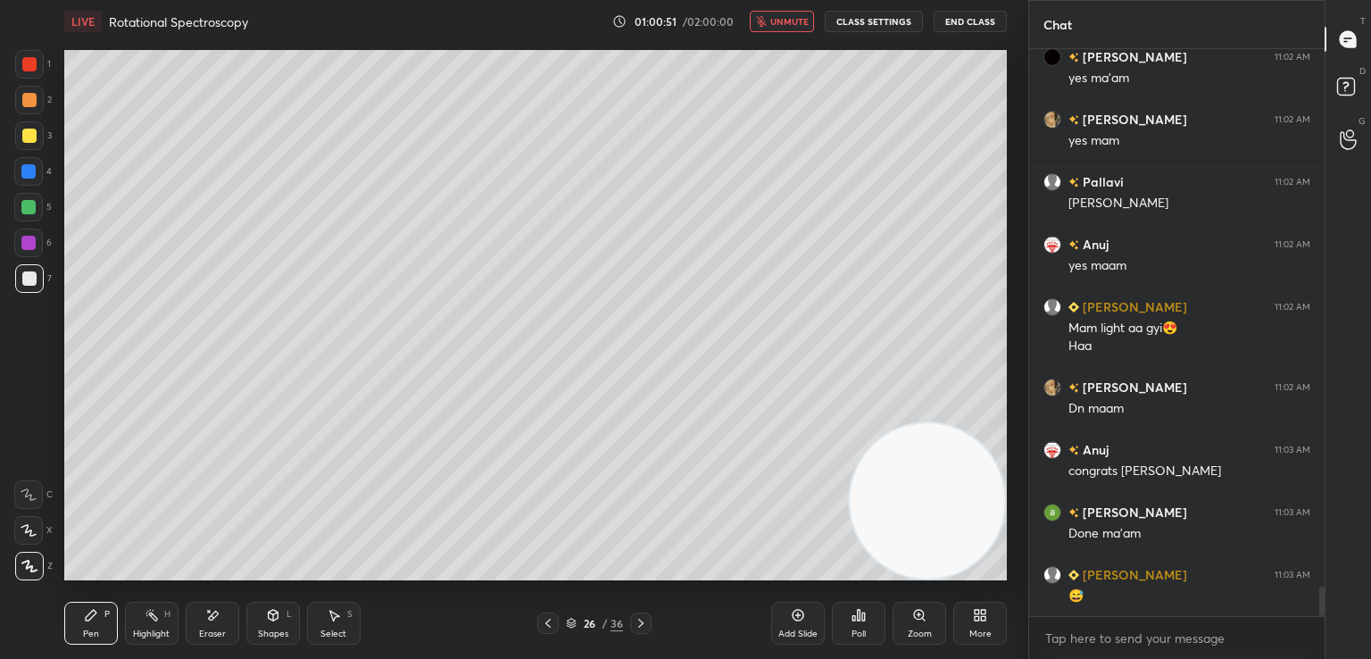
click at [628, 622] on div "26 / 36" at bounding box center [594, 622] width 114 height 21
click at [788, 616] on div "Add Slide" at bounding box center [798, 623] width 54 height 43
click at [25, 273] on div at bounding box center [29, 278] width 14 height 14
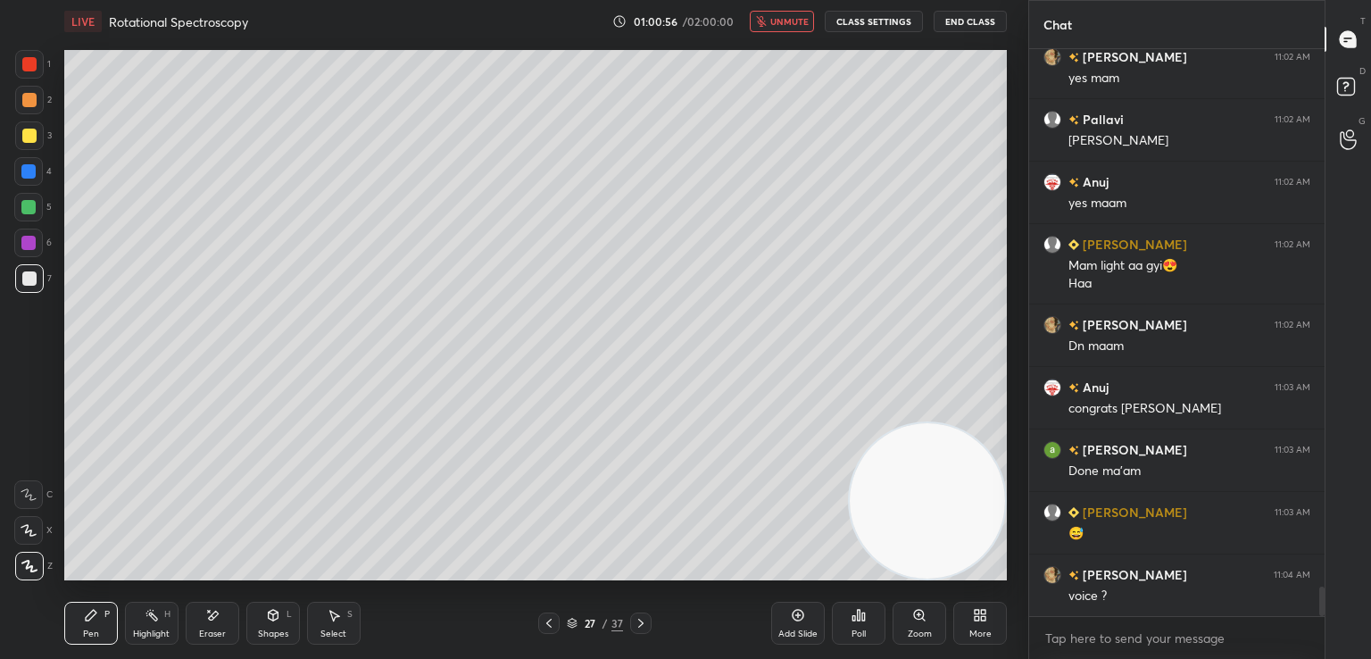
click at [781, 22] on span "unmute" at bounding box center [789, 21] width 38 height 12
click at [543, 621] on icon at bounding box center [549, 623] width 14 height 14
click at [636, 621] on icon at bounding box center [641, 623] width 14 height 14
click at [278, 619] on icon at bounding box center [273, 615] width 14 height 14
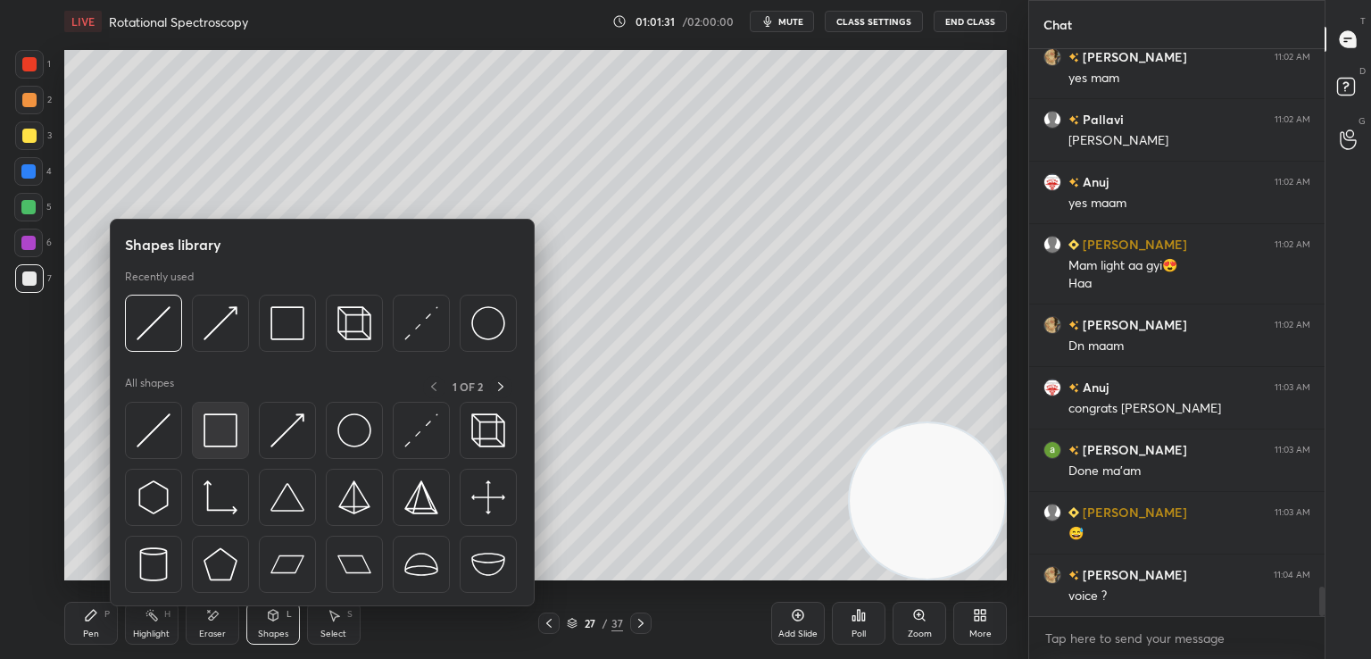
scroll to position [10482, 0]
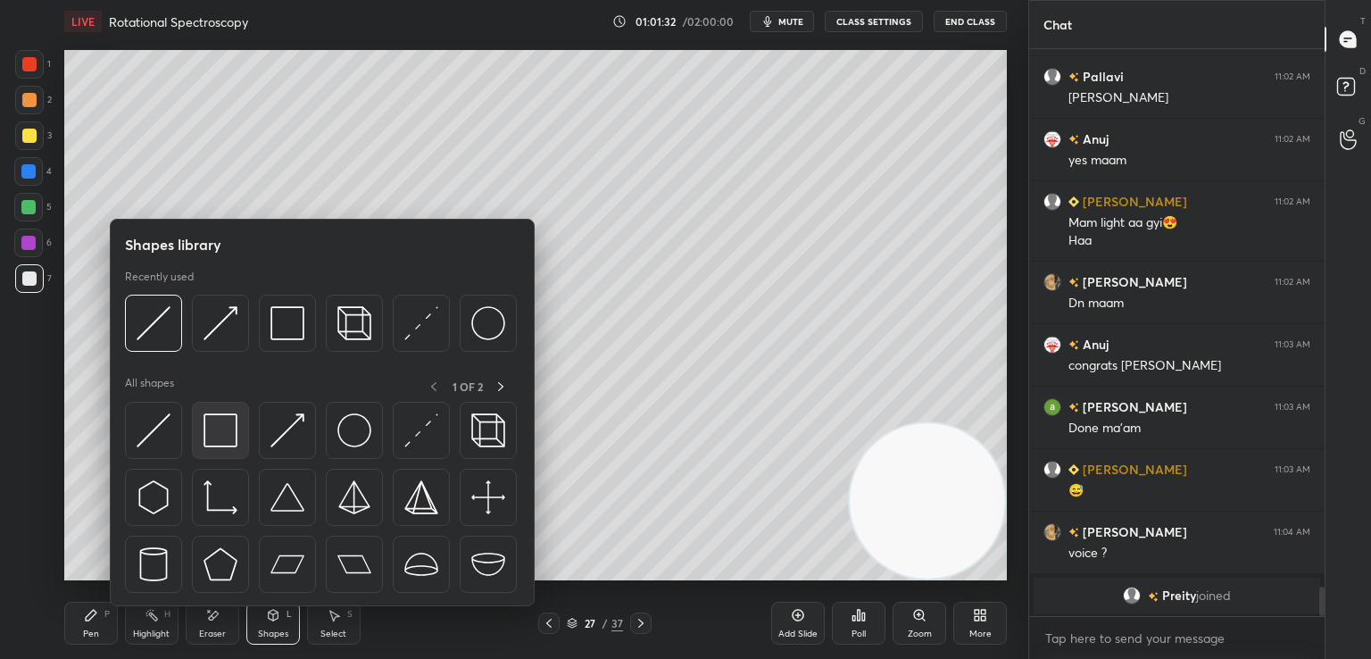
click at [230, 413] on img at bounding box center [221, 430] width 34 height 34
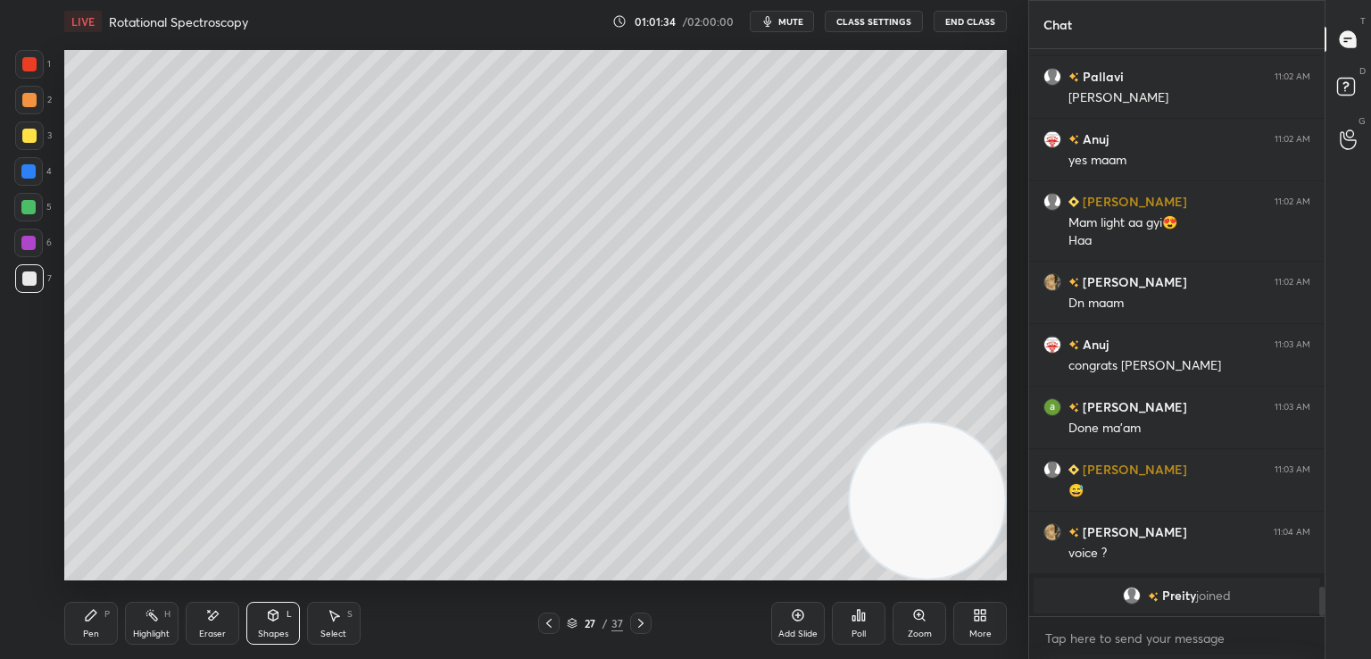
click at [28, 134] on div at bounding box center [29, 136] width 14 height 14
click at [93, 620] on icon at bounding box center [91, 615] width 14 height 14
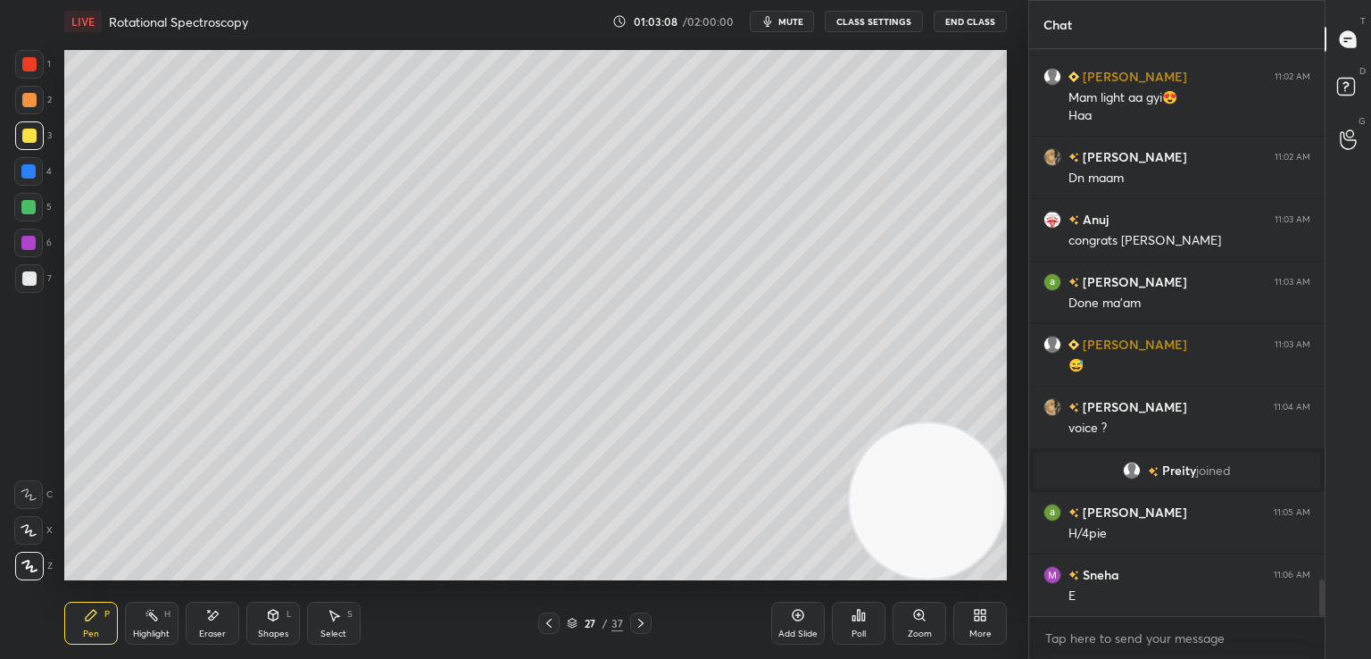
scroll to position [8364, 0]
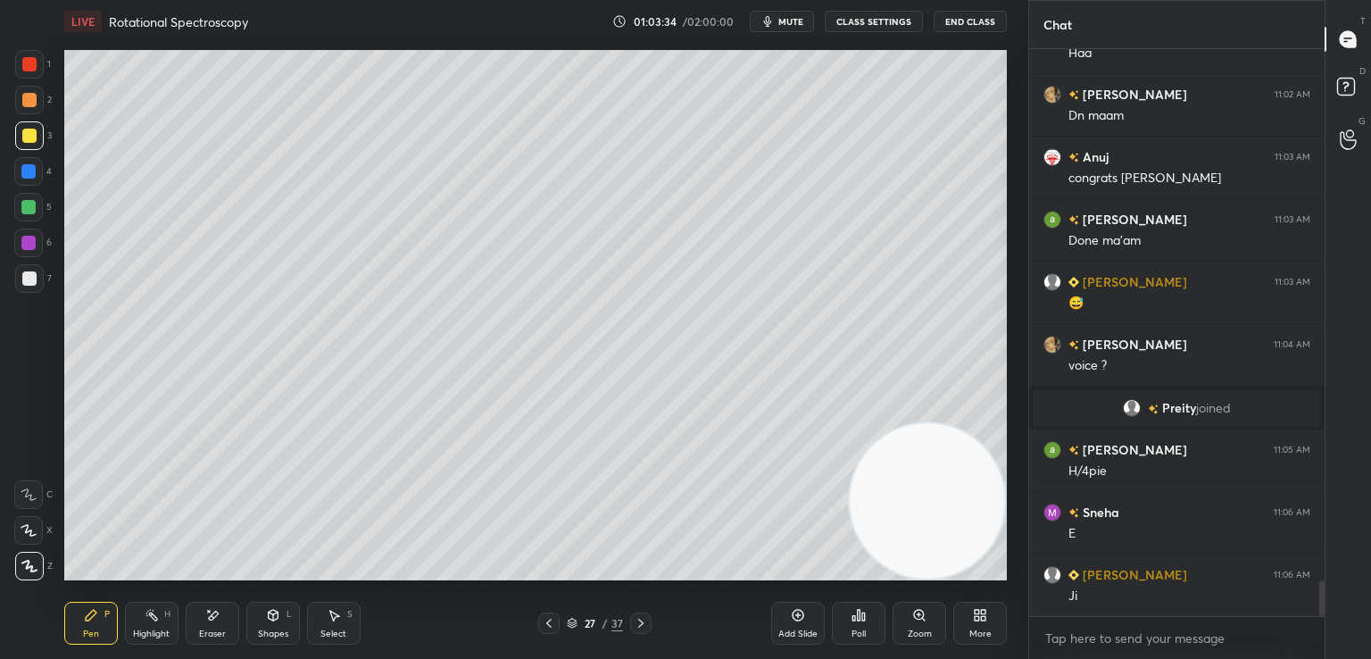
click at [208, 623] on div "Eraser" at bounding box center [213, 623] width 54 height 43
click at [68, 624] on div "Pen P" at bounding box center [91, 623] width 54 height 43
click at [206, 626] on div "Eraser" at bounding box center [213, 623] width 54 height 43
click at [87, 620] on icon at bounding box center [91, 615] width 11 height 11
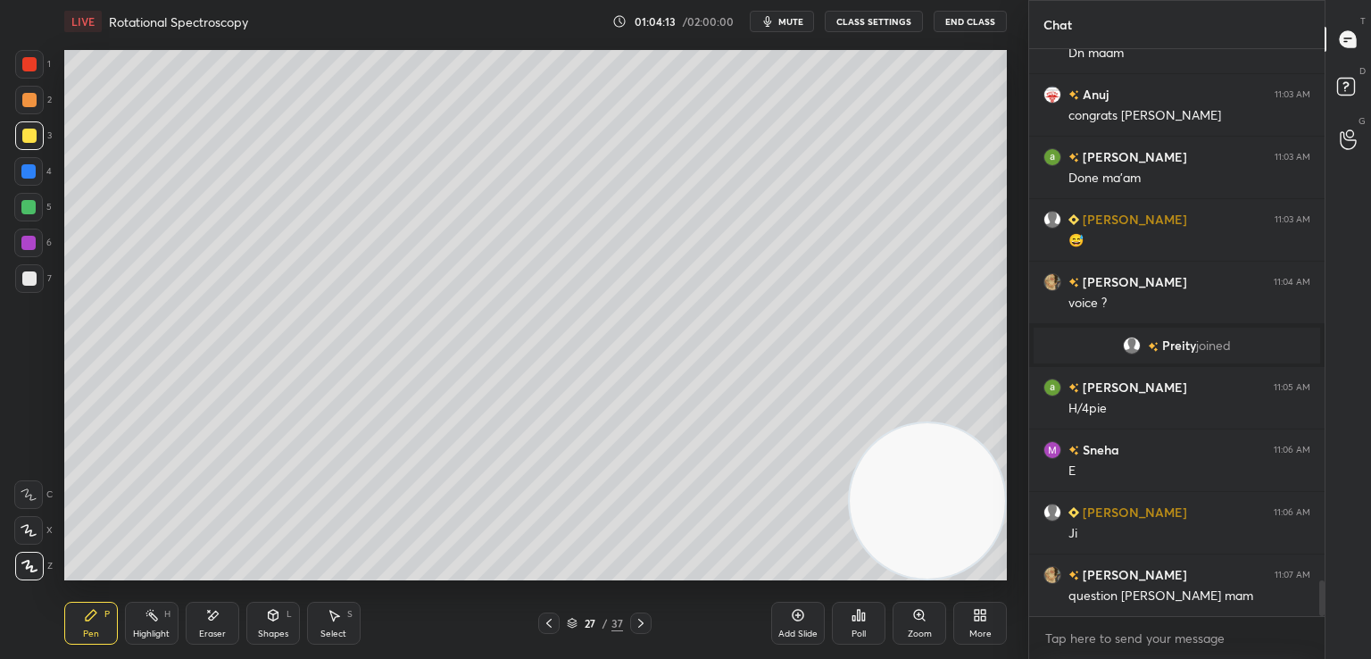
click at [271, 627] on div "Shapes L" at bounding box center [273, 623] width 54 height 43
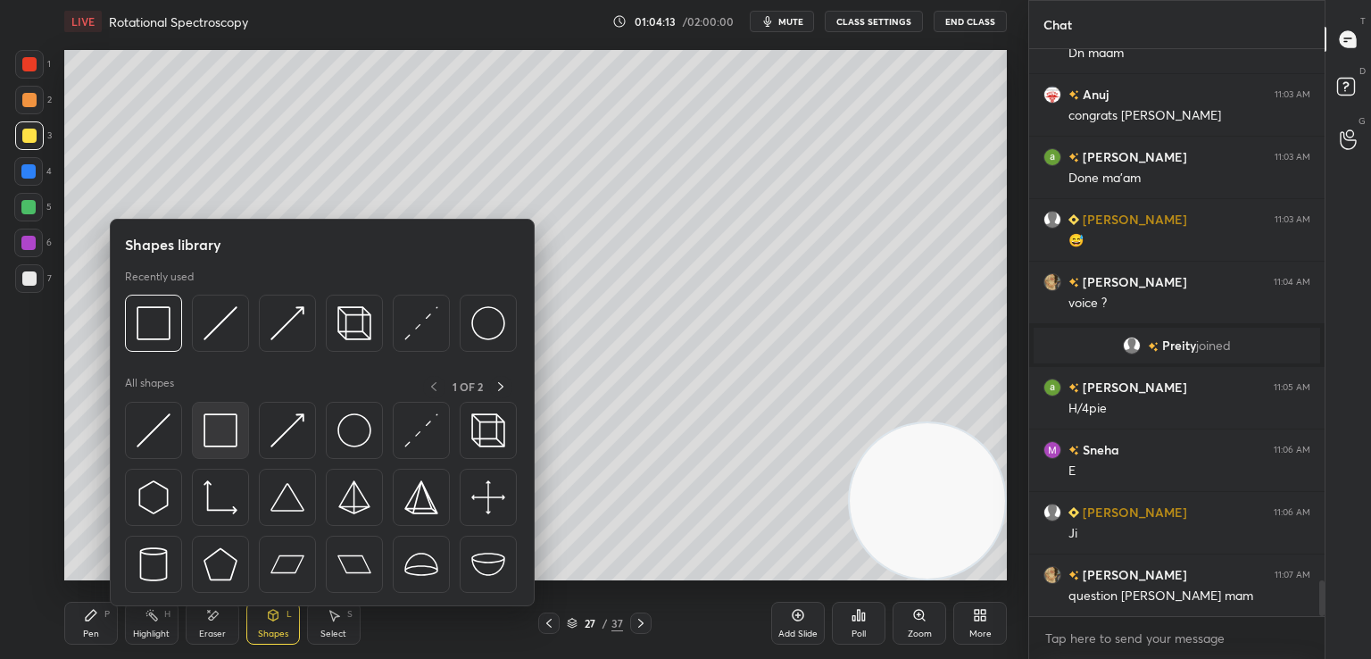
click at [222, 431] on img at bounding box center [221, 430] width 34 height 34
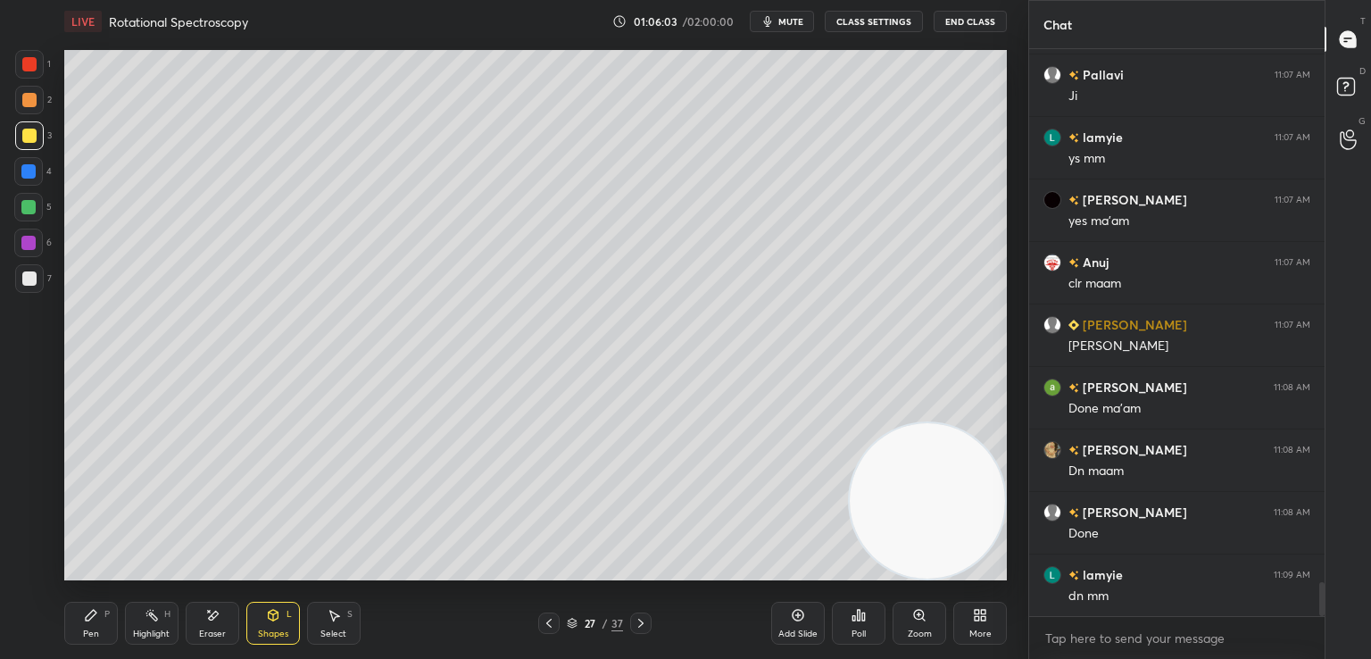
scroll to position [9070, 0]
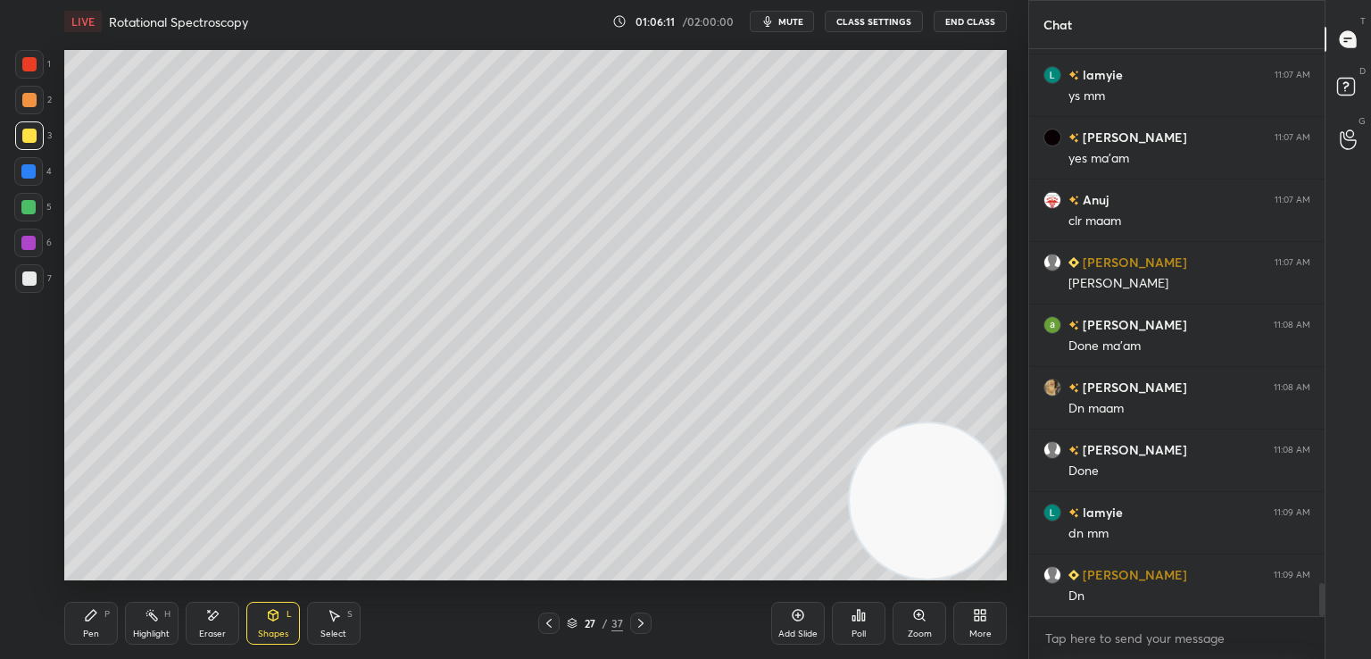
click at [639, 624] on icon at bounding box center [641, 623] width 14 height 14
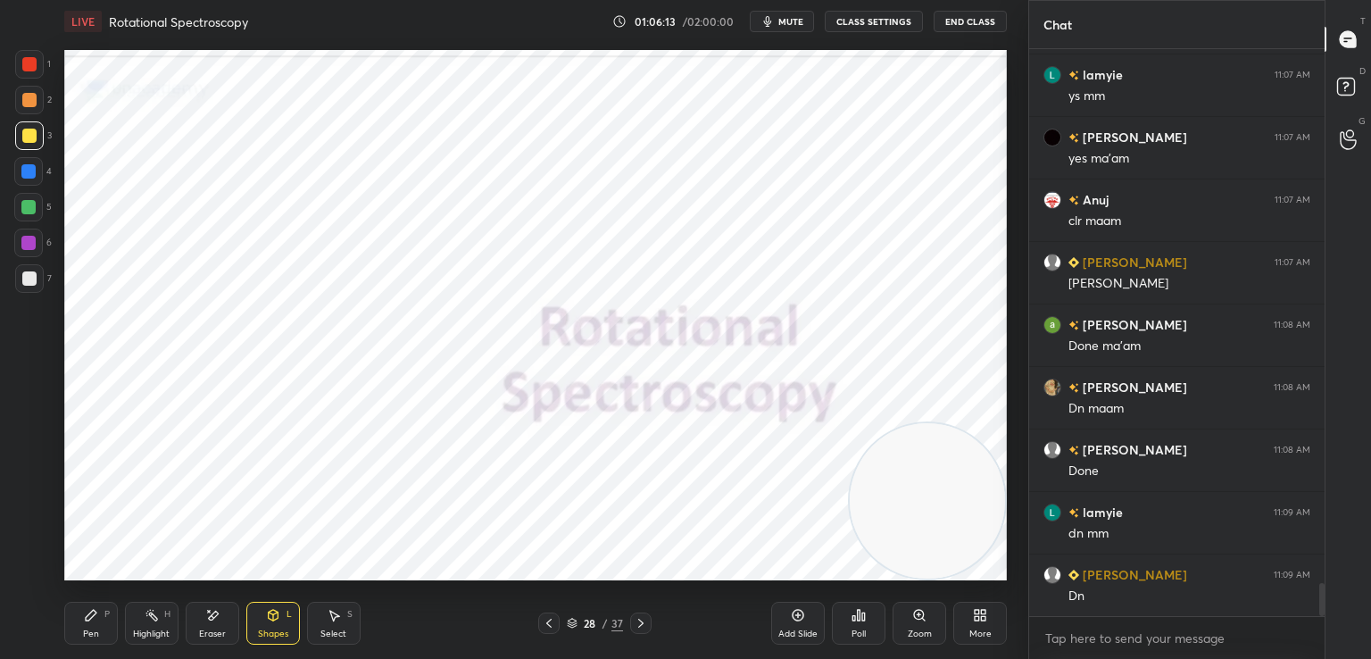
click at [546, 621] on icon at bounding box center [549, 623] width 14 height 14
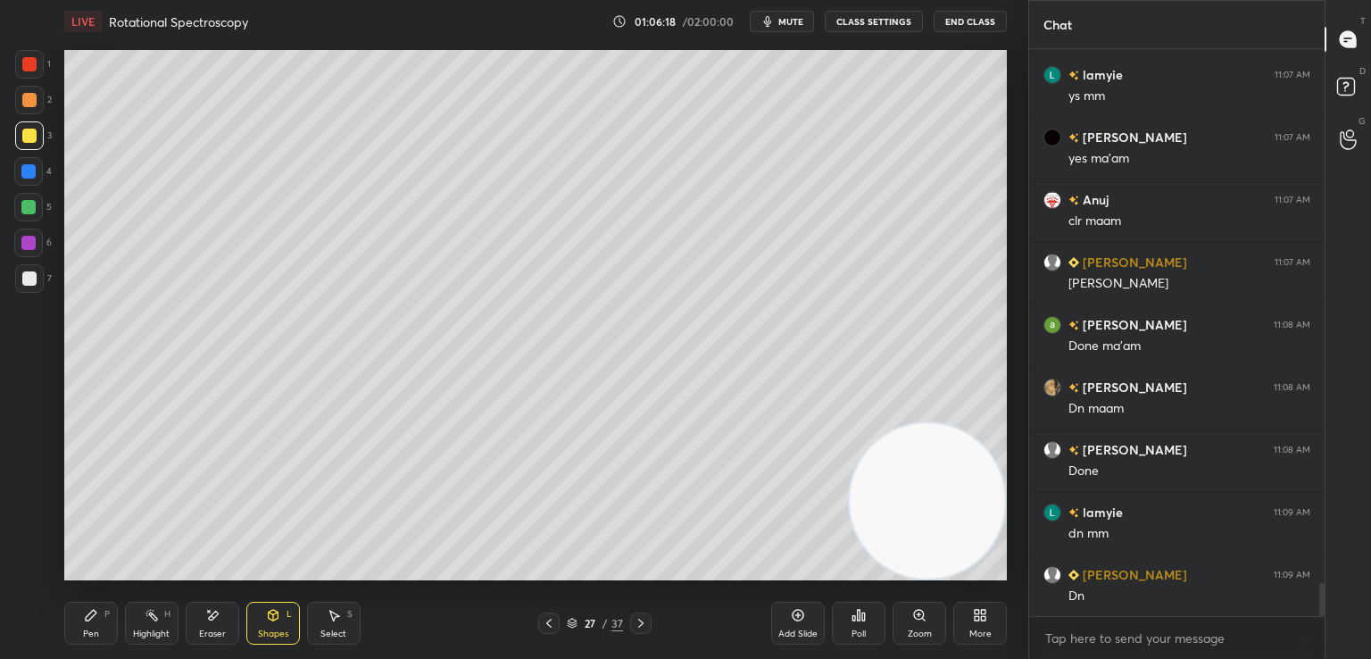
scroll to position [9132, 0]
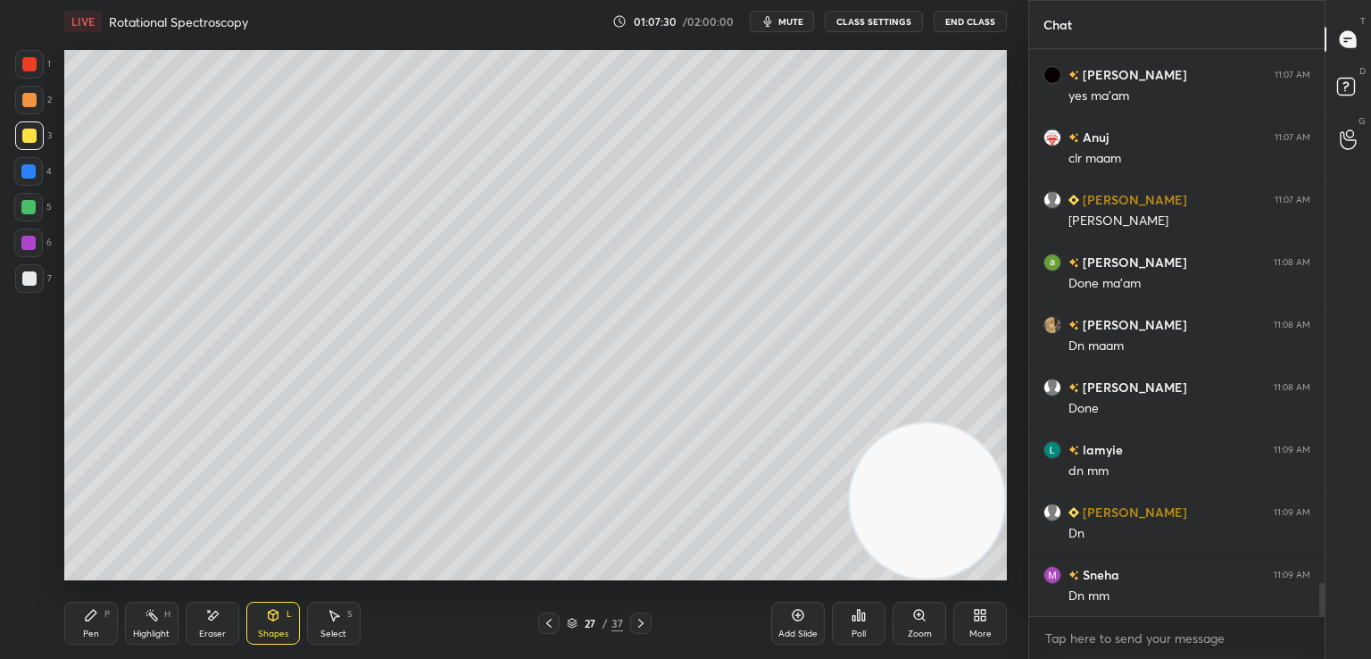
click at [798, 608] on icon at bounding box center [798, 615] width 14 height 14
click at [35, 276] on div at bounding box center [29, 278] width 14 height 14
click at [96, 628] on div "Pen P" at bounding box center [91, 623] width 54 height 43
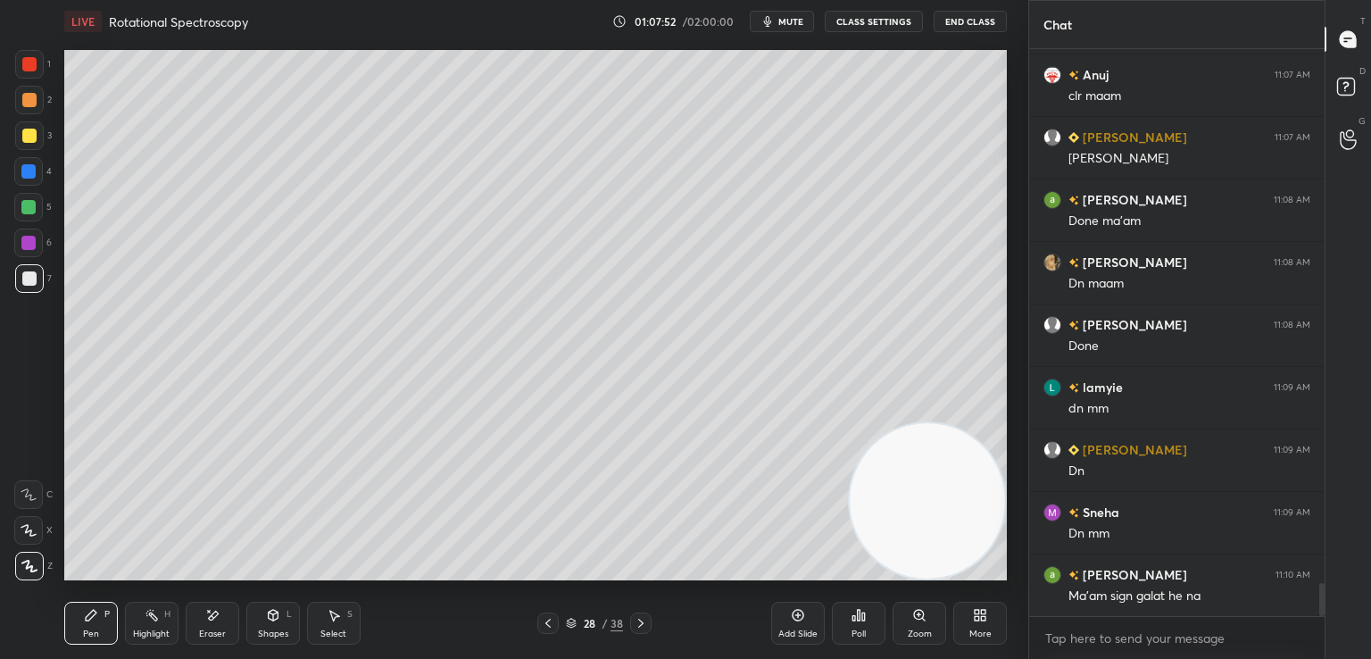
click at [546, 620] on icon at bounding box center [548, 623] width 14 height 14
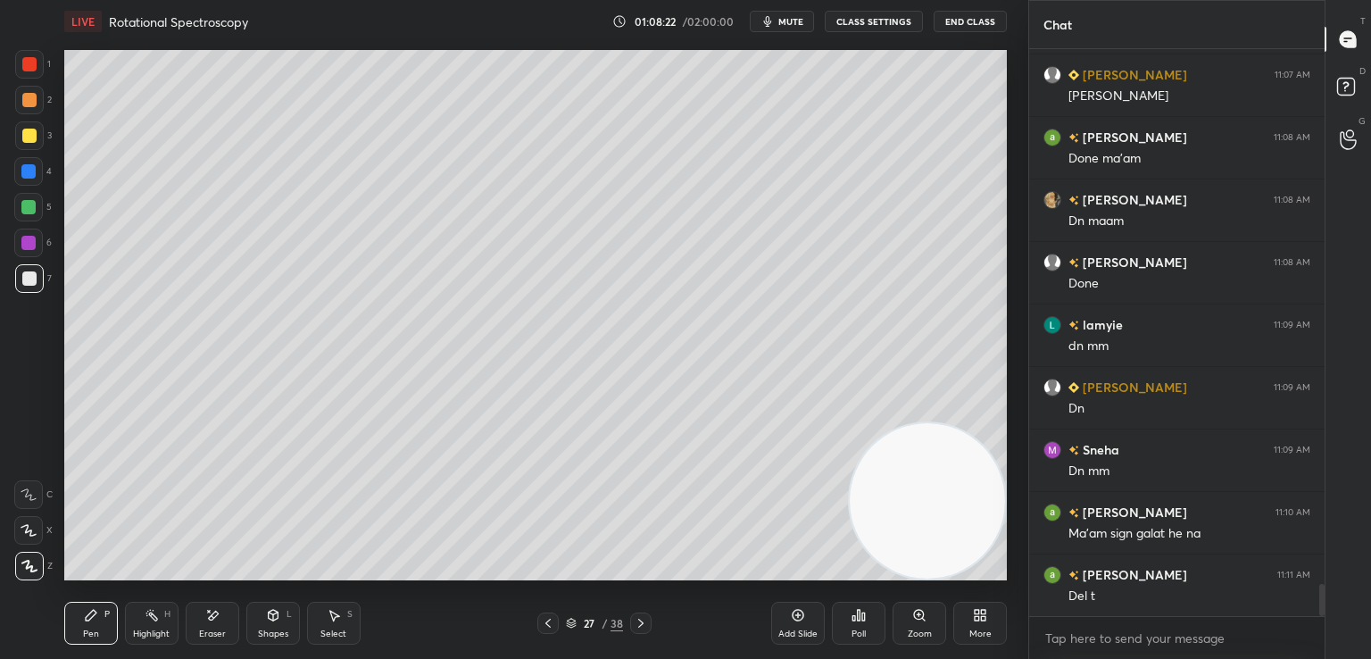
scroll to position [9320, 0]
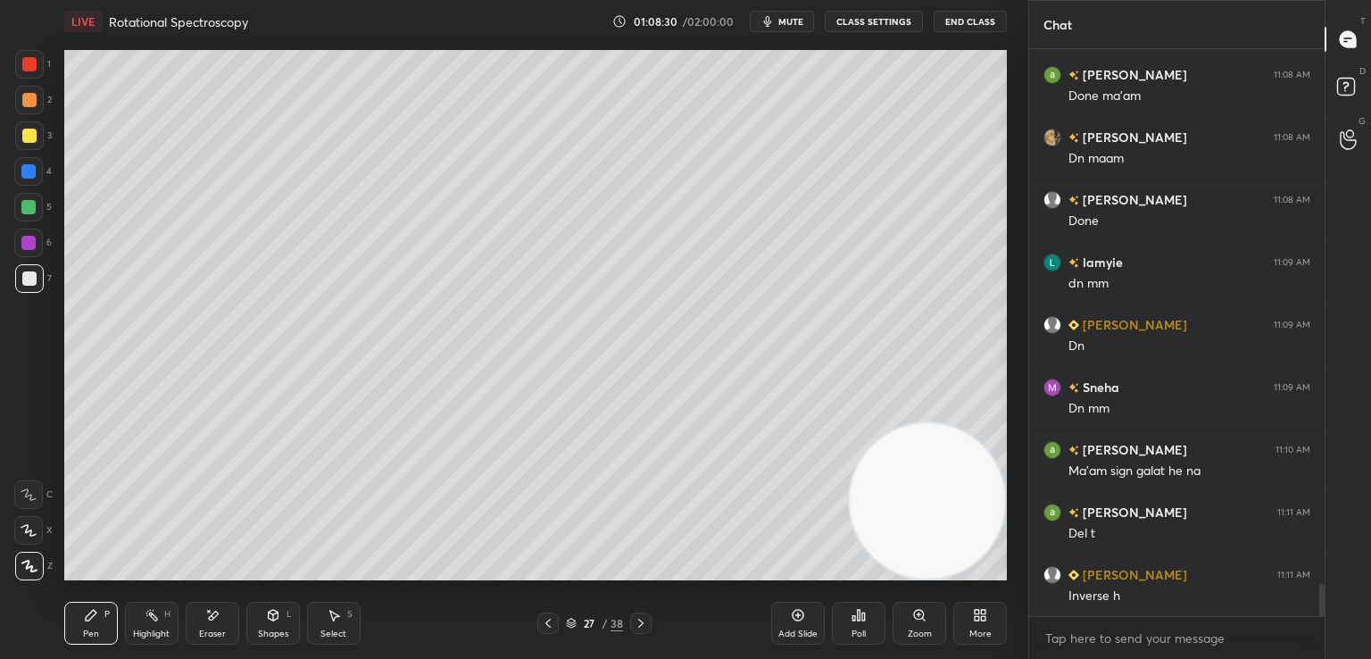
click at [647, 620] on icon at bounding box center [641, 623] width 14 height 14
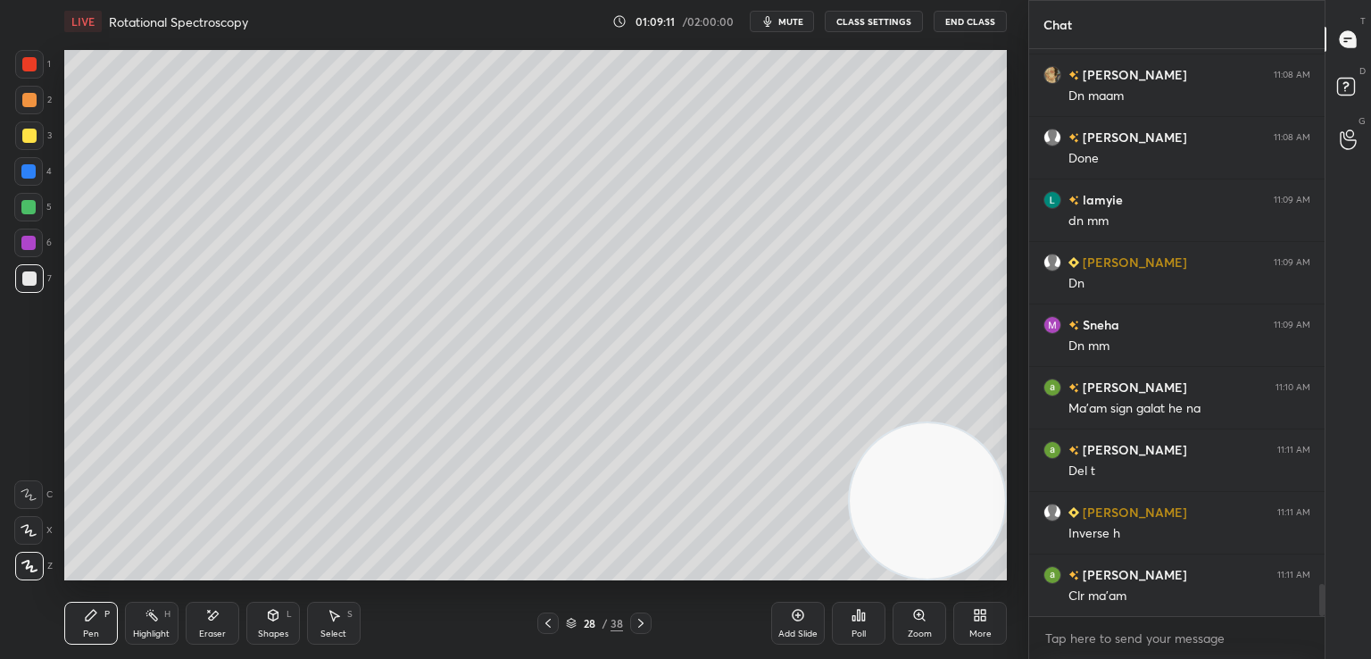
click at [205, 616] on icon at bounding box center [212, 615] width 14 height 15
click at [85, 623] on div "Pen P" at bounding box center [91, 623] width 54 height 43
click at [548, 624] on icon at bounding box center [548, 623] width 14 height 14
click at [545, 633] on div at bounding box center [547, 622] width 21 height 21
click at [636, 622] on icon at bounding box center [641, 623] width 14 height 14
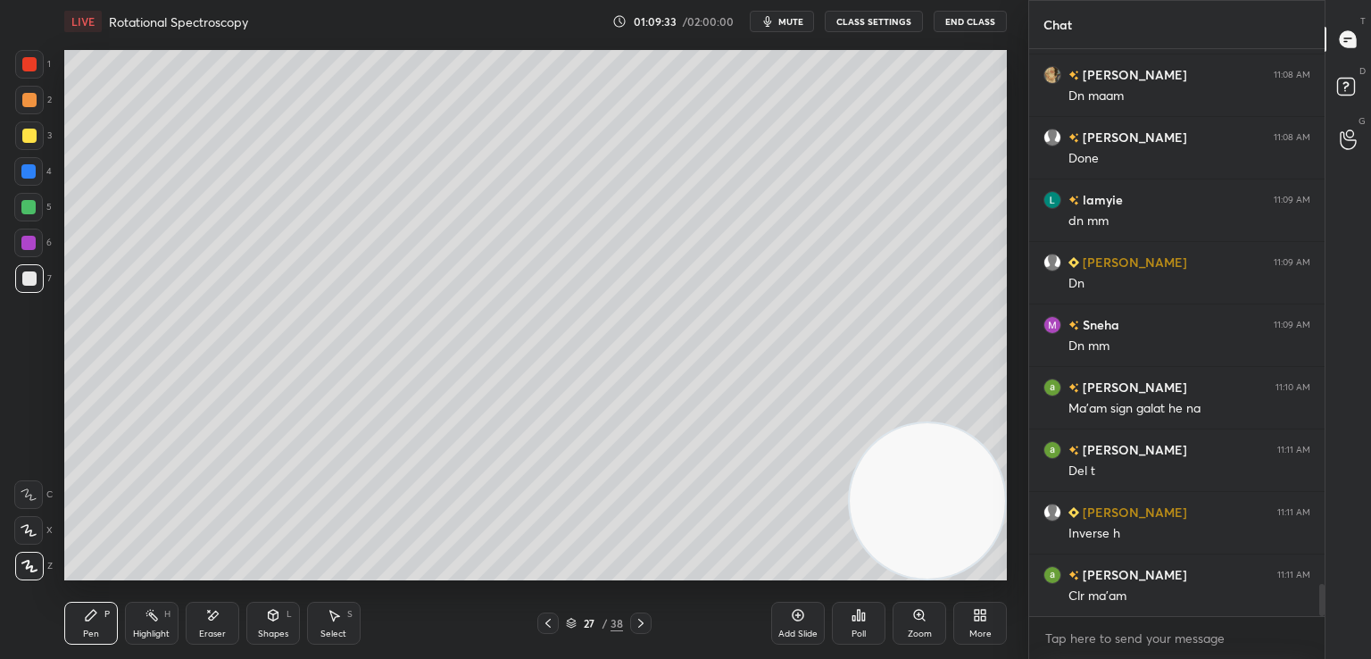
click at [636, 622] on icon at bounding box center [641, 623] width 14 height 14
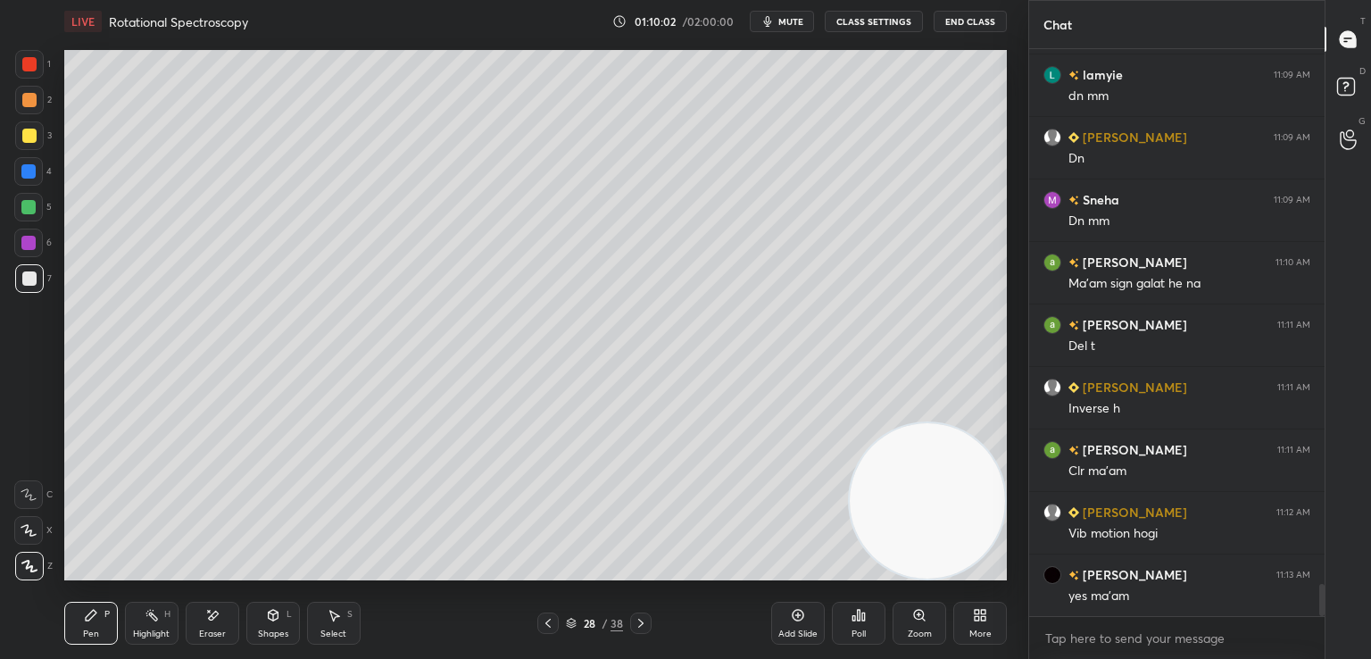
scroll to position [9570, 0]
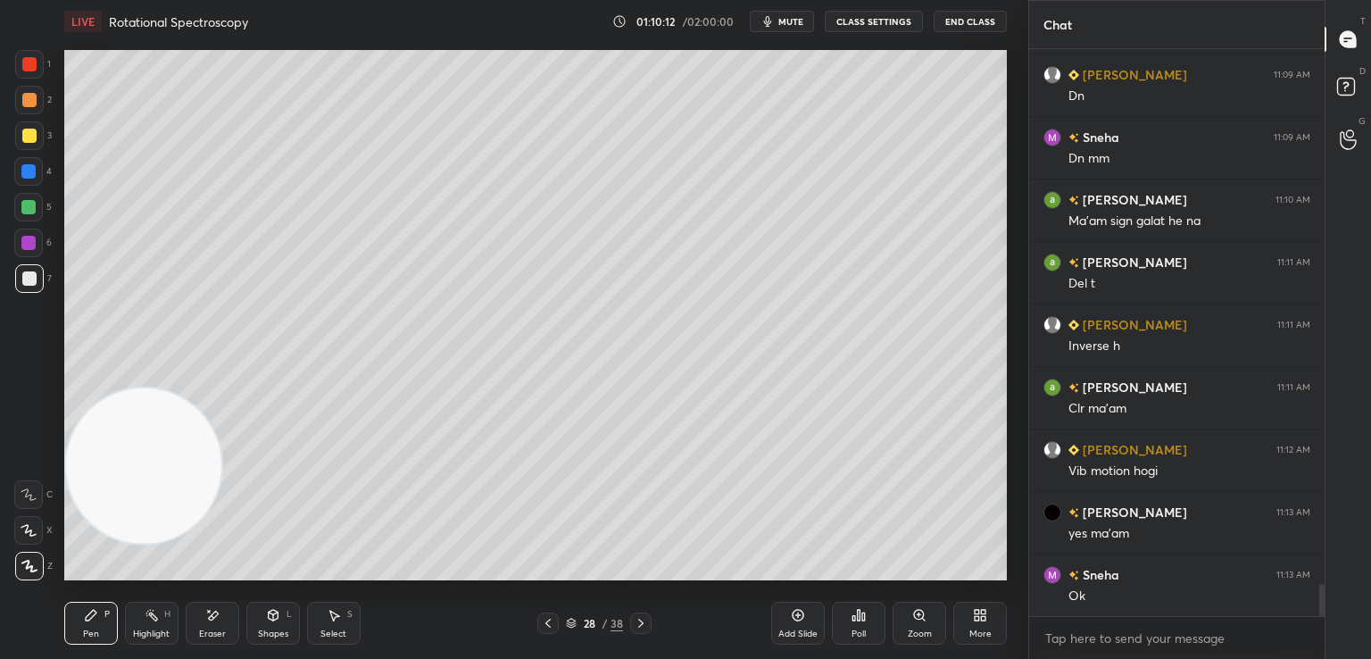
click at [34, 133] on div at bounding box center [29, 136] width 14 height 14
click at [545, 620] on icon at bounding box center [548, 623] width 14 height 14
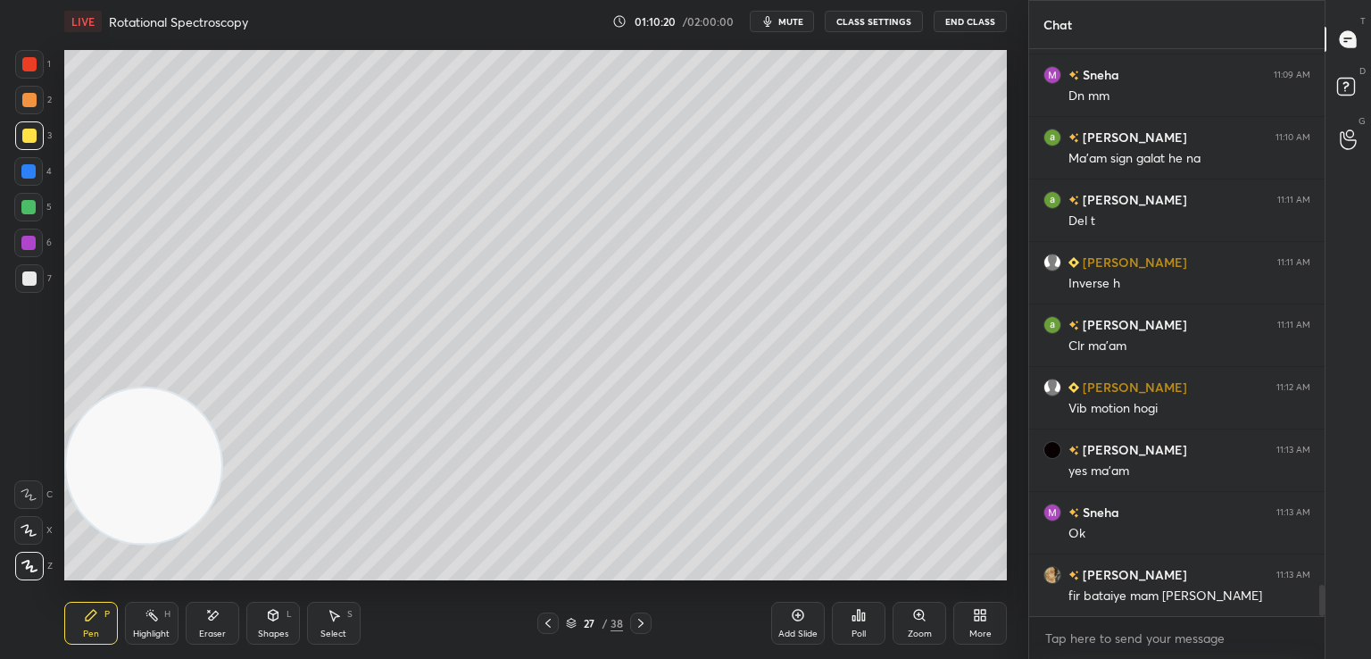
click at [208, 622] on icon at bounding box center [212, 615] width 14 height 15
click at [75, 619] on div "Pen P" at bounding box center [91, 623] width 54 height 43
click at [211, 622] on icon at bounding box center [212, 615] width 14 height 15
click at [88, 628] on div "Pen P" at bounding box center [91, 623] width 54 height 43
click at [638, 619] on icon at bounding box center [641, 623] width 14 height 14
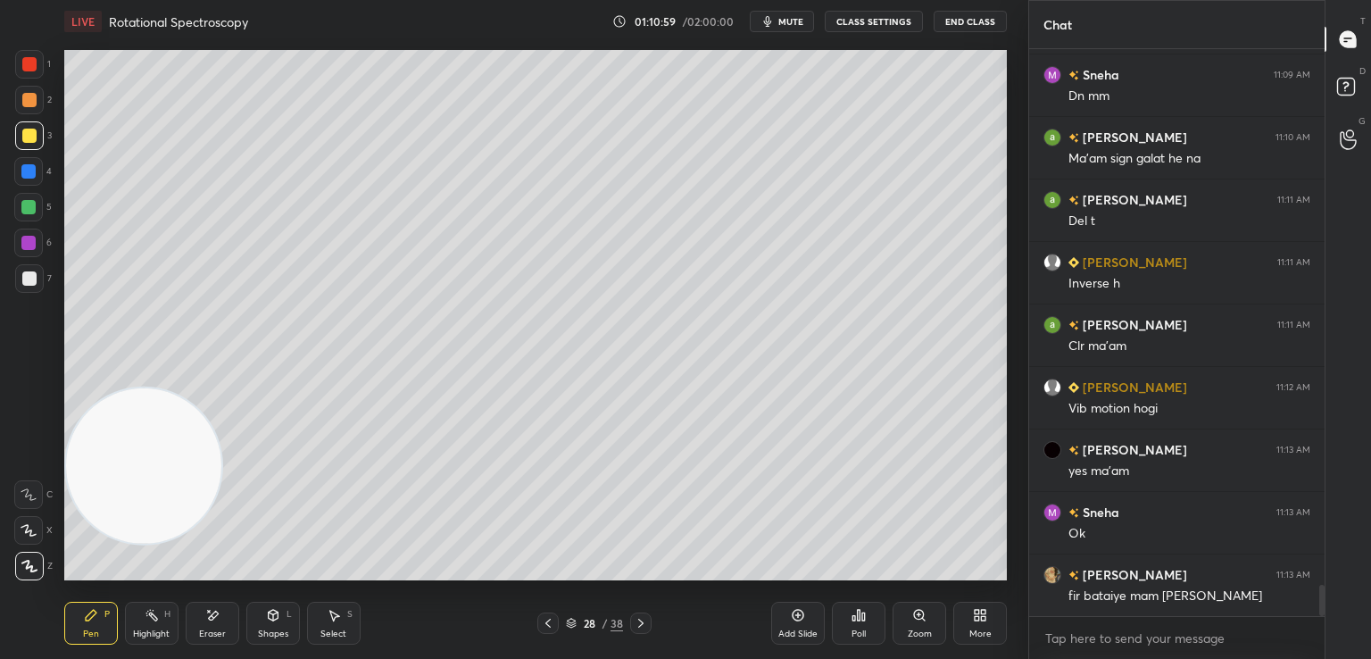
scroll to position [9695, 0]
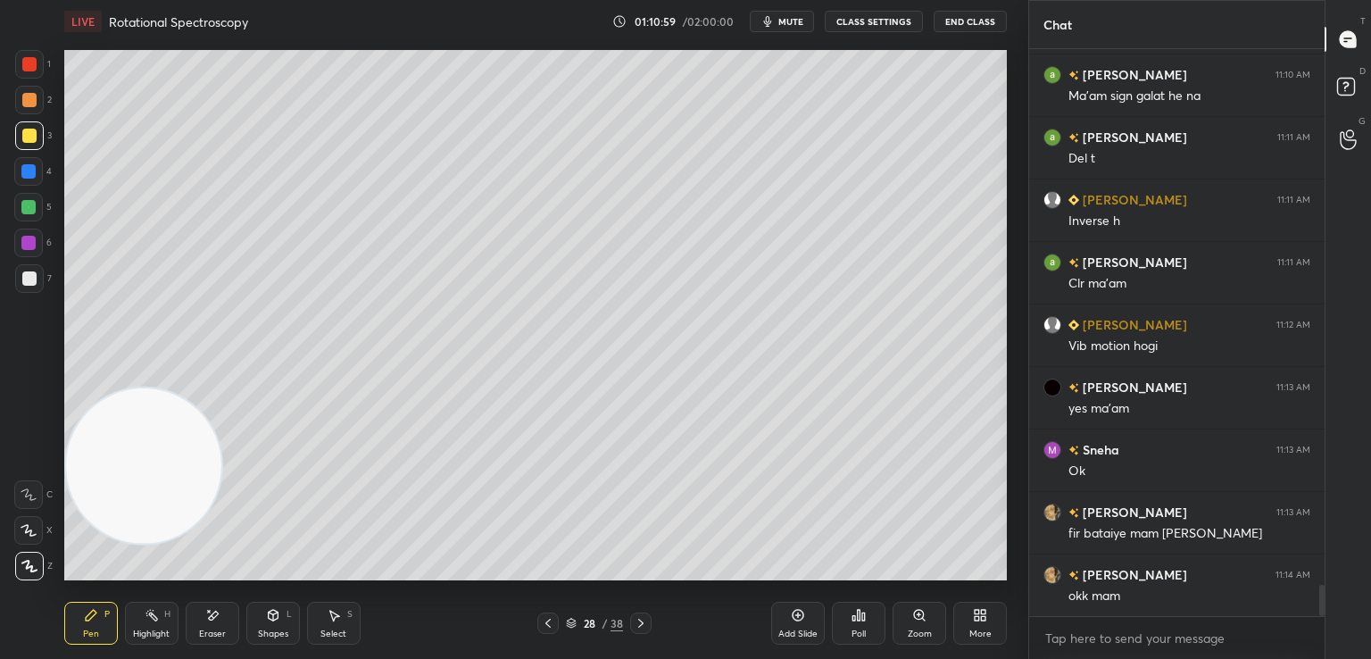
click at [31, 279] on div at bounding box center [29, 278] width 14 height 14
click at [268, 626] on div "Shapes L" at bounding box center [273, 623] width 54 height 43
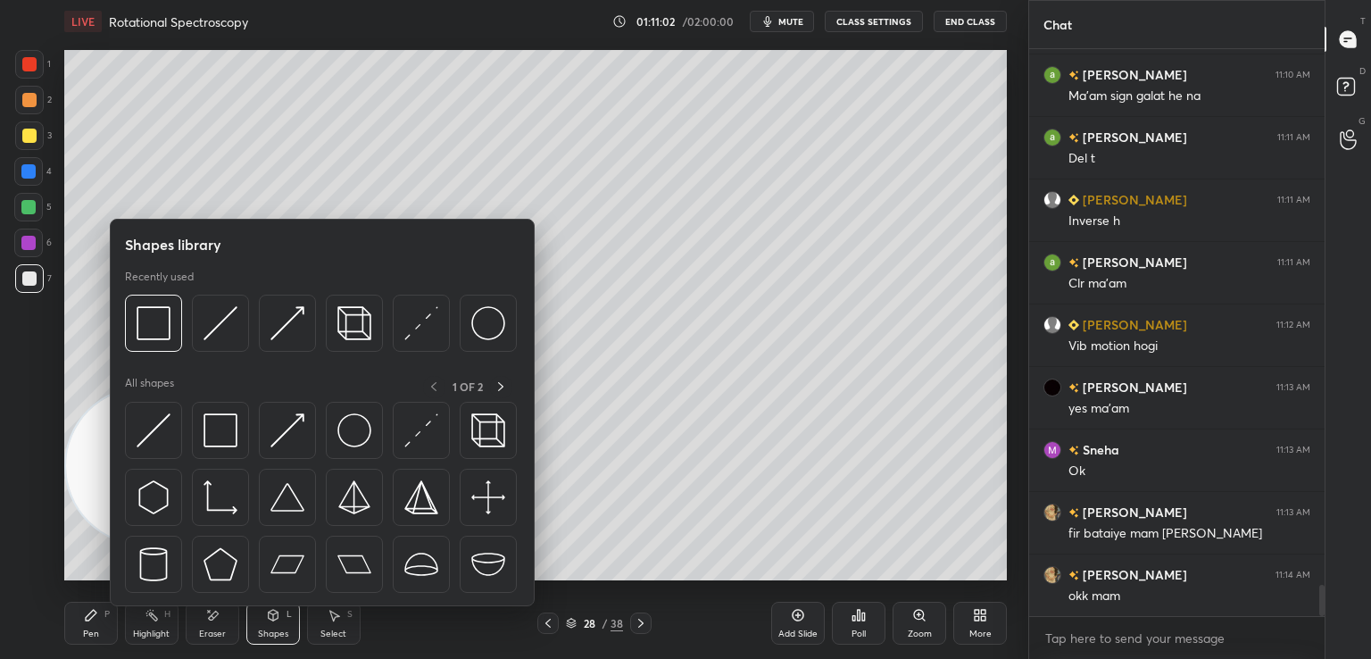
click at [144, 437] on img at bounding box center [154, 430] width 34 height 34
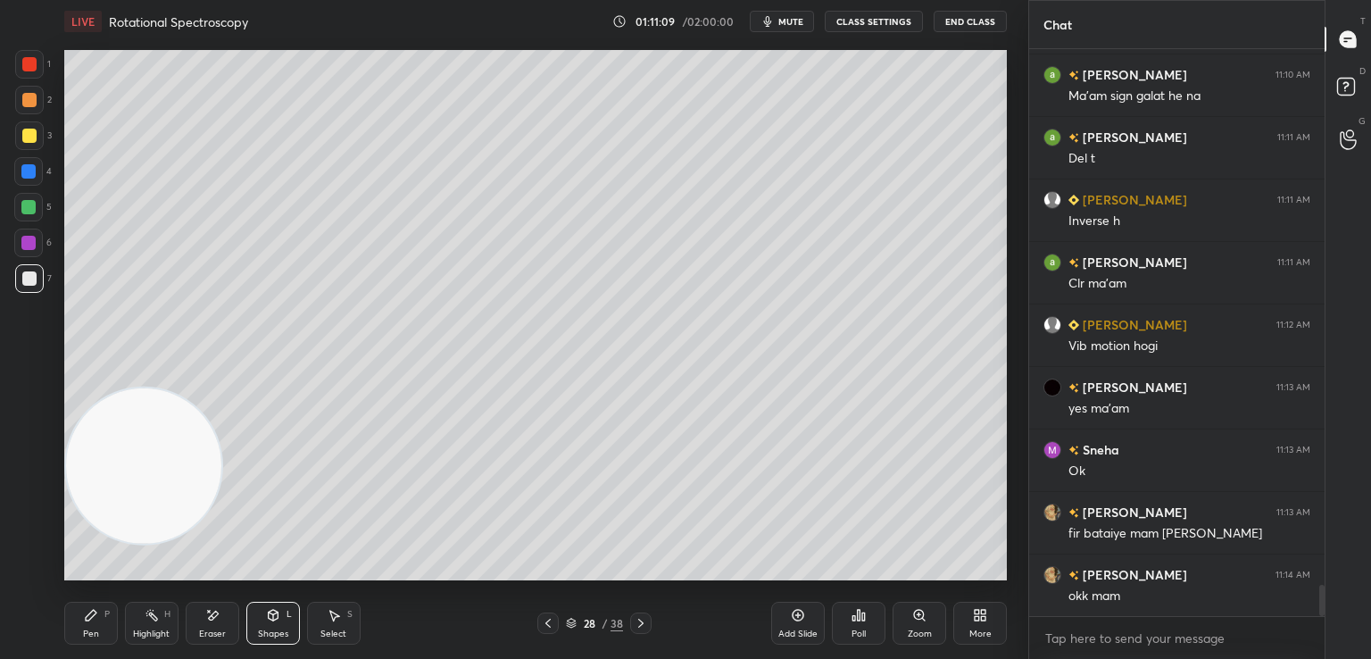
click at [85, 621] on icon at bounding box center [91, 615] width 14 height 14
click at [25, 284] on div at bounding box center [29, 278] width 14 height 14
click at [30, 138] on div at bounding box center [29, 136] width 14 height 14
click at [195, 624] on div "Eraser" at bounding box center [213, 623] width 54 height 43
click at [277, 620] on icon at bounding box center [273, 615] width 14 height 14
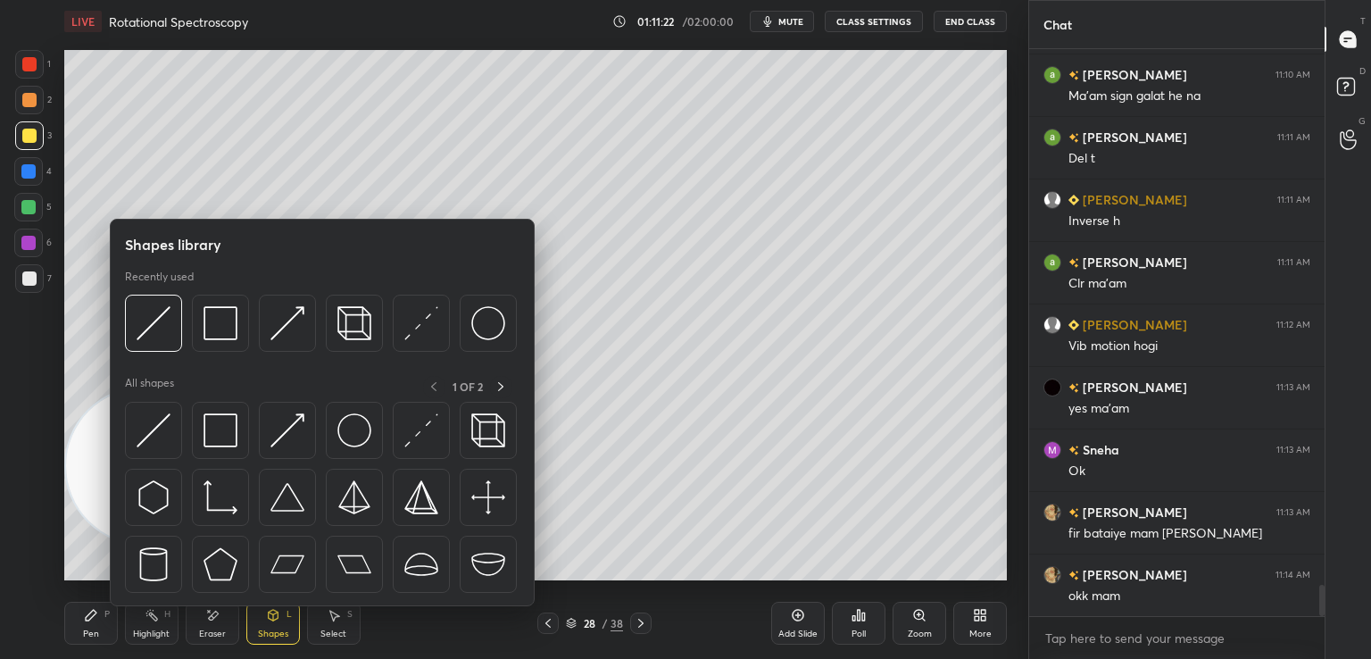
click at [156, 428] on img at bounding box center [154, 430] width 34 height 34
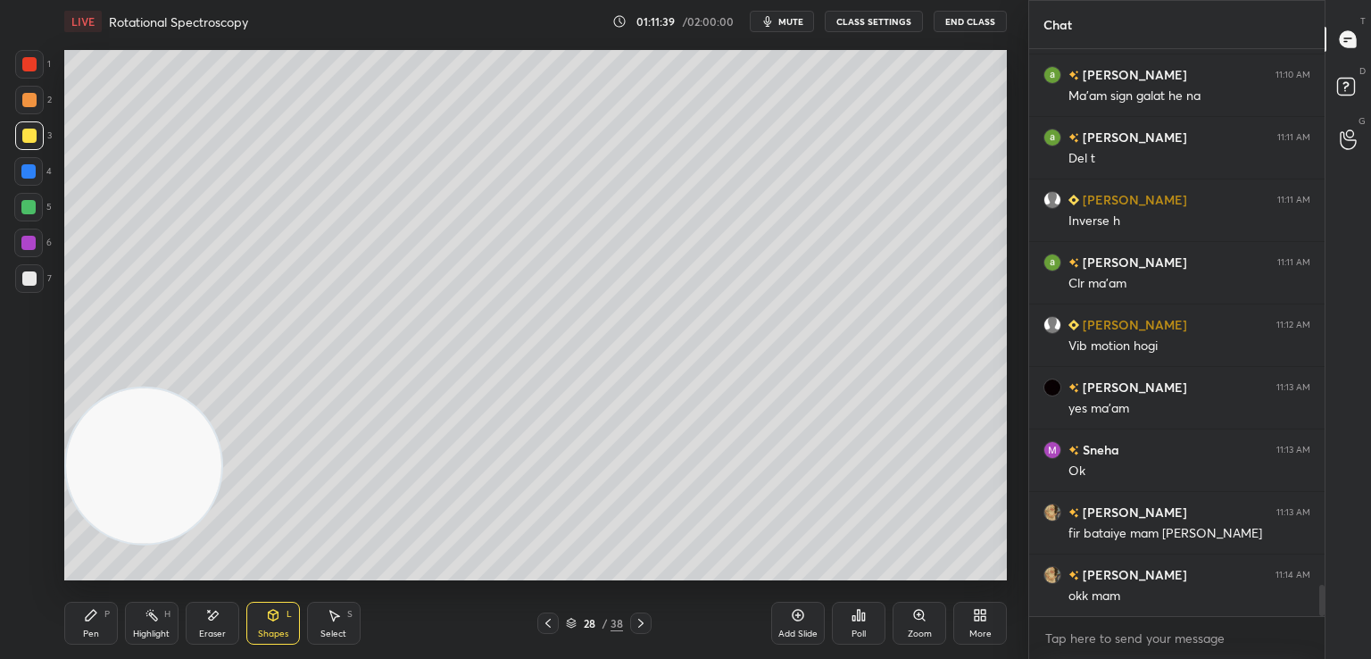
click at [32, 104] on div at bounding box center [29, 100] width 14 height 14
click at [204, 626] on div "Eraser" at bounding box center [213, 623] width 54 height 43
click at [89, 633] on div "Pen" at bounding box center [91, 633] width 16 height 9
click at [272, 627] on div "Shapes L" at bounding box center [273, 623] width 54 height 43
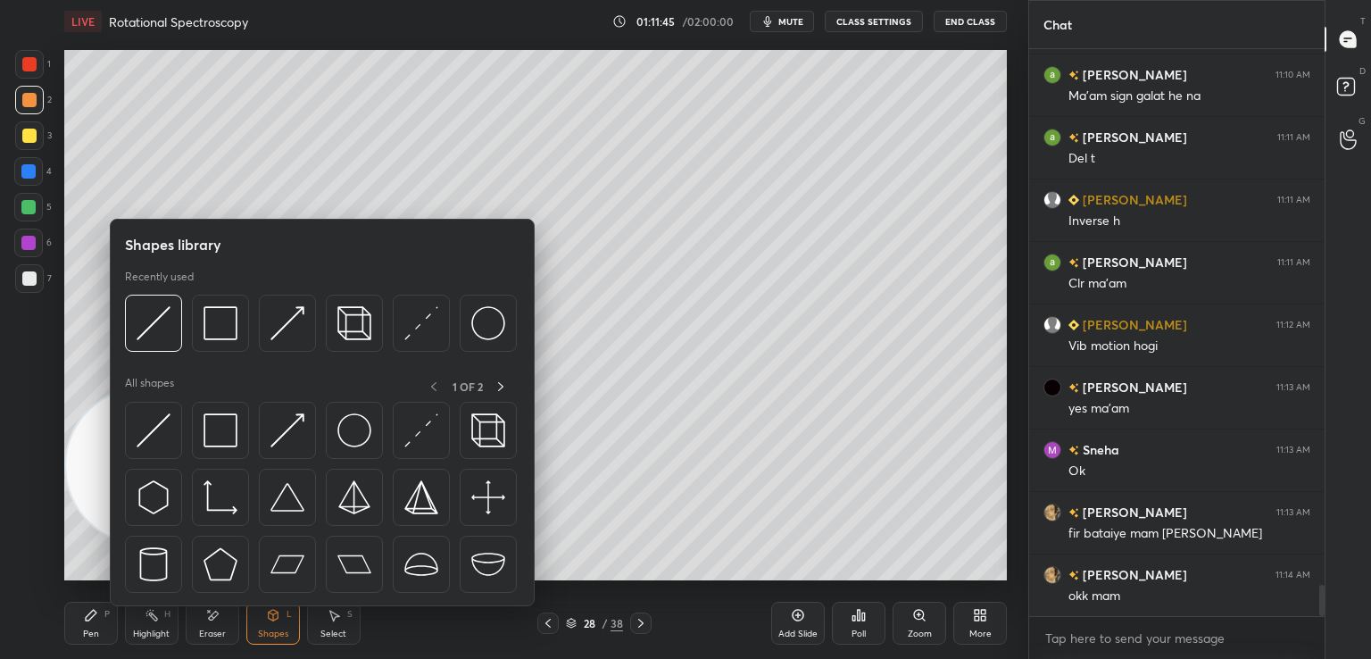
click at [158, 443] on img at bounding box center [154, 430] width 34 height 34
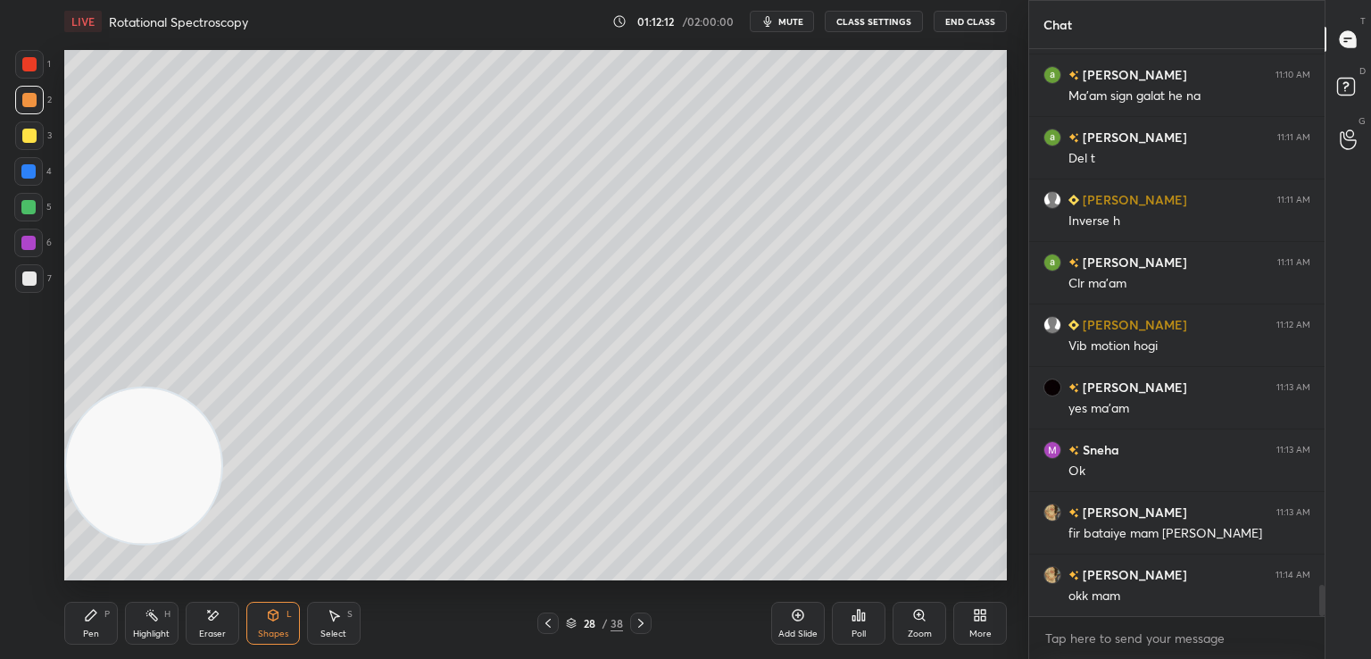
scroll to position [9757, 0]
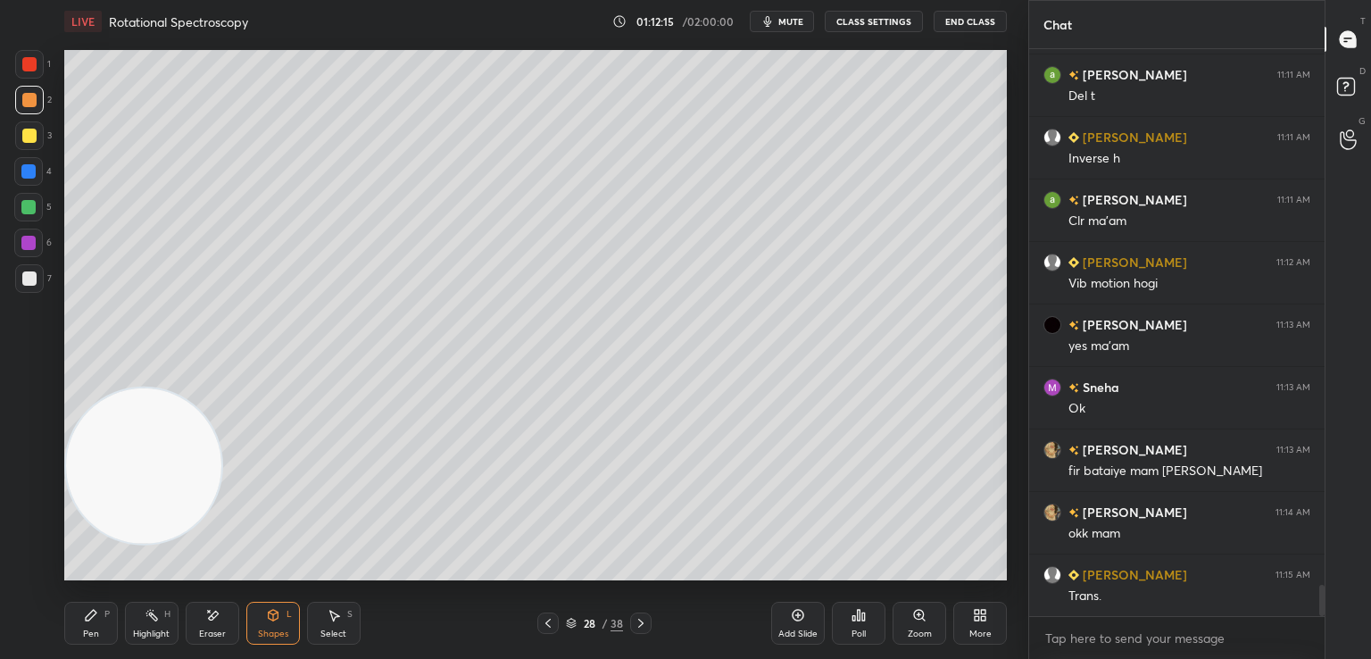
click at [28, 168] on div at bounding box center [28, 171] width 14 height 14
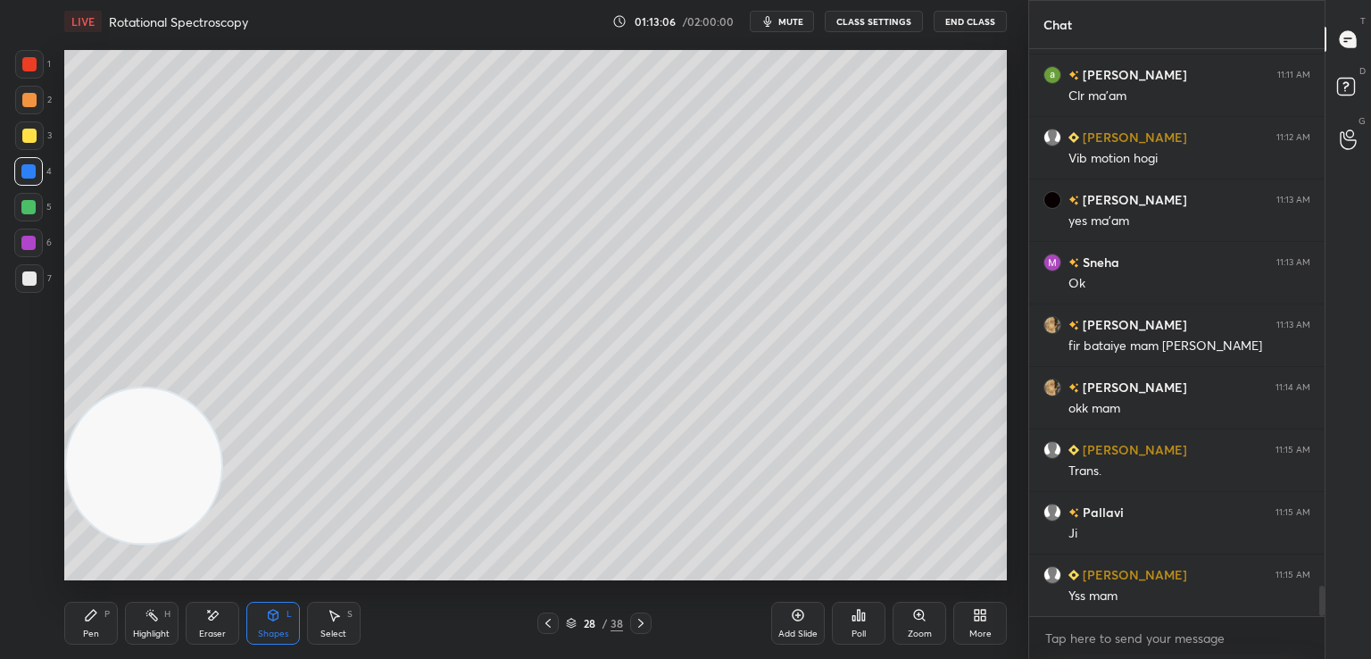
scroll to position [9944, 0]
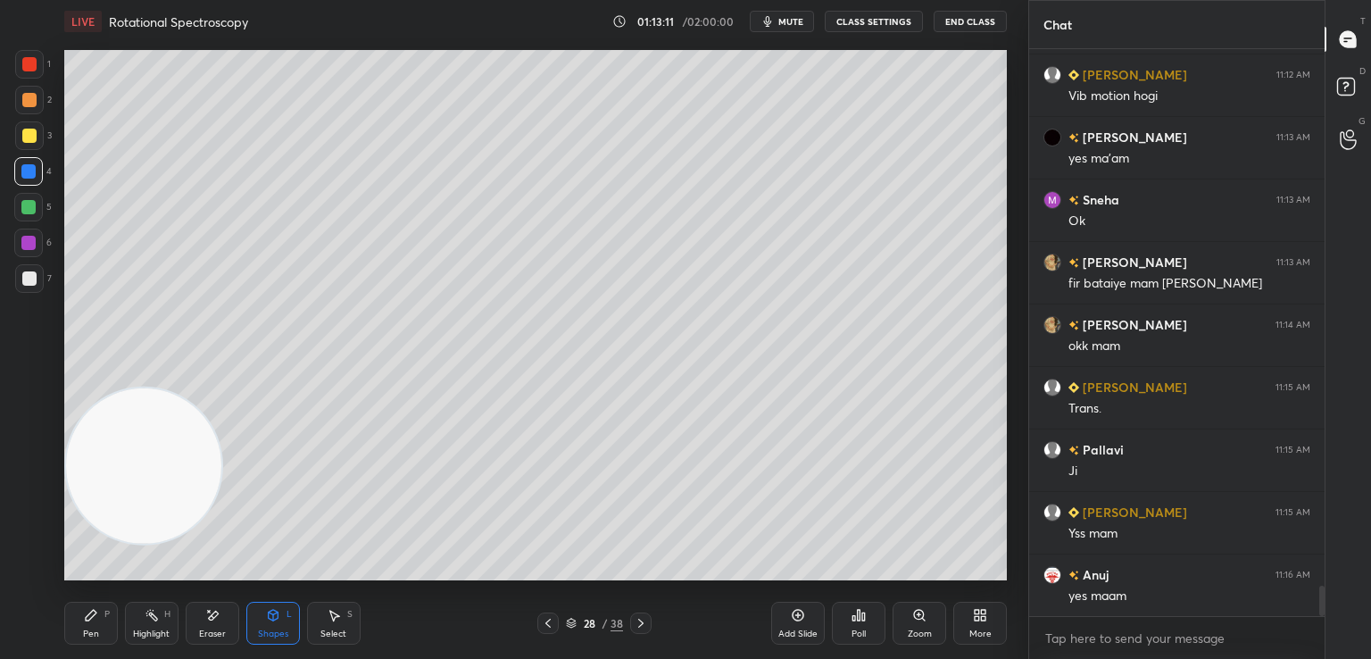
click at [92, 630] on div "Pen" at bounding box center [91, 633] width 16 height 9
click at [28, 137] on div at bounding box center [29, 136] width 14 height 14
click at [22, 94] on div at bounding box center [29, 100] width 14 height 14
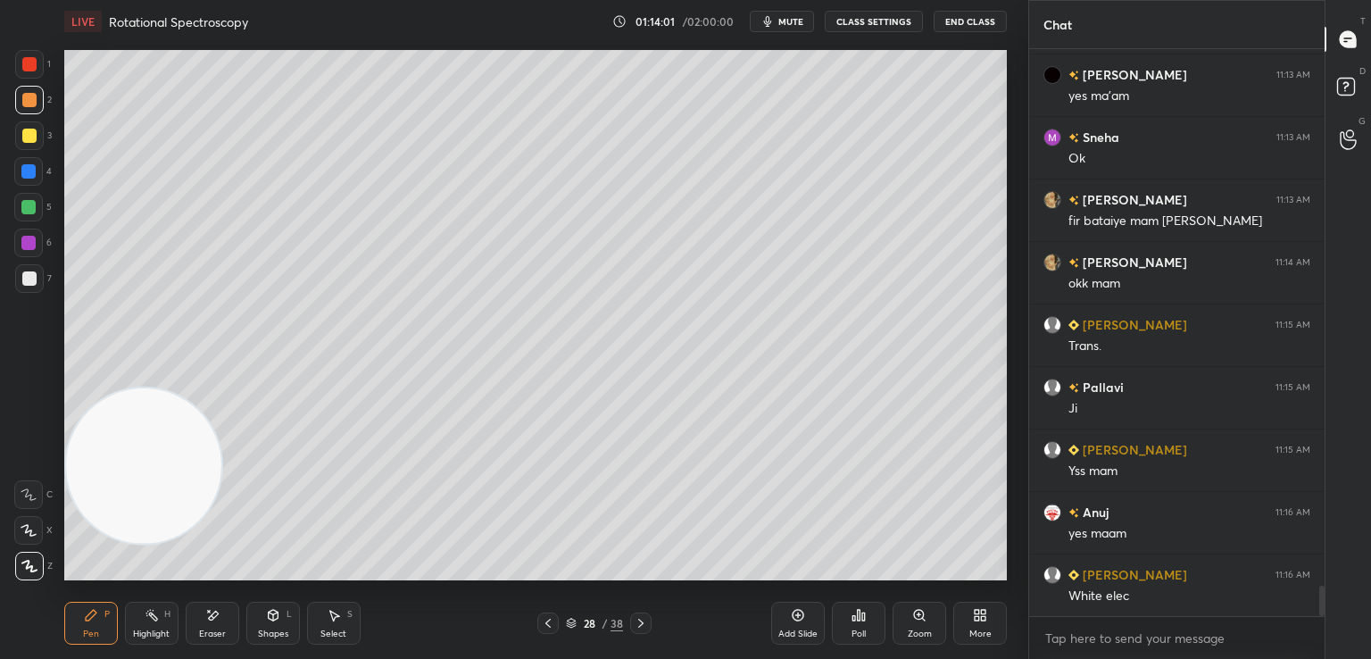
click at [211, 620] on icon at bounding box center [212, 615] width 14 height 15
click at [92, 623] on div "Pen P" at bounding box center [91, 623] width 54 height 43
click at [32, 279] on div at bounding box center [29, 278] width 14 height 14
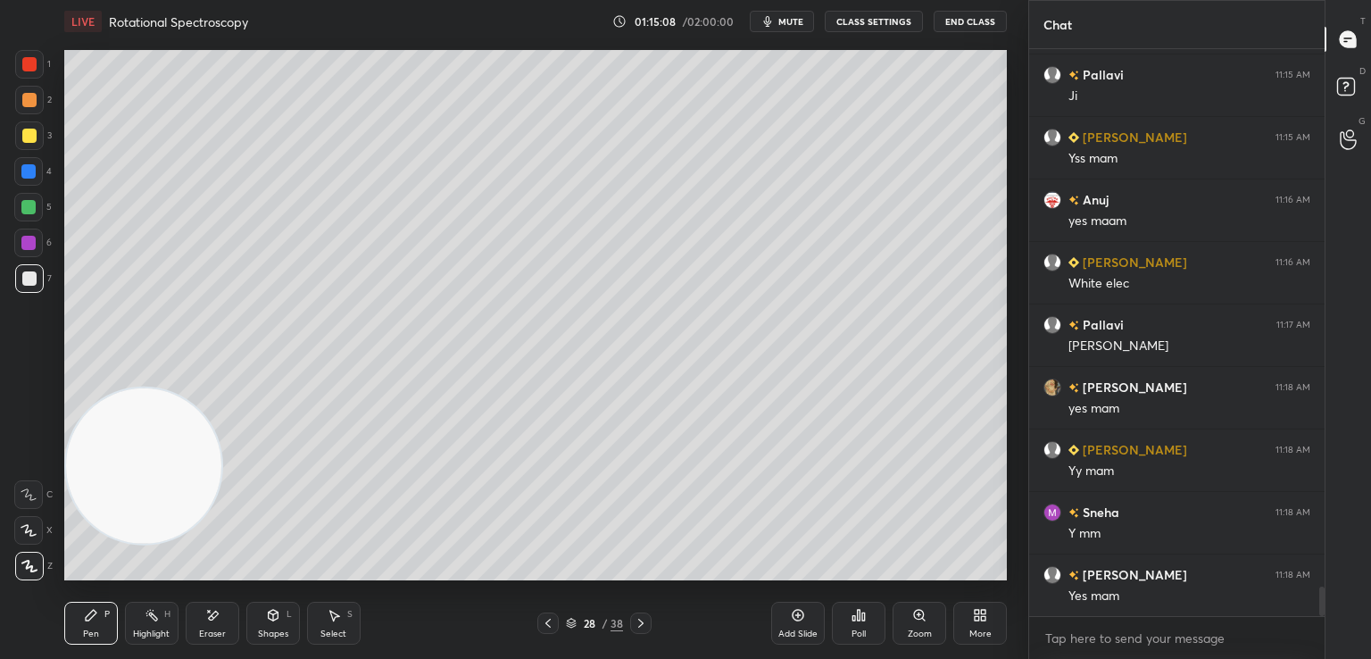
scroll to position [10382, 0]
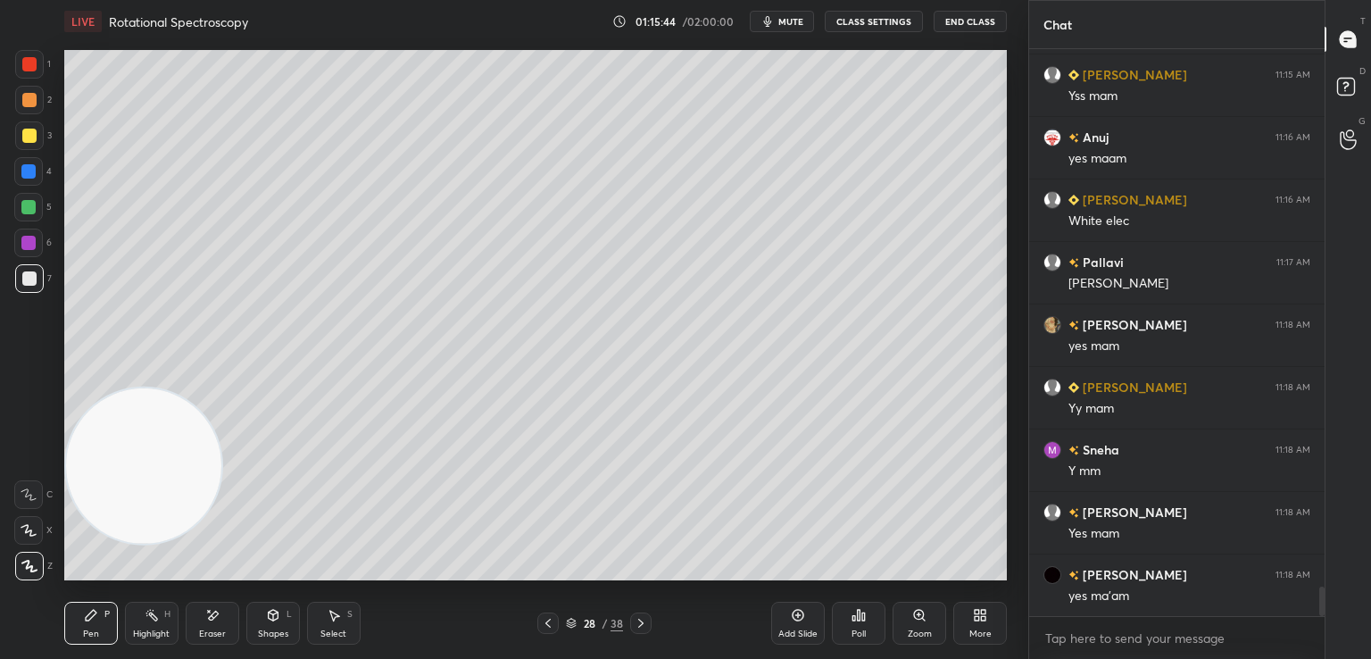
click at [791, 614] on icon at bounding box center [798, 615] width 14 height 14
click at [29, 137] on div at bounding box center [29, 136] width 14 height 14
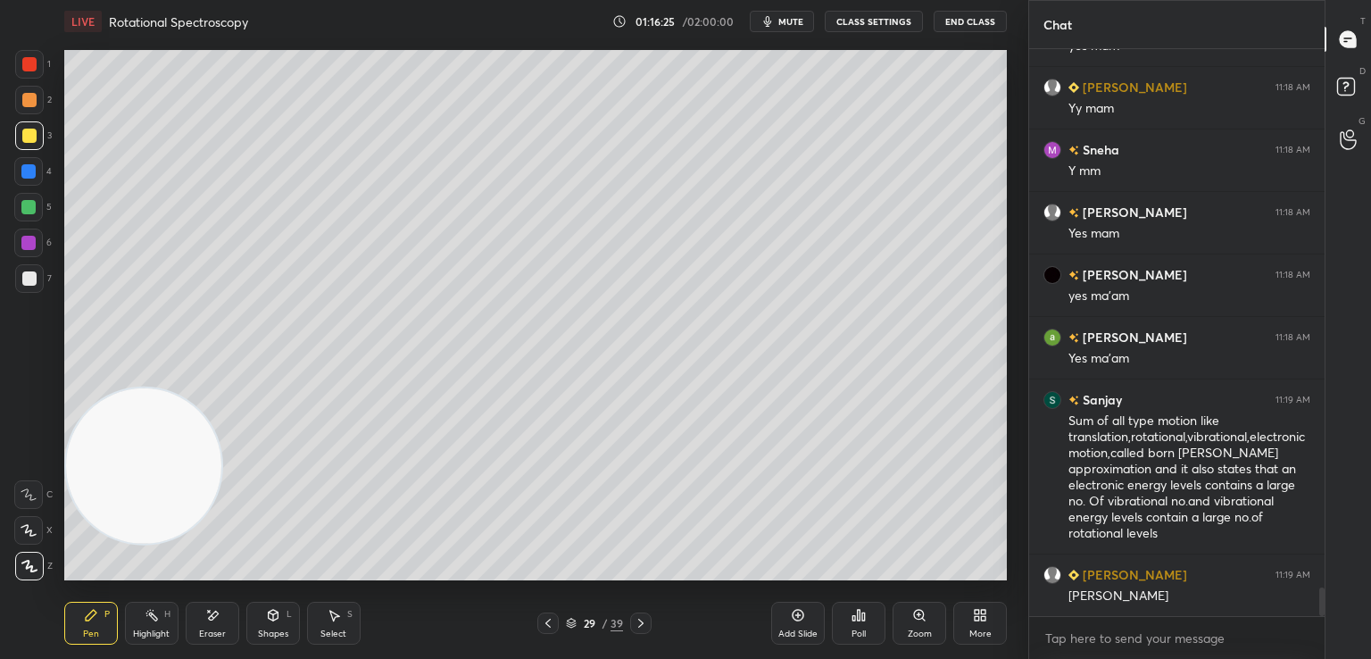
scroll to position [10744, 0]
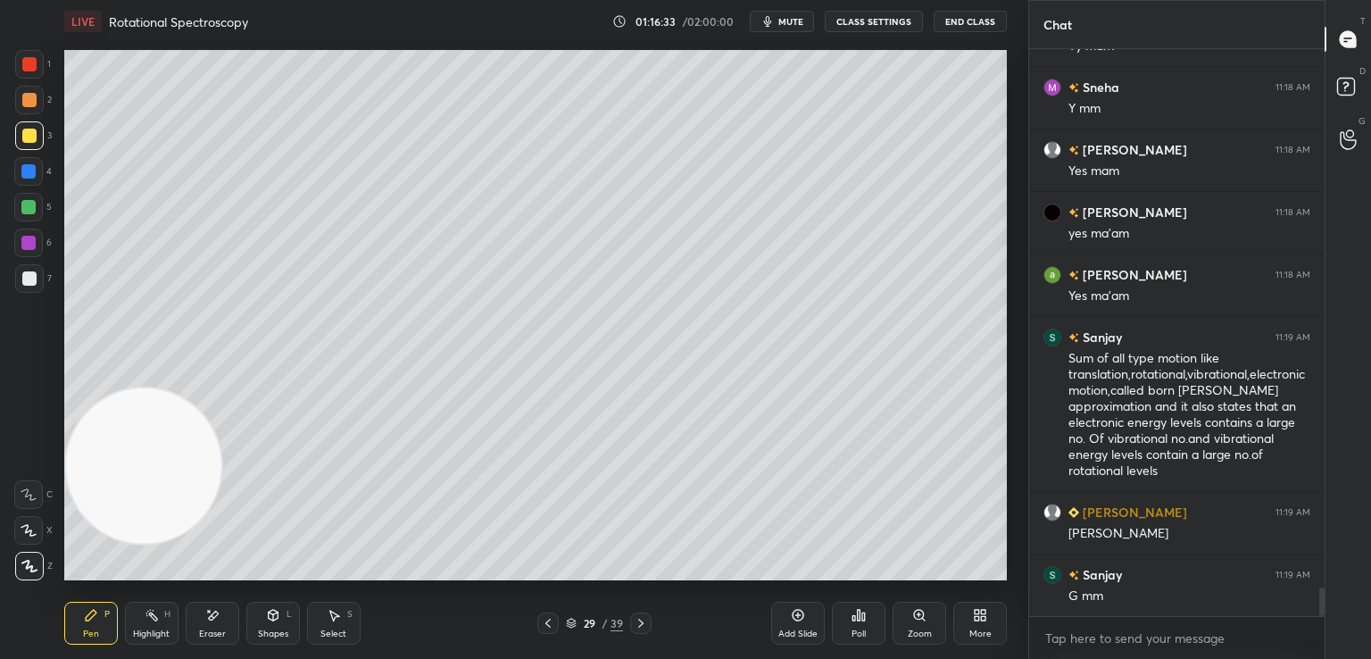
click at [541, 623] on icon at bounding box center [548, 623] width 14 height 14
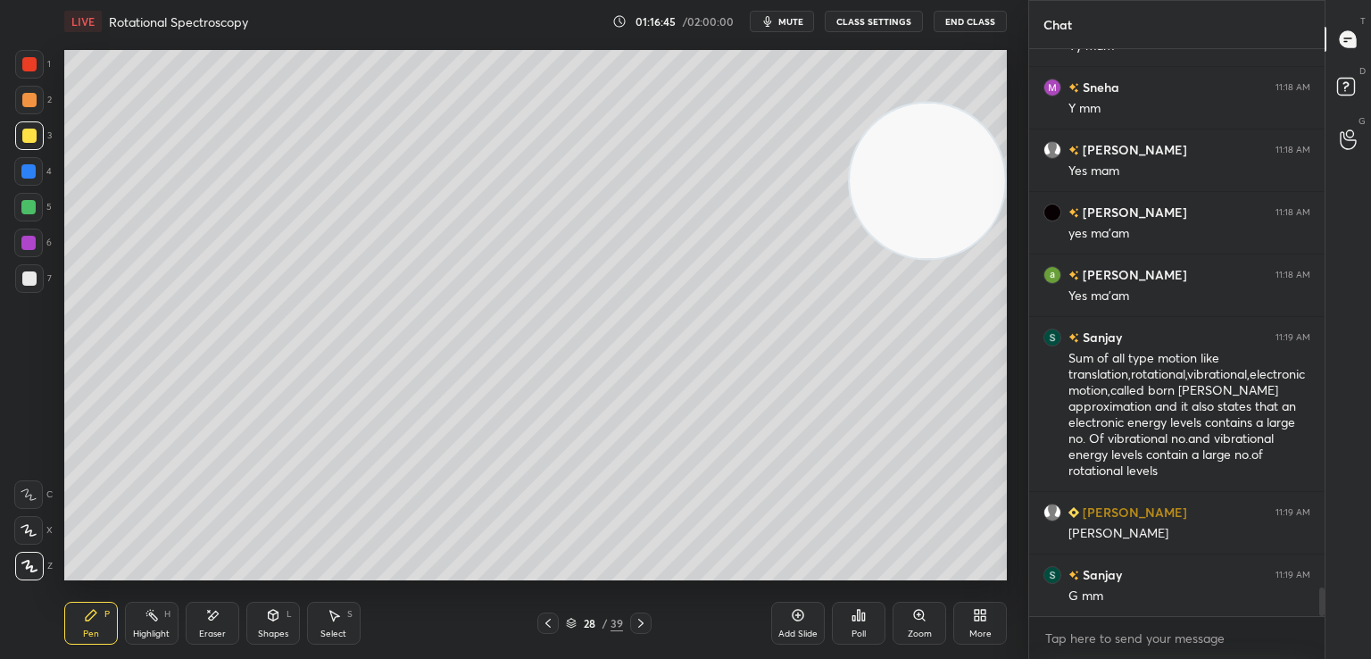
click at [28, 276] on div at bounding box center [29, 278] width 14 height 14
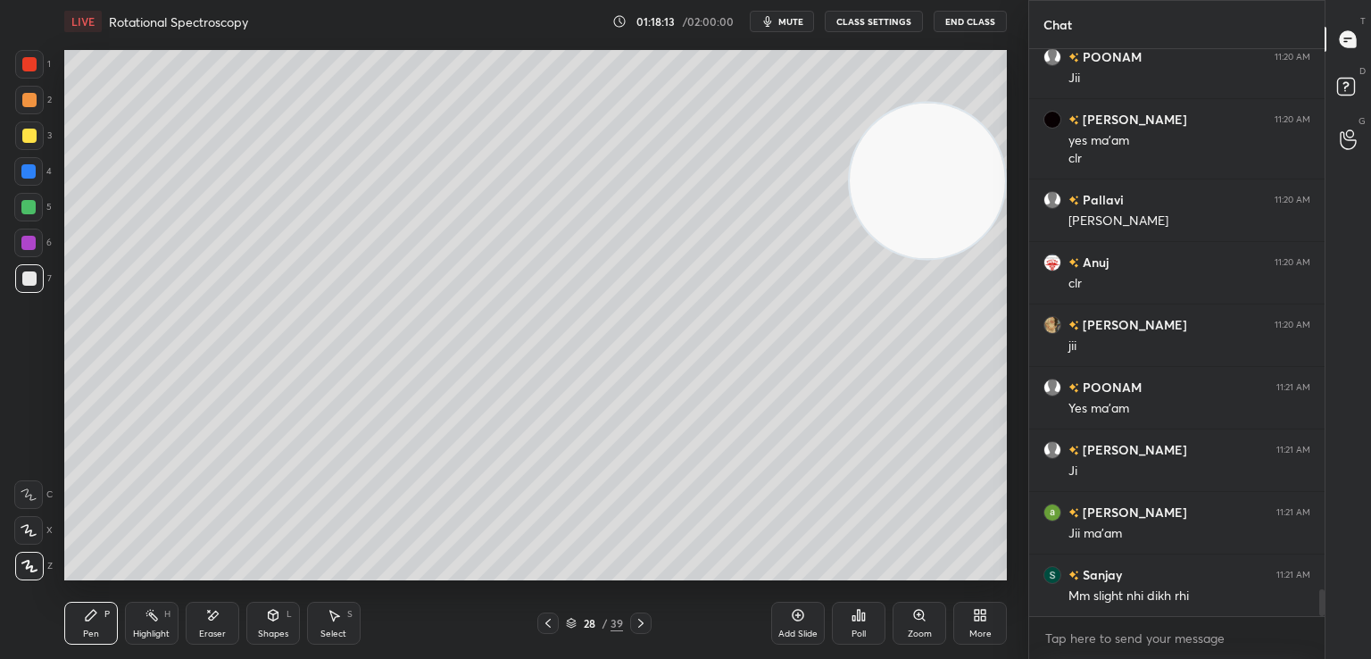
scroll to position [11450, 0]
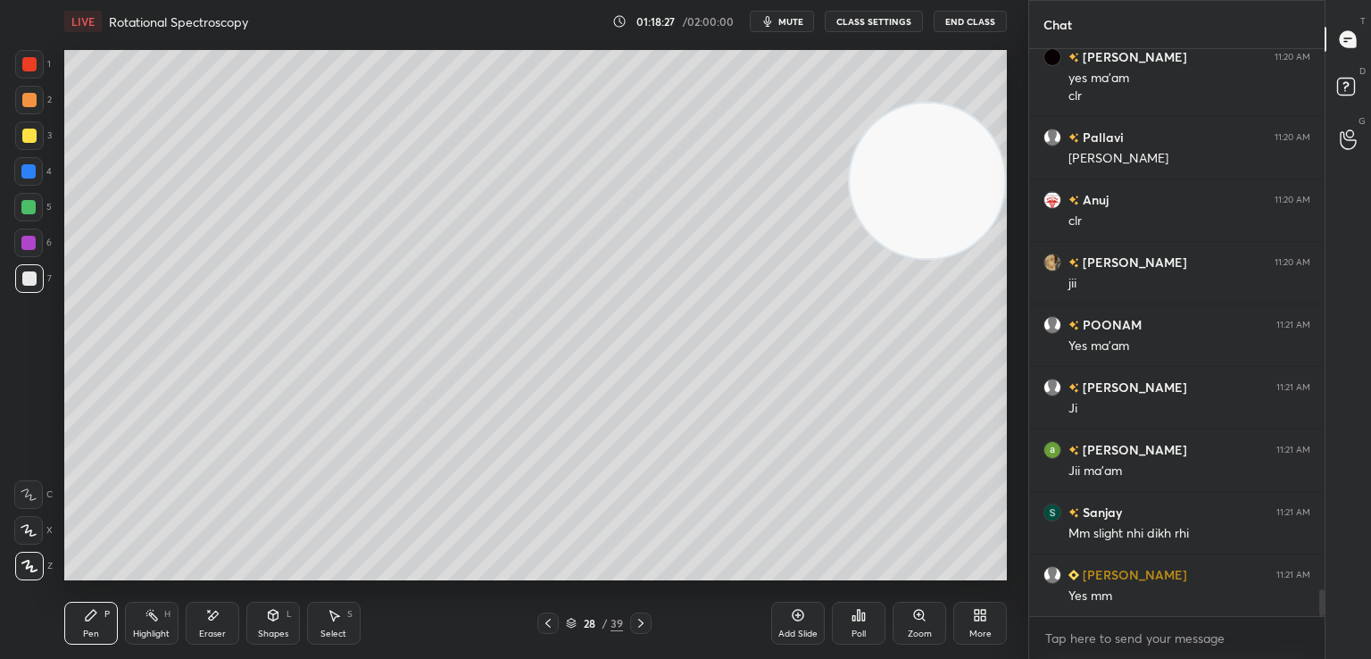
click at [647, 621] on icon at bounding box center [641, 623] width 14 height 14
click at [549, 624] on icon at bounding box center [548, 623] width 14 height 14
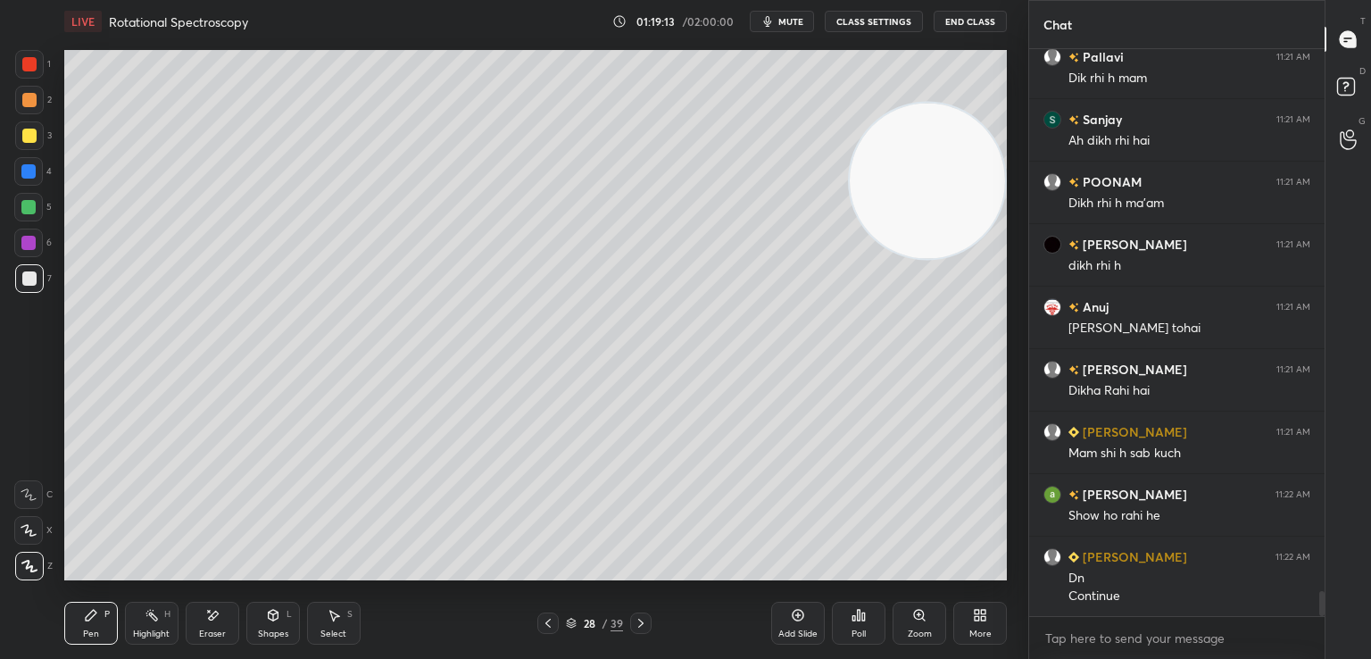
scroll to position [12235, 0]
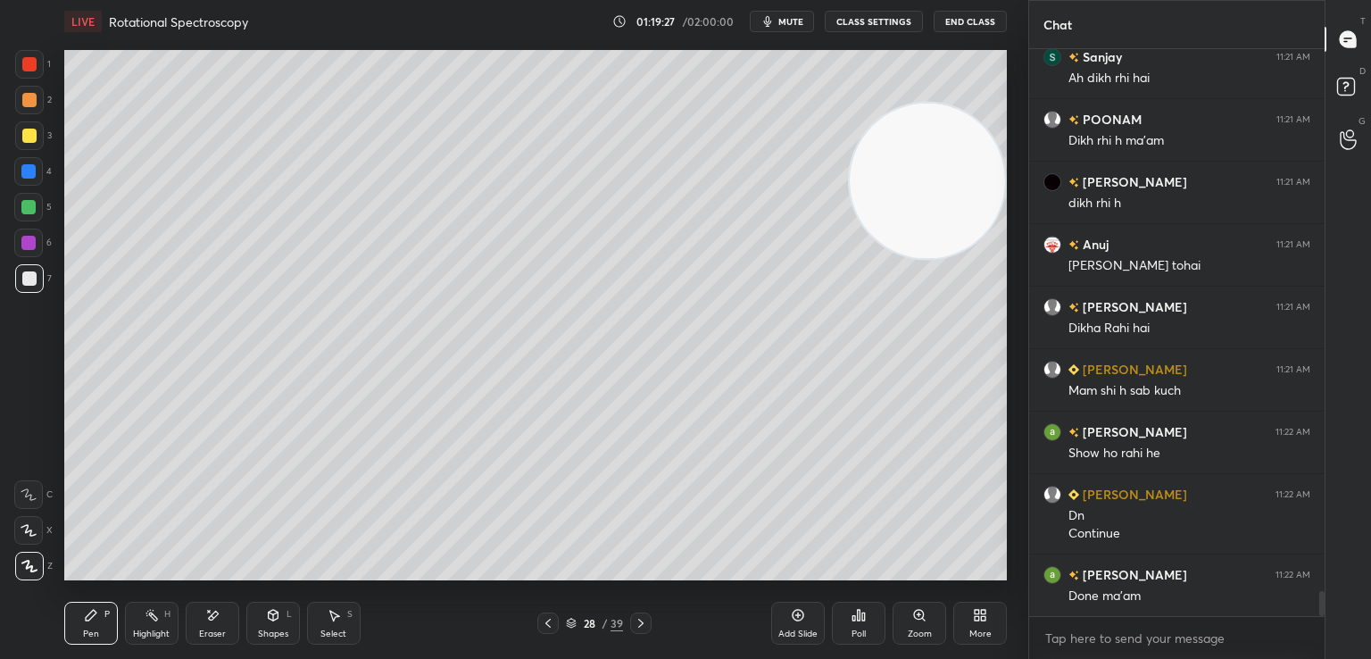
click at [641, 621] on icon at bounding box center [640, 623] width 5 height 9
click at [22, 135] on div at bounding box center [29, 136] width 14 height 14
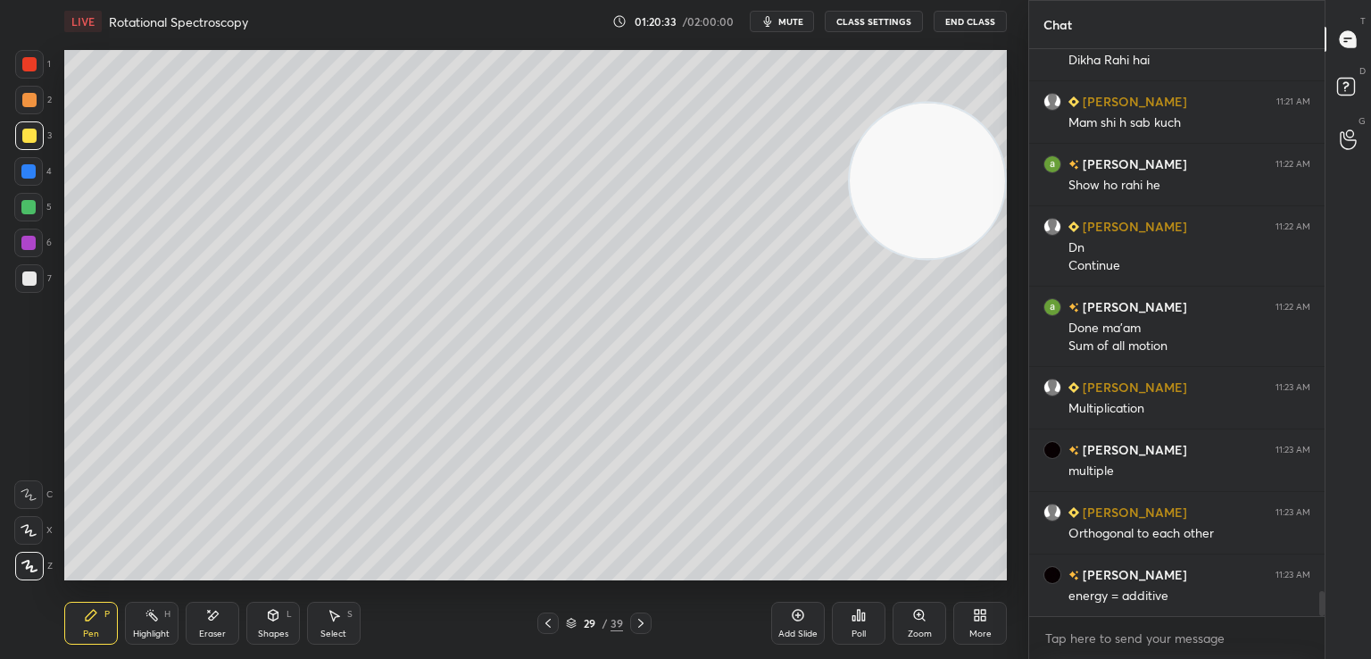
scroll to position [12565, 0]
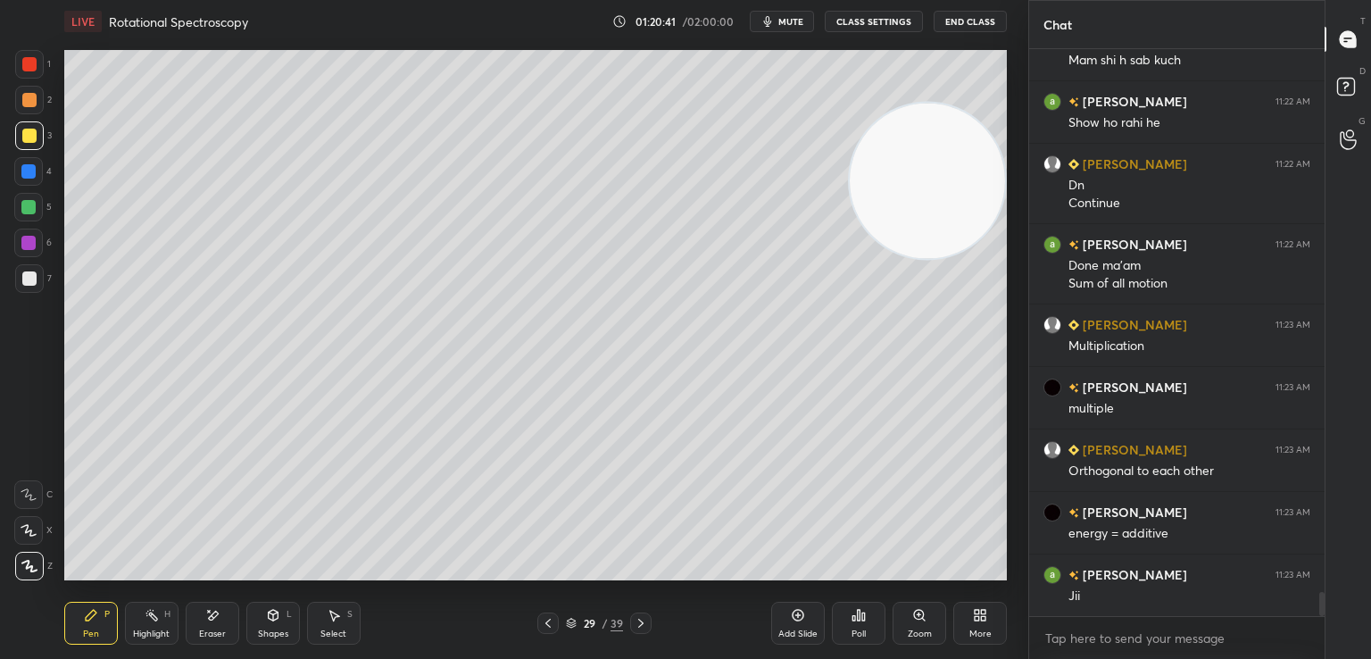
click at [214, 614] on icon at bounding box center [213, 615] width 10 height 9
click at [98, 624] on div "Pen P" at bounding box center [91, 623] width 54 height 43
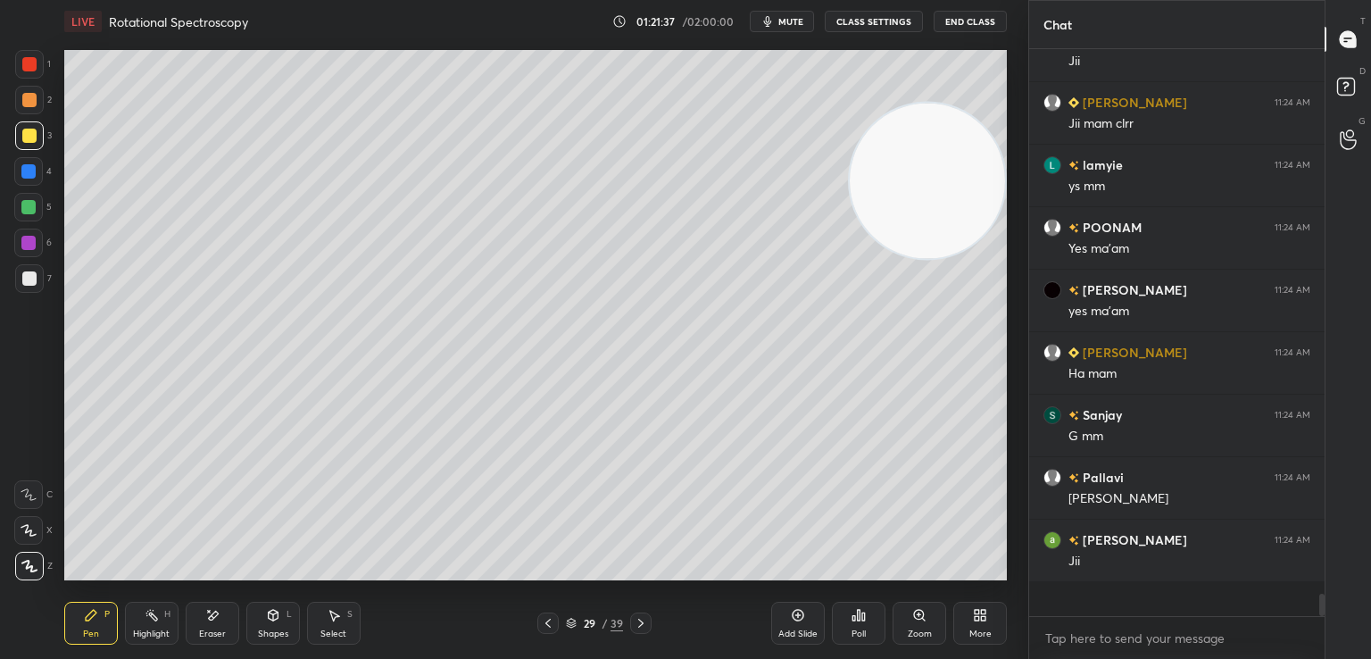
scroll to position [561, 290]
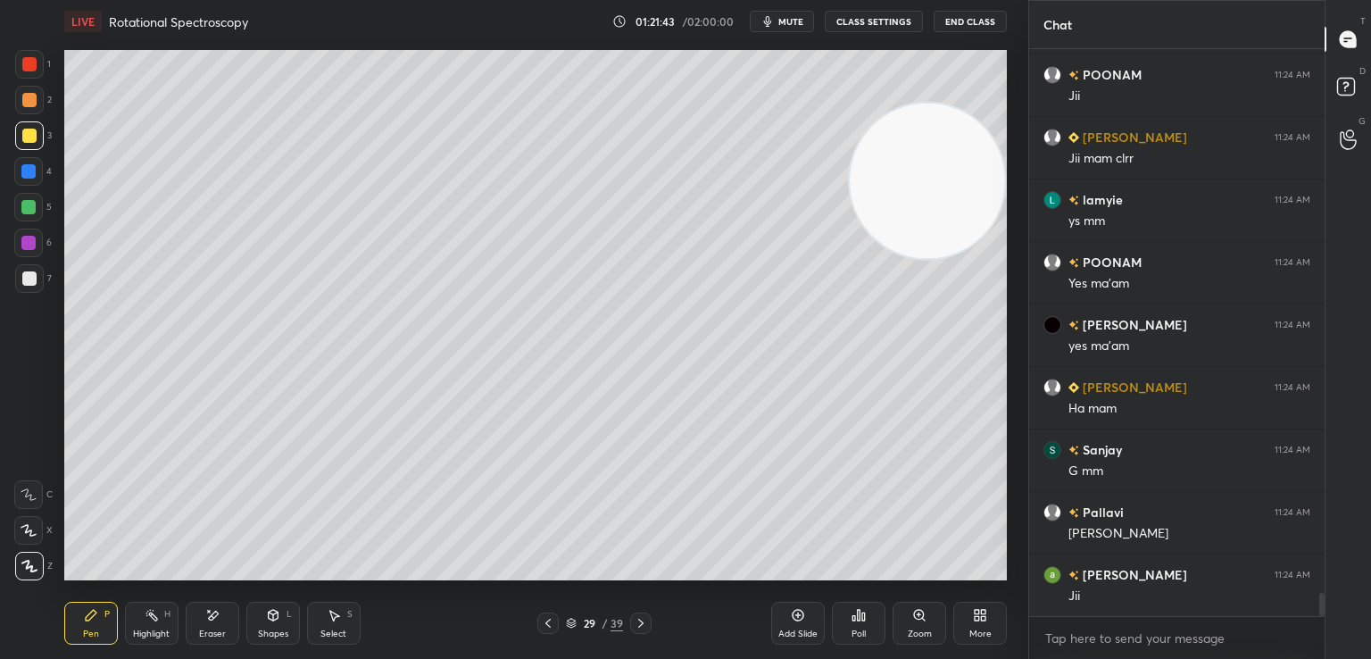
click at [641, 628] on icon at bounding box center [641, 623] width 14 height 14
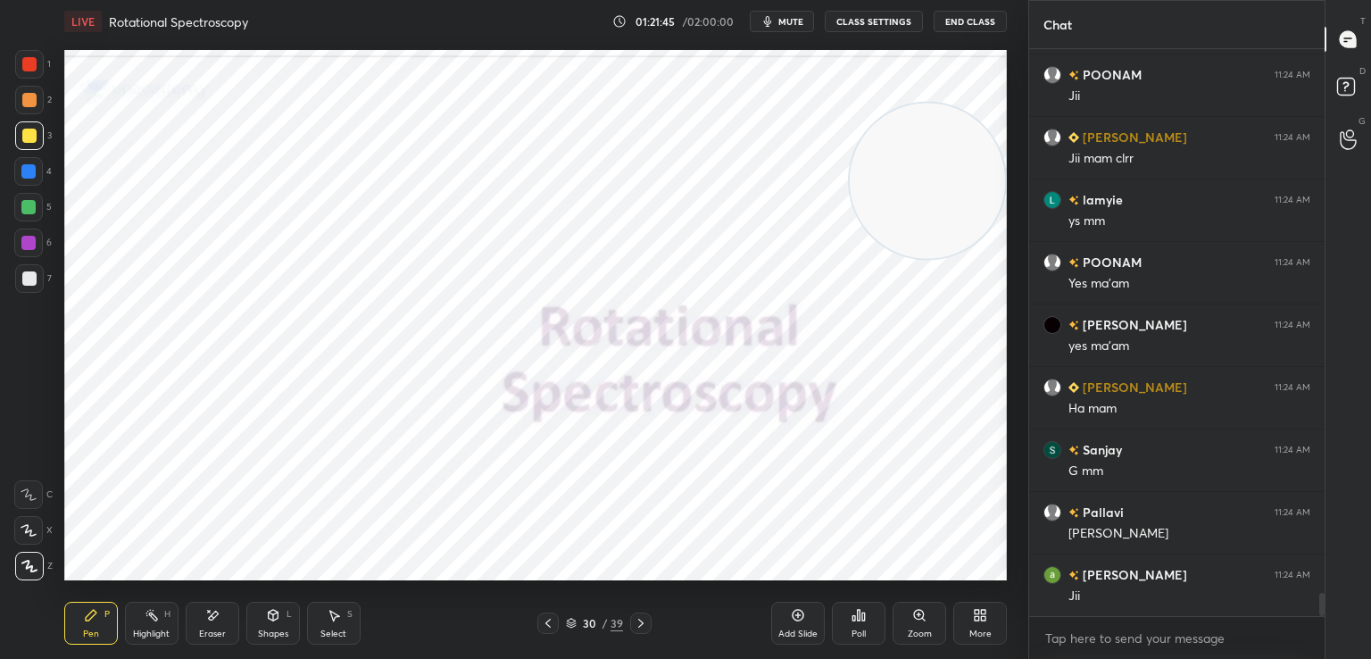
click at [31, 62] on div at bounding box center [29, 64] width 14 height 14
click at [572, 622] on icon at bounding box center [571, 621] width 9 height 4
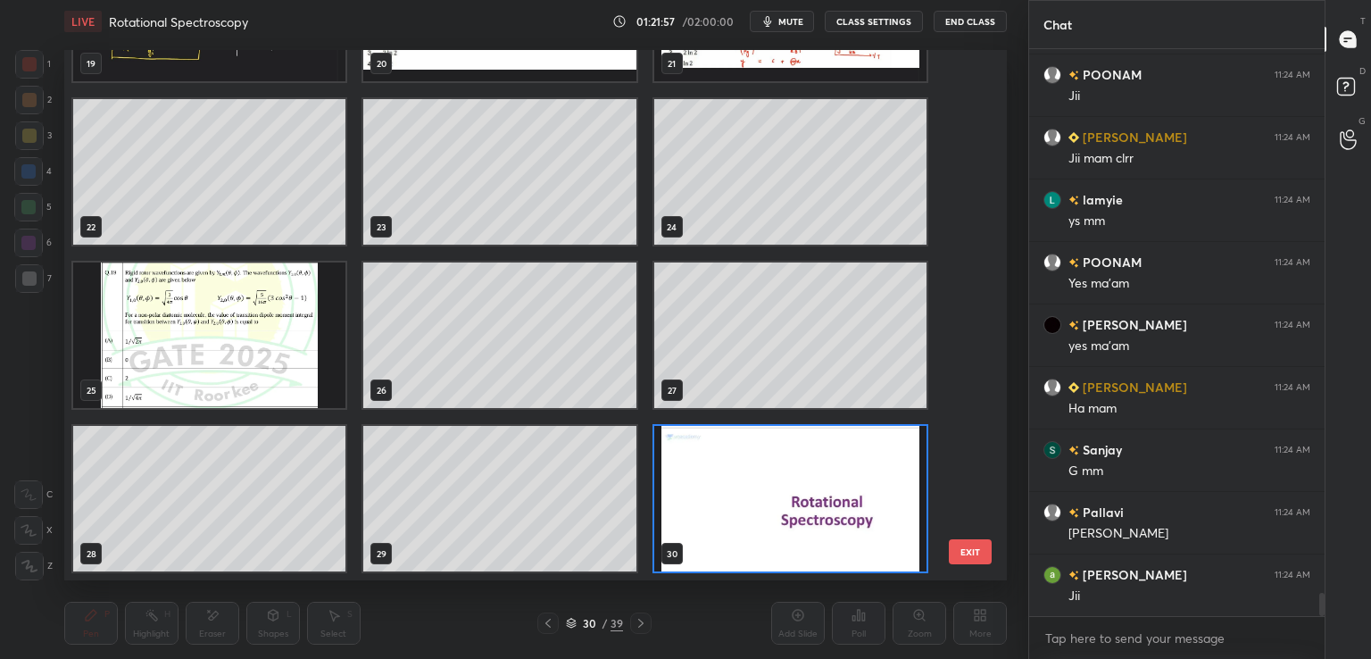
scroll to position [639, 0]
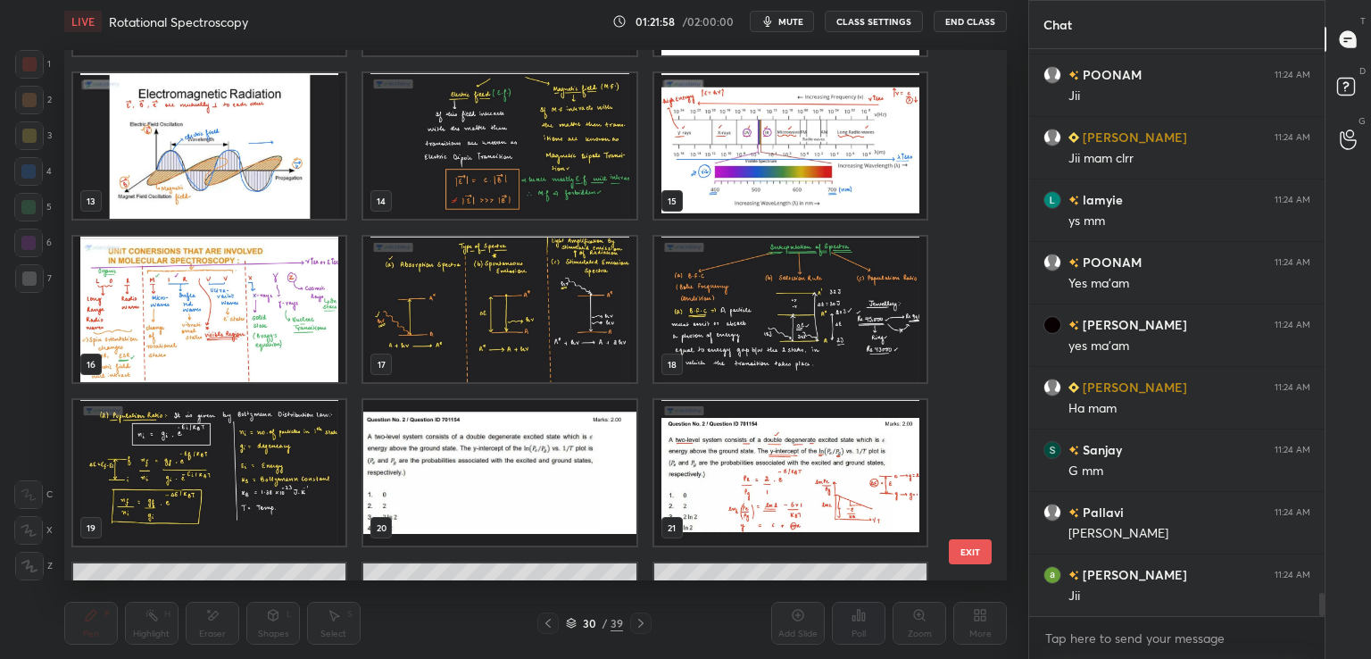
click at [816, 174] on img "grid" at bounding box center [790, 146] width 272 height 146
click at [818, 197] on img "grid" at bounding box center [790, 146] width 272 height 146
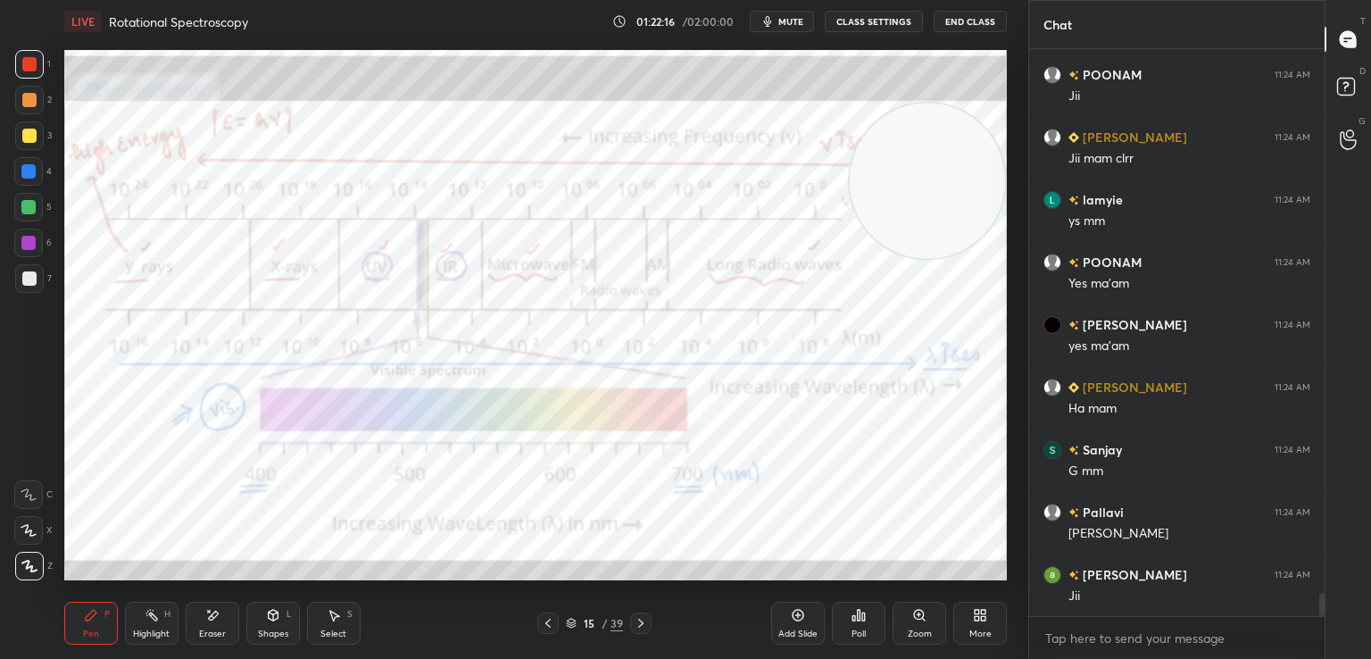
click at [636, 621] on icon at bounding box center [641, 623] width 14 height 14
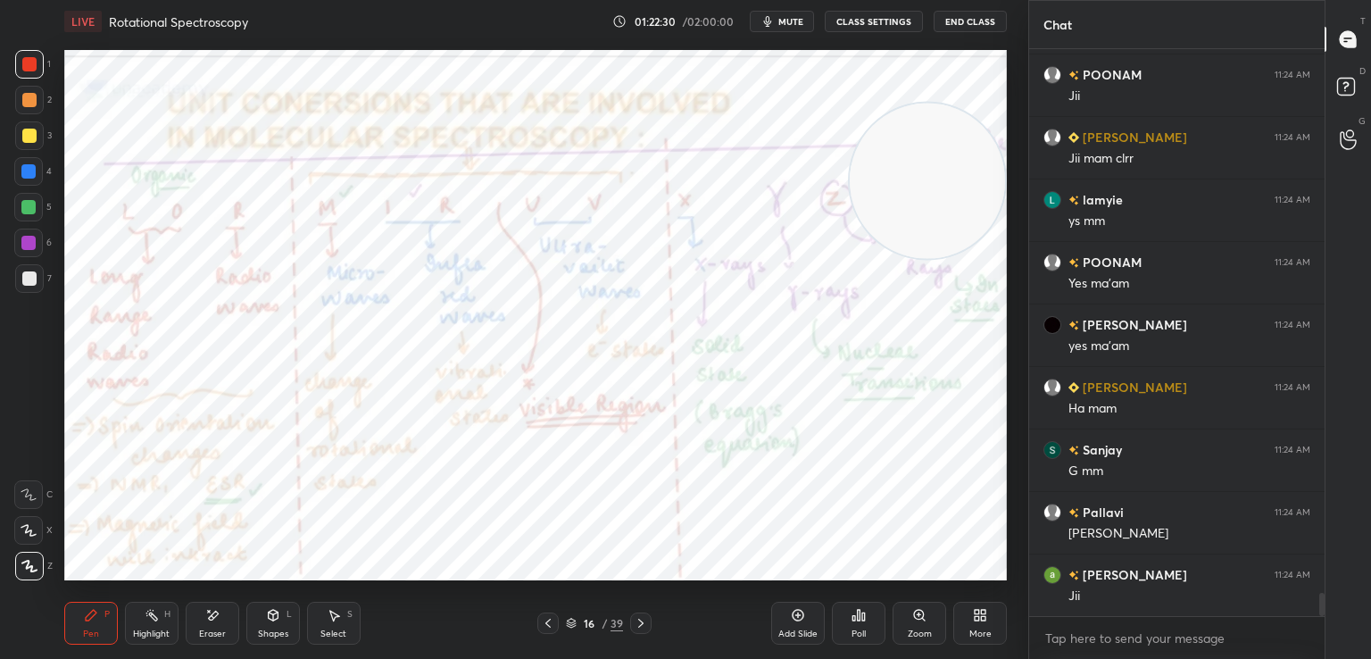
scroll to position [13253, 0]
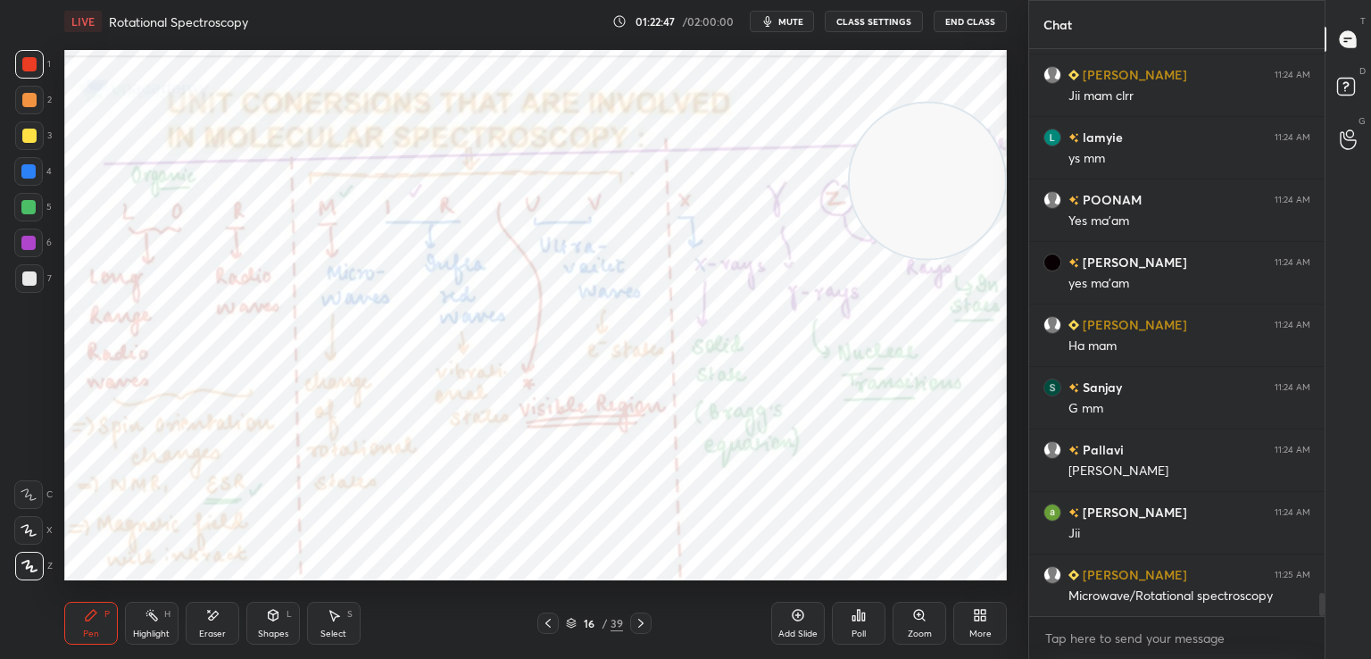
click at [636, 621] on icon at bounding box center [641, 623] width 14 height 14
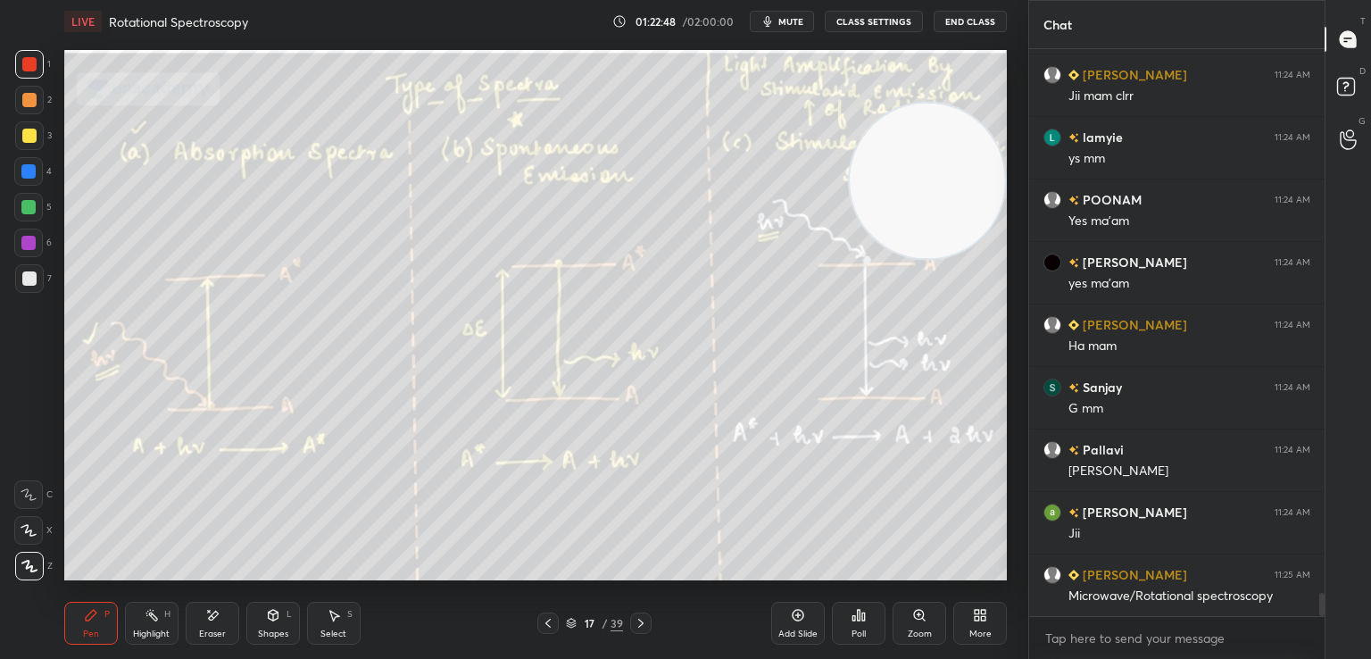
click at [635, 620] on icon at bounding box center [641, 623] width 14 height 14
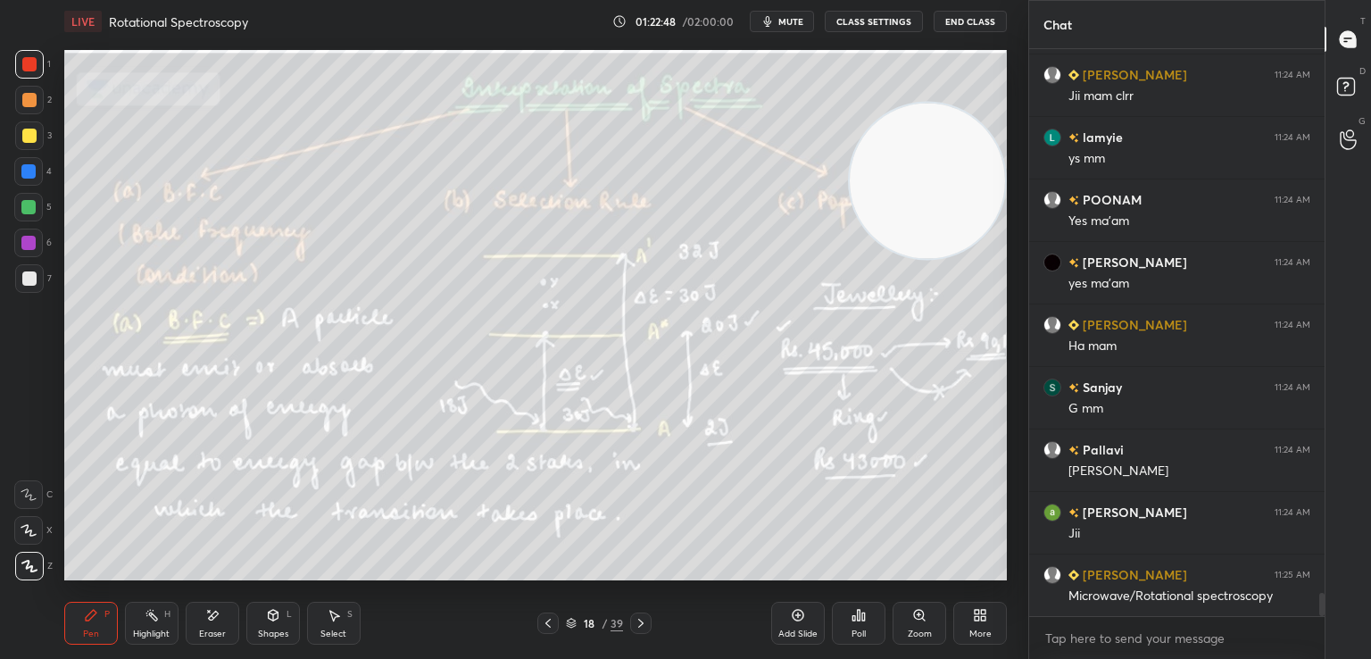
click at [636, 619] on icon at bounding box center [641, 623] width 14 height 14
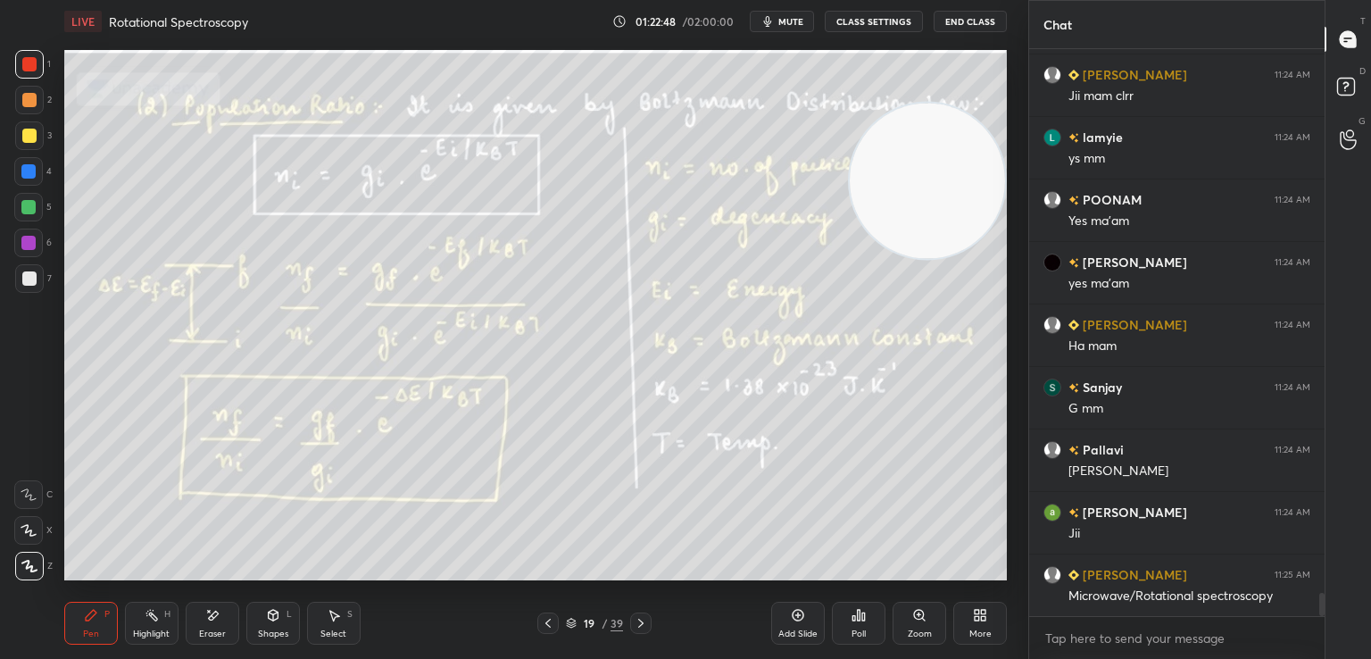
click at [637, 619] on icon at bounding box center [641, 623] width 14 height 14
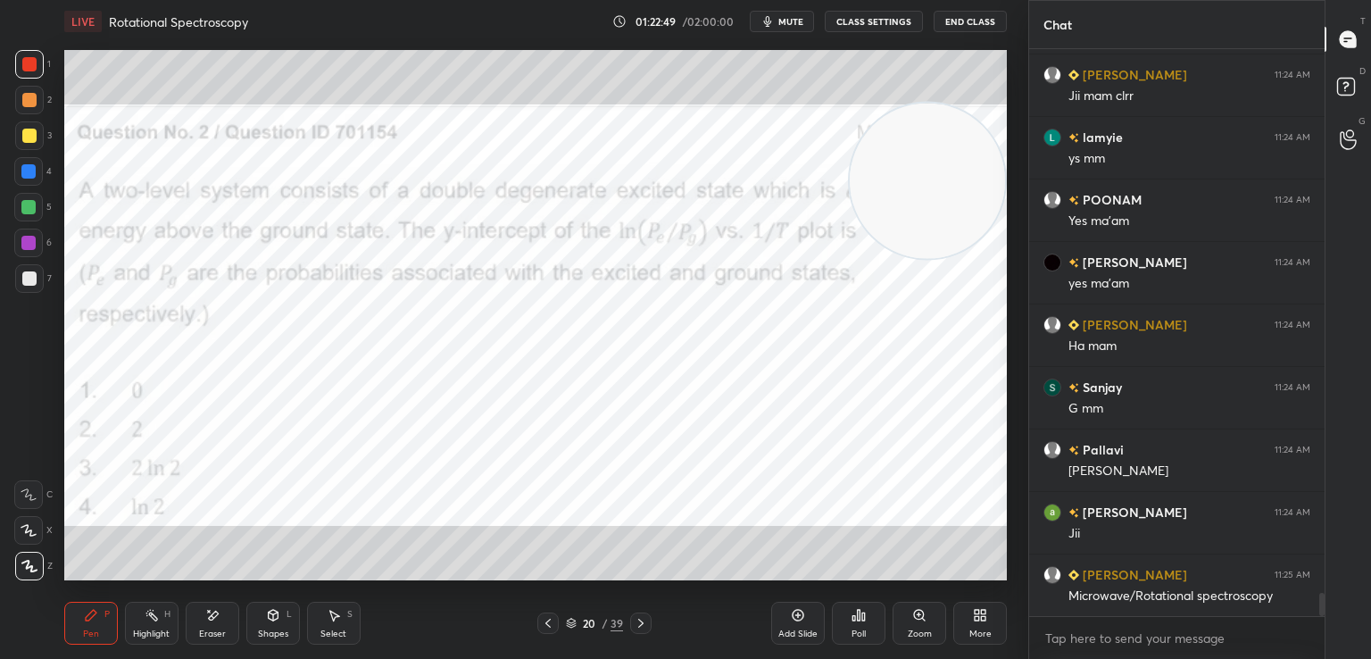
click at [637, 619] on icon at bounding box center [641, 623] width 14 height 14
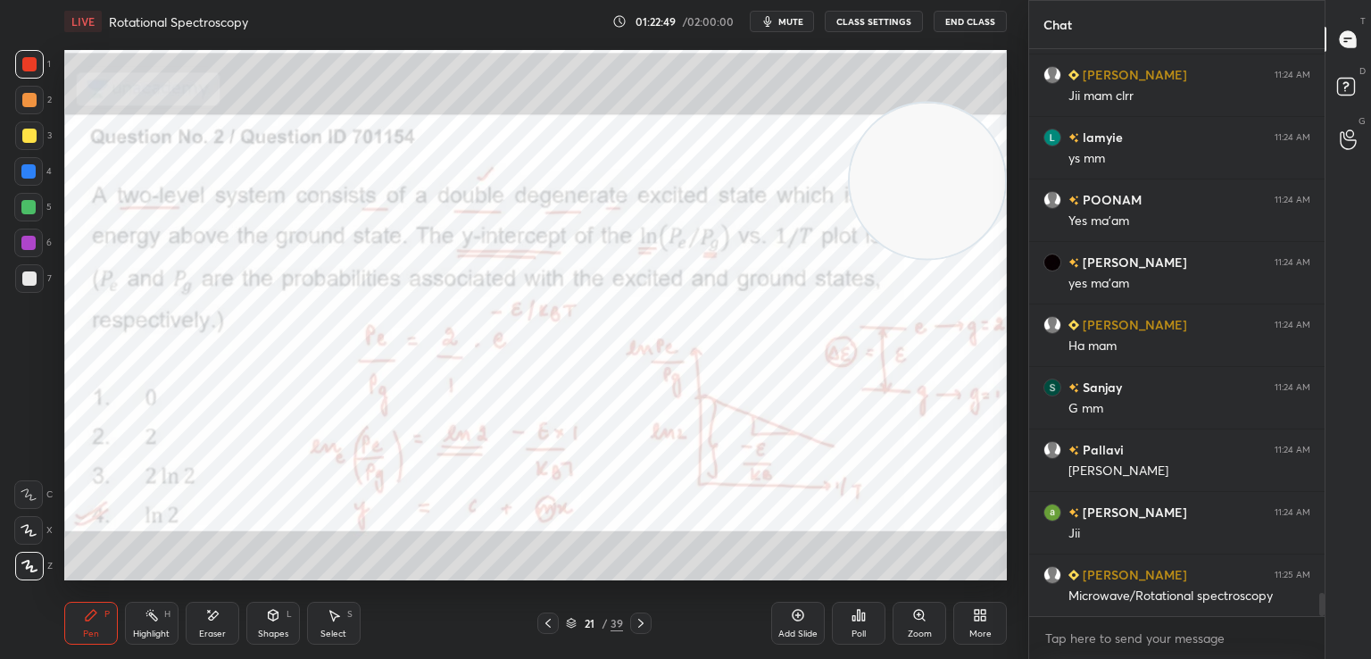
click at [637, 619] on icon at bounding box center [641, 623] width 14 height 14
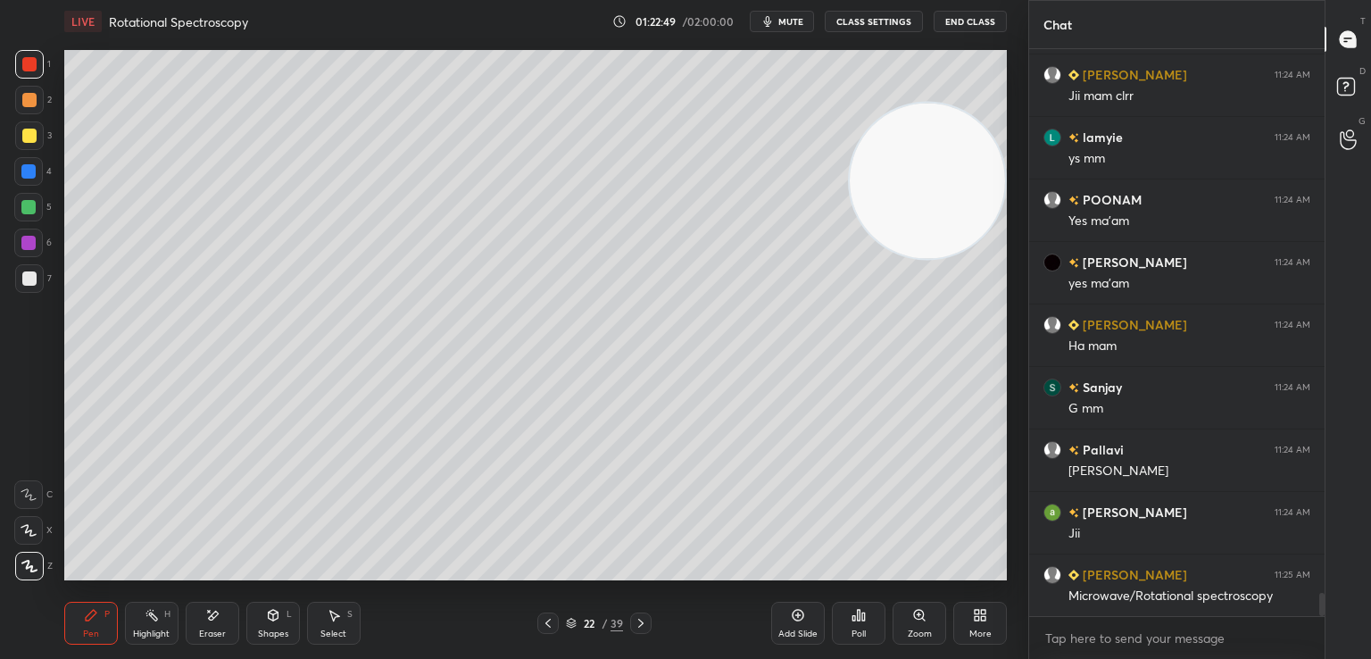
click at [639, 619] on icon at bounding box center [641, 623] width 14 height 14
click at [640, 619] on icon at bounding box center [641, 623] width 14 height 14
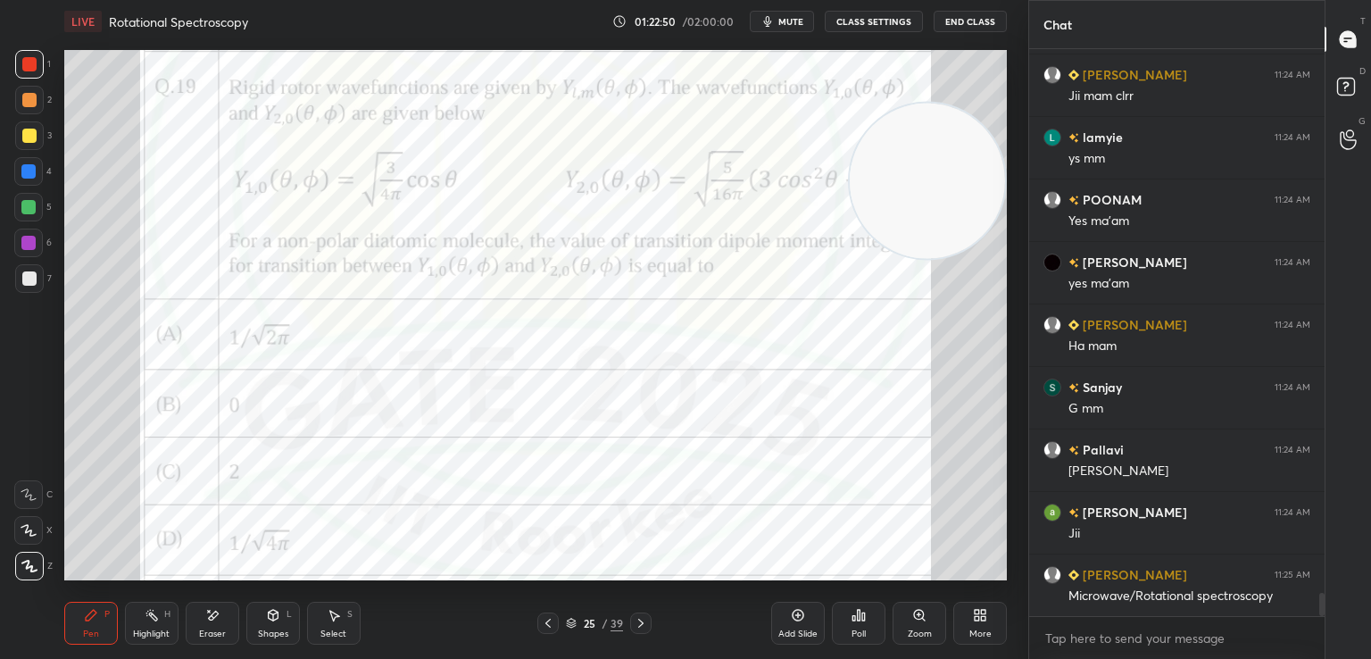
click at [639, 619] on icon at bounding box center [641, 623] width 14 height 14
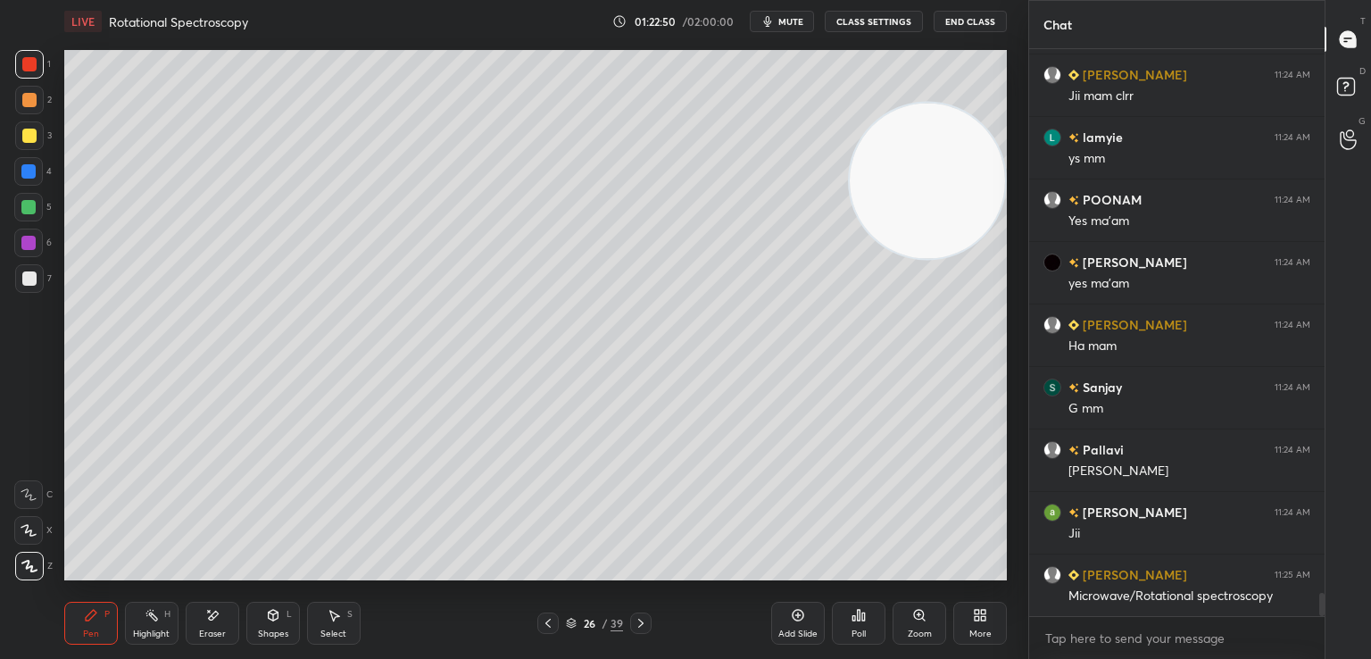
click at [639, 618] on icon at bounding box center [641, 623] width 14 height 14
click at [637, 618] on icon at bounding box center [641, 623] width 14 height 14
click at [636, 617] on icon at bounding box center [641, 623] width 14 height 14
click at [636, 616] on icon at bounding box center [641, 623] width 14 height 14
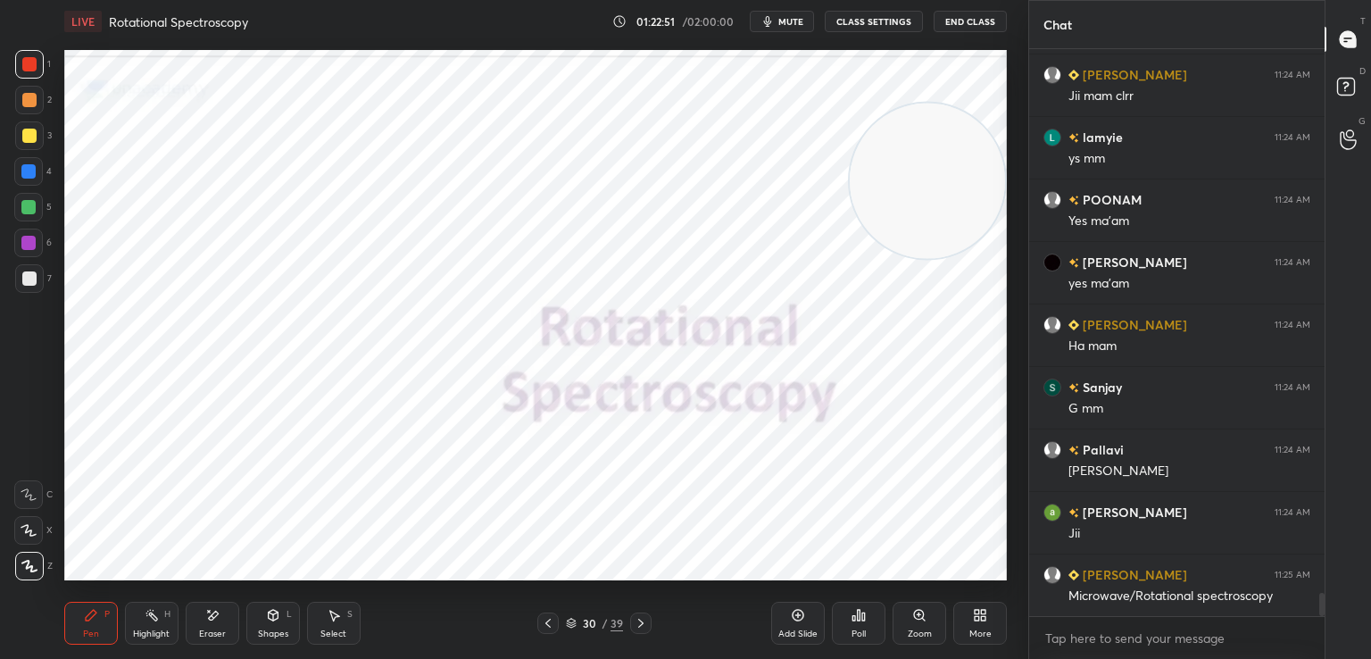
click at [636, 617] on icon at bounding box center [641, 623] width 14 height 14
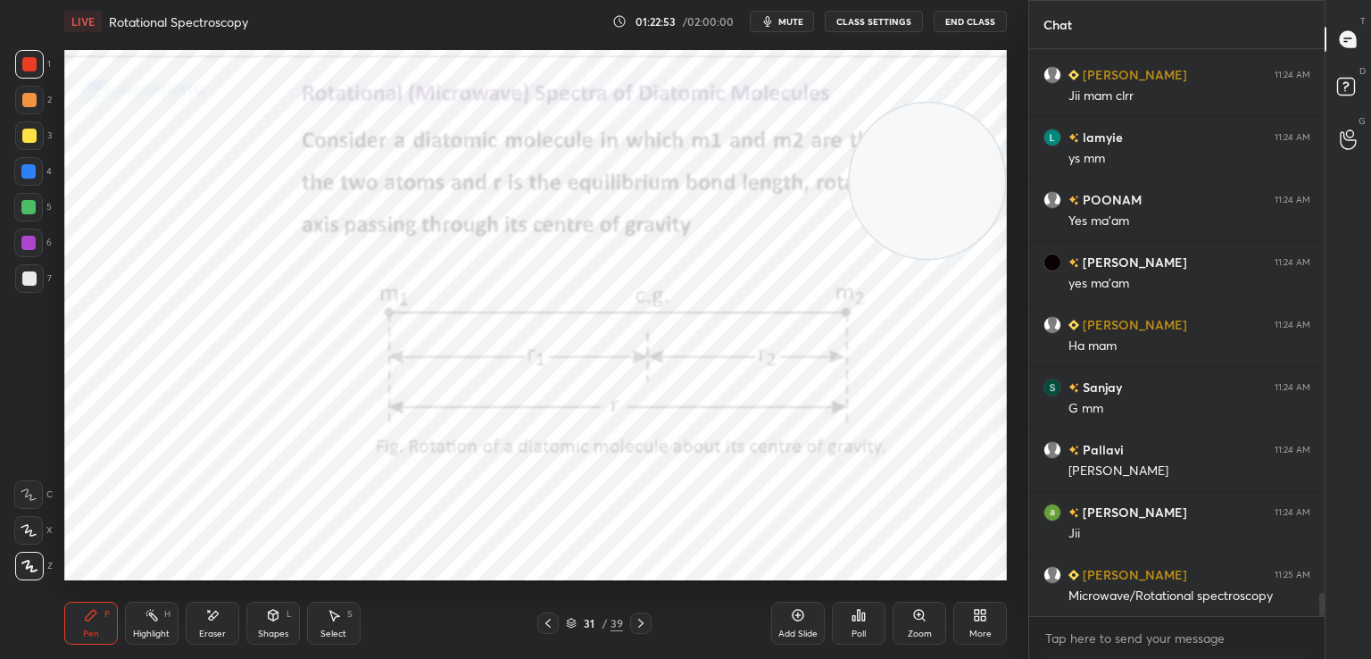
click at [546, 623] on icon at bounding box center [547, 623] width 5 height 9
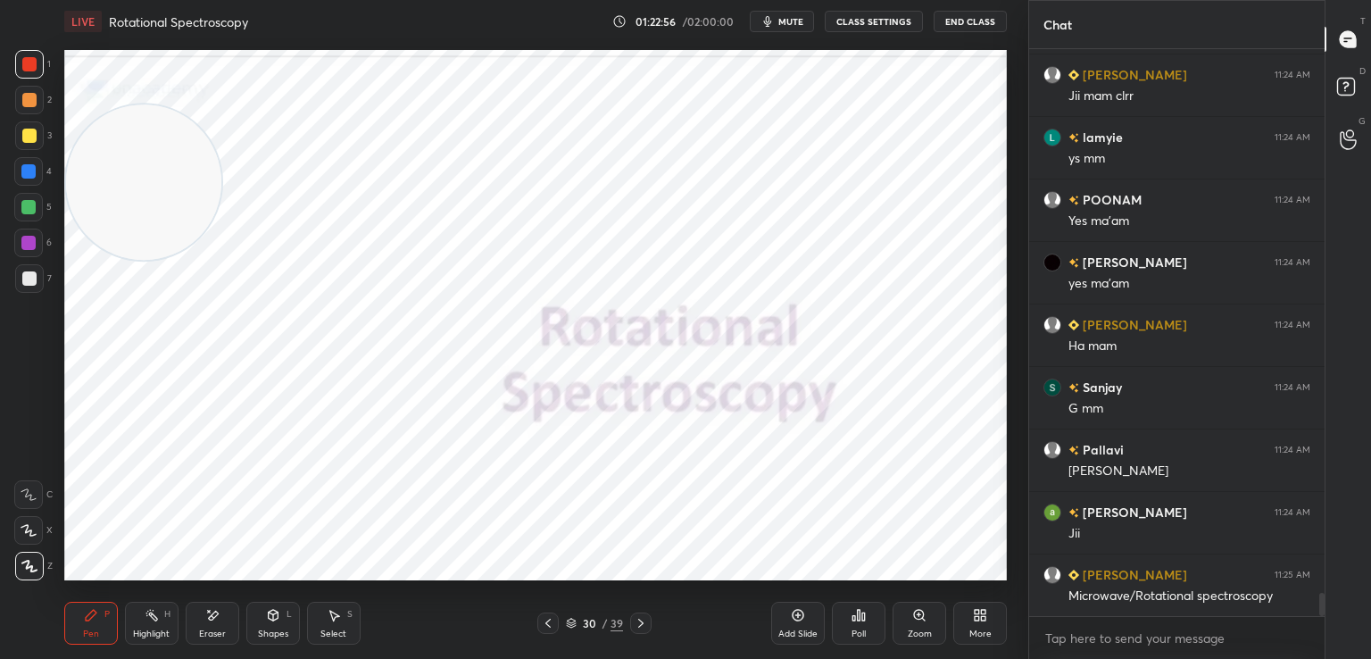
click at [34, 58] on div at bounding box center [29, 64] width 14 height 14
click at [786, 19] on span "mute" at bounding box center [790, 21] width 25 height 12
click at [964, 19] on button "End Class" at bounding box center [970, 21] width 73 height 21
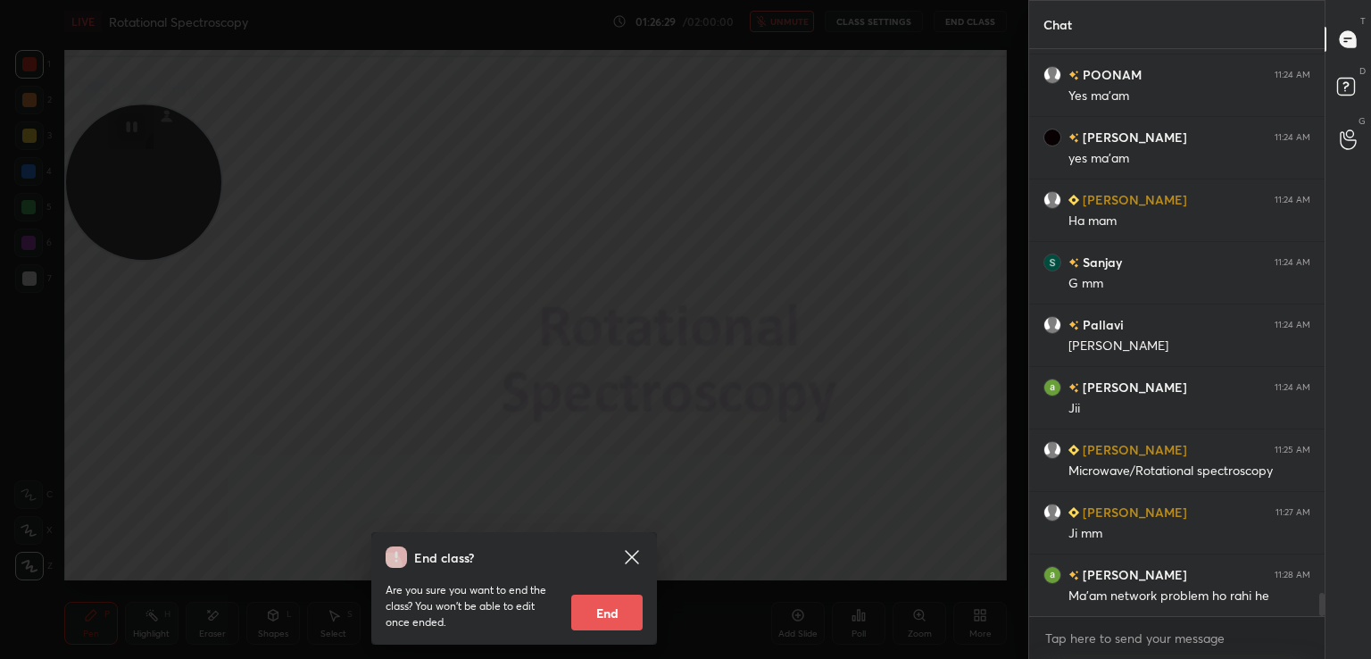
scroll to position [13440, 0]
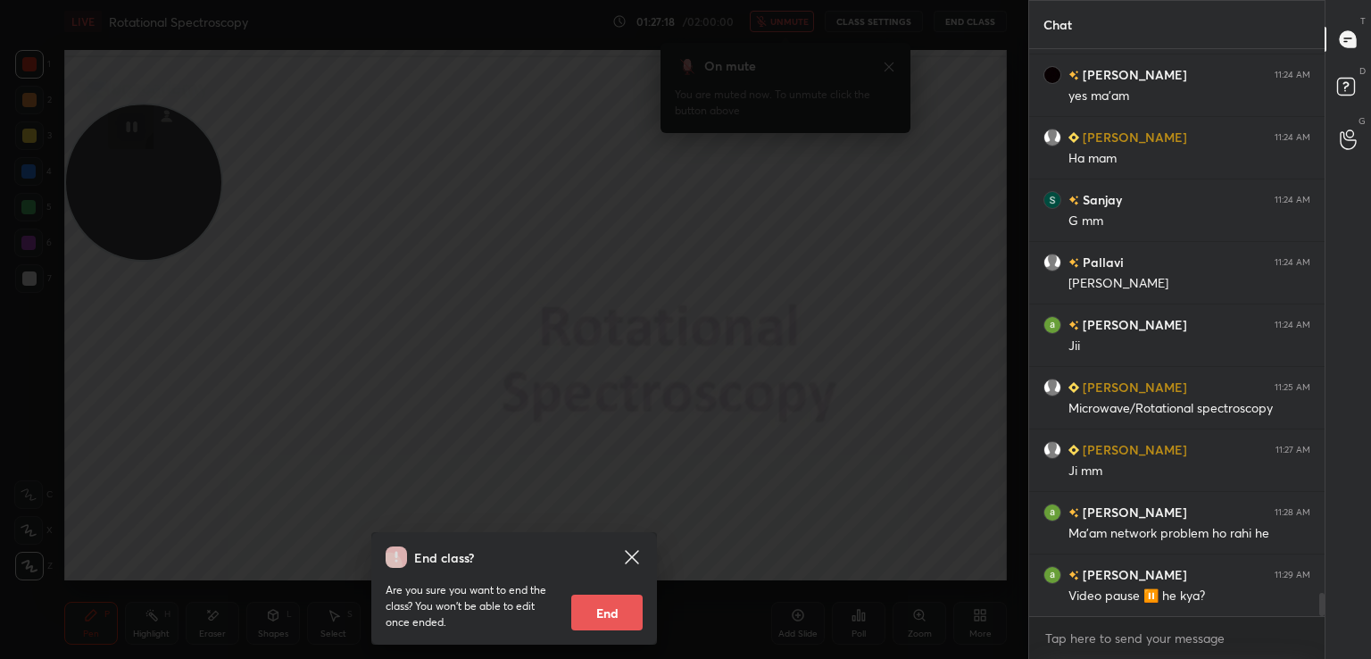
click at [636, 549] on icon at bounding box center [631, 556] width 21 height 21
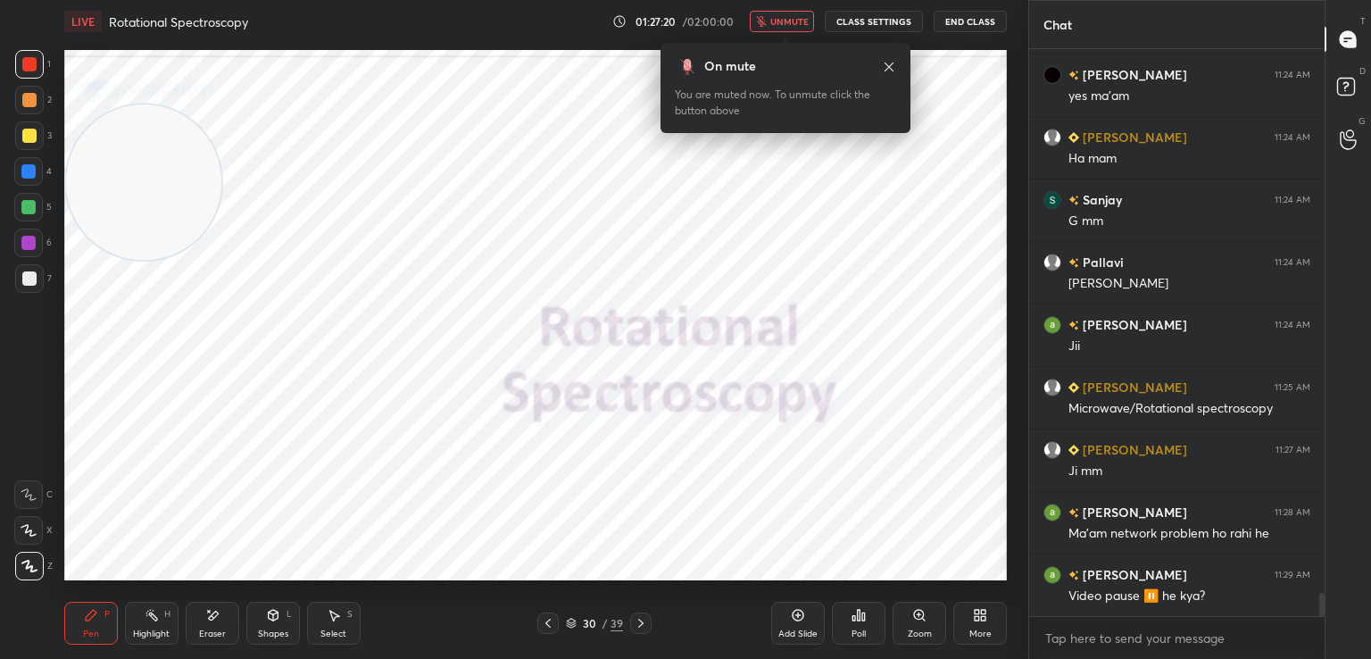
click at [786, 14] on button "unmute" at bounding box center [782, 21] width 64 height 21
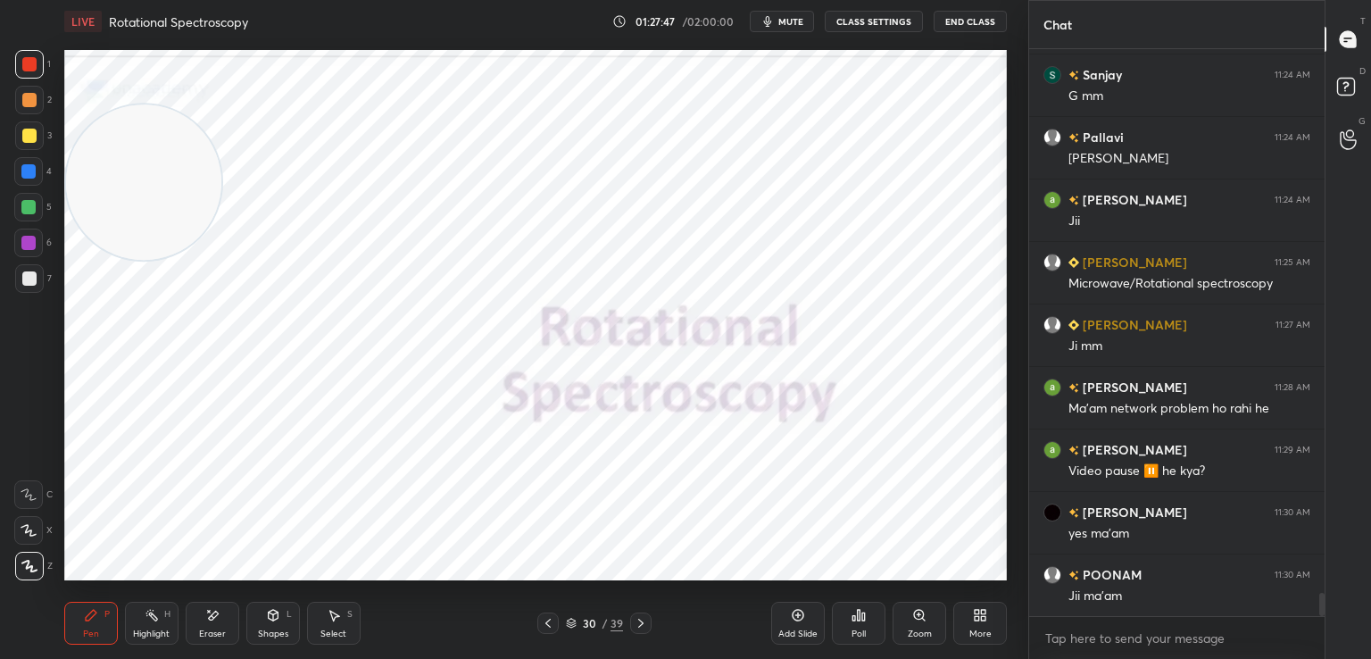
scroll to position [13628, 0]
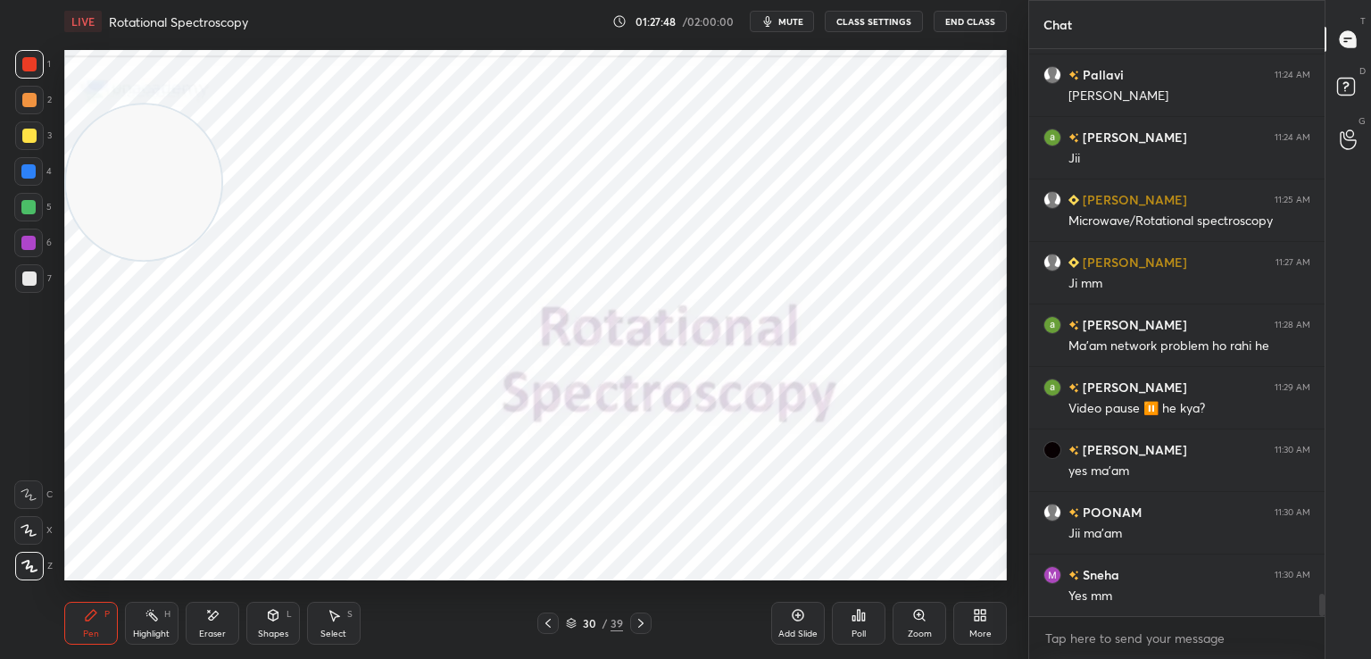
click at [641, 628] on icon at bounding box center [641, 623] width 14 height 14
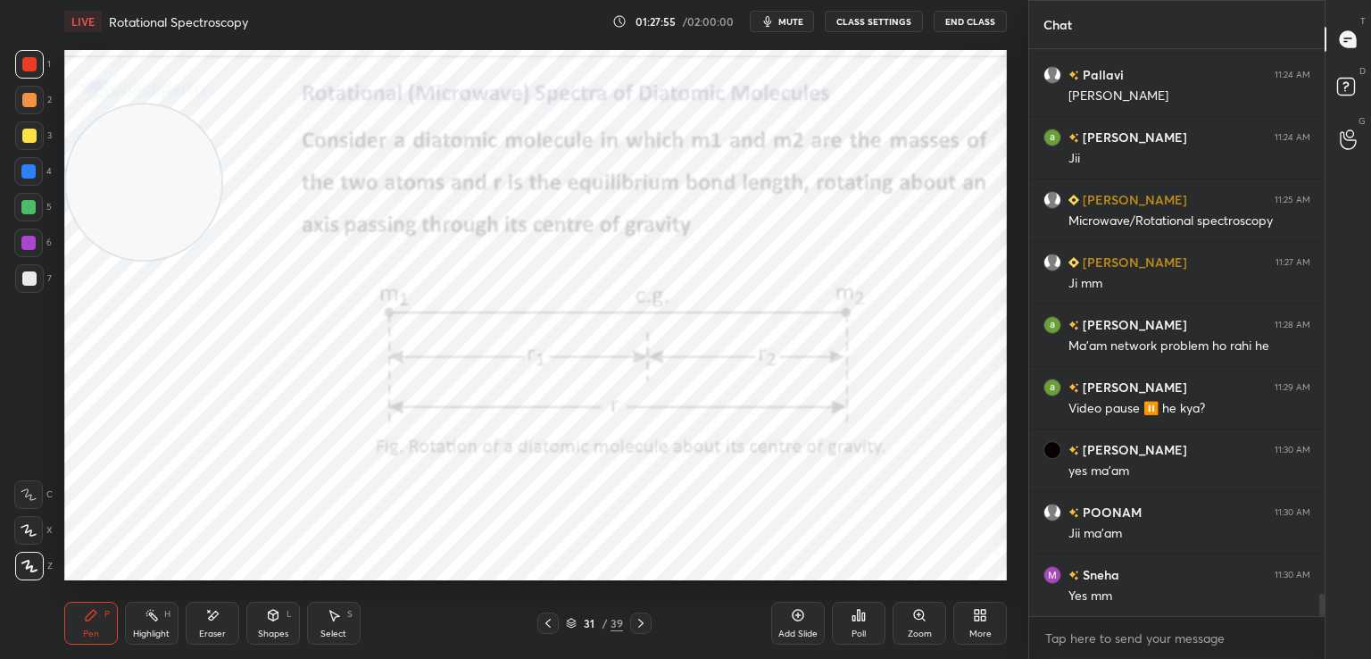
scroll to position [13690, 0]
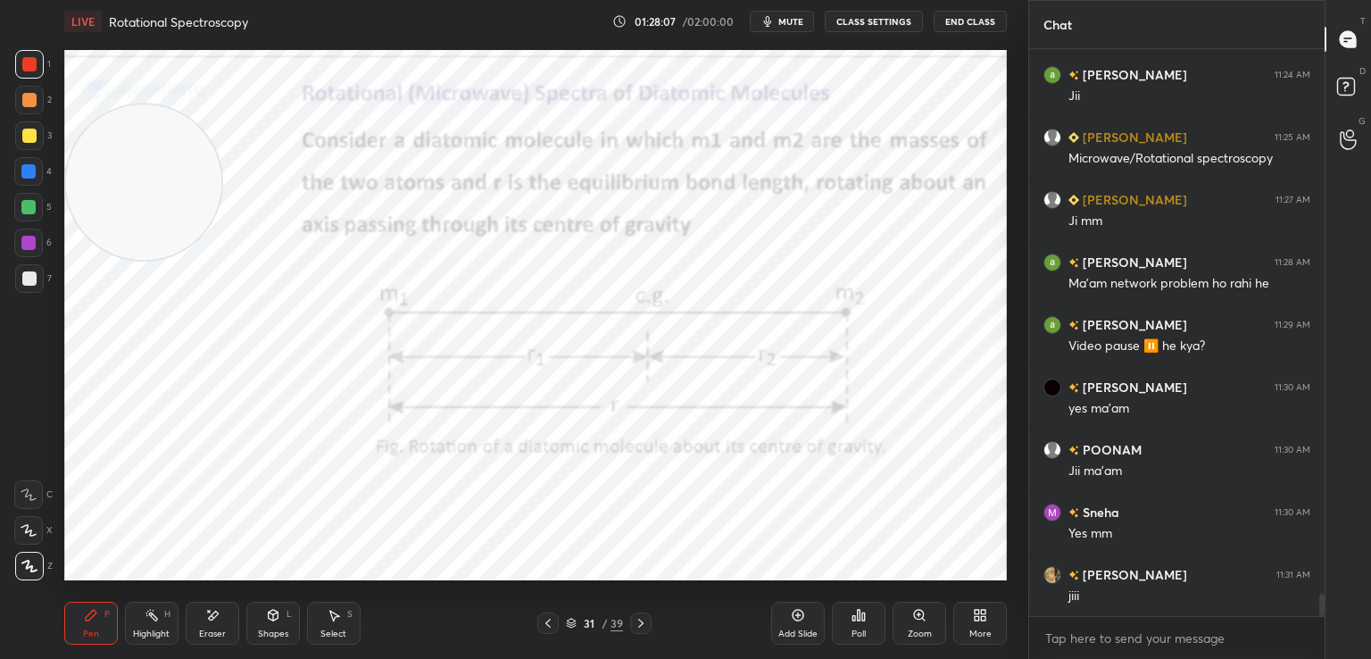
click at [218, 624] on div "Eraser" at bounding box center [213, 623] width 54 height 43
click at [108, 611] on div "P" at bounding box center [106, 614] width 5 height 9
click at [225, 629] on div "Eraser" at bounding box center [213, 623] width 54 height 43
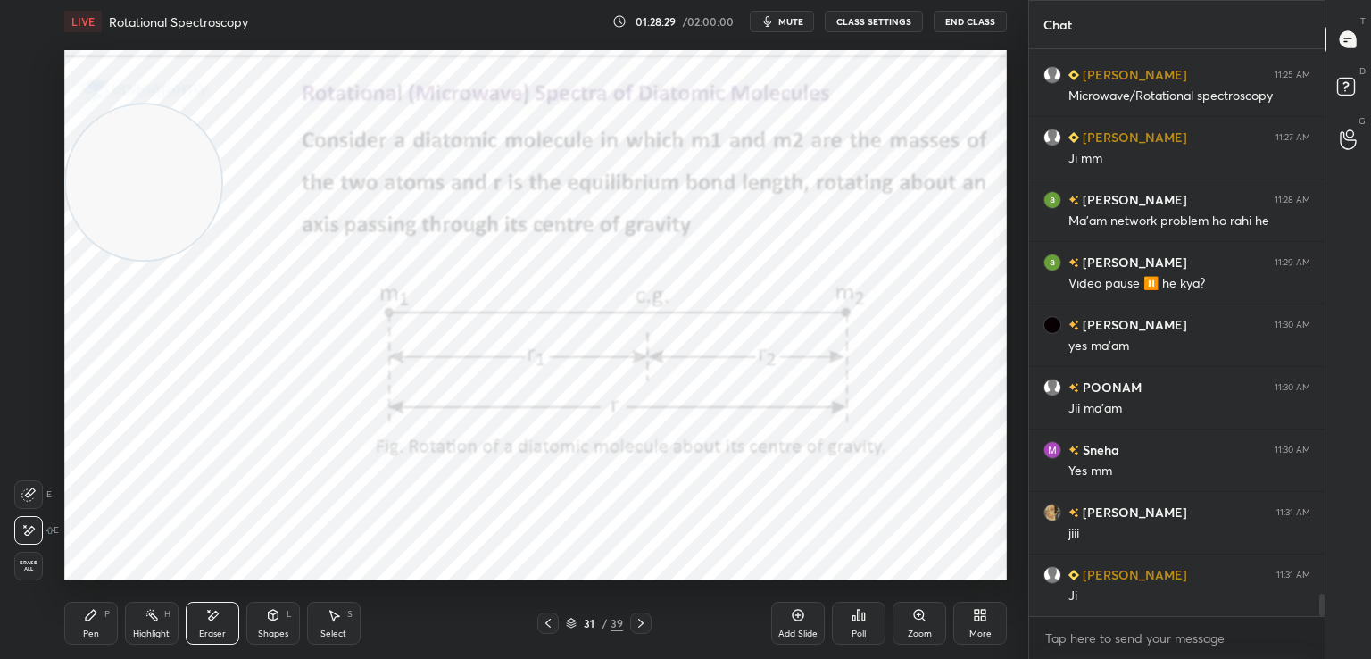
scroll to position [13815, 0]
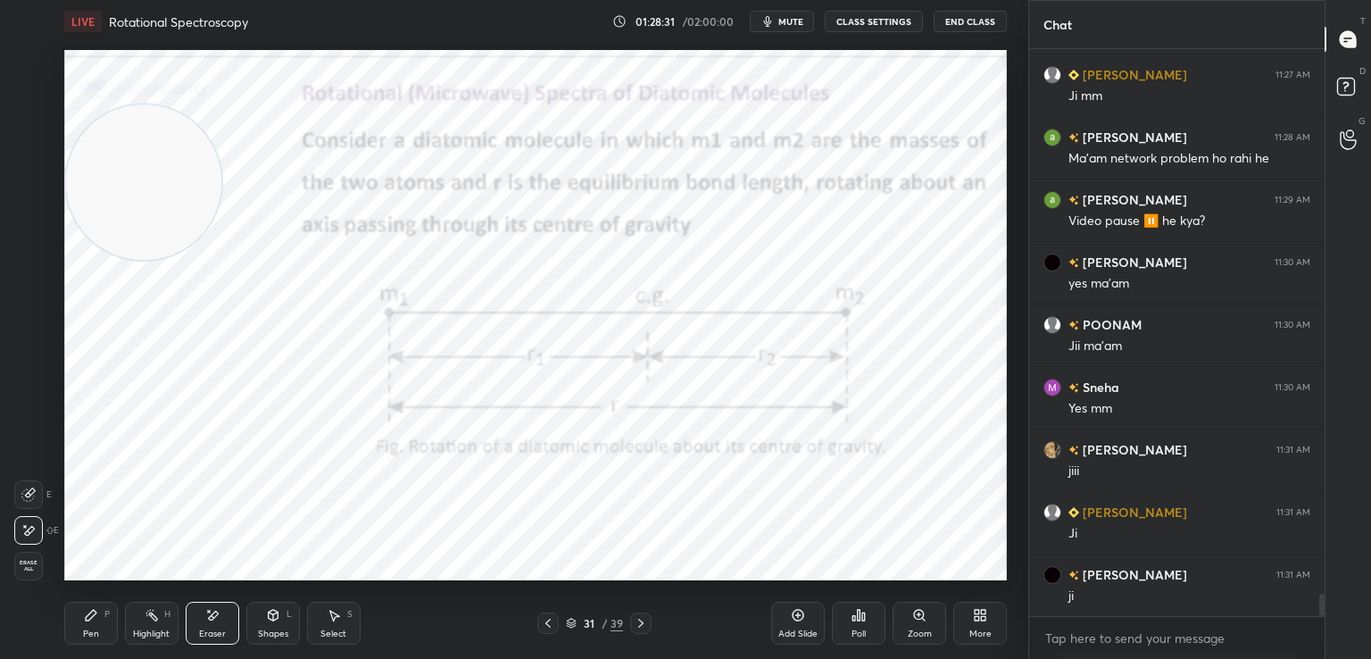
click at [96, 621] on icon at bounding box center [91, 615] width 14 height 14
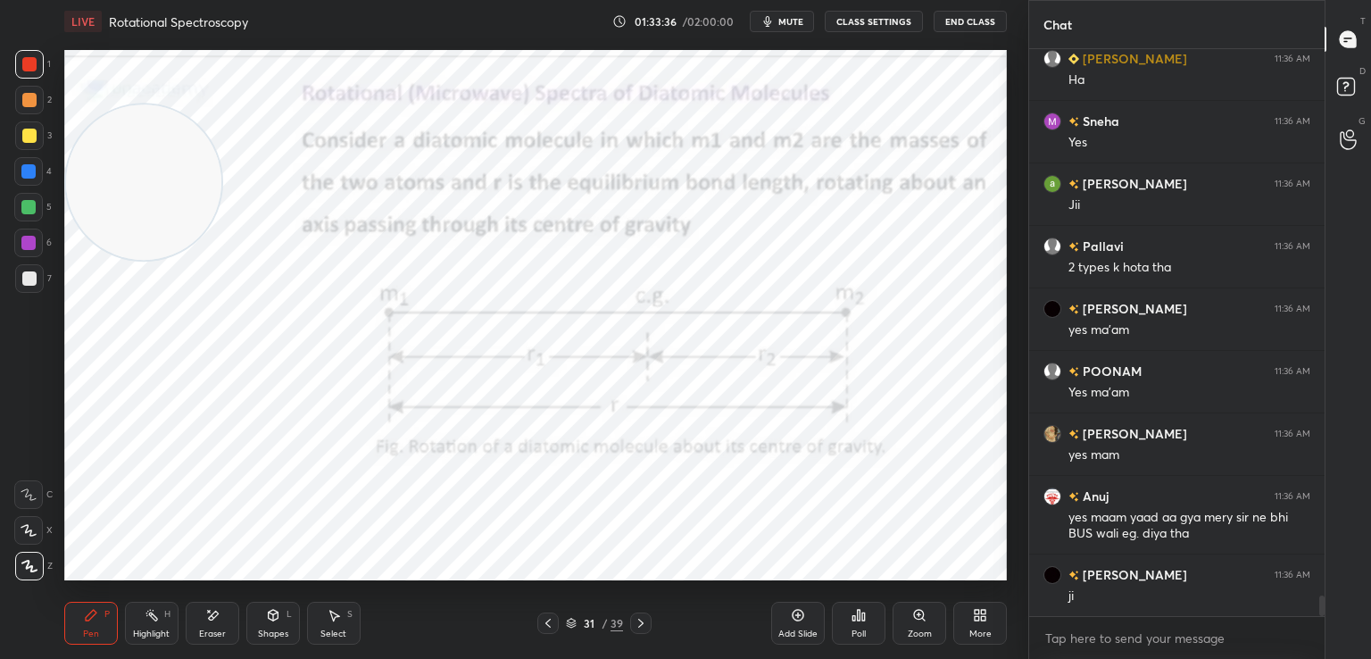
scroll to position [14865, 0]
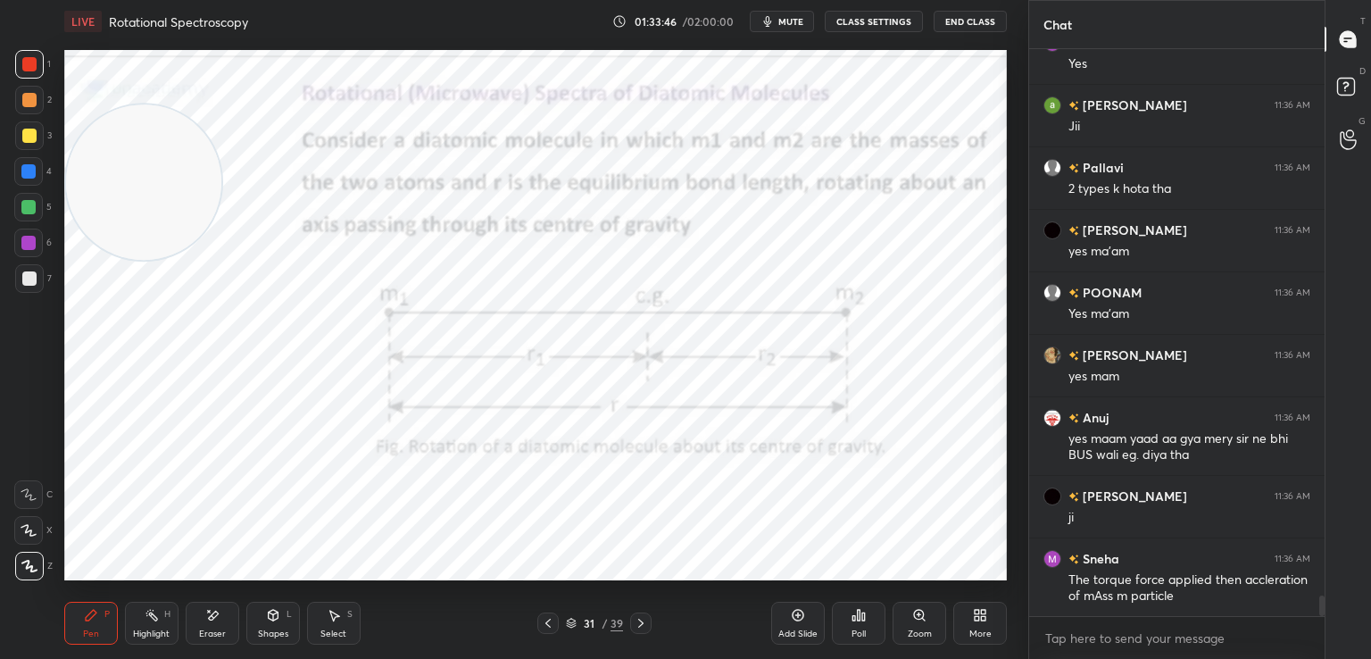
click at [640, 617] on icon at bounding box center [641, 623] width 14 height 14
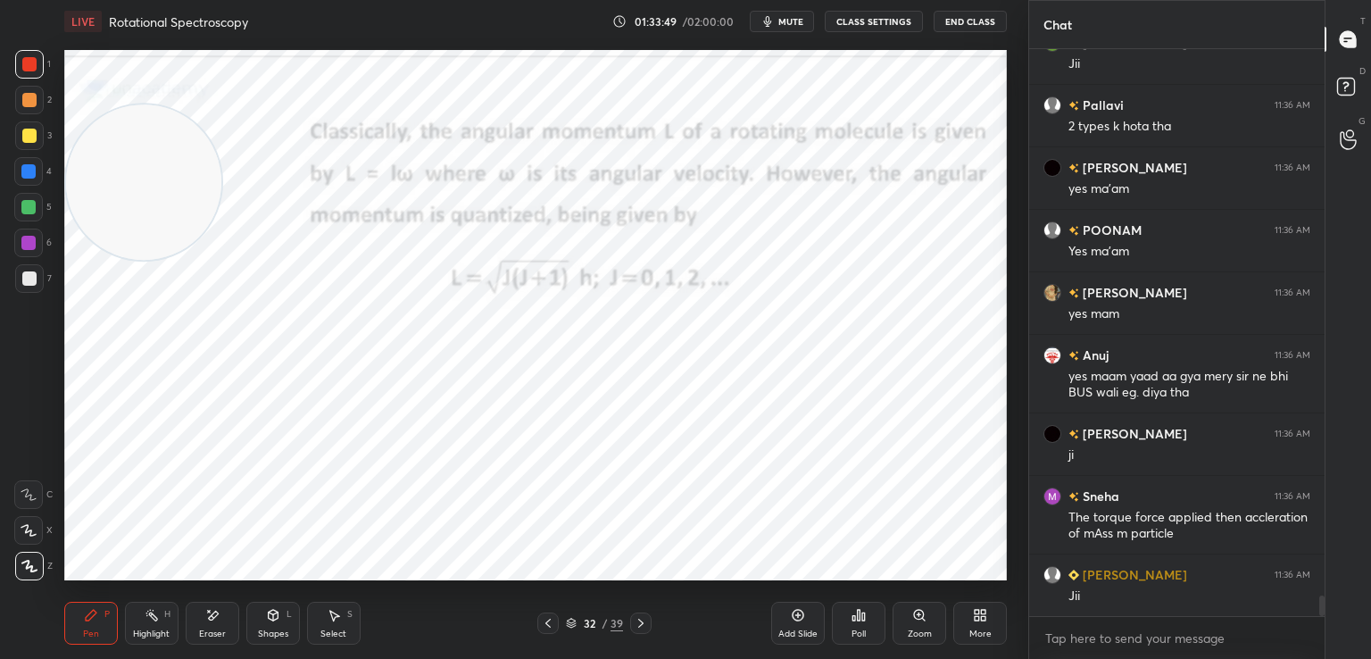
click at [546, 623] on icon at bounding box center [547, 623] width 5 height 9
click at [796, 608] on icon at bounding box center [798, 615] width 14 height 14
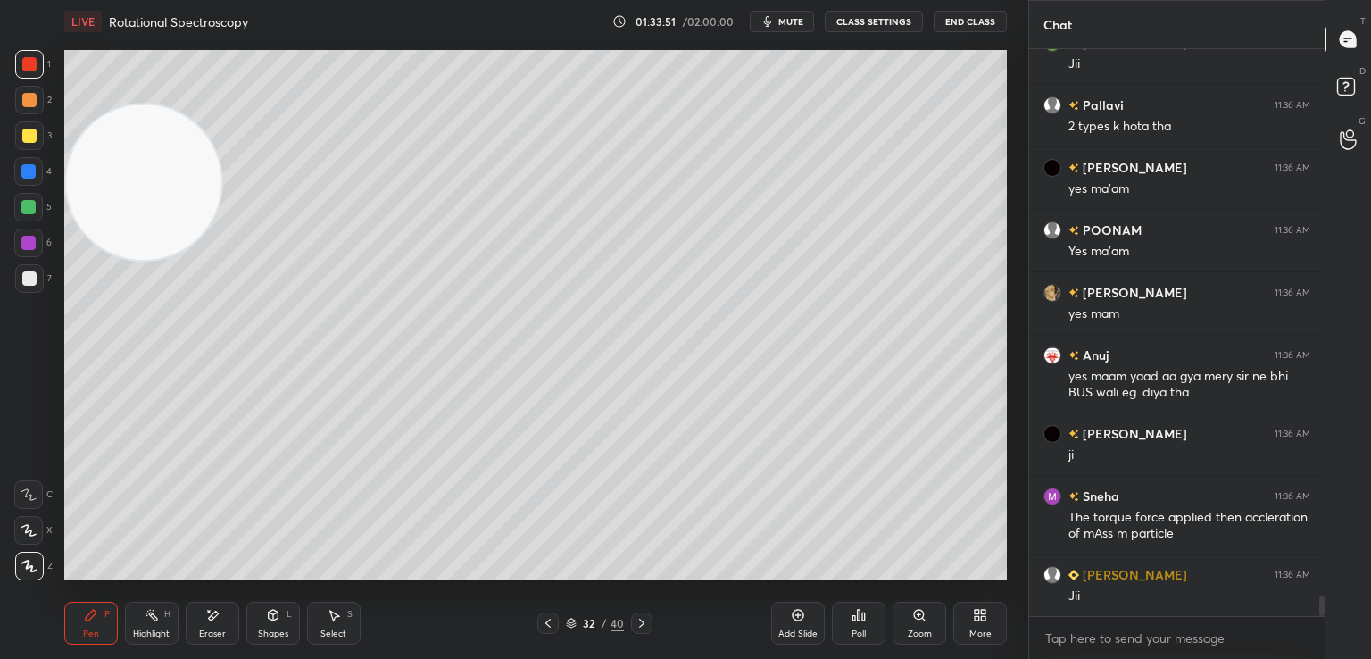
click at [30, 278] on div at bounding box center [29, 278] width 14 height 14
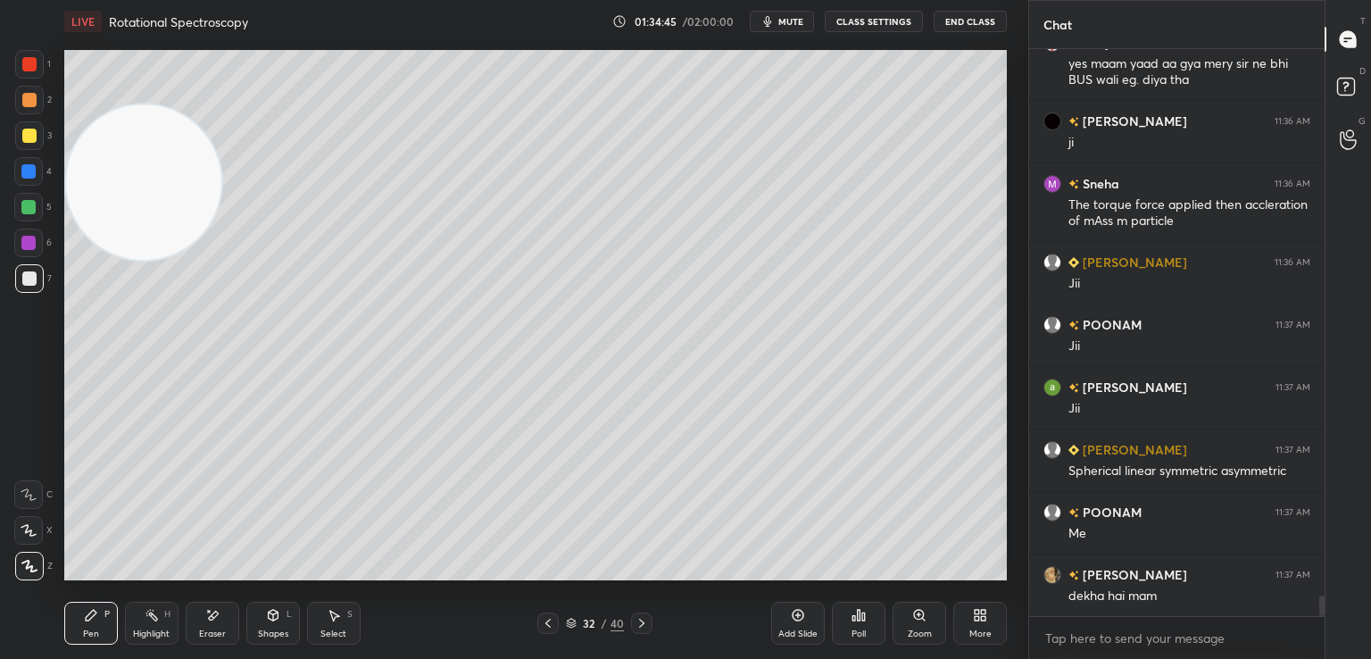
scroll to position [15302, 0]
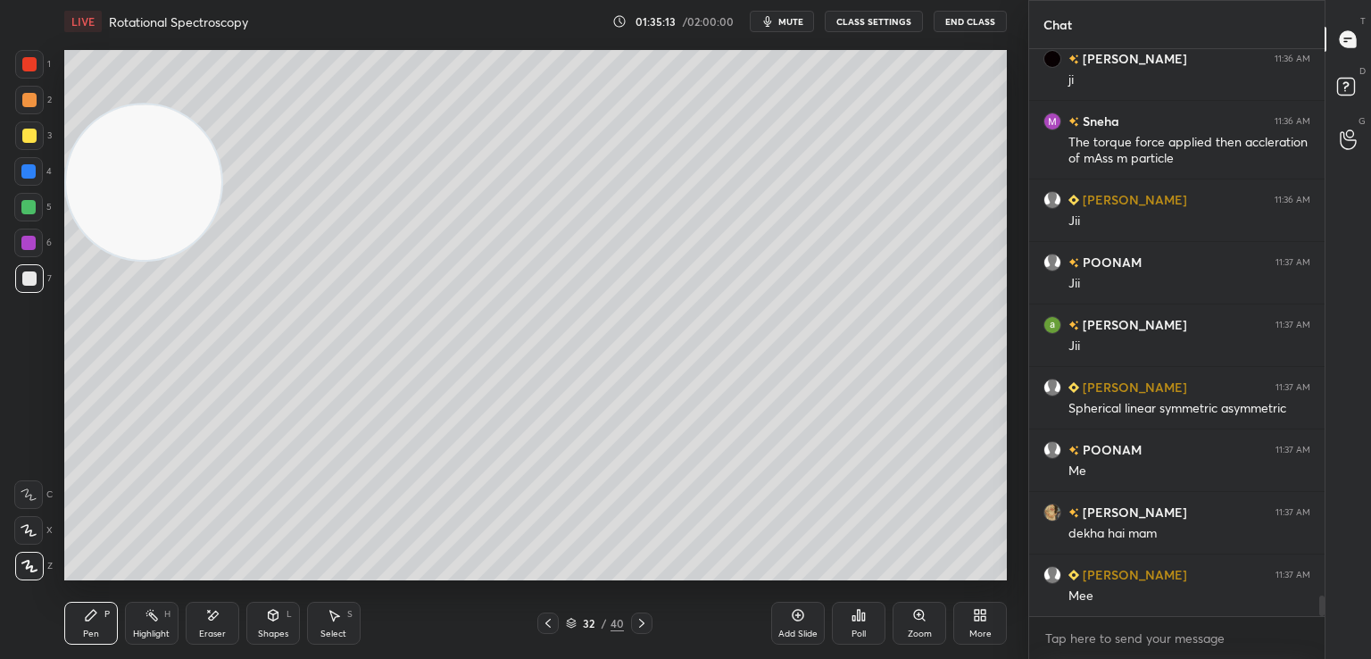
click at [28, 137] on div at bounding box center [29, 136] width 14 height 14
click at [209, 616] on icon at bounding box center [212, 615] width 14 height 15
click at [93, 612] on icon at bounding box center [91, 615] width 11 height 11
click at [32, 276] on div at bounding box center [29, 278] width 14 height 14
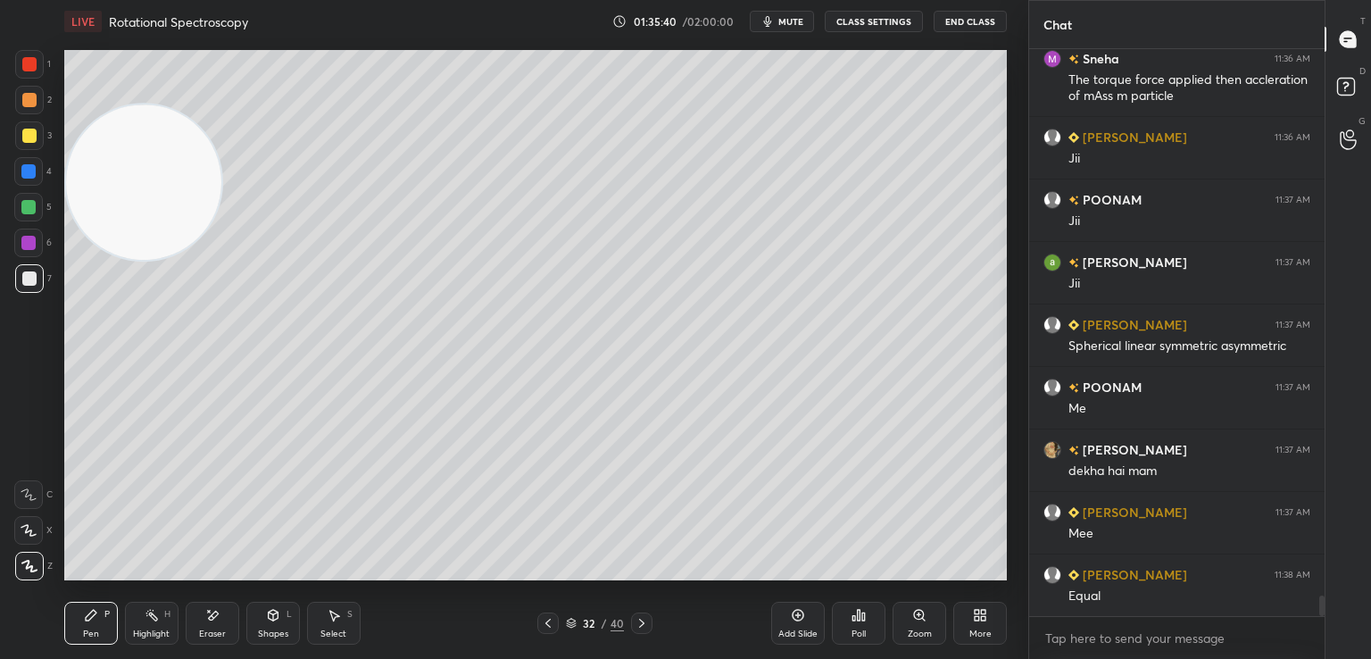
click at [31, 137] on div at bounding box center [29, 136] width 14 height 14
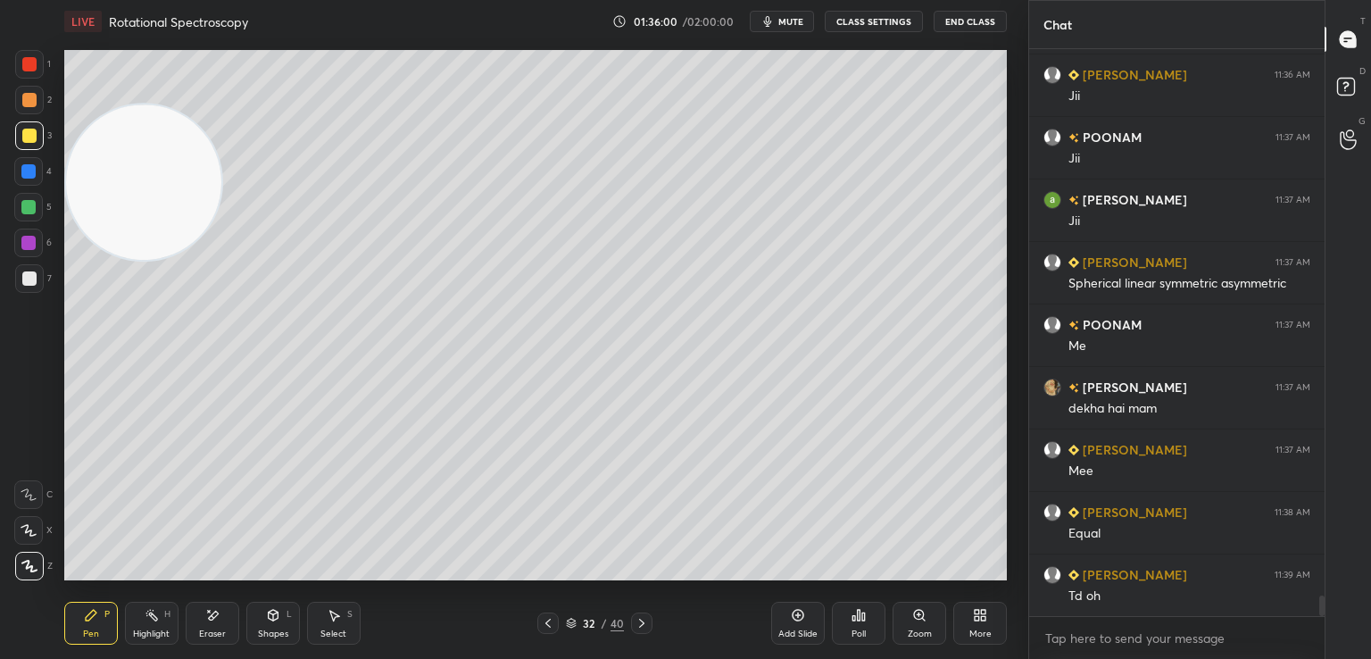
click at [33, 269] on div at bounding box center [29, 278] width 29 height 29
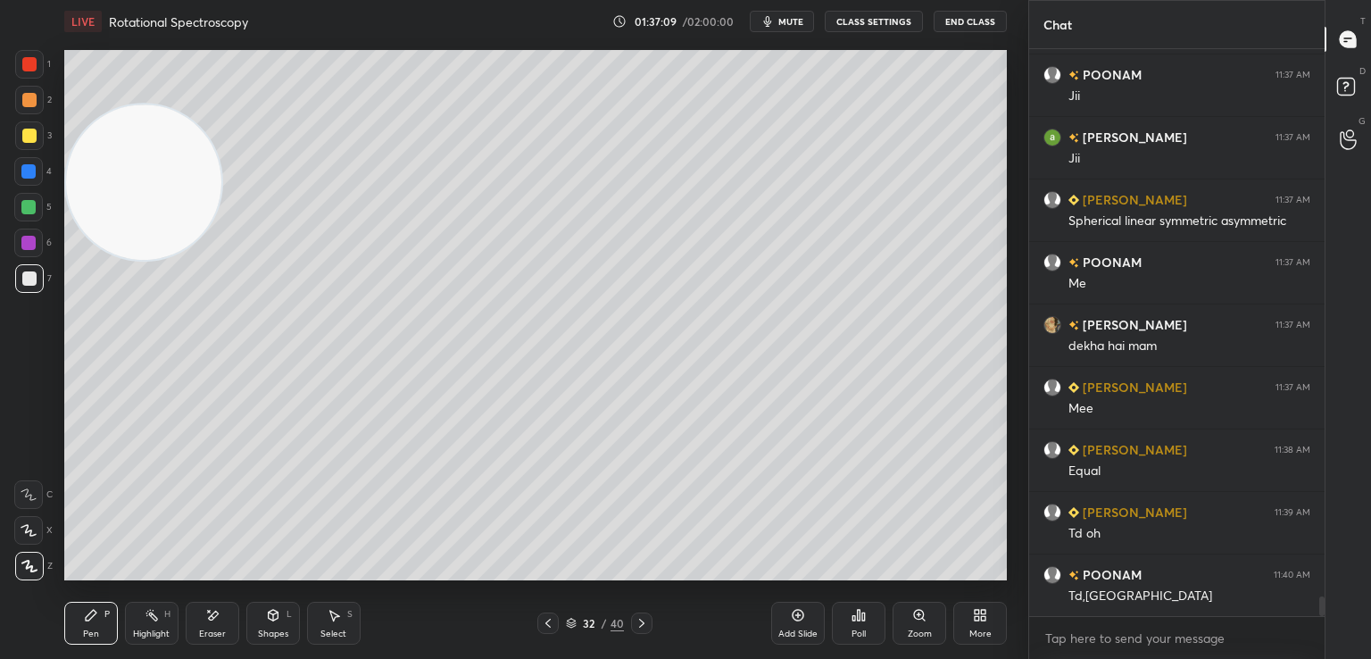
scroll to position [15552, 0]
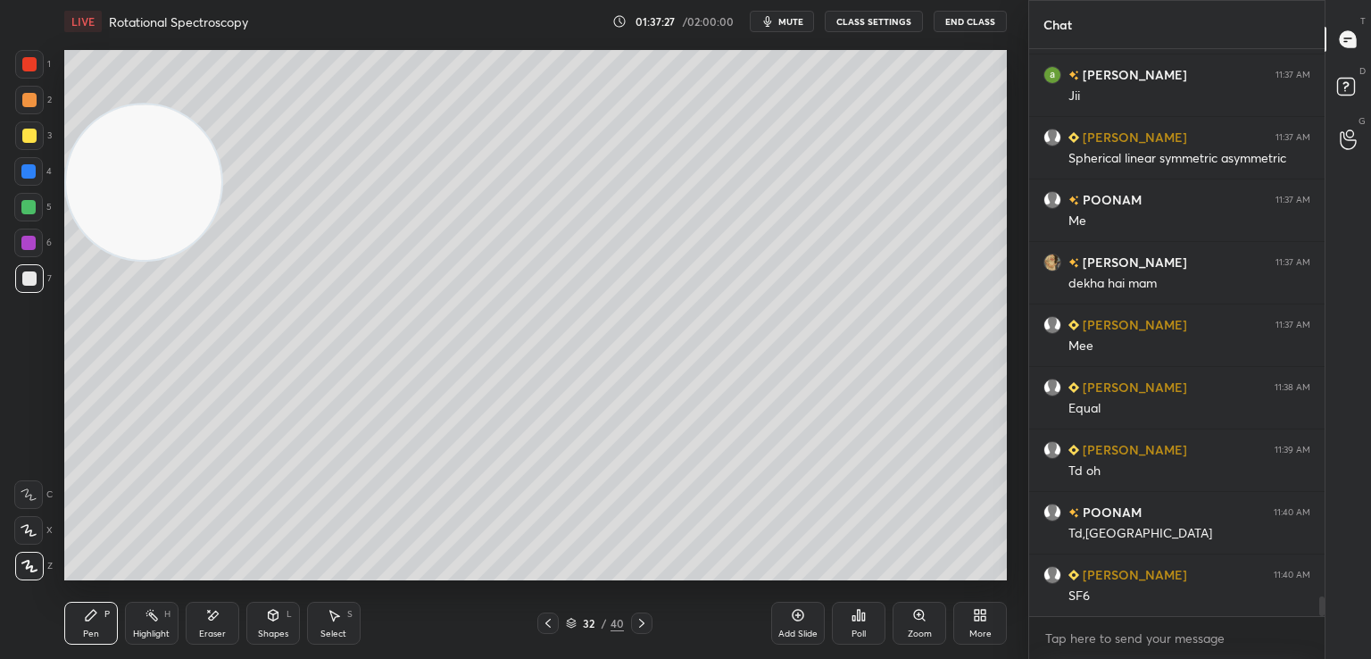
click at [23, 142] on div at bounding box center [29, 136] width 14 height 14
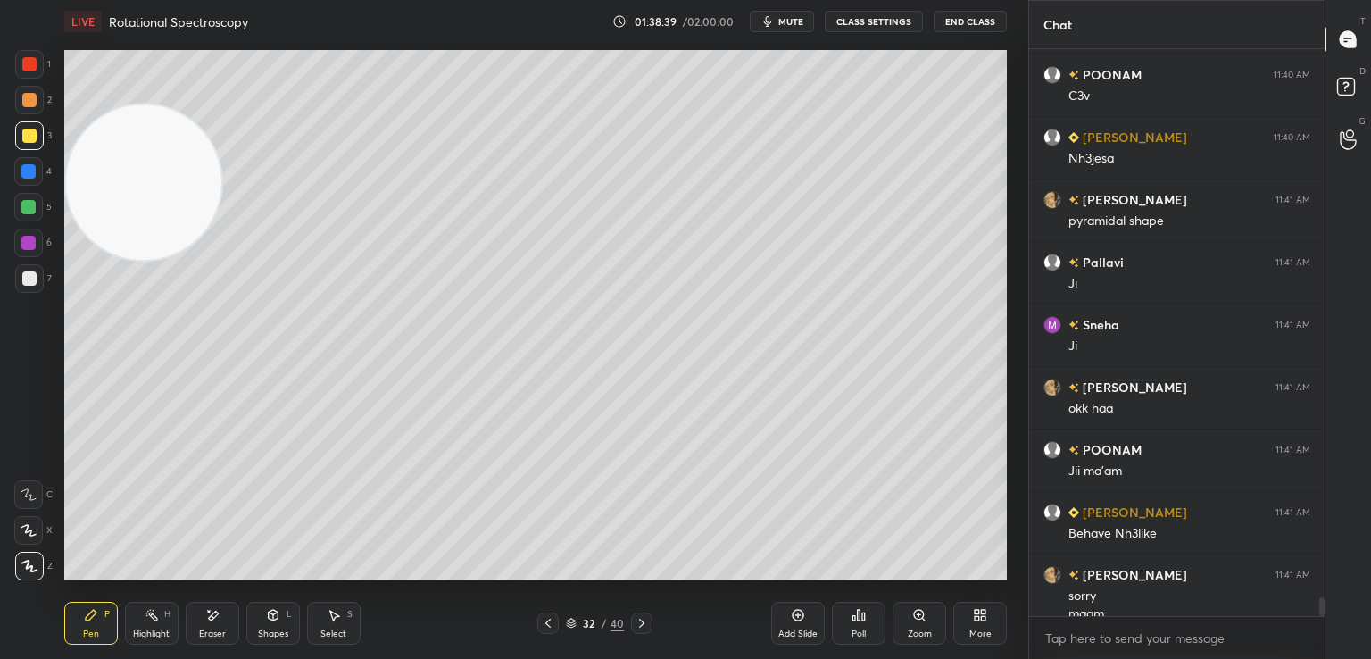
scroll to position [16525, 0]
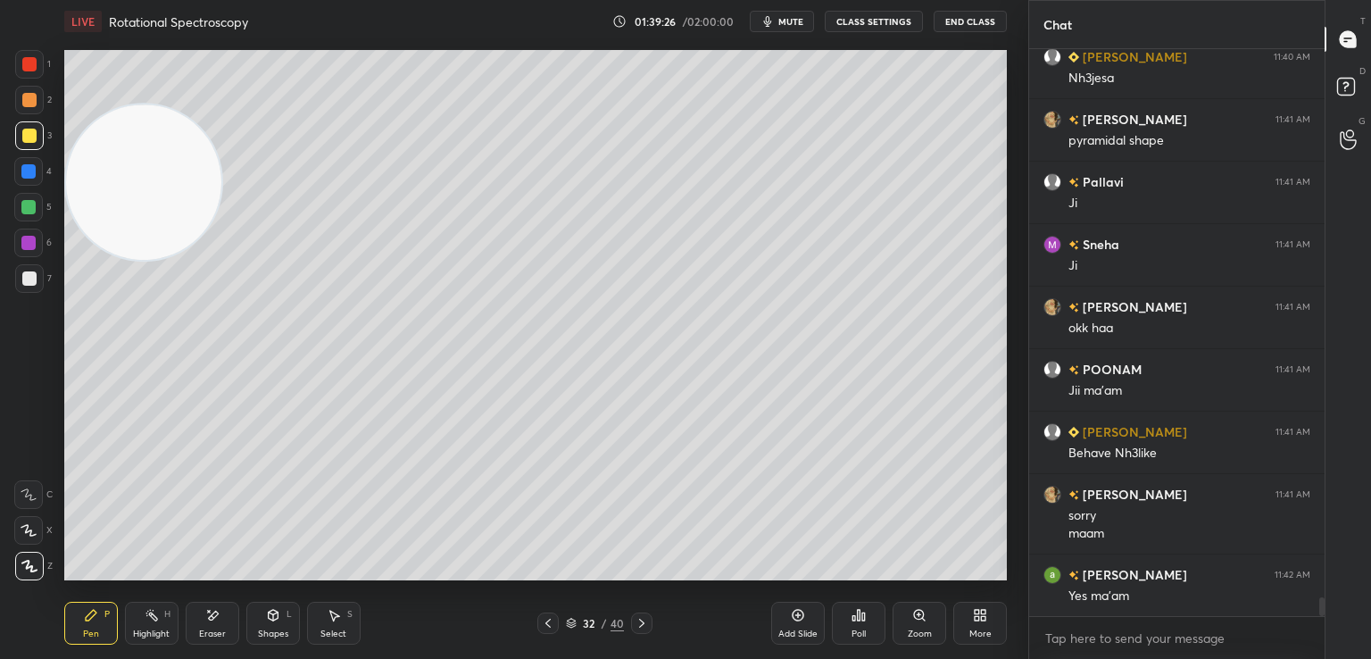
click at [793, 615] on icon at bounding box center [799, 616] width 12 height 12
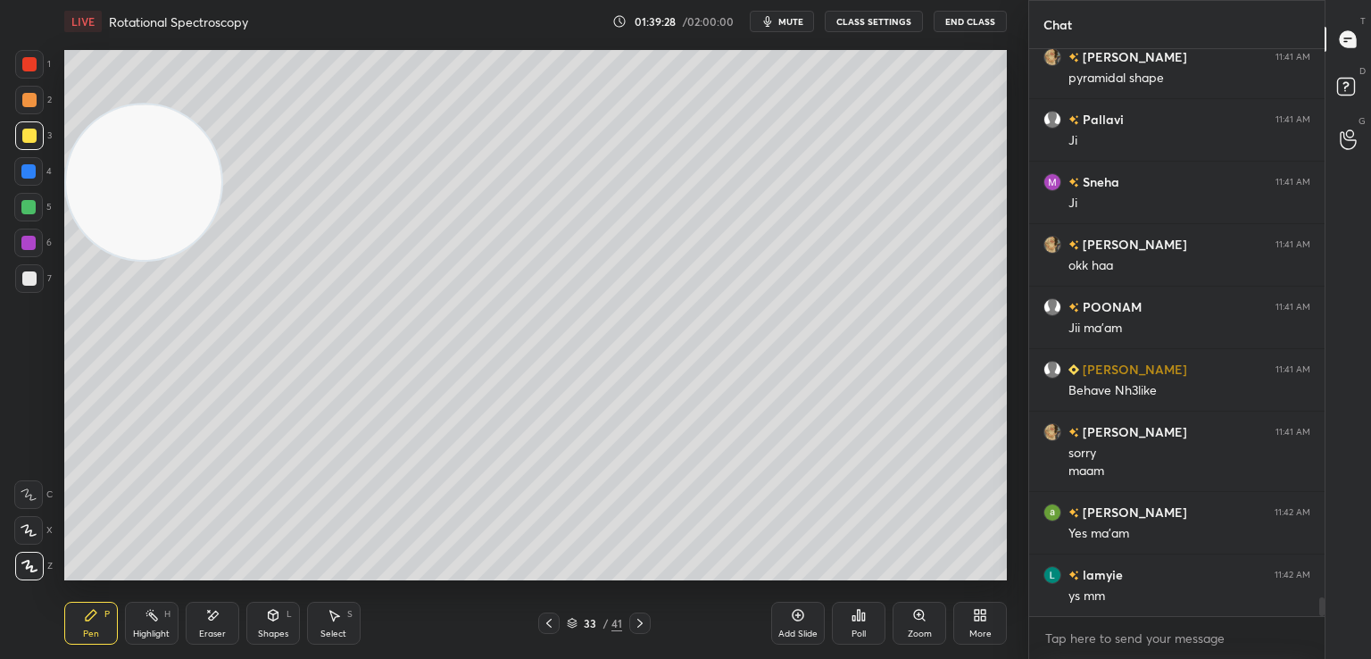
click at [25, 281] on div at bounding box center [29, 278] width 14 height 14
click at [207, 616] on icon at bounding box center [212, 615] width 14 height 15
click at [97, 613] on icon at bounding box center [91, 615] width 14 height 14
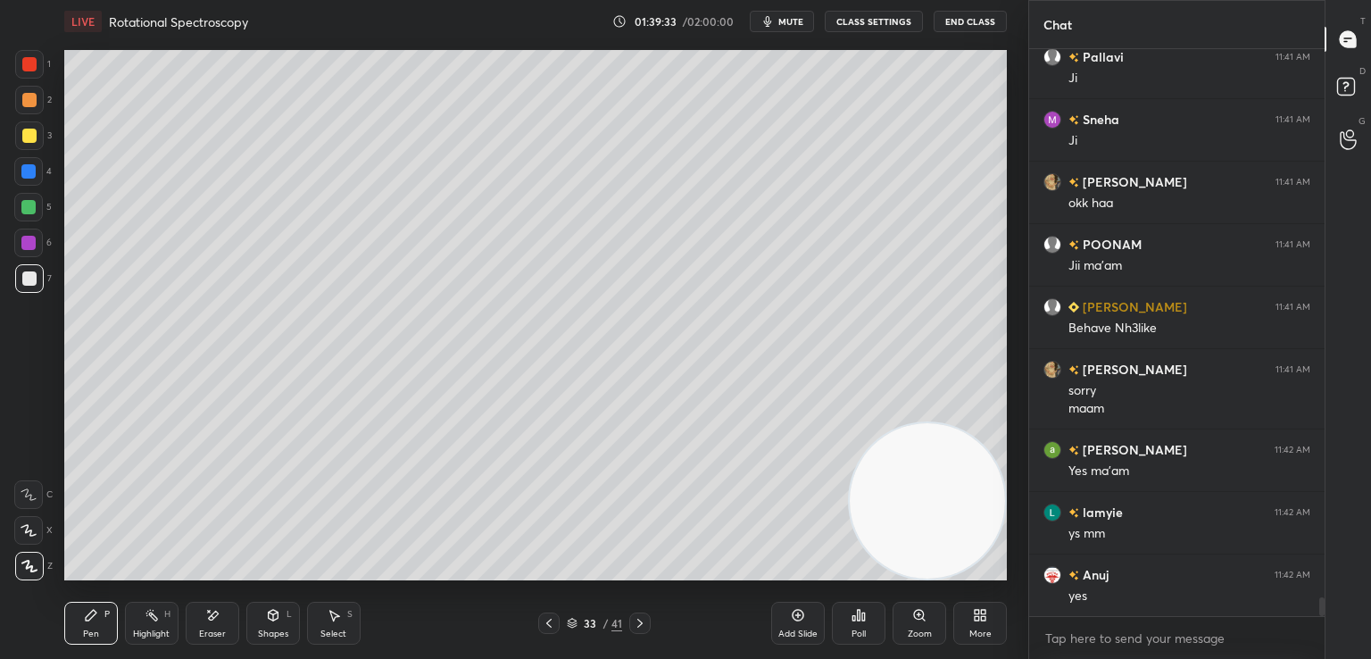
click at [31, 131] on div at bounding box center [29, 136] width 14 height 14
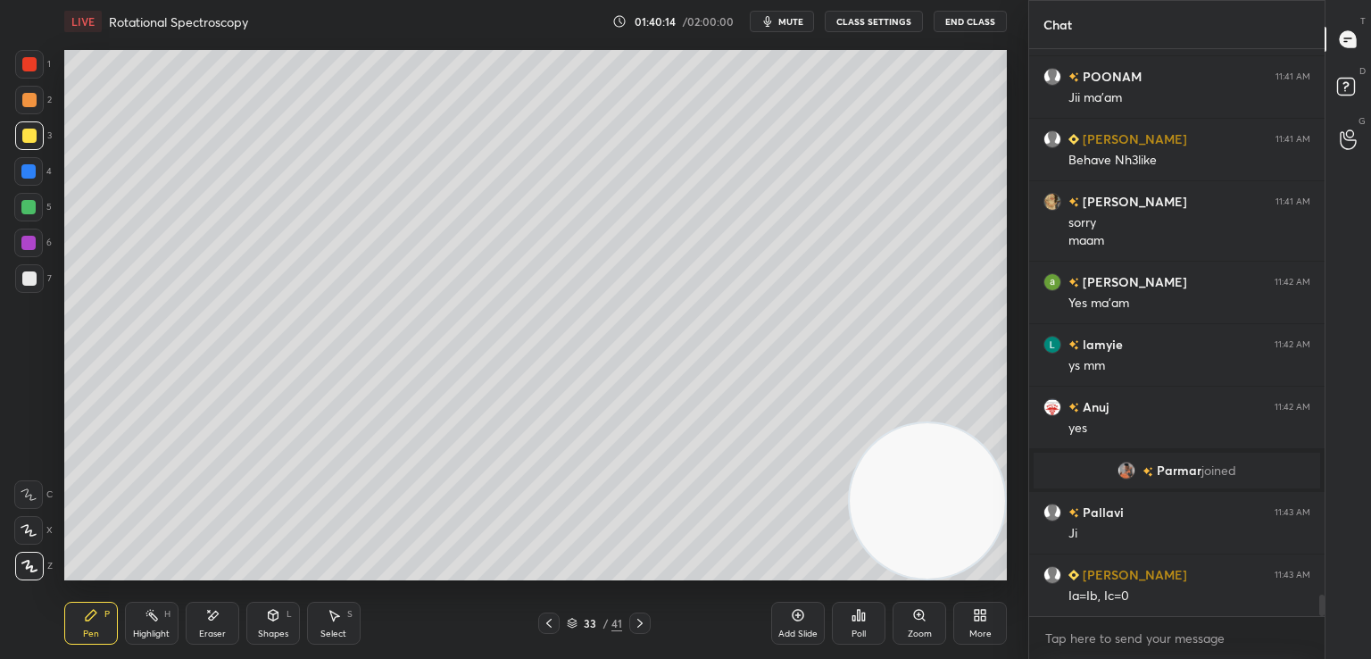
scroll to position [14231, 0]
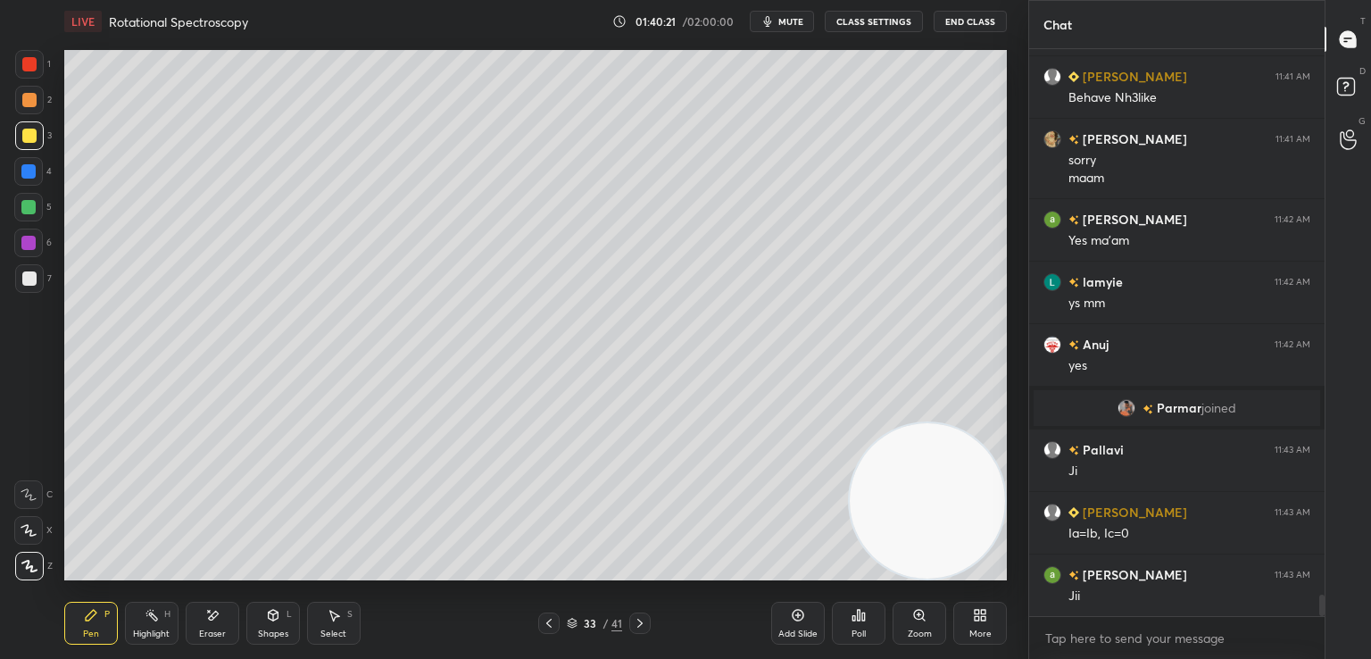
click at [33, 277] on div at bounding box center [29, 278] width 14 height 14
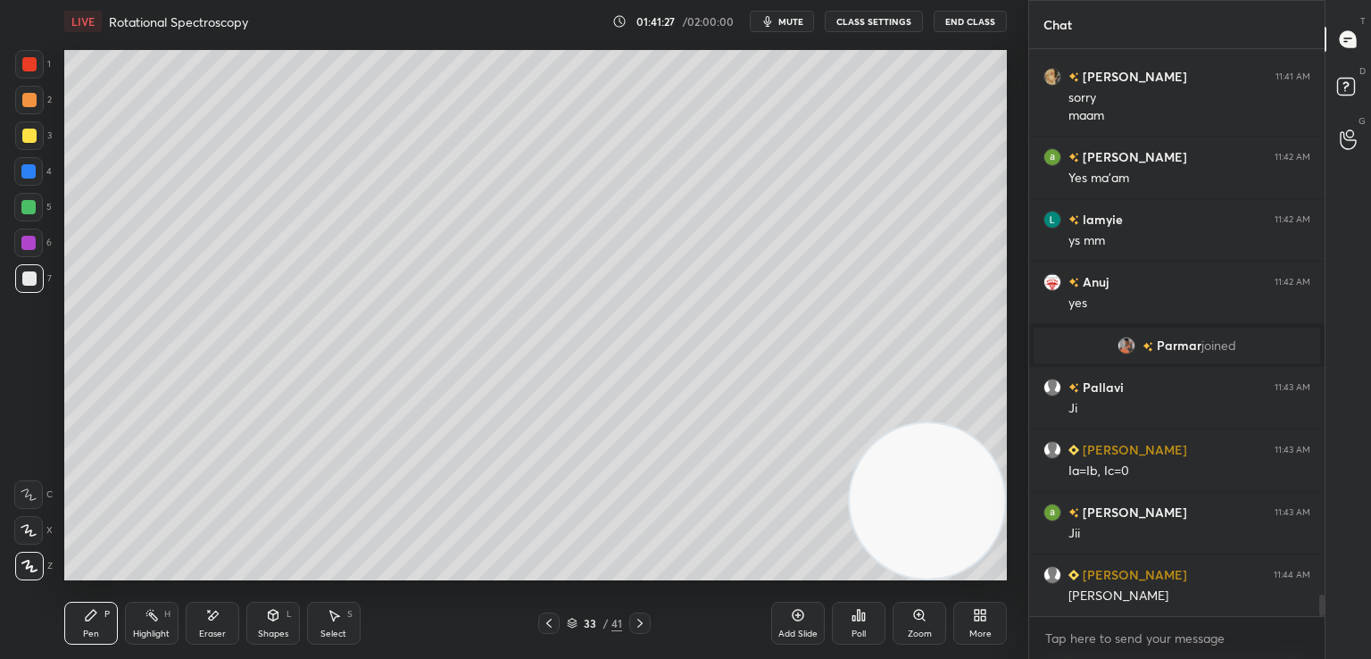
scroll to position [14356, 0]
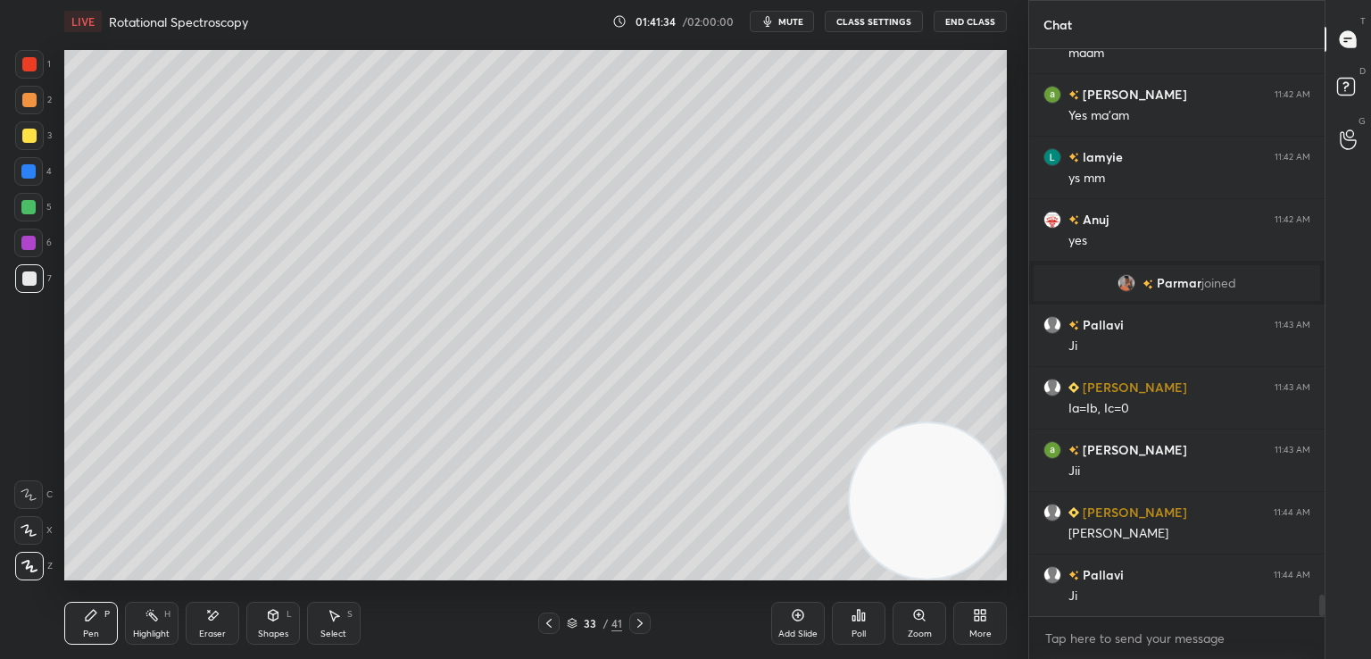
click at [30, 136] on div at bounding box center [29, 136] width 14 height 14
click at [35, 276] on div at bounding box center [29, 278] width 14 height 14
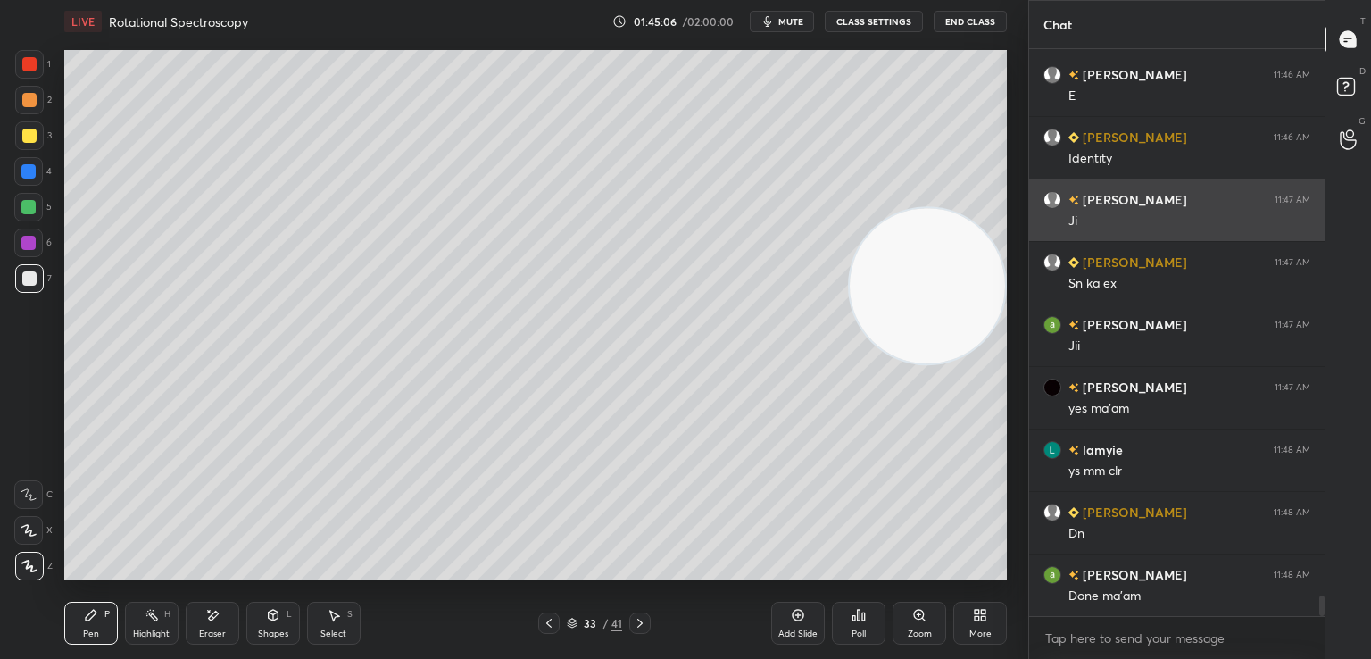
scroll to position [15168, 0]
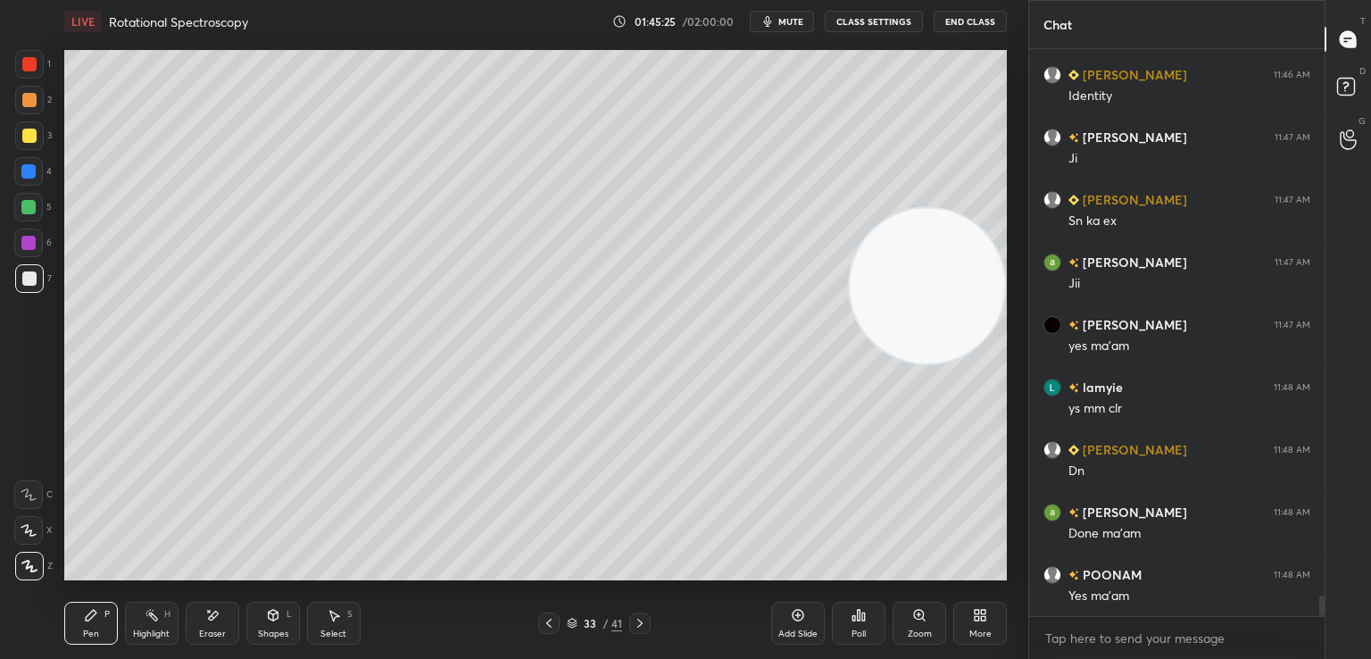
click at [641, 616] on icon at bounding box center [640, 623] width 14 height 14
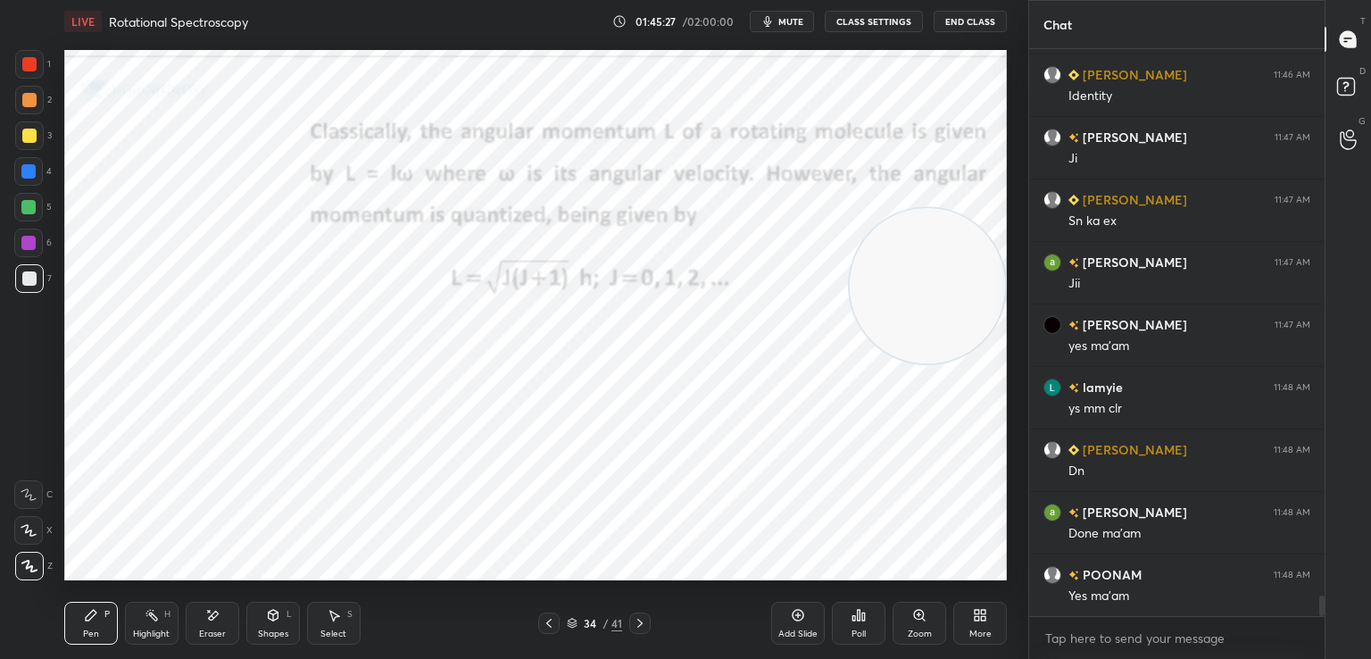
click at [553, 620] on icon at bounding box center [549, 623] width 14 height 14
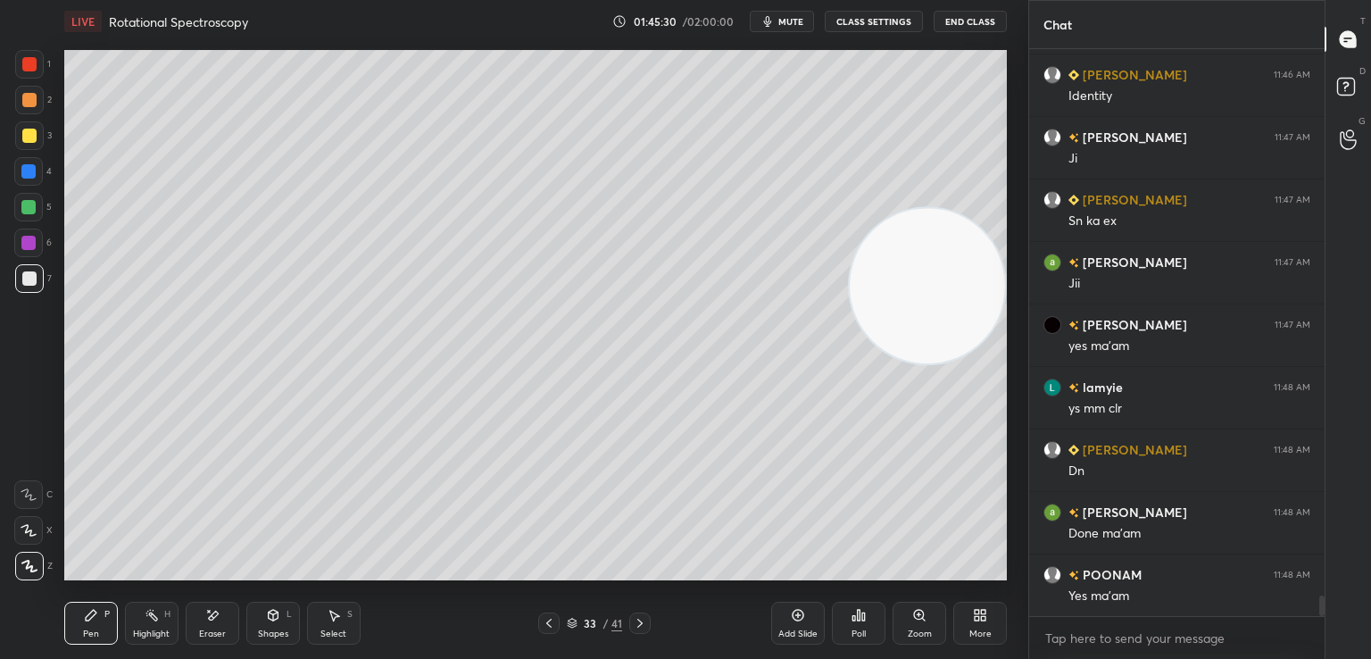
click at [786, 619] on div "Add Slide" at bounding box center [798, 623] width 54 height 43
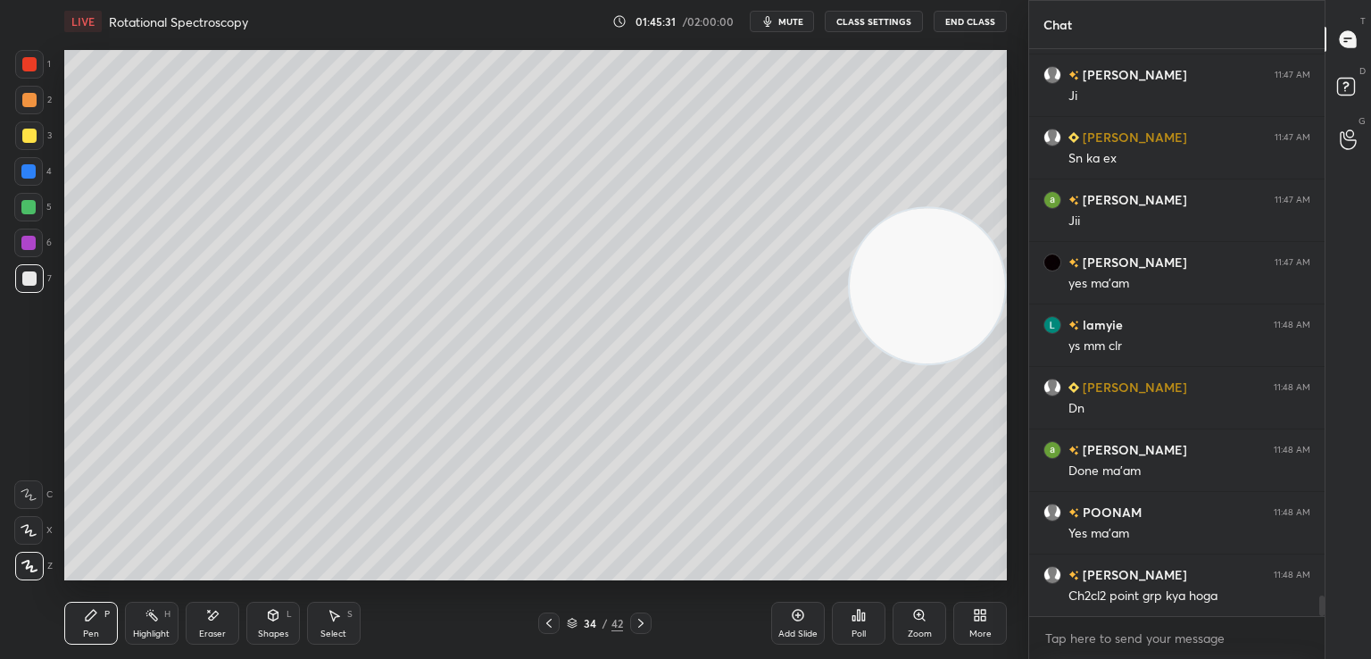
click at [32, 138] on div at bounding box center [29, 136] width 14 height 14
click at [553, 623] on icon at bounding box center [549, 623] width 14 height 14
click at [791, 619] on icon at bounding box center [798, 615] width 14 height 14
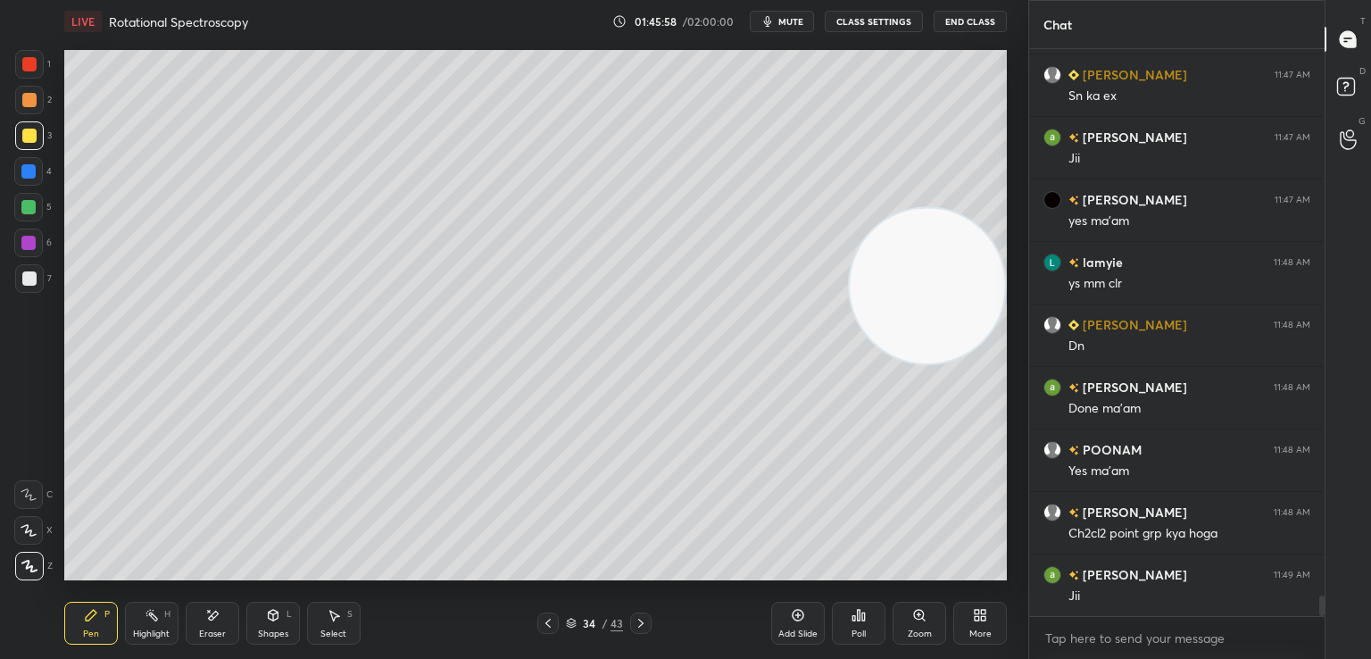
scroll to position [15356, 0]
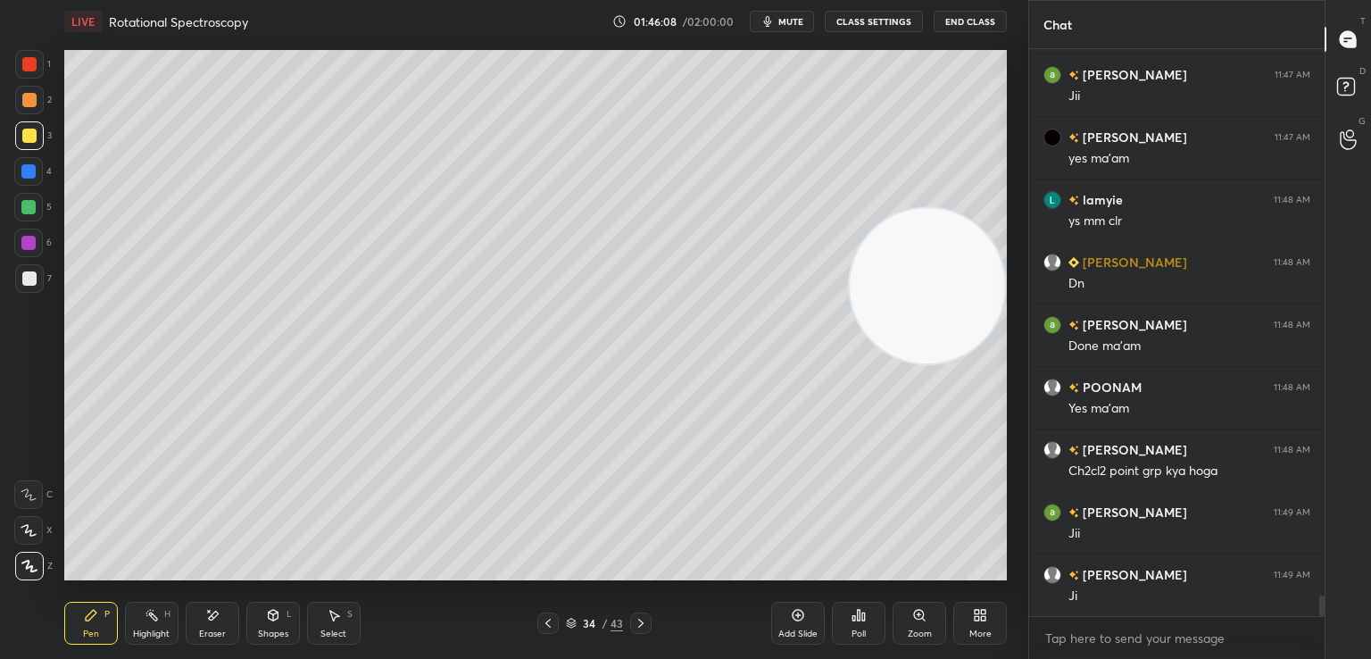
click at [269, 620] on icon at bounding box center [273, 615] width 14 height 14
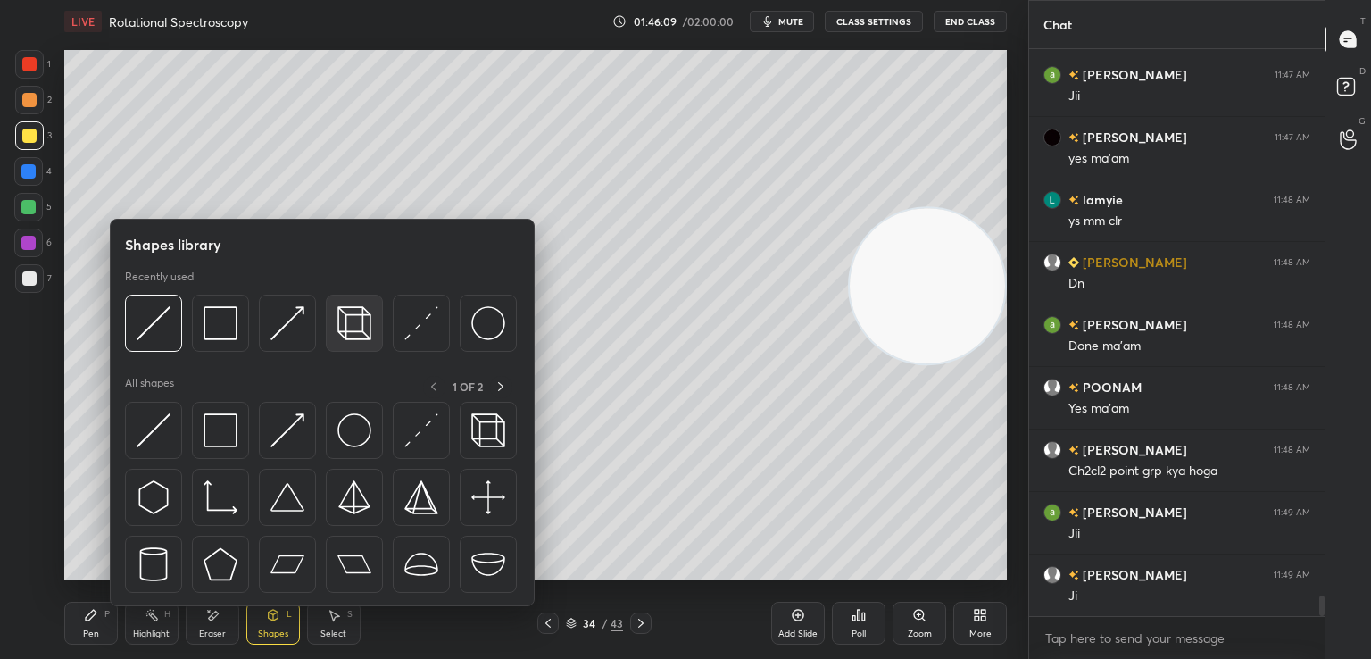
click at [364, 329] on img at bounding box center [354, 323] width 34 height 34
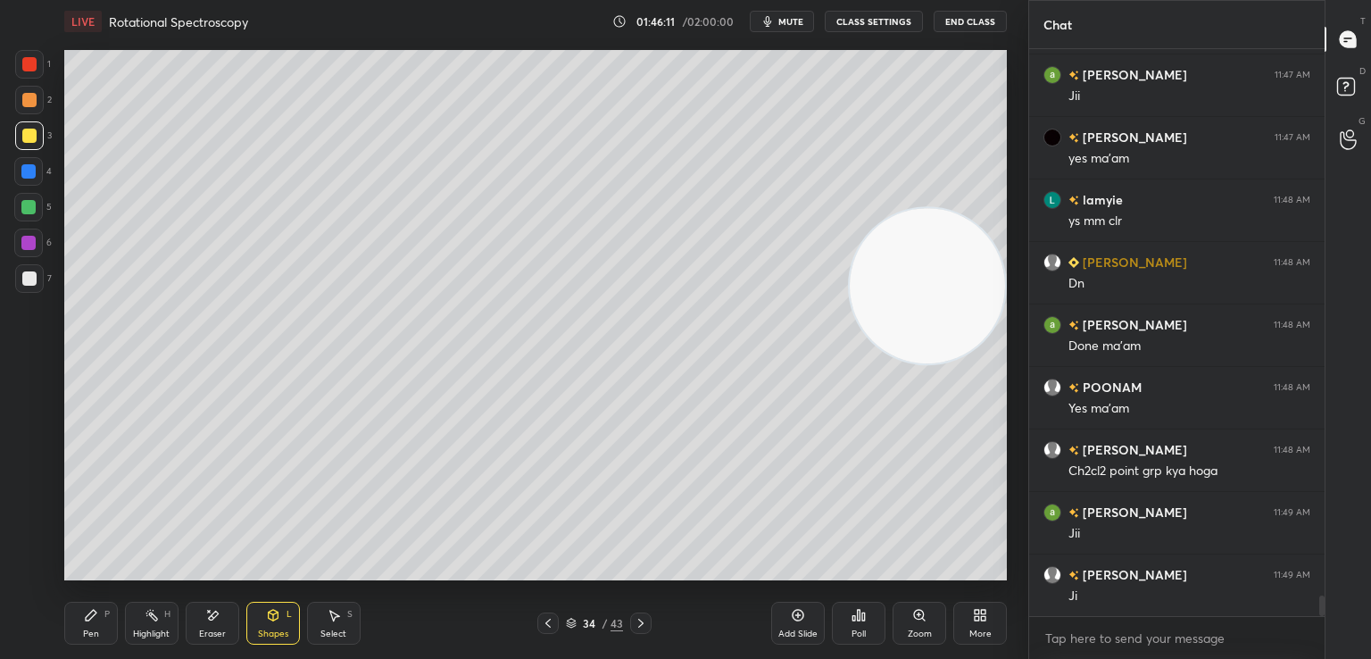
click at [90, 619] on icon at bounding box center [91, 615] width 11 height 11
click at [146, 619] on icon at bounding box center [152, 615] width 14 height 14
click at [207, 615] on icon at bounding box center [212, 615] width 14 height 15
click at [79, 615] on div "Pen P" at bounding box center [91, 623] width 54 height 43
click at [201, 618] on div "Eraser" at bounding box center [213, 623] width 54 height 43
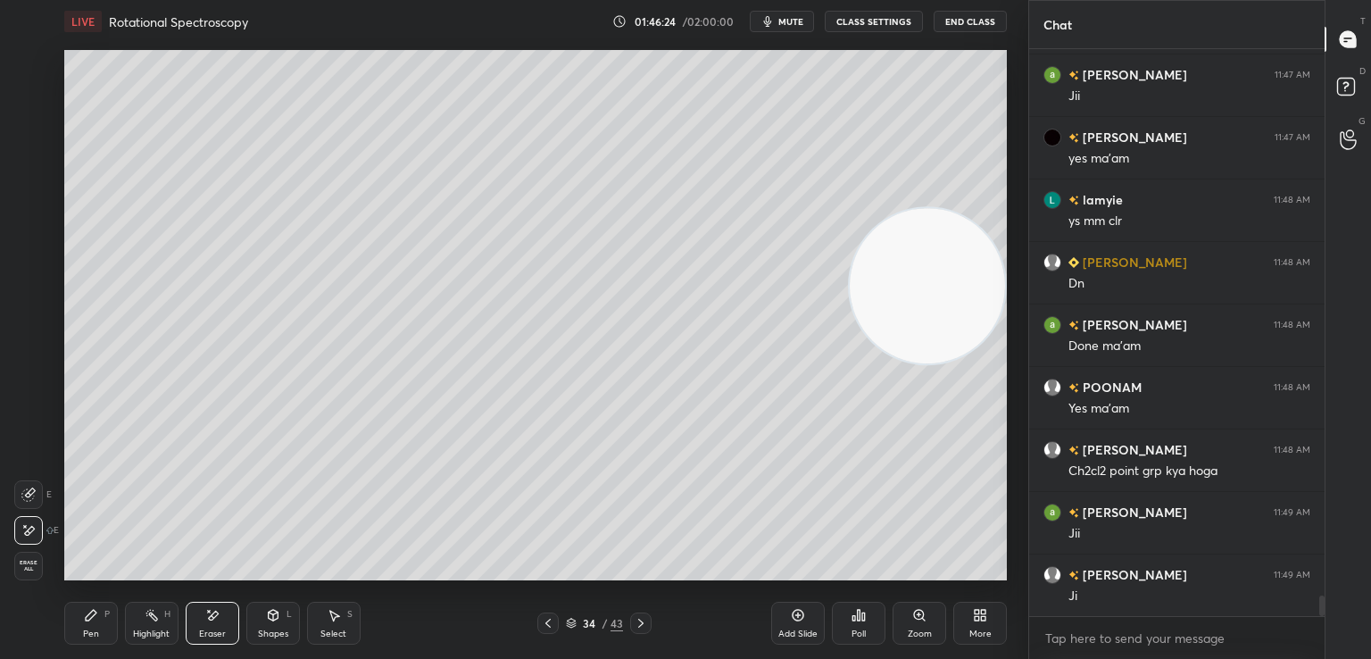
click at [86, 624] on div "Pen P" at bounding box center [91, 623] width 54 height 43
click at [266, 614] on icon at bounding box center [273, 615] width 14 height 14
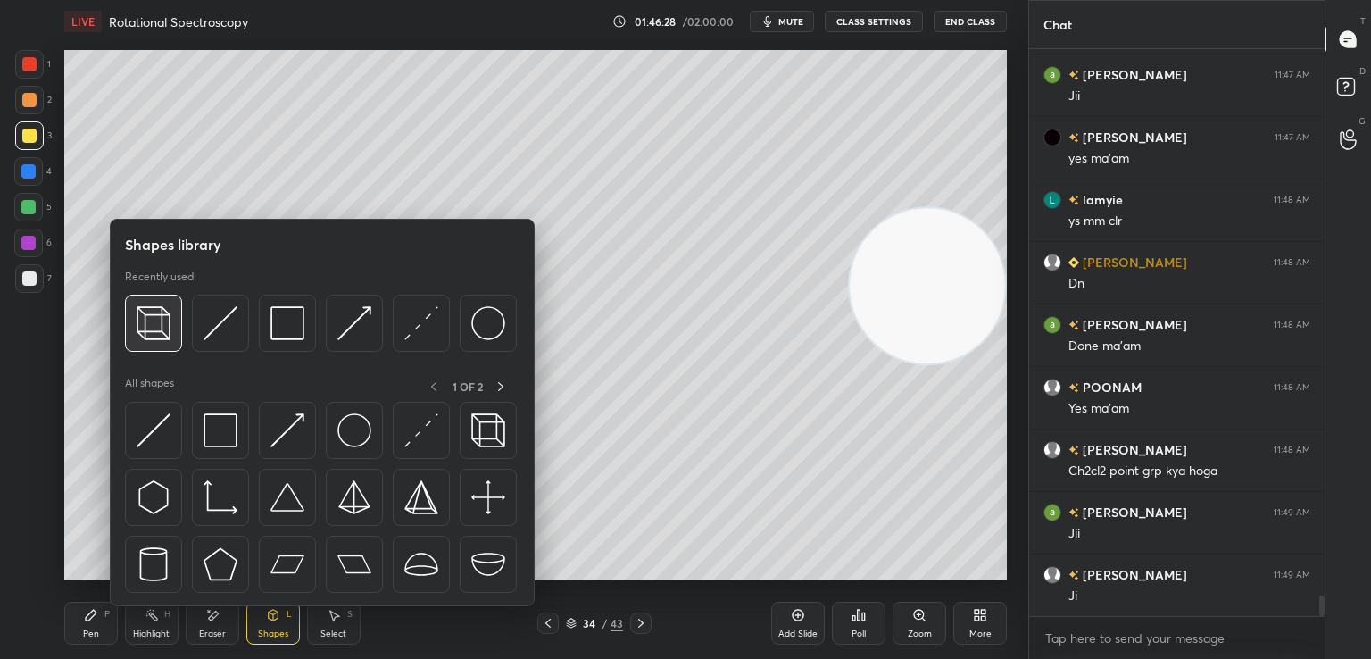
click at [151, 337] on img at bounding box center [154, 323] width 34 height 34
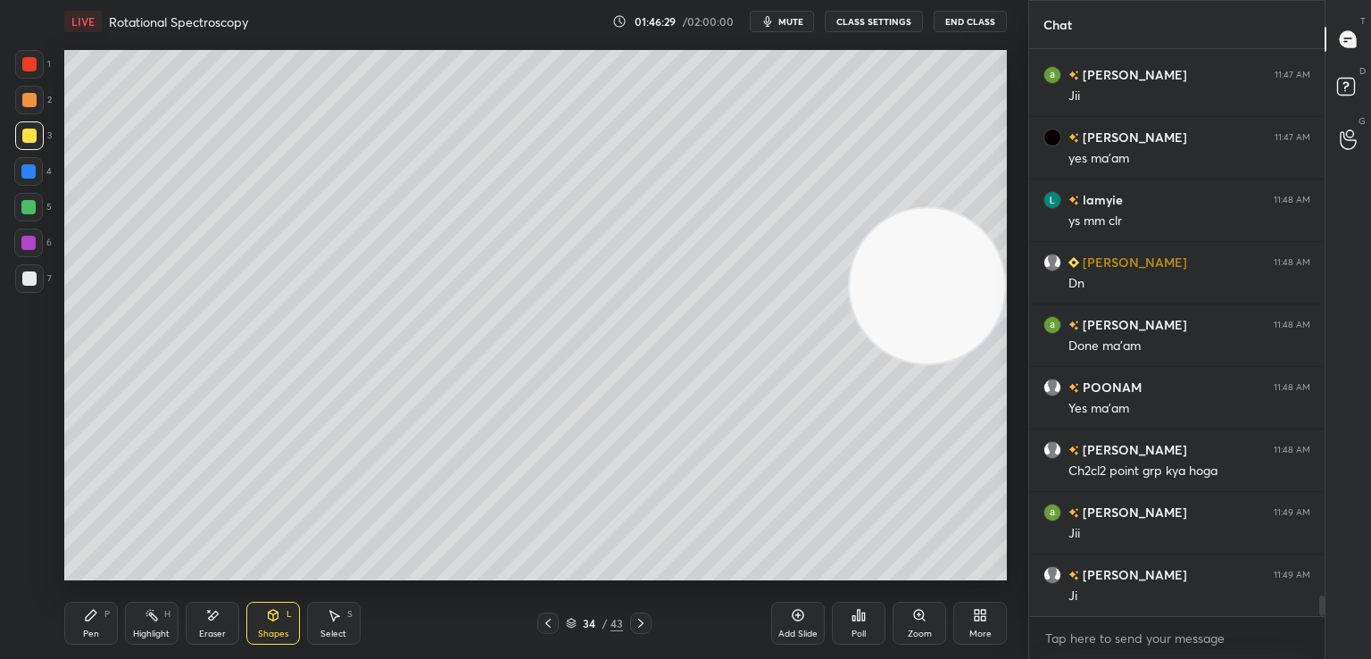
click at [93, 620] on icon at bounding box center [91, 615] width 14 height 14
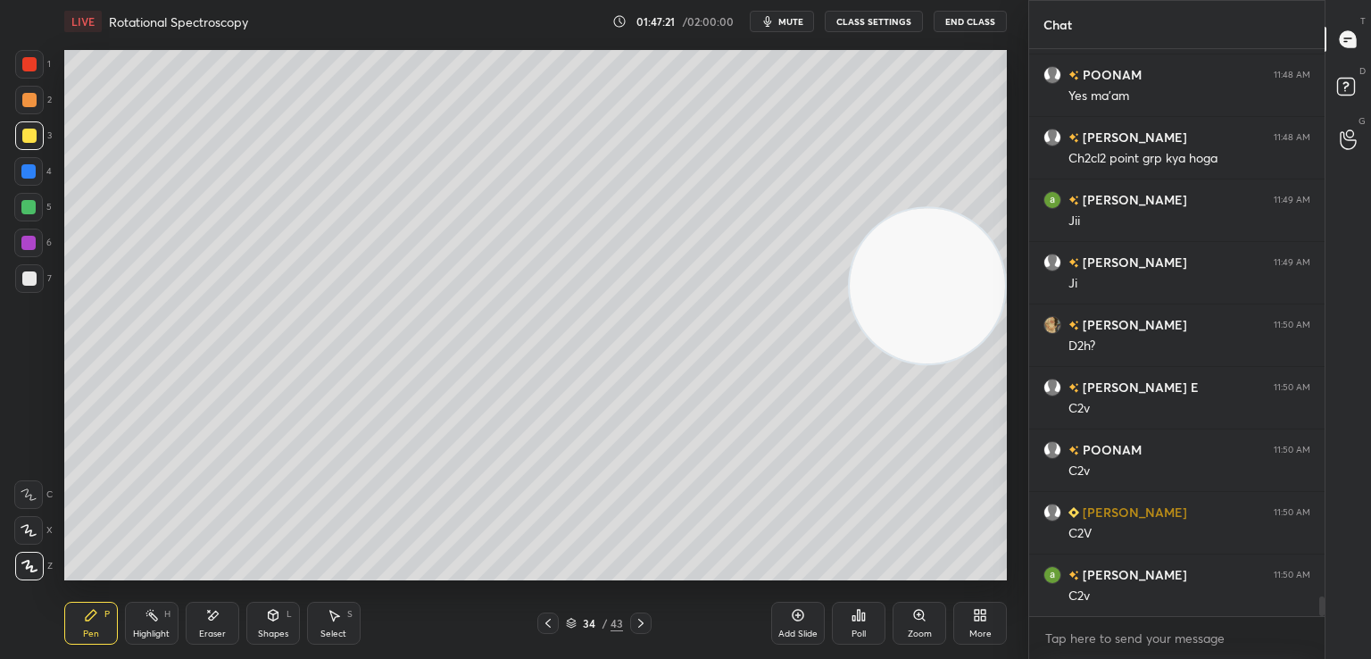
scroll to position [15731, 0]
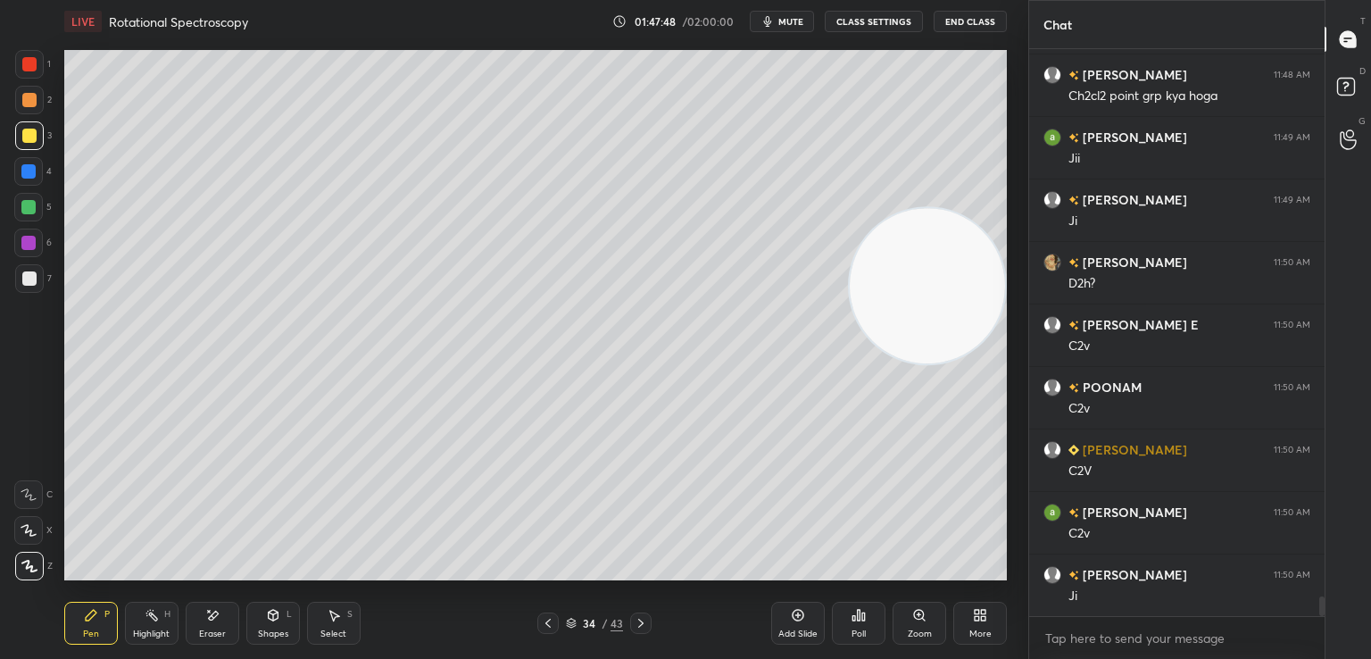
click at [639, 622] on icon at bounding box center [641, 623] width 14 height 14
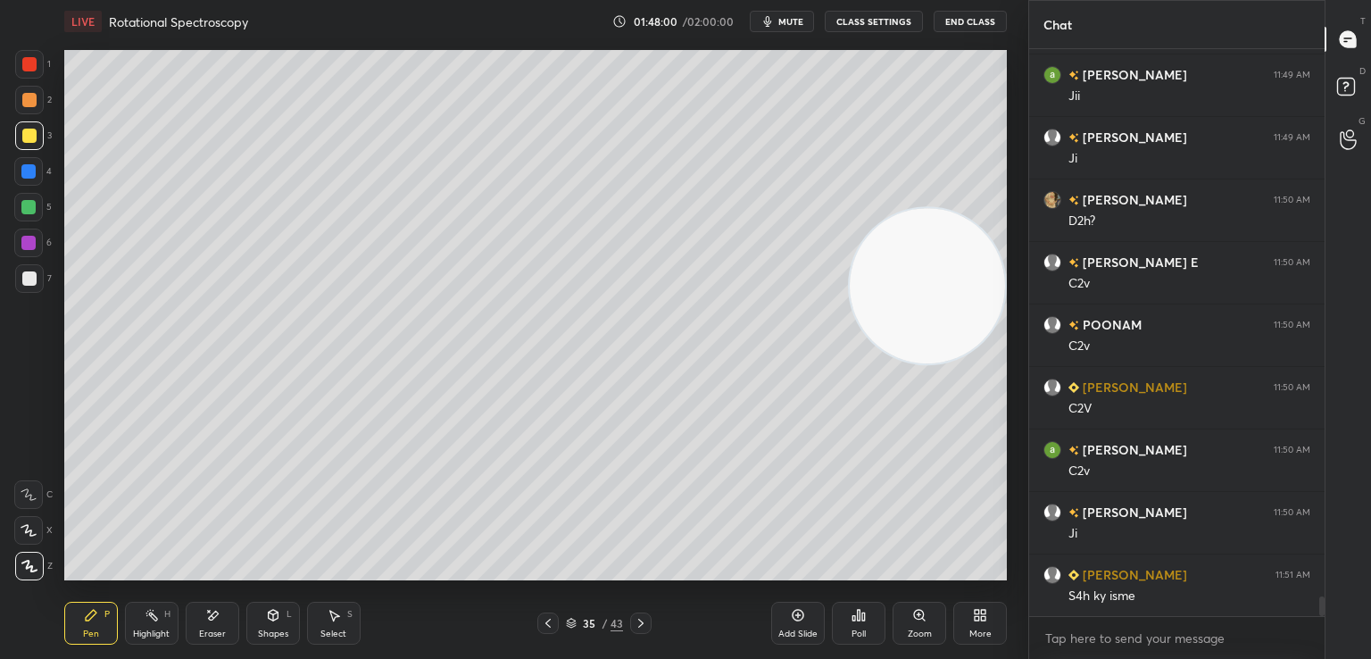
click at [35, 279] on div at bounding box center [29, 278] width 14 height 14
click at [550, 624] on icon at bounding box center [548, 623] width 14 height 14
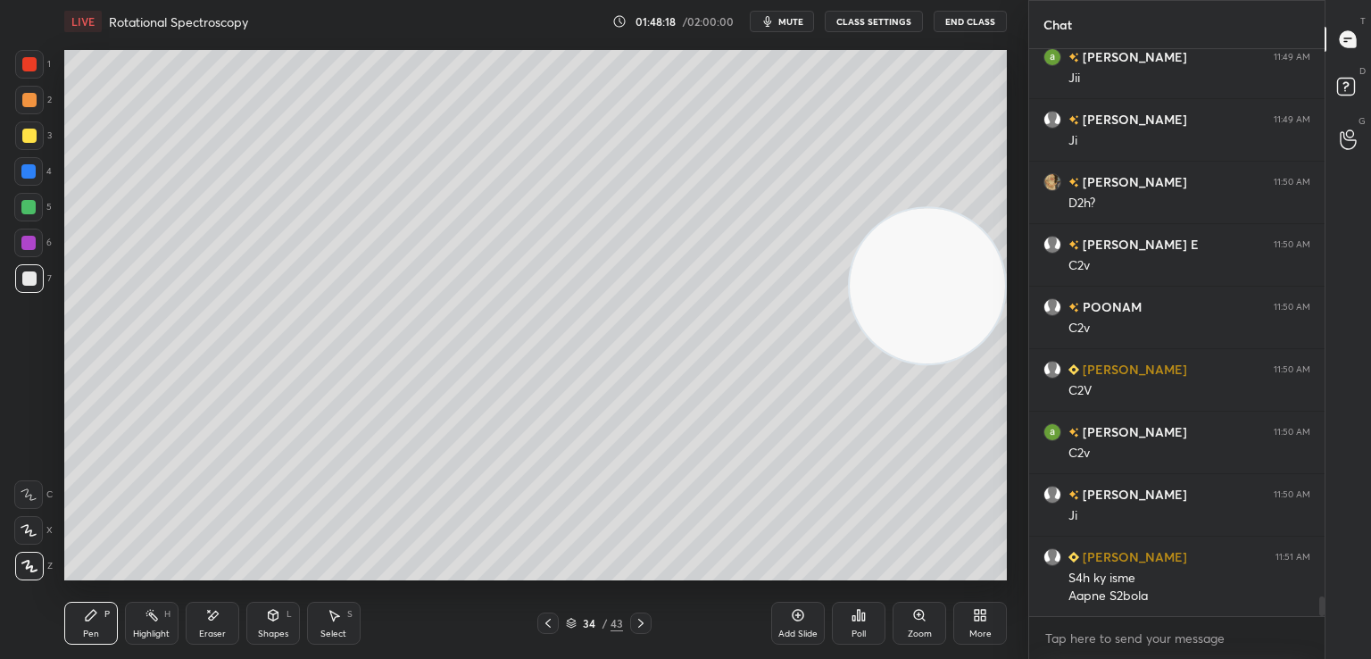
click at [546, 620] on icon at bounding box center [548, 623] width 14 height 14
click at [642, 619] on icon at bounding box center [641, 623] width 14 height 14
click at [639, 621] on icon at bounding box center [641, 623] width 14 height 14
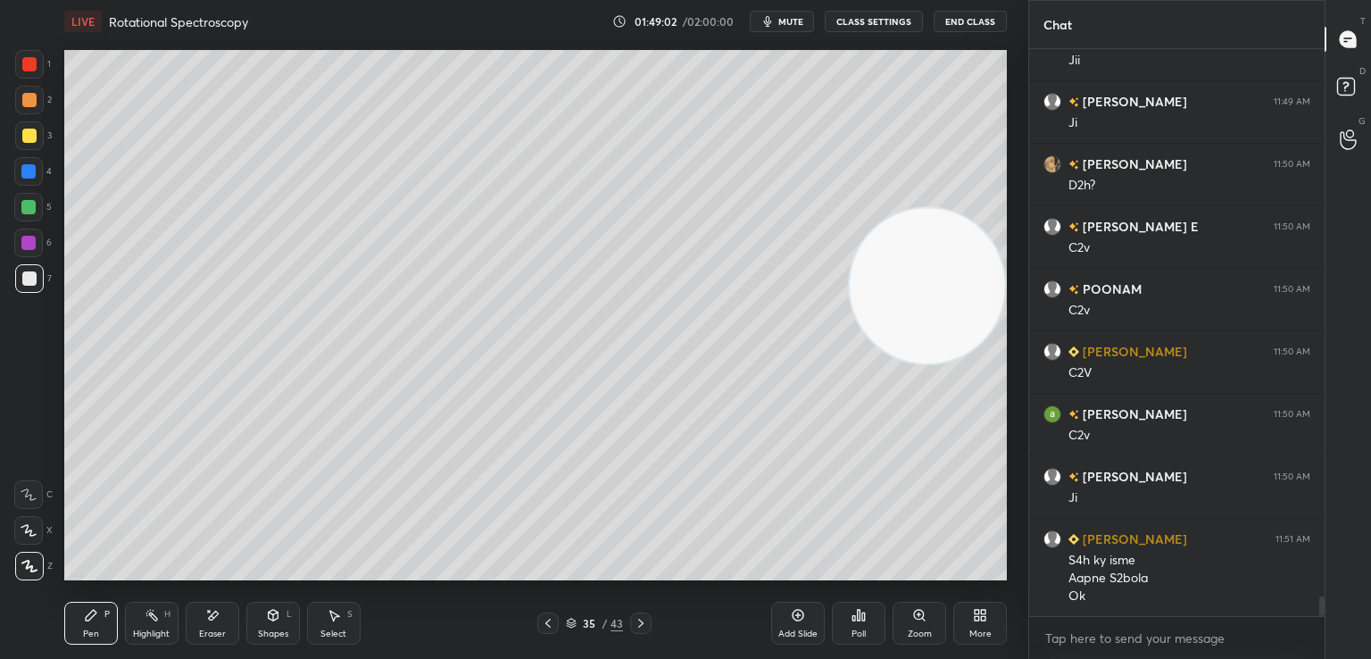
click at [214, 612] on icon at bounding box center [213, 615] width 10 height 9
click at [89, 622] on div "Pen P" at bounding box center [91, 623] width 54 height 43
click at [31, 133] on div at bounding box center [29, 136] width 14 height 14
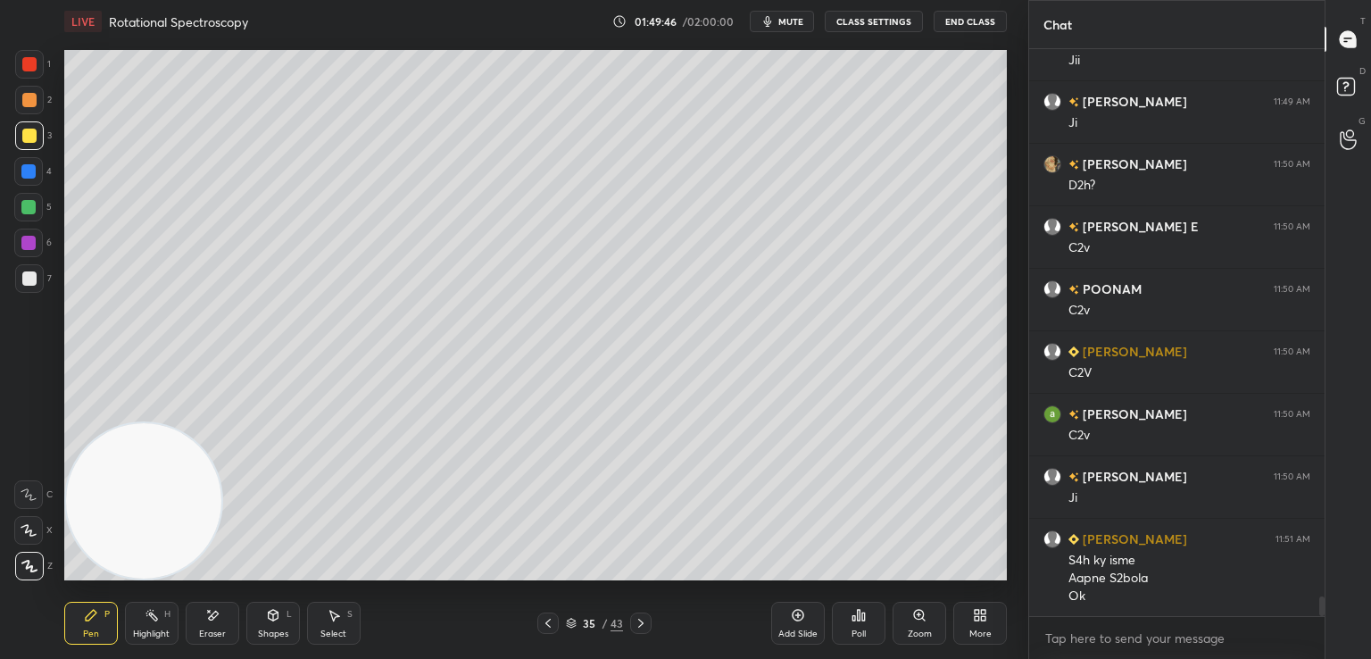
click at [276, 615] on icon at bounding box center [274, 615] width 10 height 11
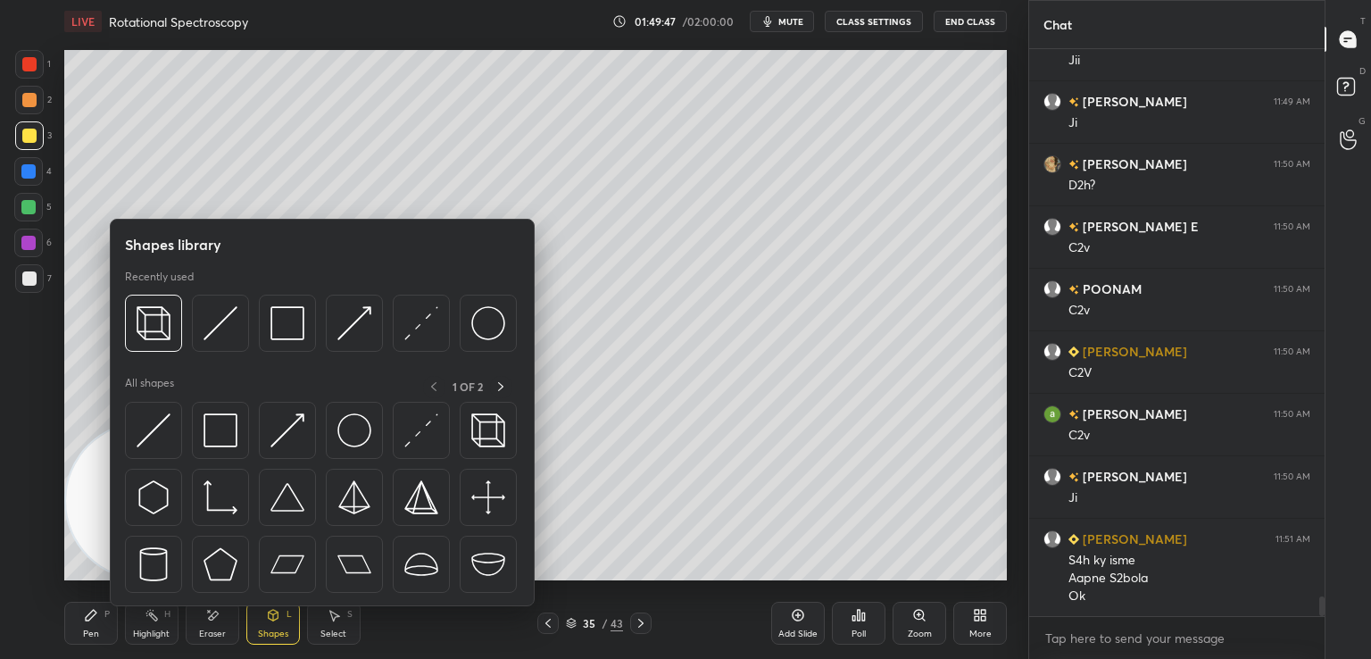
click at [407, 337] on img at bounding box center [421, 323] width 34 height 34
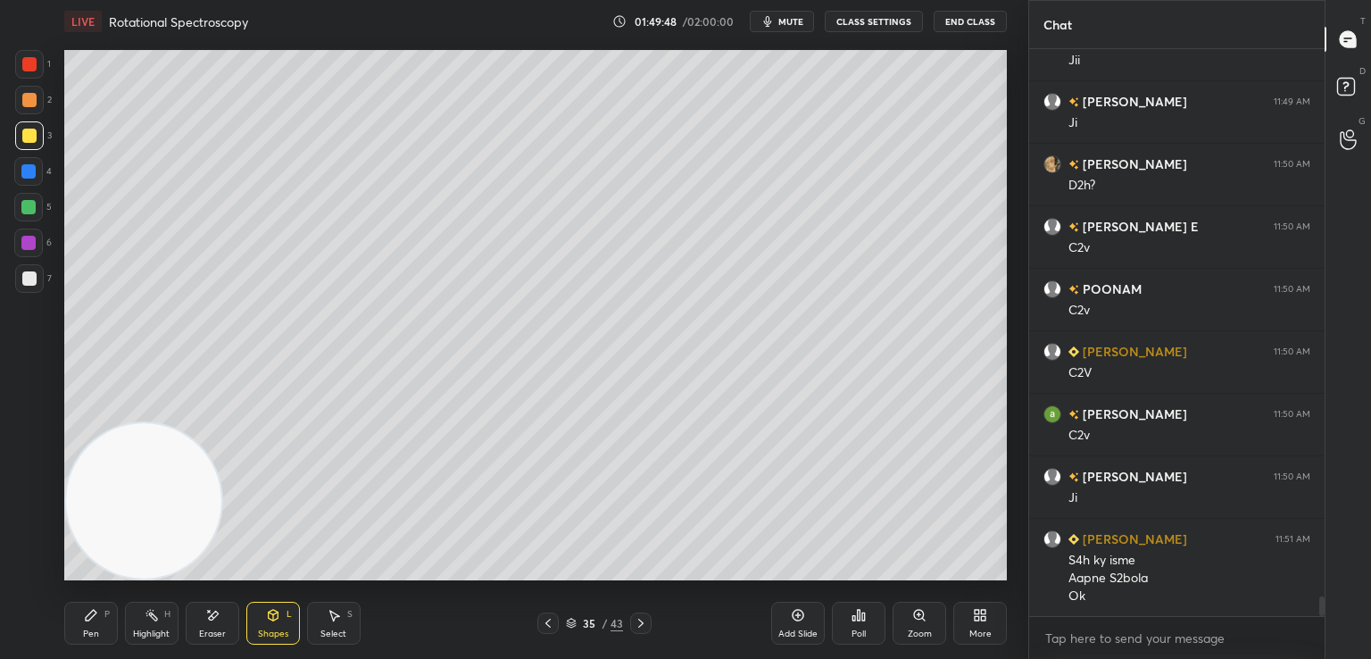
scroll to position [15892, 0]
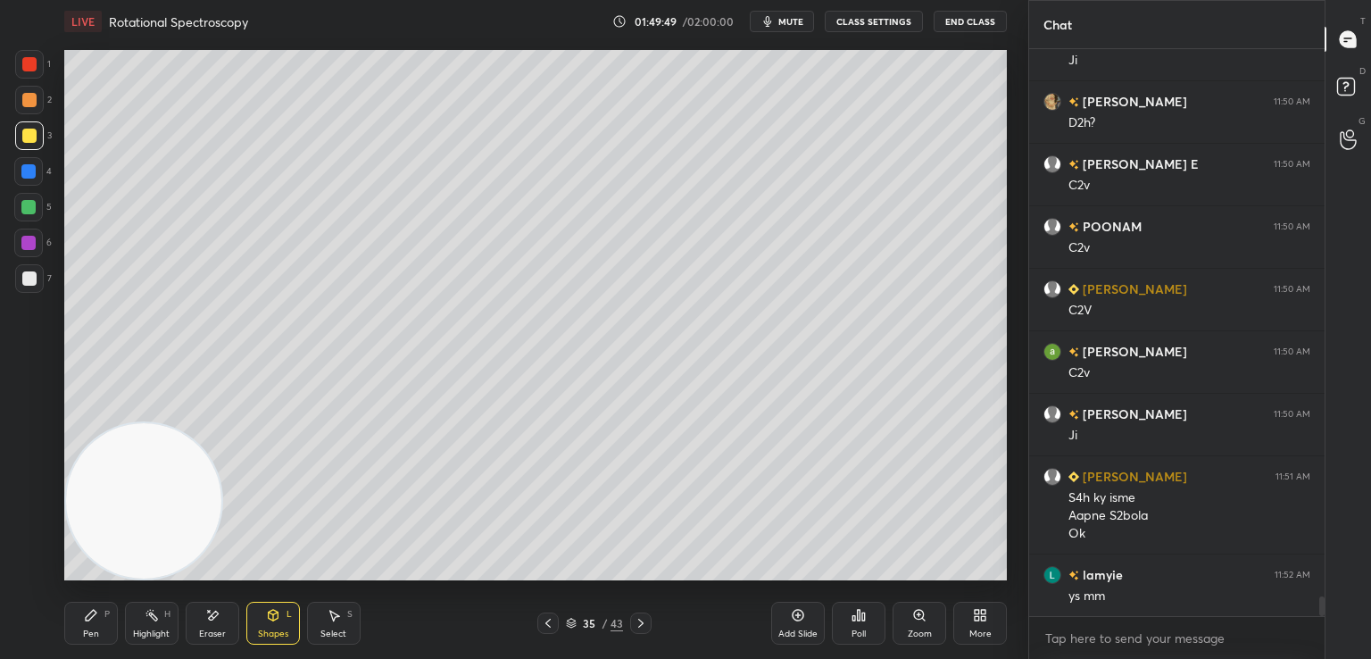
click at [100, 625] on div "Pen P" at bounding box center [91, 623] width 54 height 43
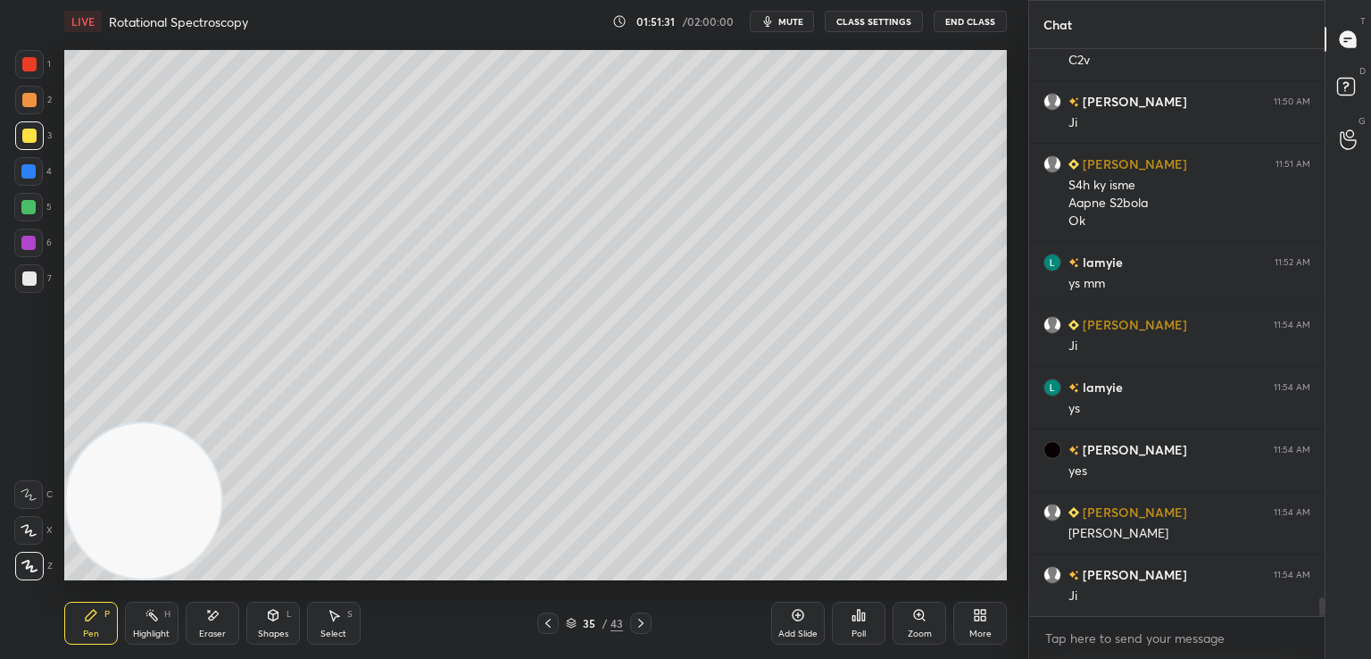
scroll to position [16266, 0]
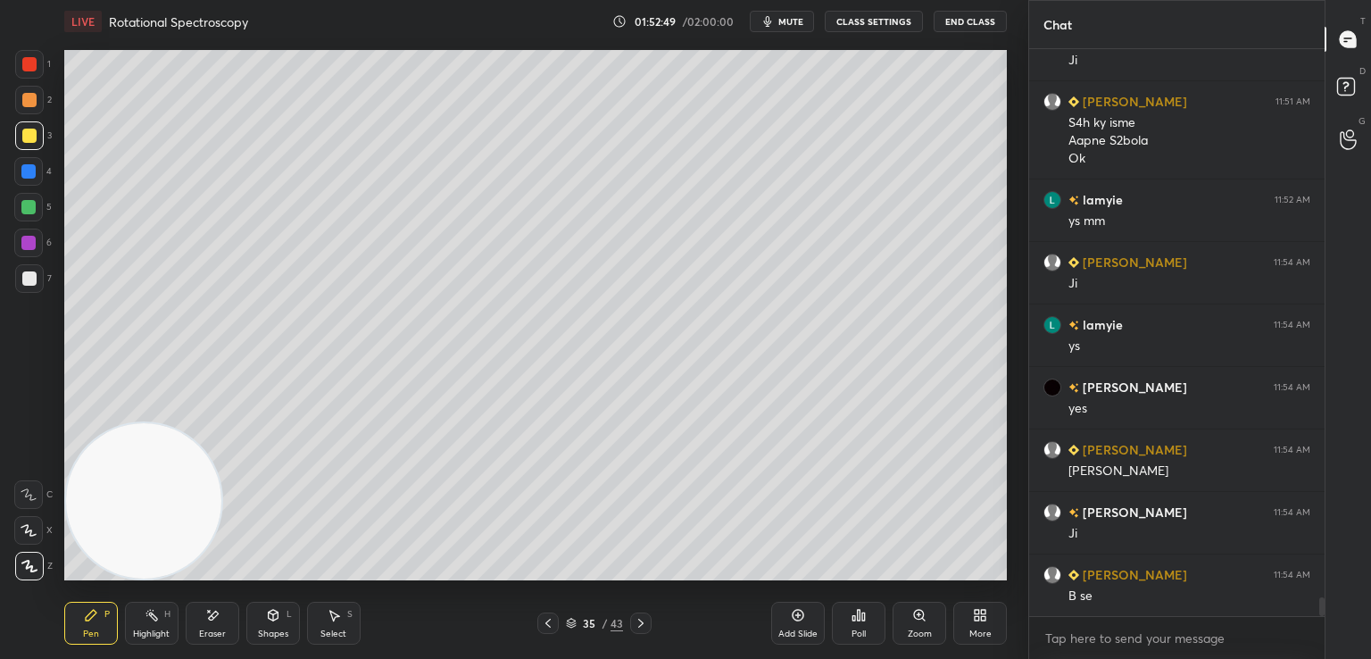
click at [799, 615] on icon at bounding box center [797, 614] width 5 height 5
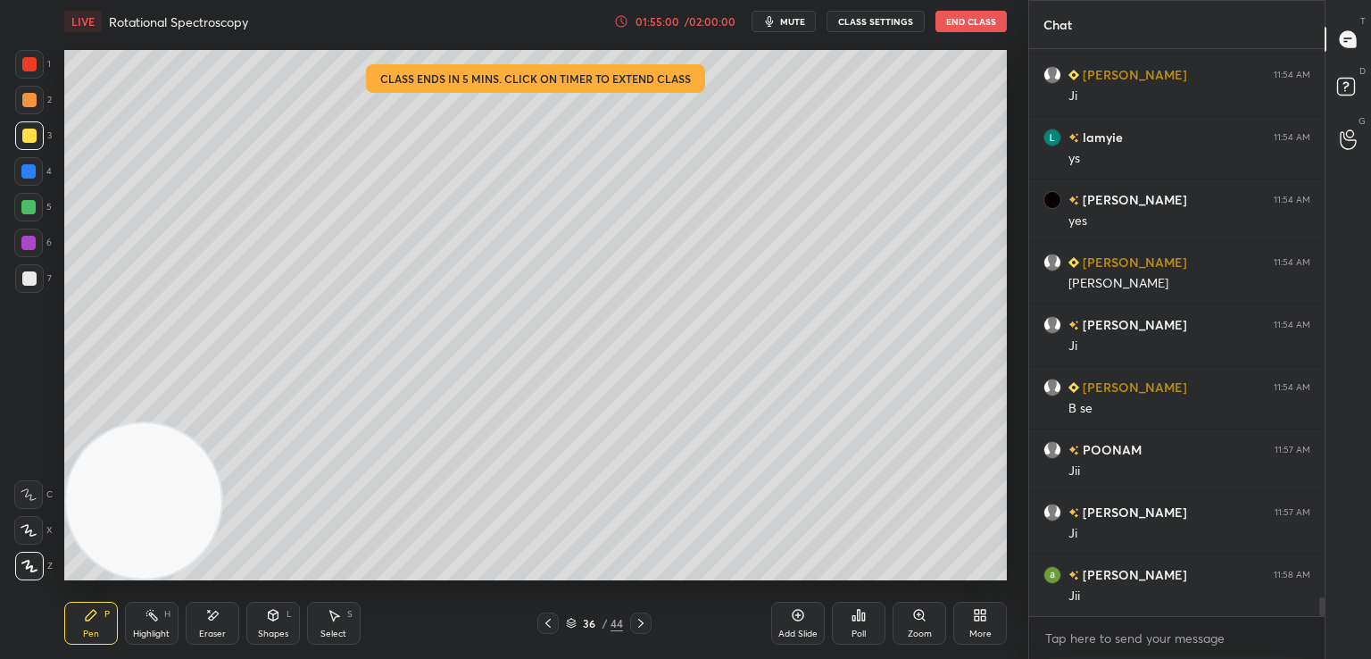
scroll to position [16516, 0]
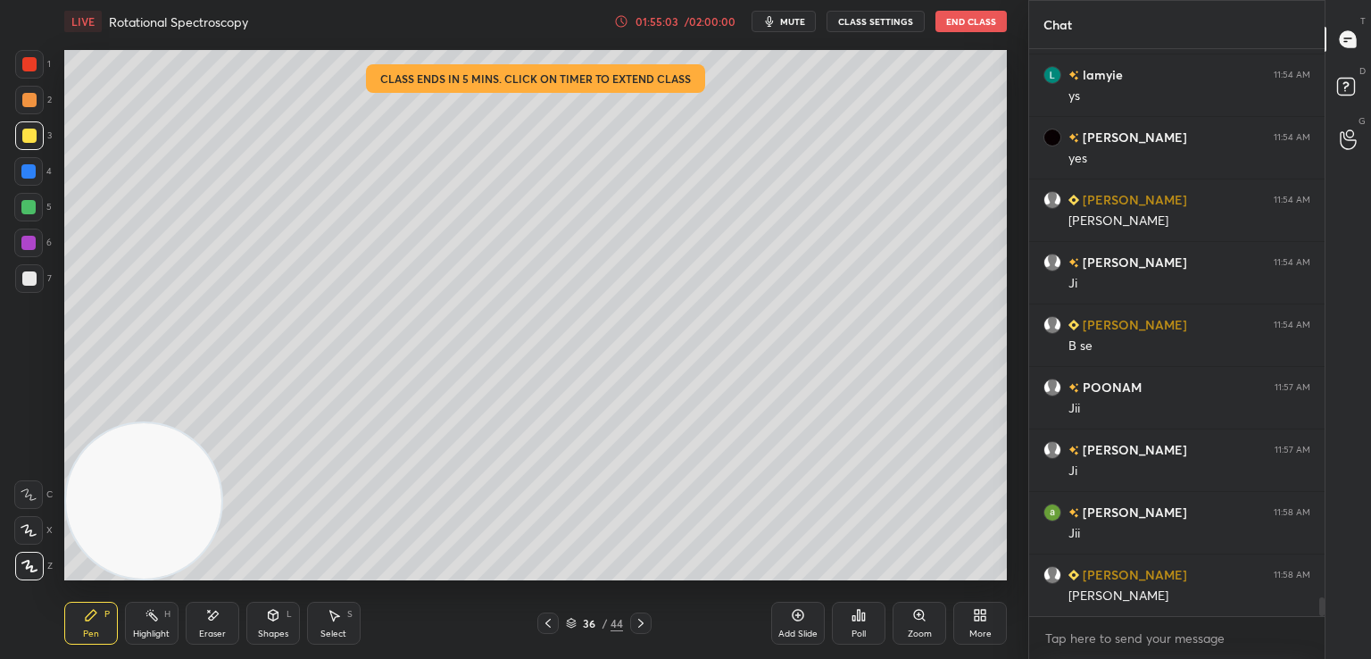
click at [543, 622] on icon at bounding box center [548, 623] width 14 height 14
click at [550, 624] on icon at bounding box center [548, 623] width 14 height 14
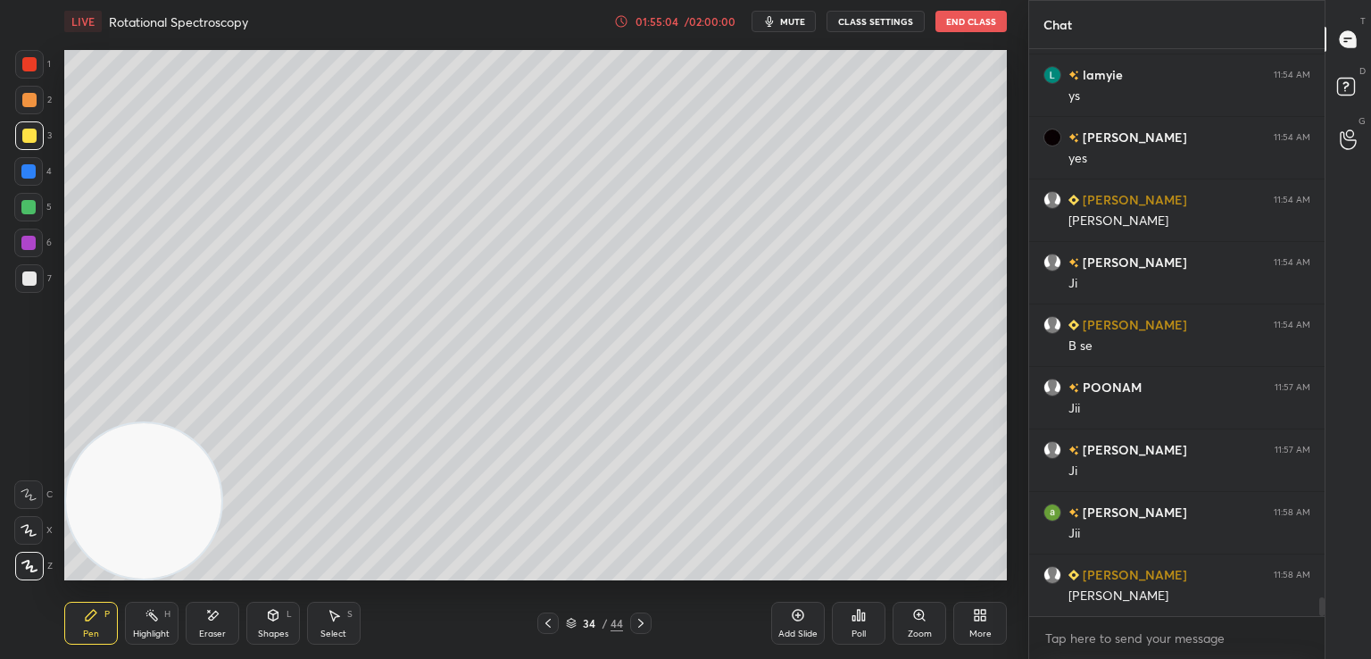
click at [549, 622] on icon at bounding box center [548, 623] width 14 height 14
click at [545, 620] on icon at bounding box center [548, 623] width 14 height 14
click at [546, 619] on icon at bounding box center [548, 623] width 14 height 14
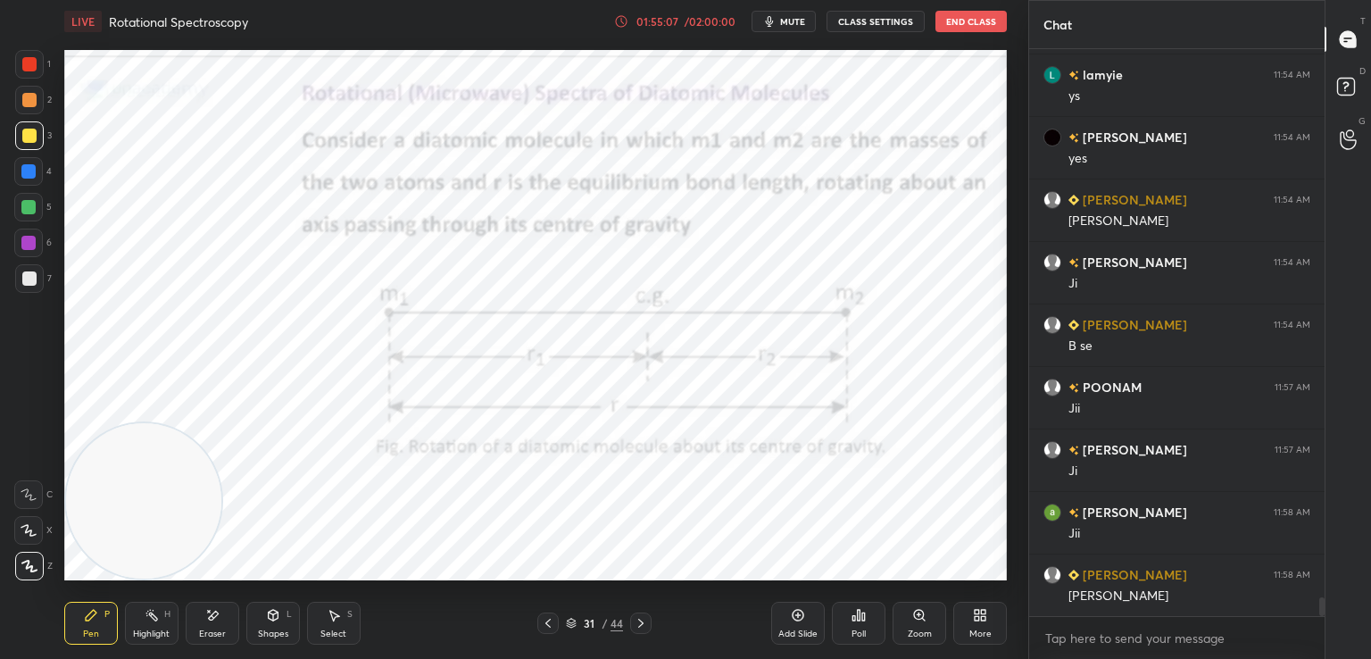
click at [638, 621] on icon at bounding box center [641, 623] width 14 height 14
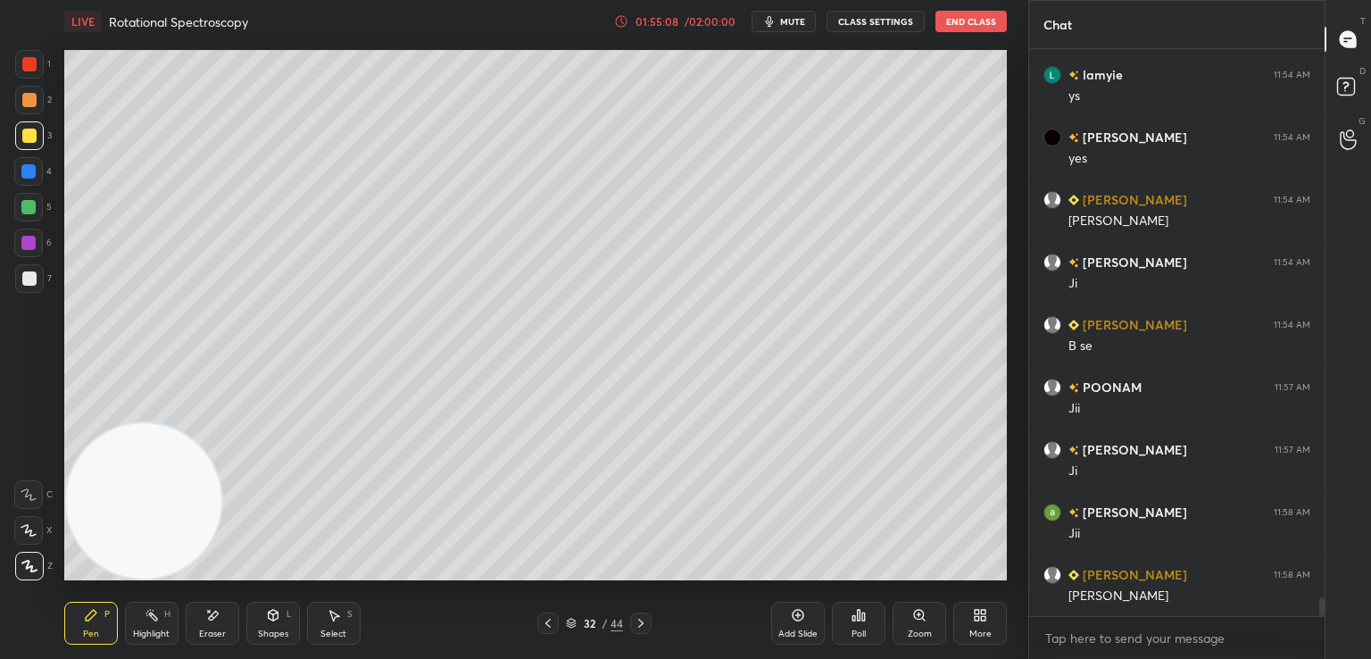
click at [639, 627] on icon at bounding box center [640, 623] width 5 height 9
click at [640, 626] on icon at bounding box center [640, 623] width 5 height 9
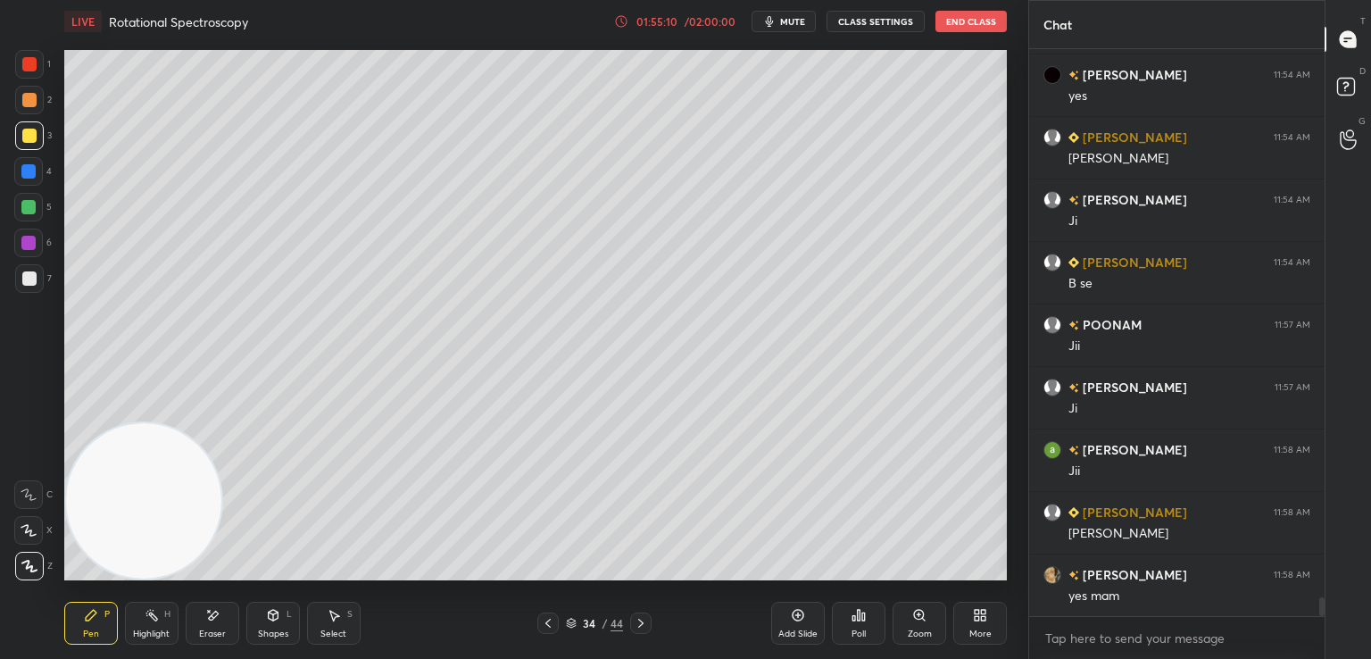
click at [641, 628] on icon at bounding box center [641, 623] width 14 height 14
click at [642, 628] on icon at bounding box center [641, 623] width 14 height 14
click at [643, 628] on icon at bounding box center [641, 623] width 14 height 14
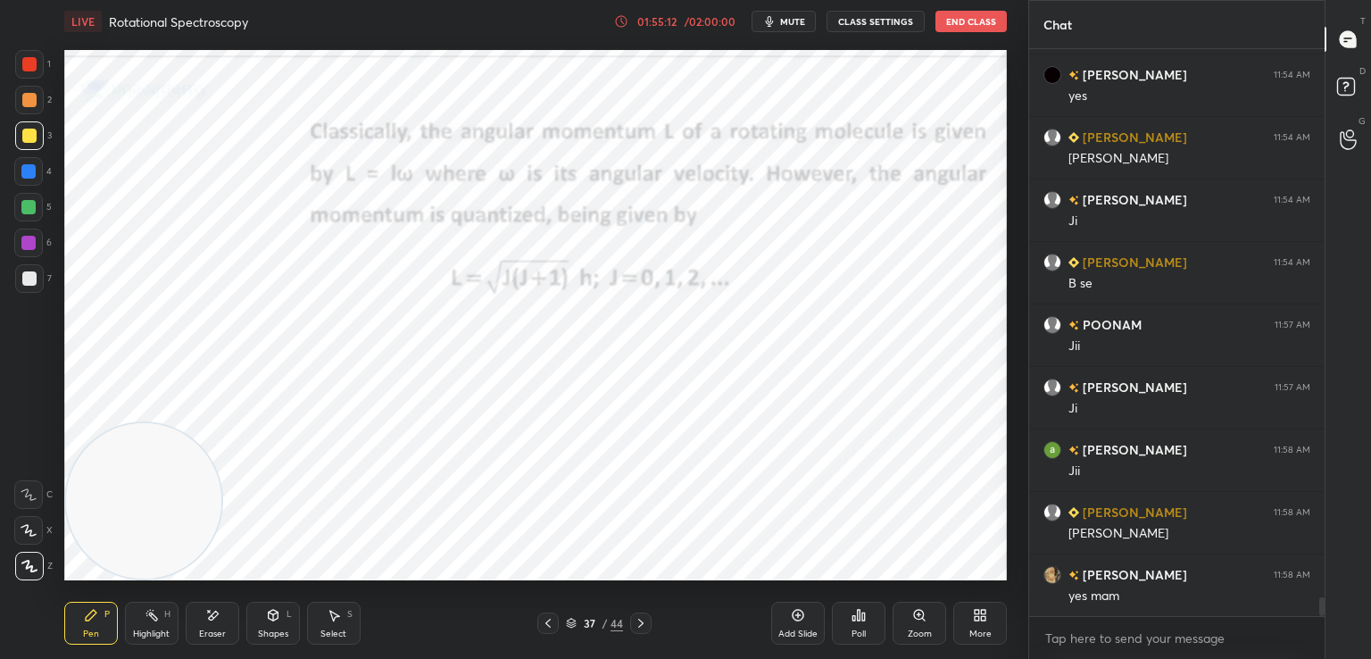
click at [639, 622] on icon at bounding box center [641, 623] width 14 height 14
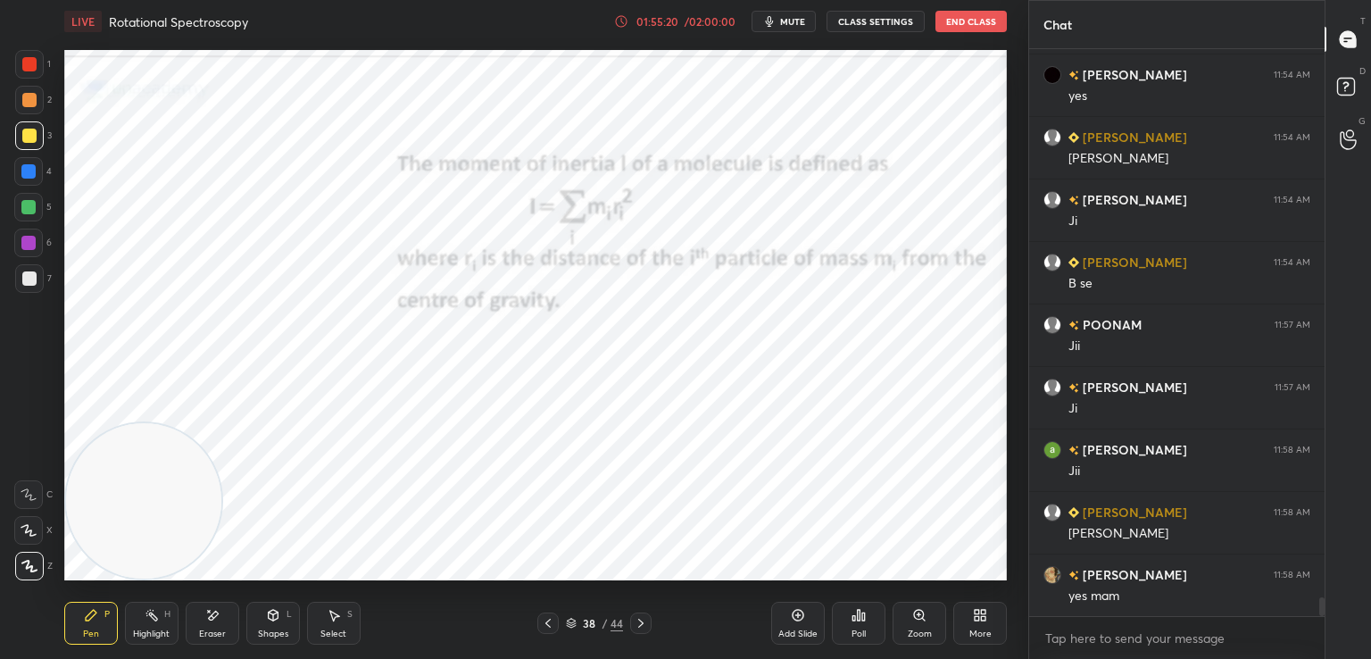
click at [577, 628] on div "38 / 44" at bounding box center [594, 623] width 57 height 16
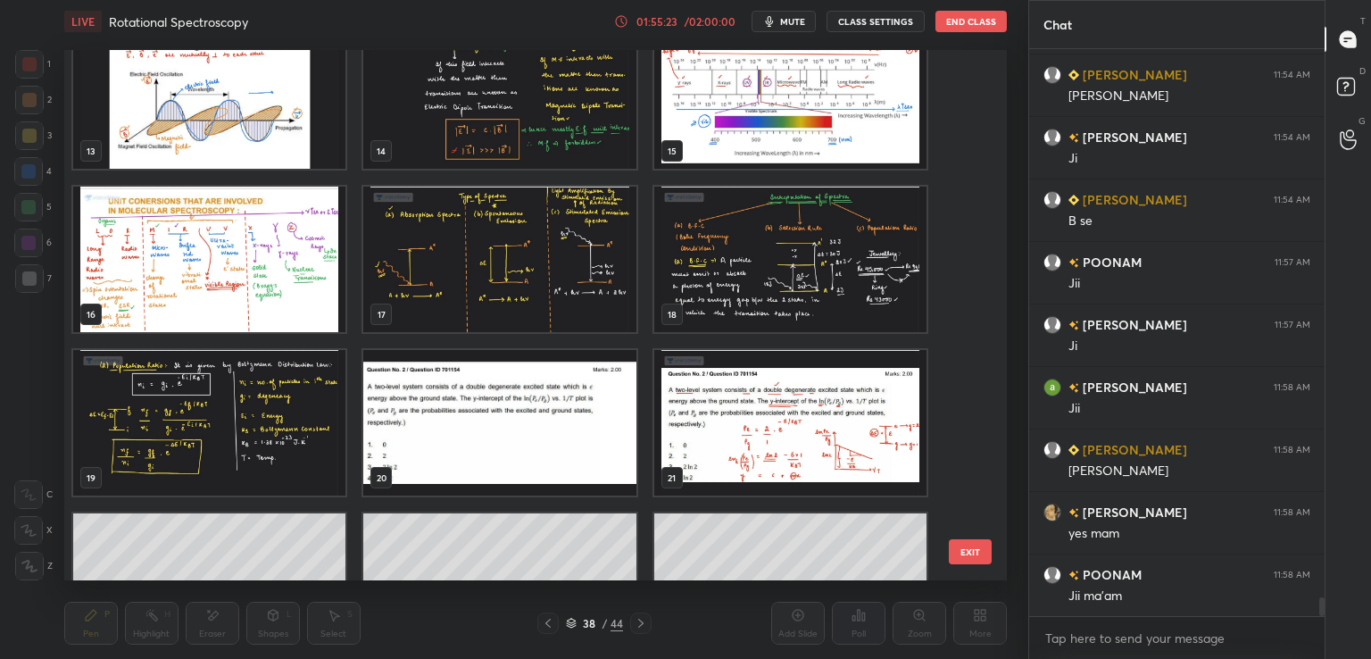
scroll to position [664, 0]
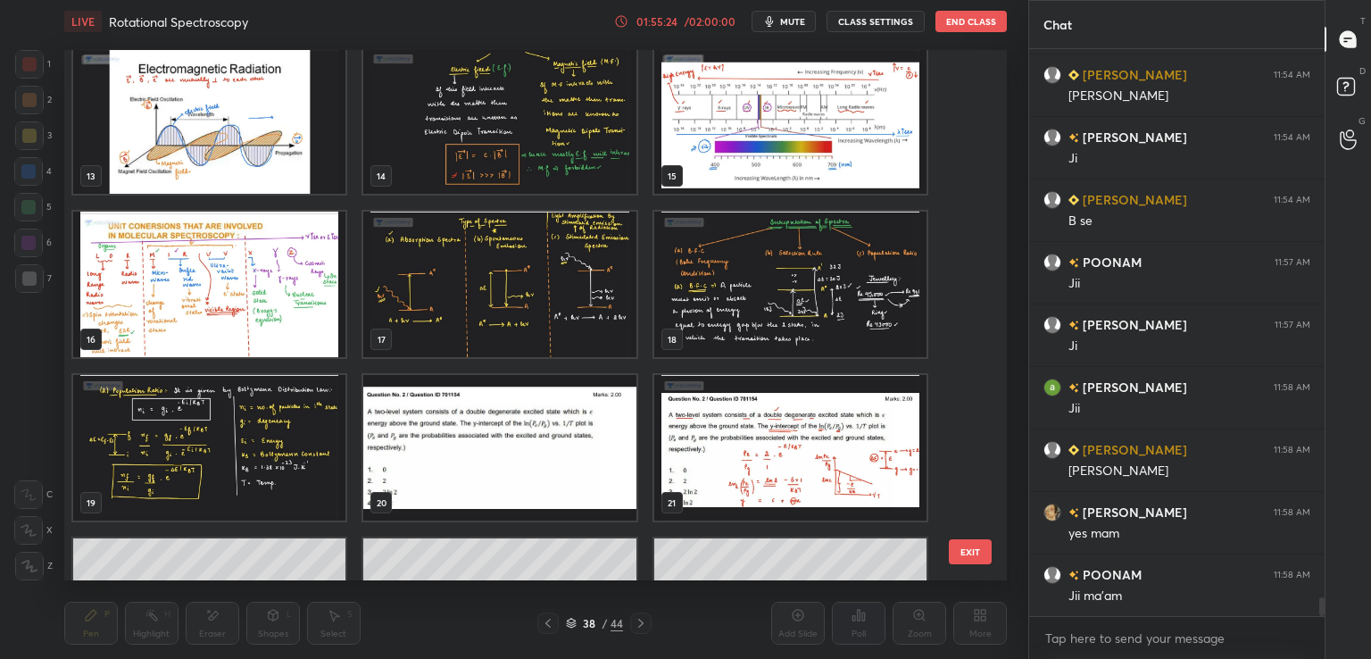
click at [977, 73] on div "10 11 12 13 14 15 16 17 18 19 20 21 22 23 24 EXIT" at bounding box center [535, 315] width 943 height 530
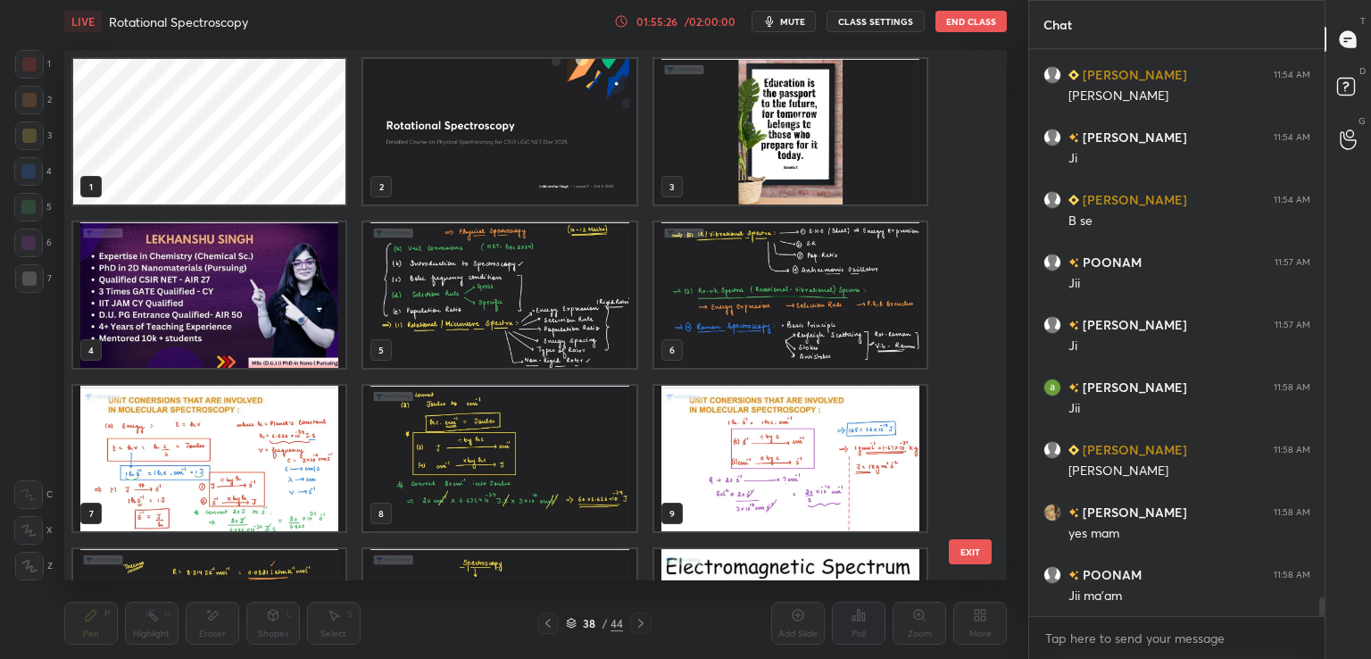
scroll to position [0, 0]
click at [304, 307] on img "grid" at bounding box center [209, 295] width 272 height 146
click at [297, 339] on img "grid" at bounding box center [209, 295] width 272 height 146
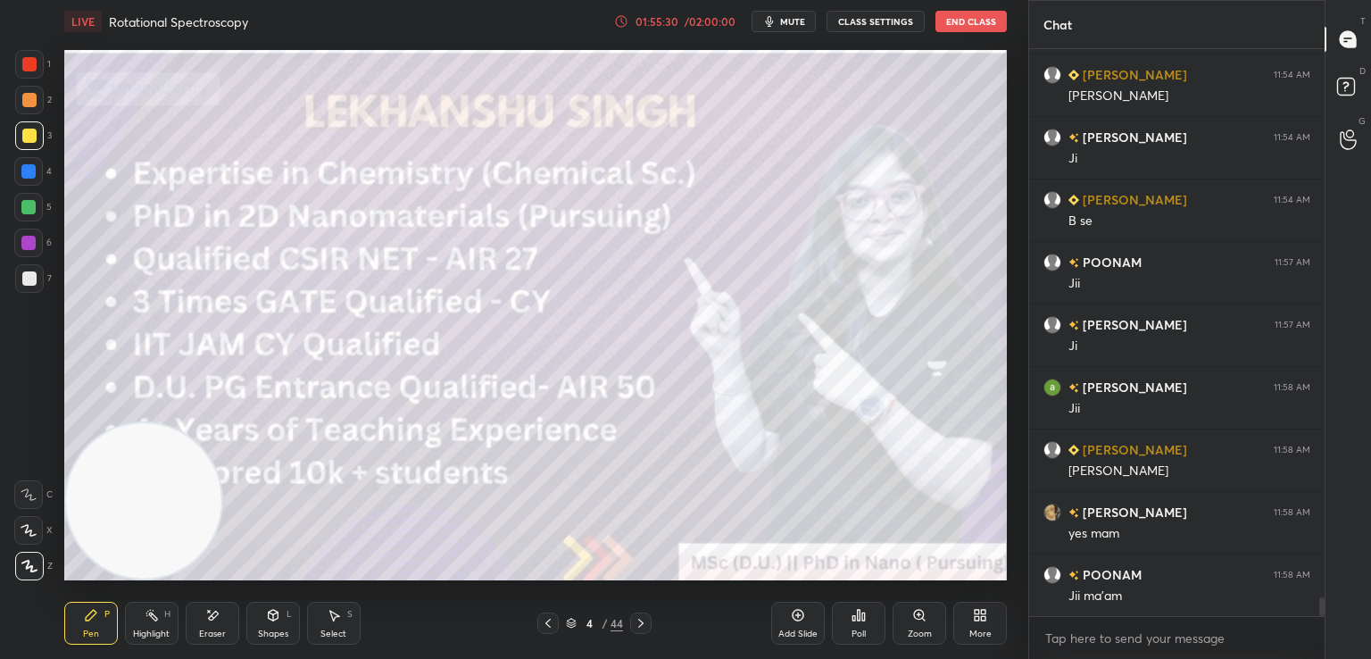
click at [637, 625] on icon at bounding box center [641, 623] width 14 height 14
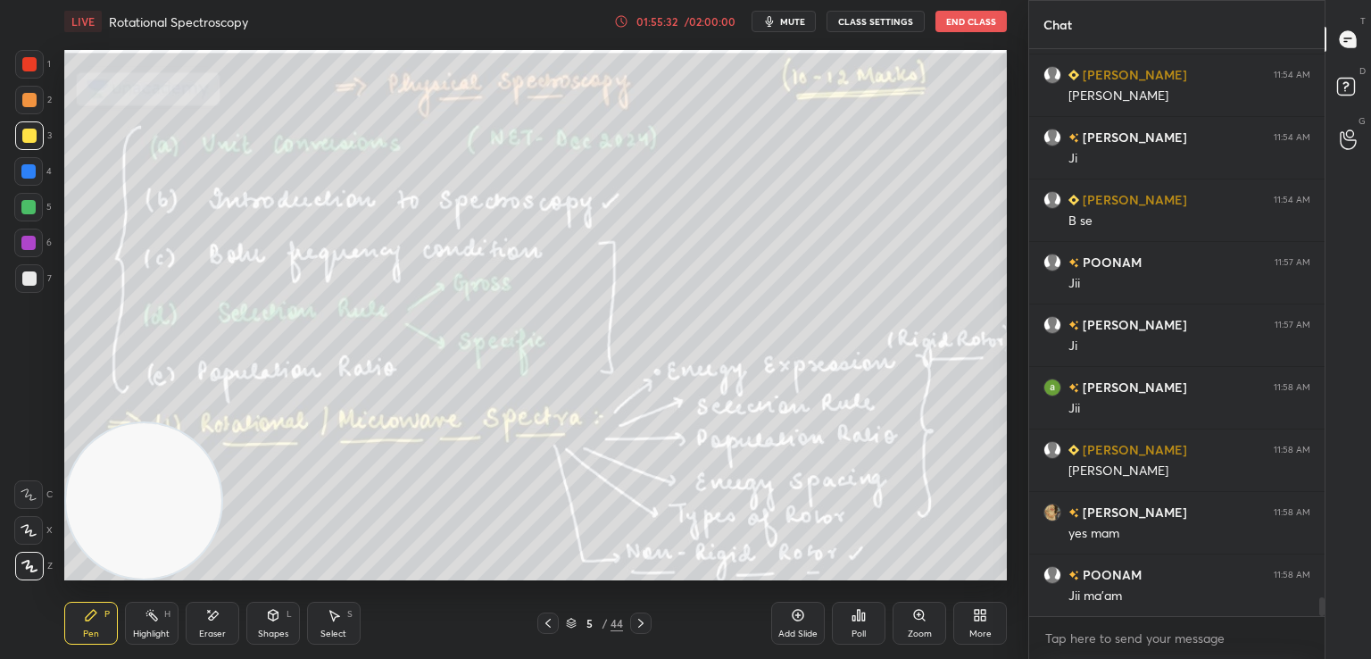
scroll to position [16704, 0]
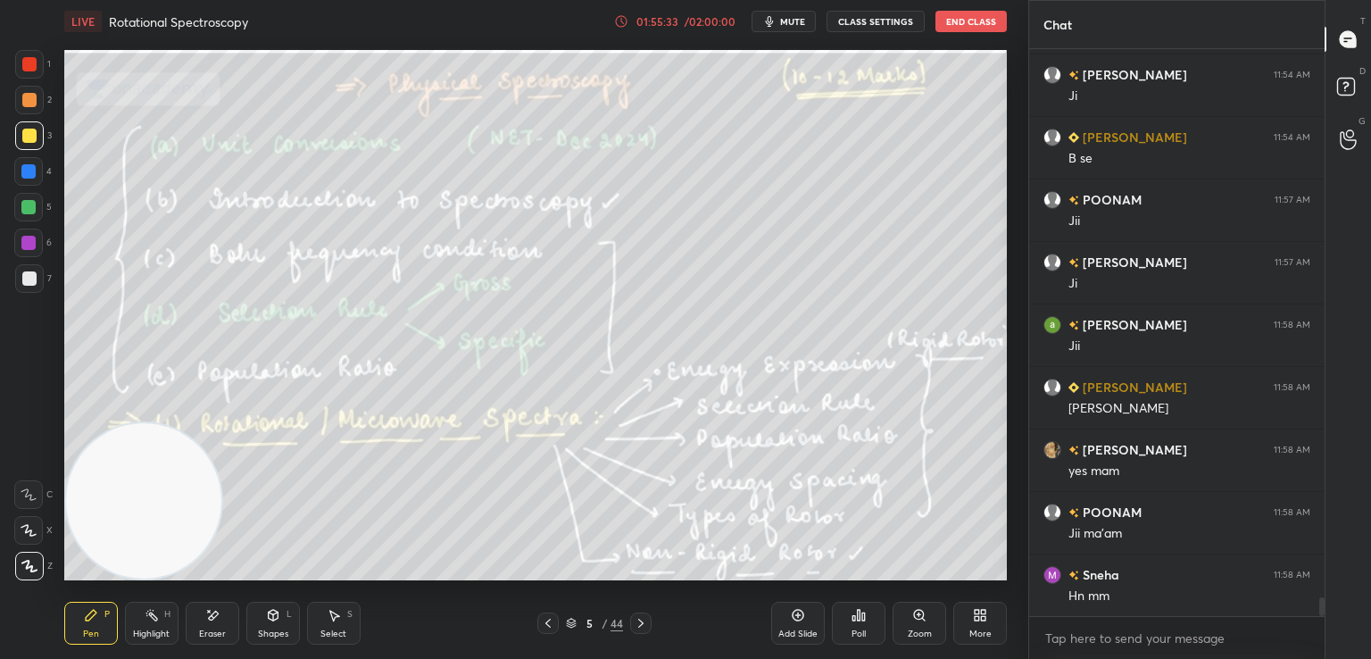
click at [543, 624] on icon at bounding box center [548, 623] width 14 height 14
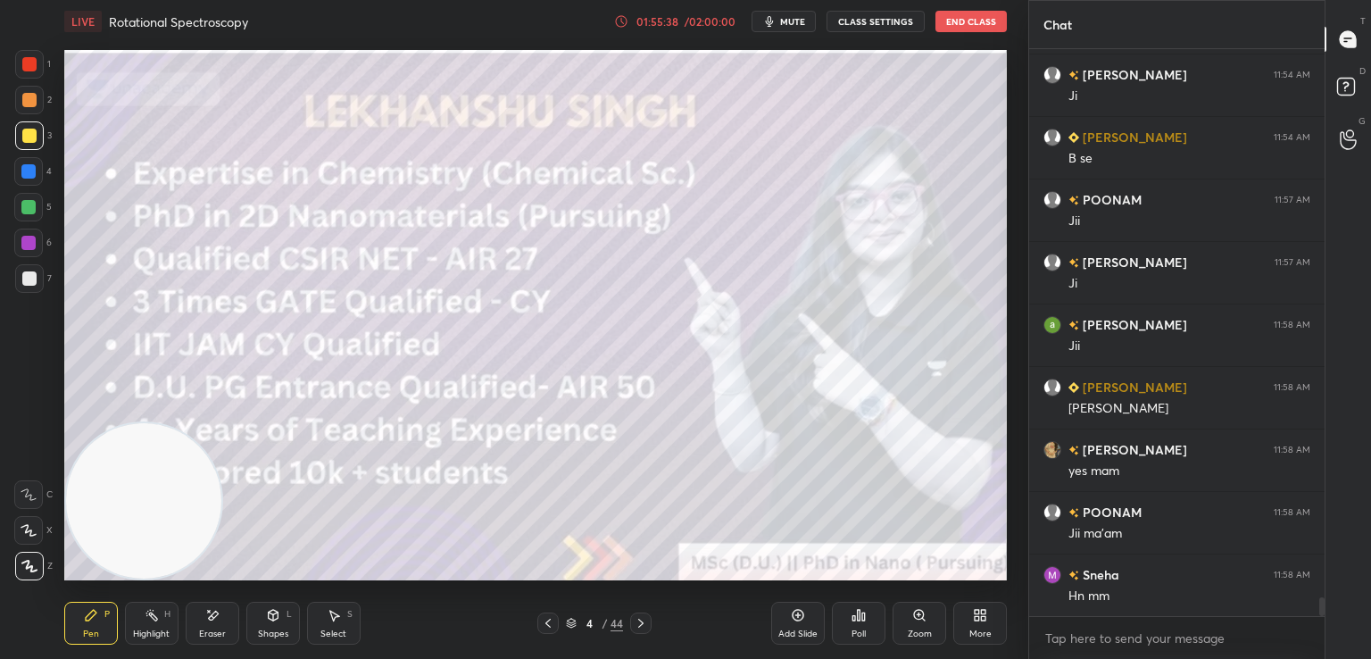
scroll to position [16766, 0]
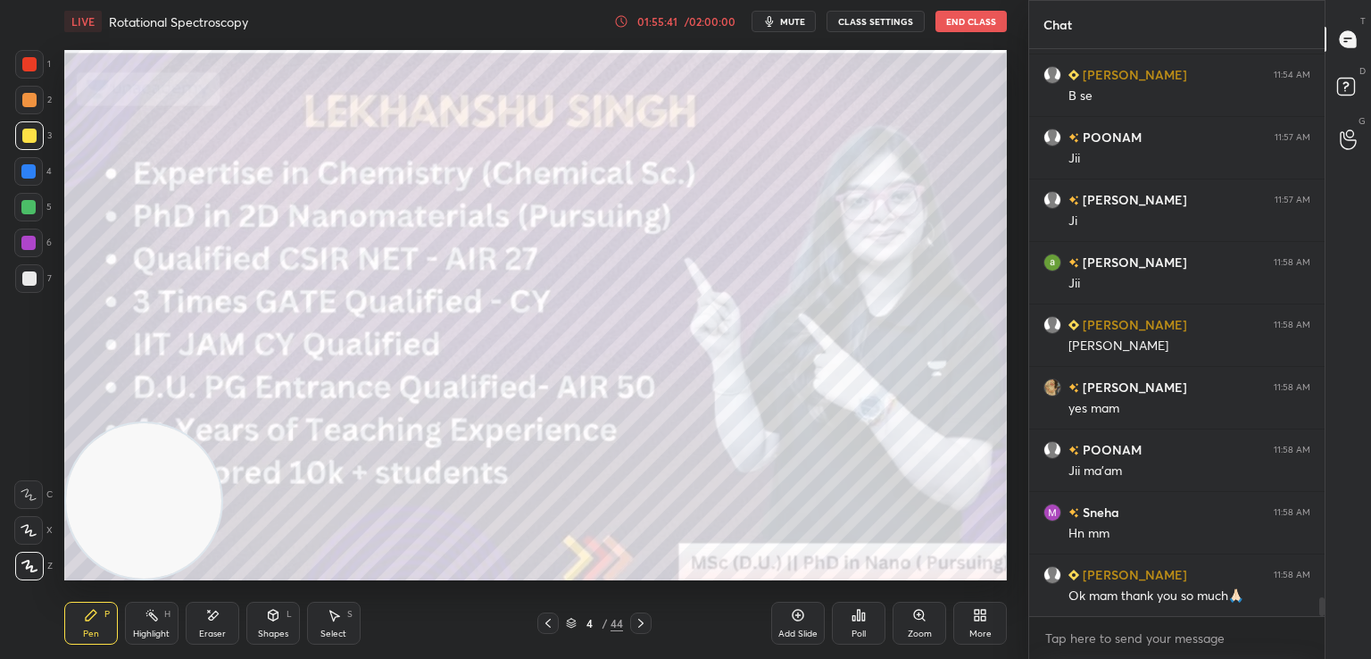
click at [543, 627] on icon at bounding box center [548, 623] width 14 height 14
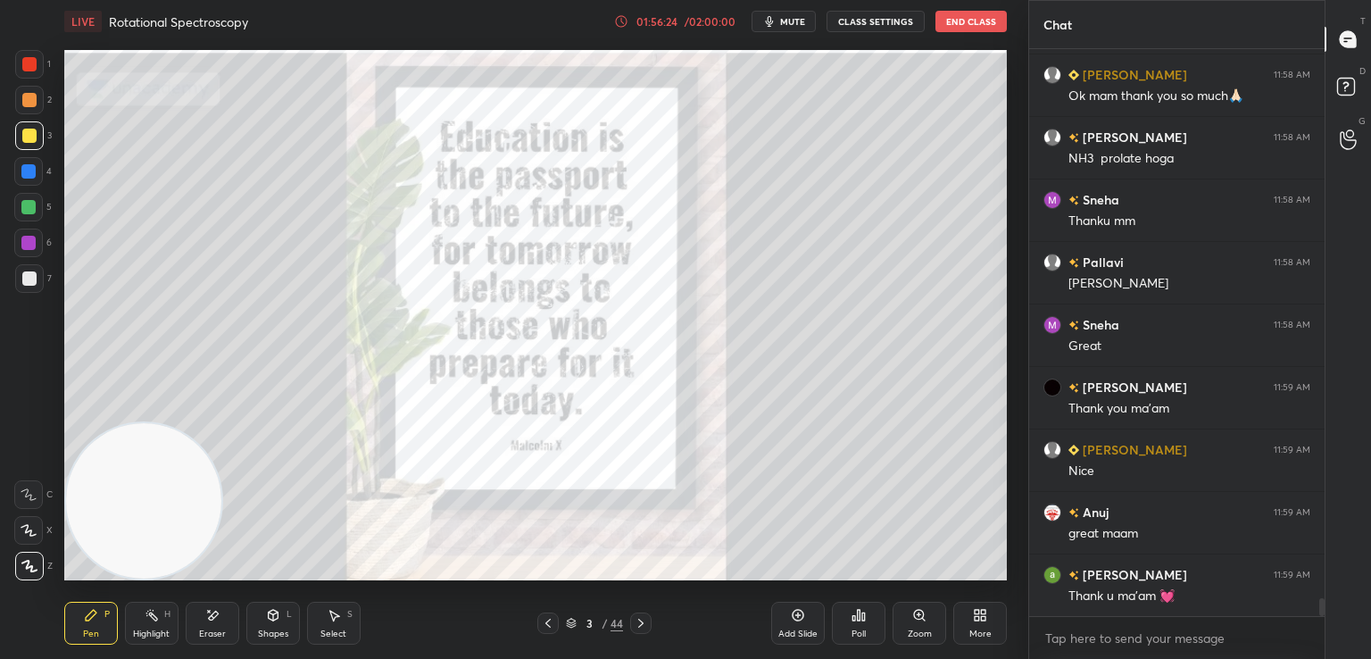
scroll to position [5, 5]
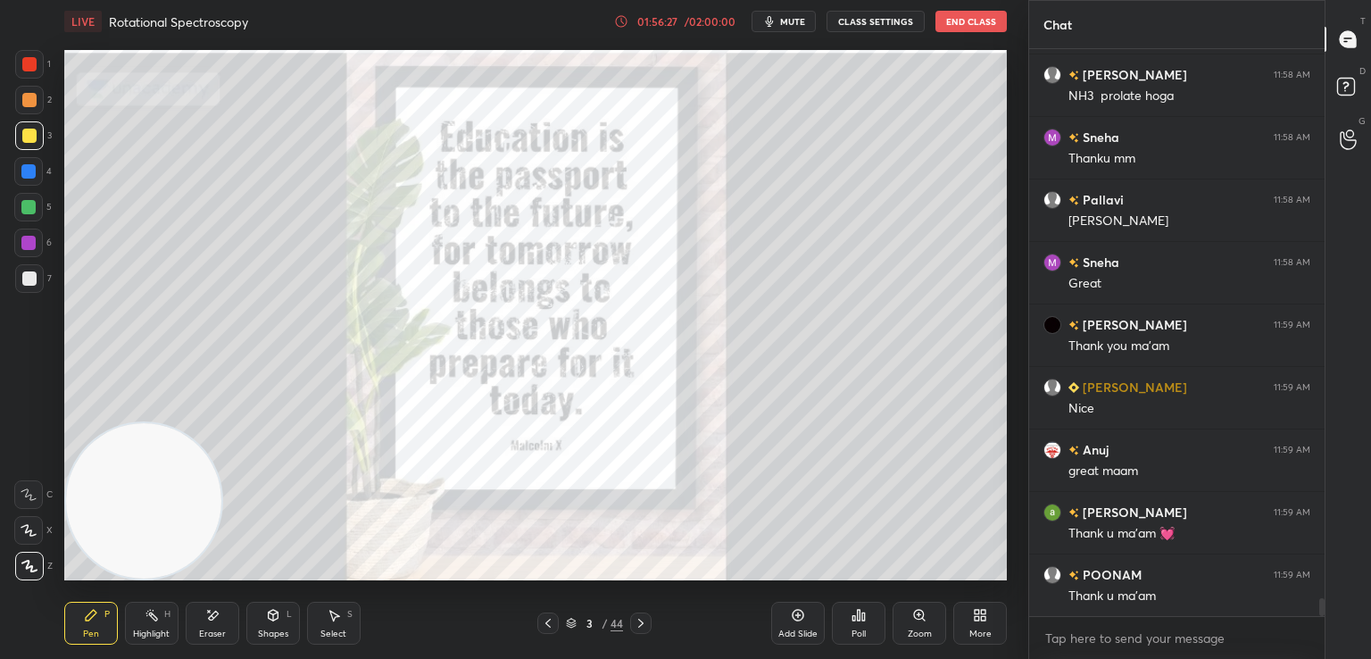
click at [975, 12] on button "End Class" at bounding box center [971, 21] width 71 height 21
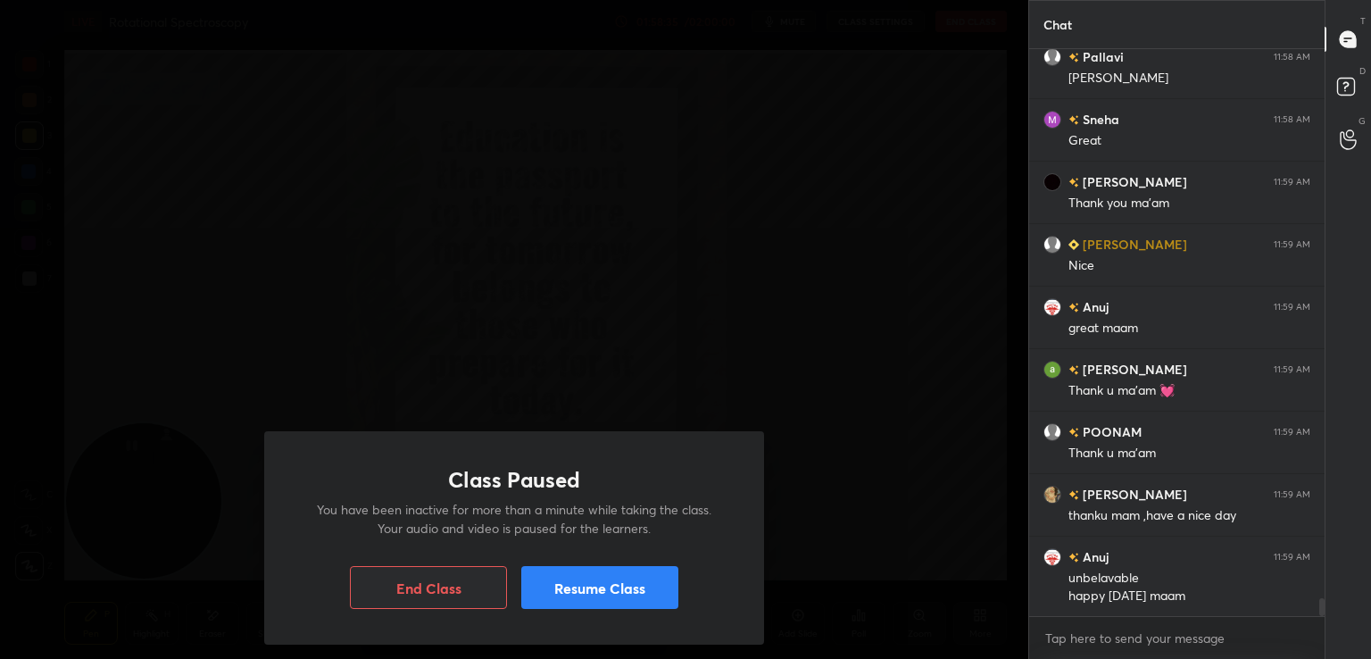
scroll to position [17514, 0]
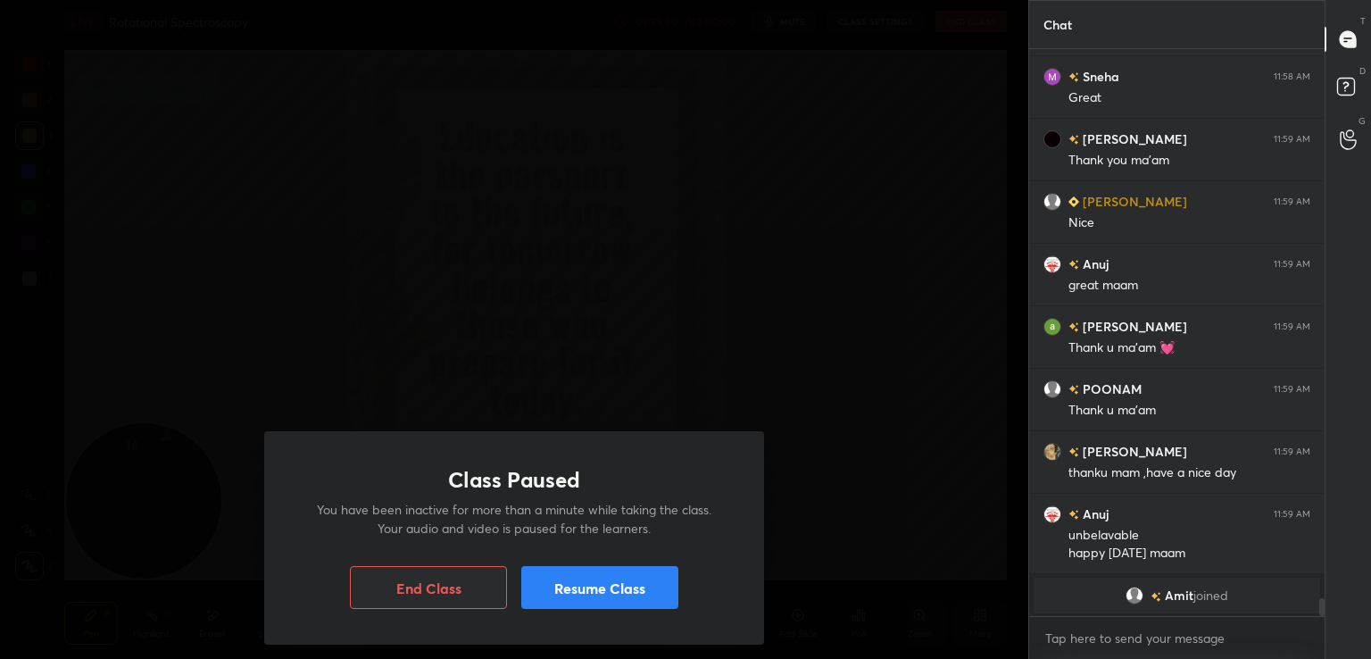
click at [645, 583] on button "Resume Class" at bounding box center [599, 587] width 157 height 43
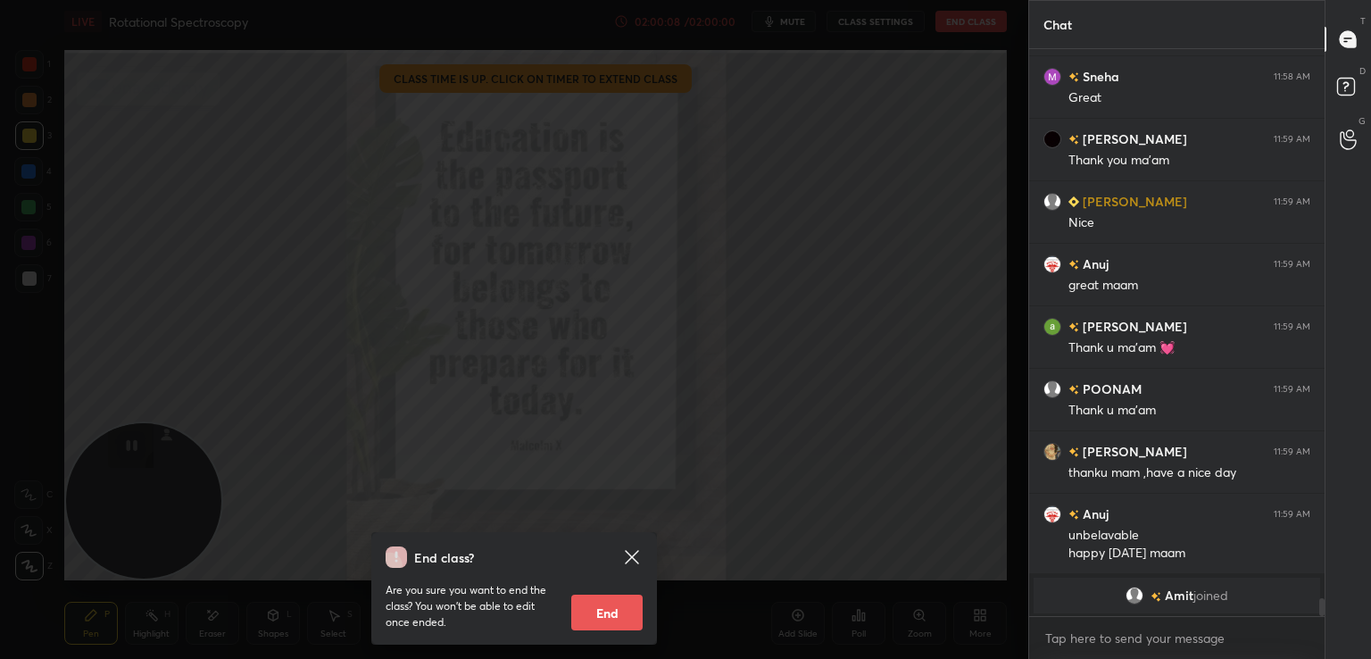
click at [610, 608] on button "End" at bounding box center [606, 613] width 71 height 36
type textarea "x"
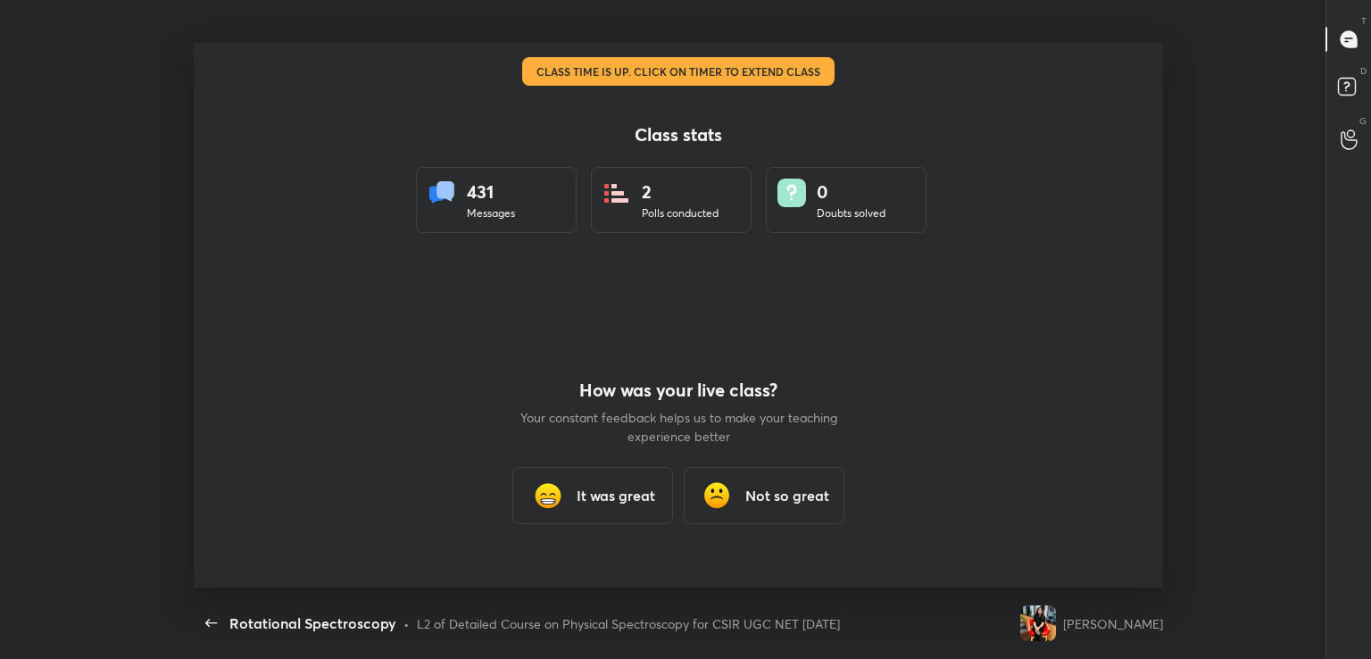
scroll to position [88723, 88183]
